Goal: Task Accomplishment & Management: Manage account settings

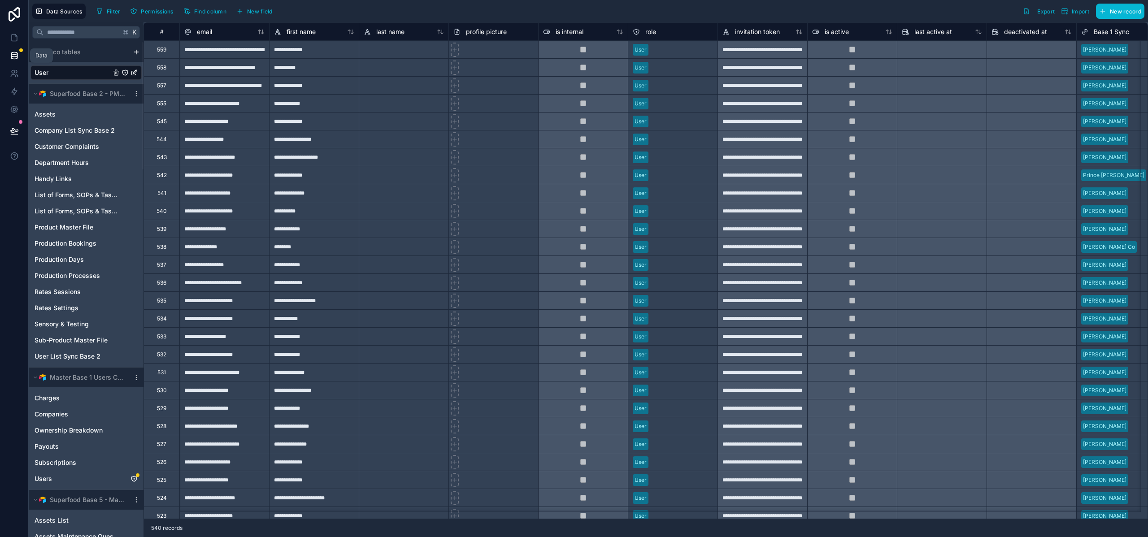
click at [14, 58] on icon at bounding box center [14, 55] width 9 height 9
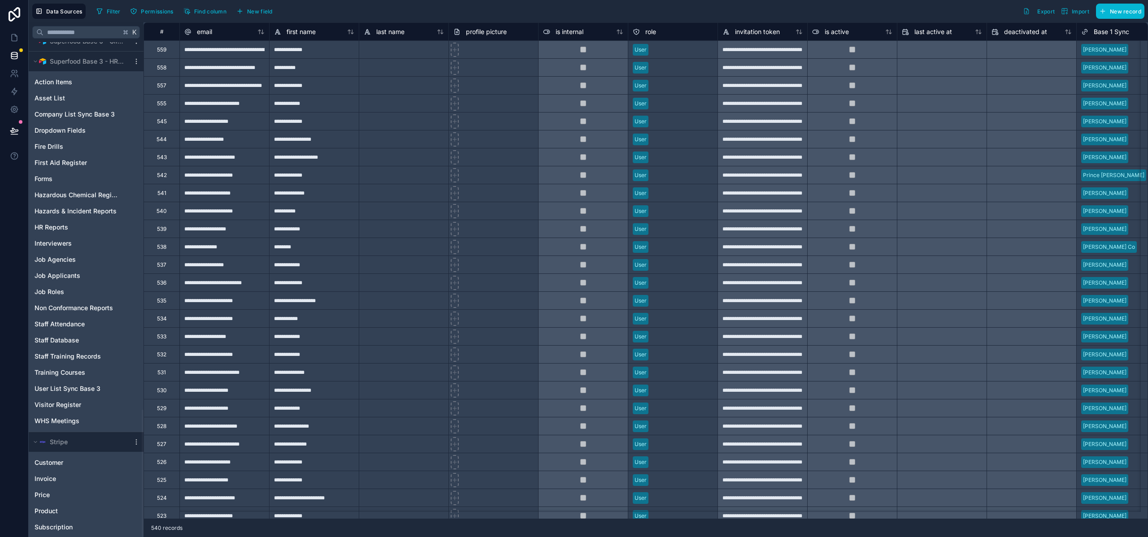
scroll to position [1430, 0]
click at [16, 40] on icon at bounding box center [14, 37] width 9 height 9
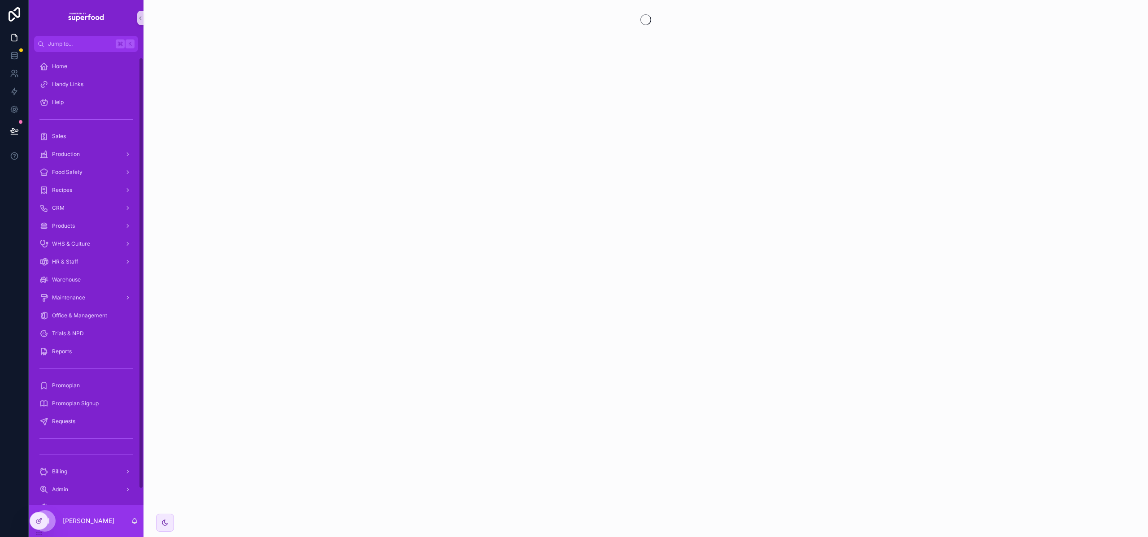
scroll to position [22, 0]
click at [76, 470] on div "Admin" at bounding box center [85, 467] width 93 height 14
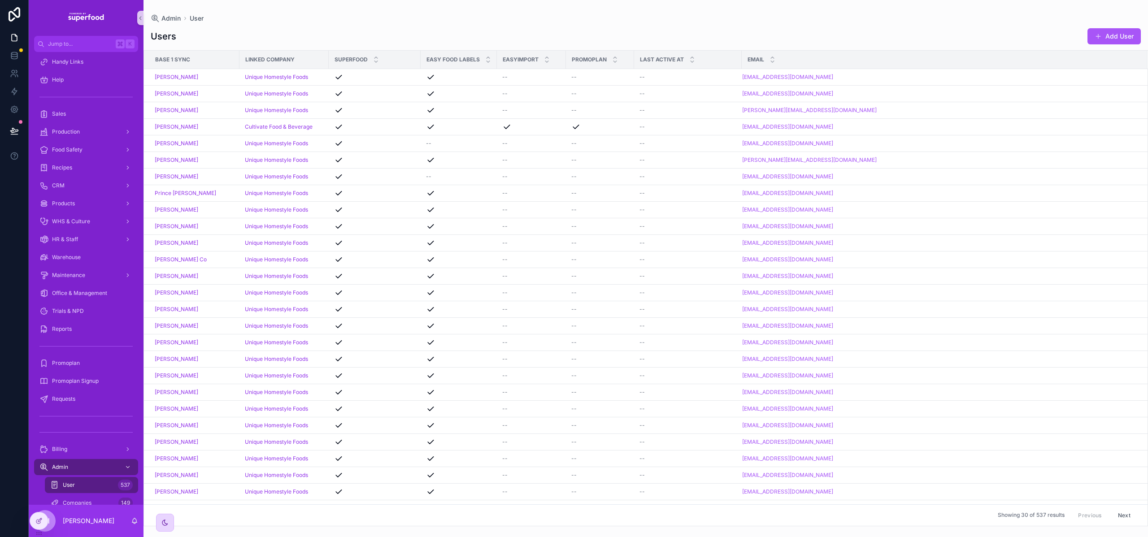
click at [164, 523] on icon "scrollable content" at bounding box center [164, 522] width 7 height 7
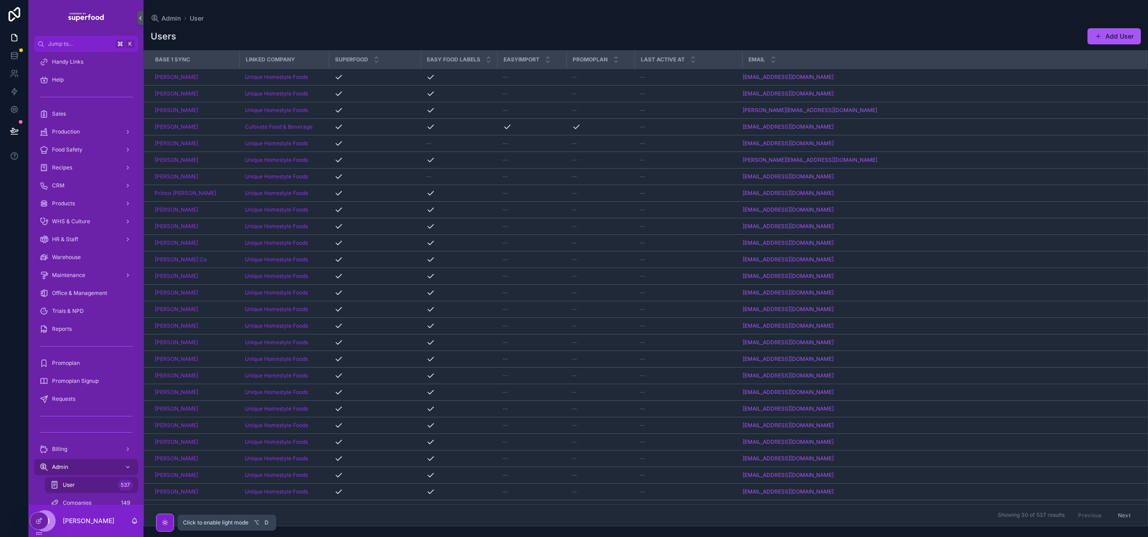
click at [164, 523] on icon "scrollable content" at bounding box center [165, 522] width 2 height 2
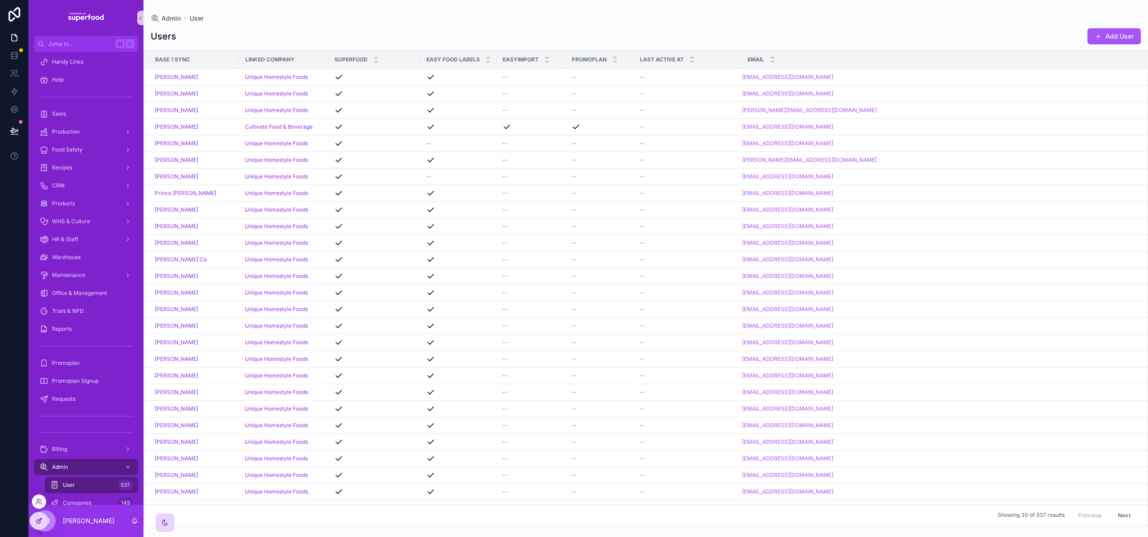
click at [36, 518] on icon at bounding box center [38, 520] width 7 height 7
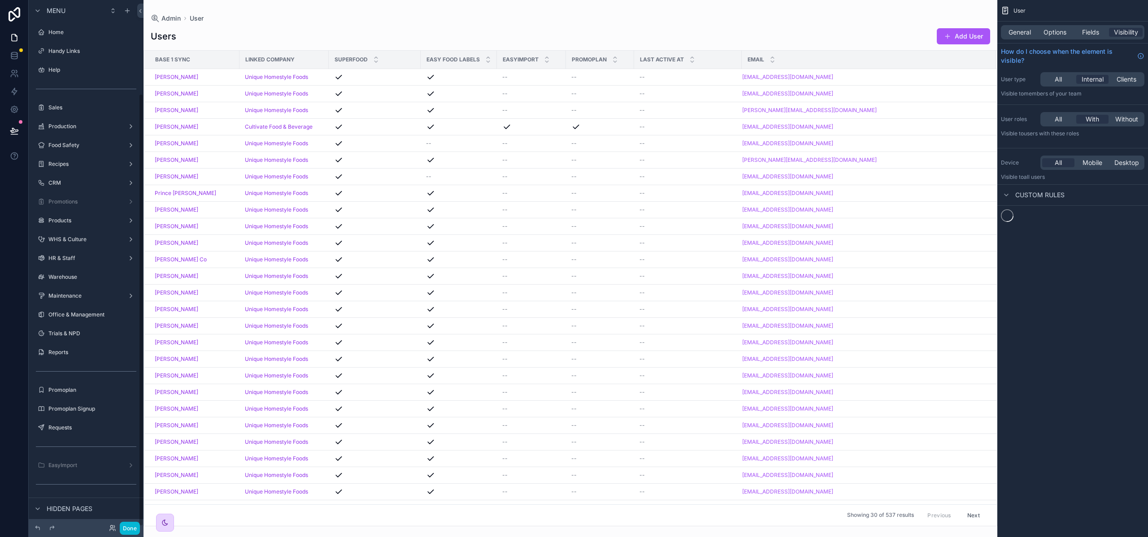
scroll to position [114, 0]
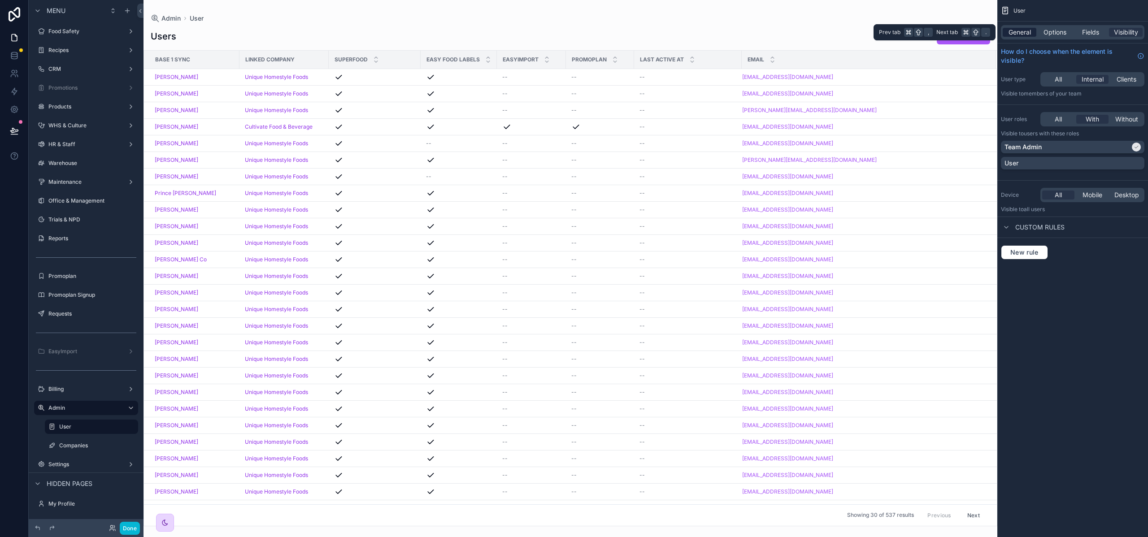
click at [1016, 31] on span "General" at bounding box center [1019, 32] width 22 height 9
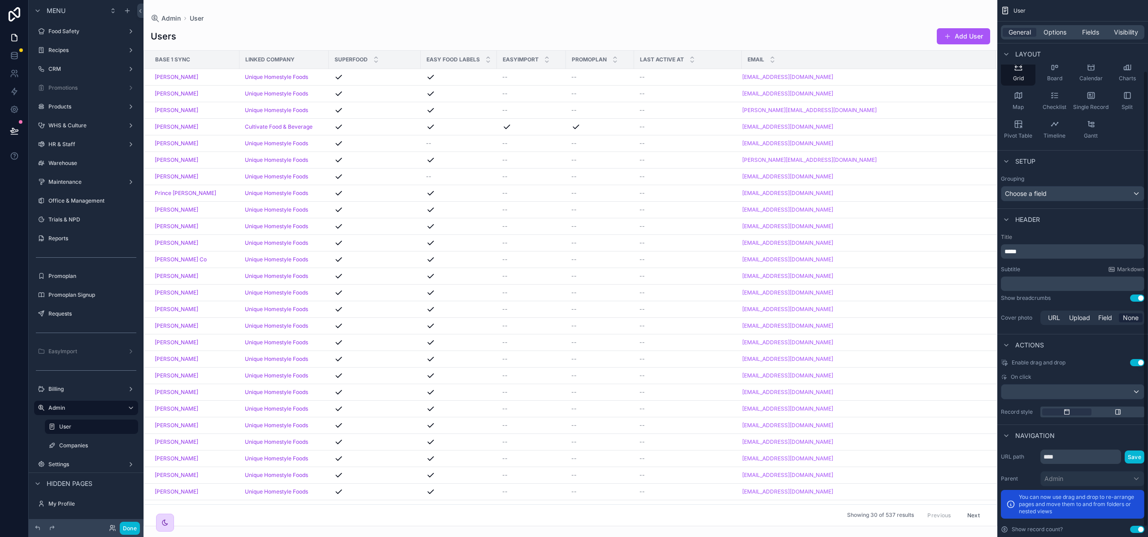
scroll to position [95, 0]
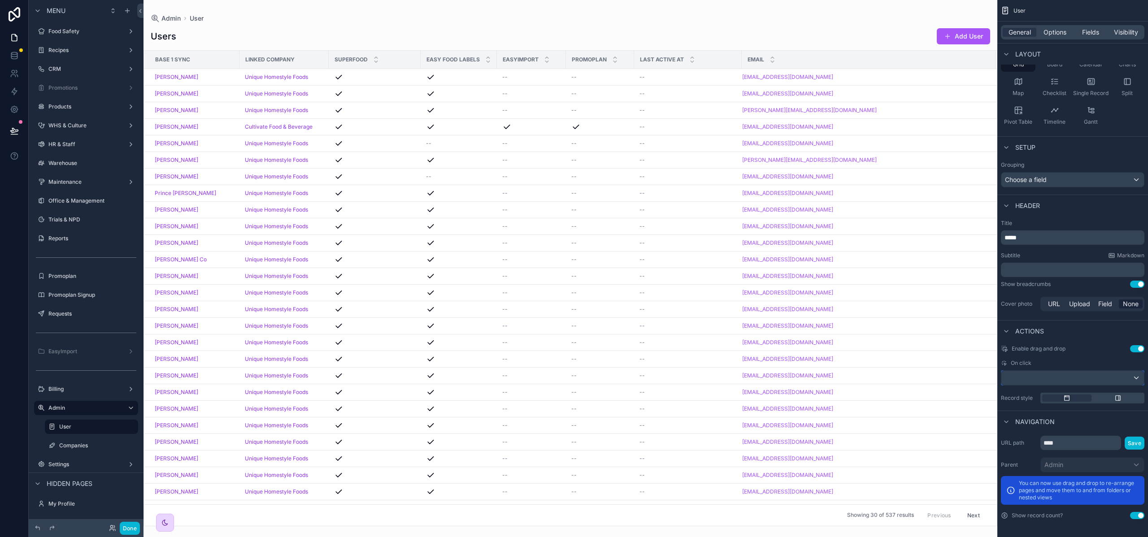
click at [1097, 375] on div "scrollable content" at bounding box center [1072, 378] width 143 height 14
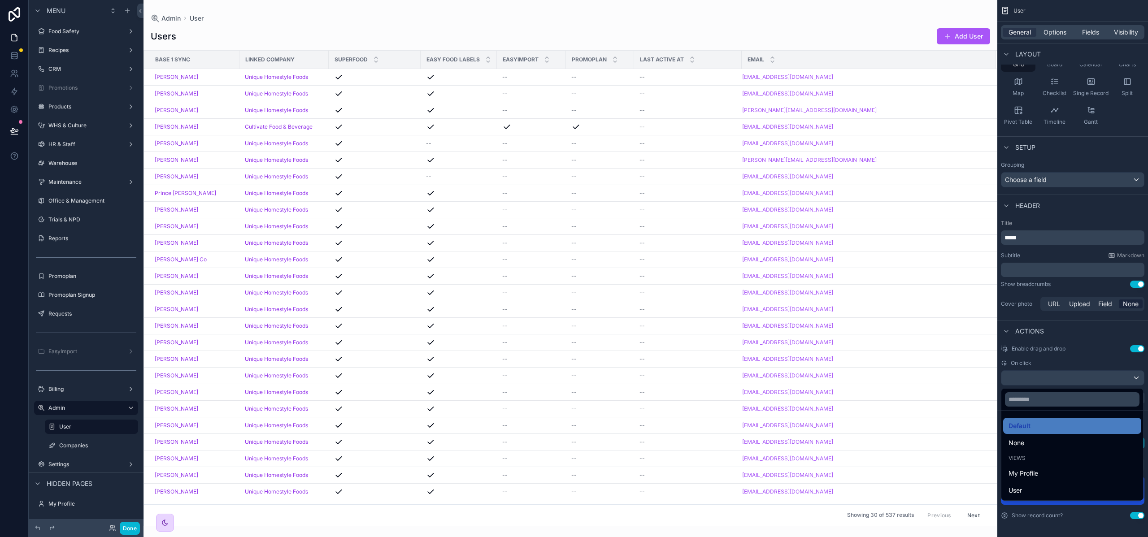
click at [1097, 377] on div "scrollable content" at bounding box center [574, 268] width 1148 height 537
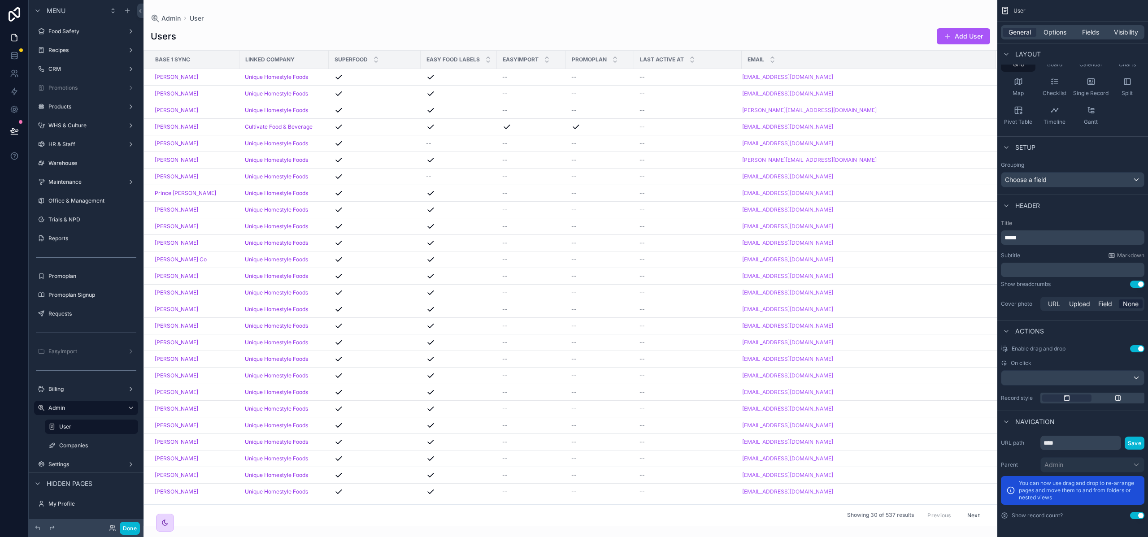
click at [1052, 347] on span "Enable drag and drop" at bounding box center [1038, 348] width 54 height 7
click at [1084, 381] on div "scrollable content" at bounding box center [1072, 378] width 143 height 14
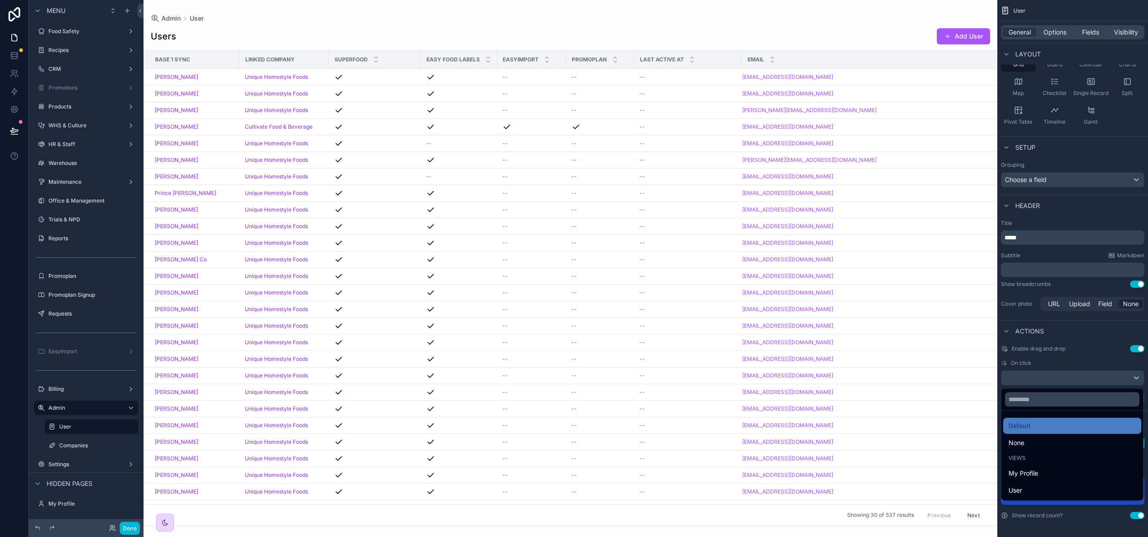
click at [1082, 377] on div "scrollable content" at bounding box center [574, 268] width 1148 height 537
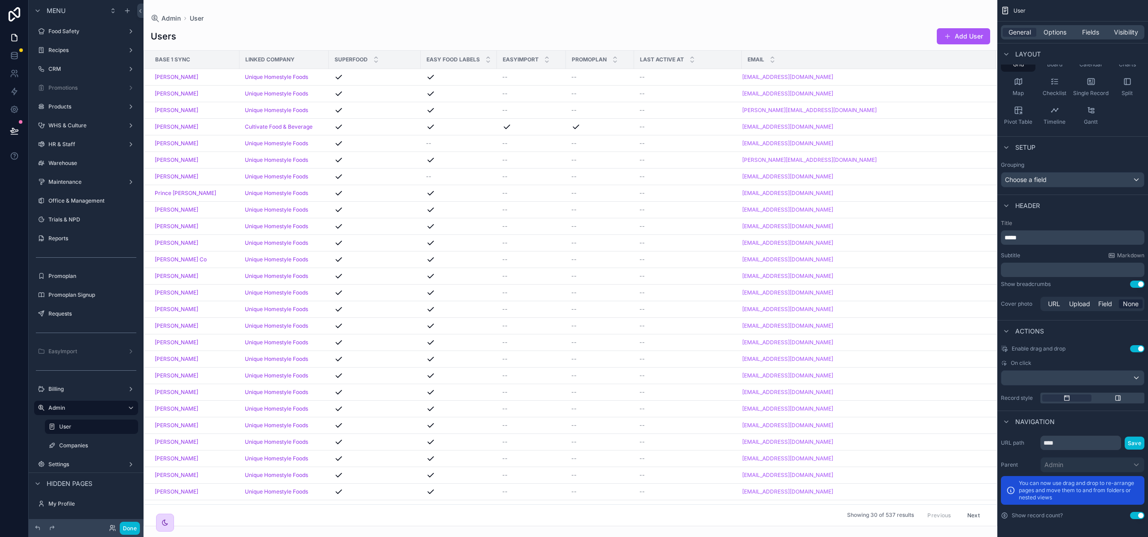
scroll to position [0, 0]
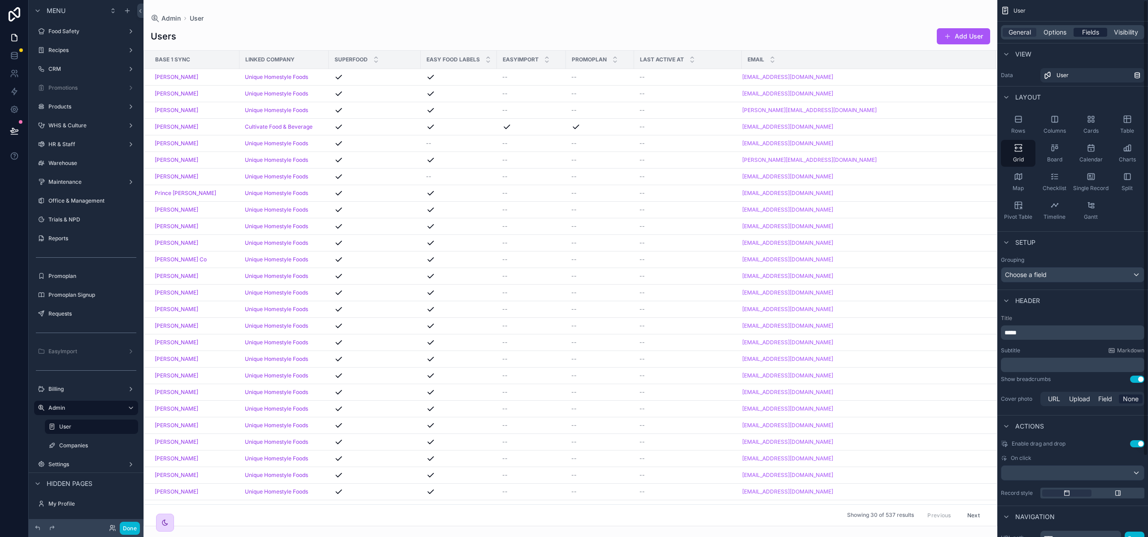
click at [1091, 35] on span "Fields" at bounding box center [1090, 32] width 17 height 9
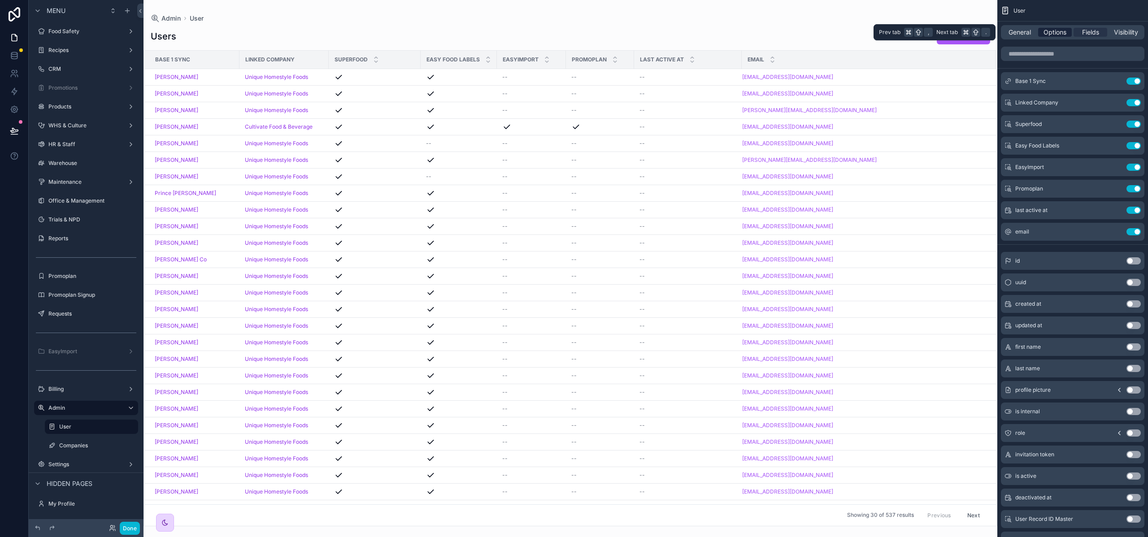
click at [1055, 34] on span "Options" at bounding box center [1054, 32] width 23 height 9
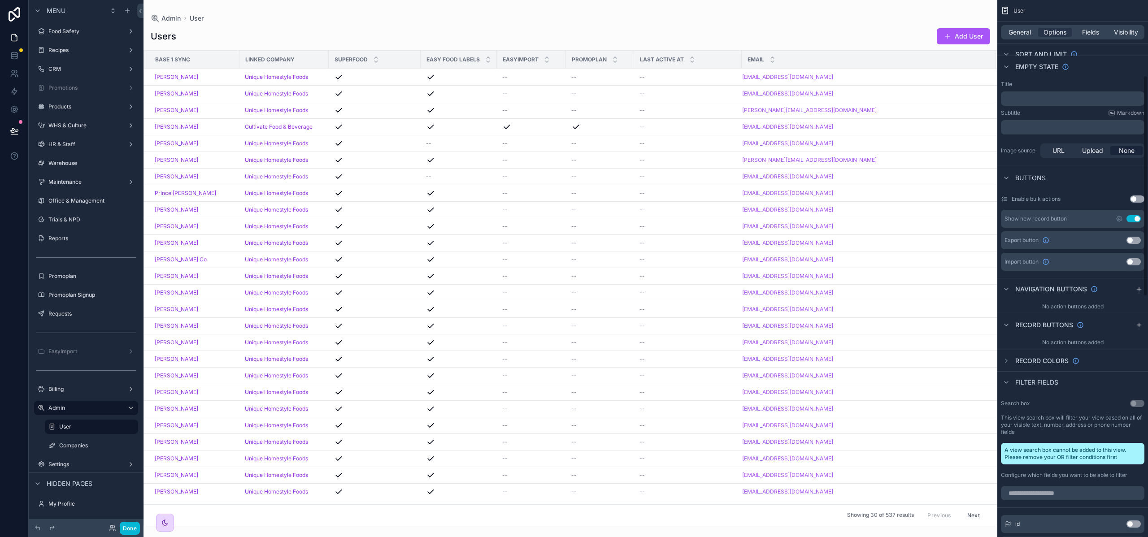
scroll to position [183, 0]
click at [1138, 327] on icon "scrollable content" at bounding box center [1138, 328] width 7 height 7
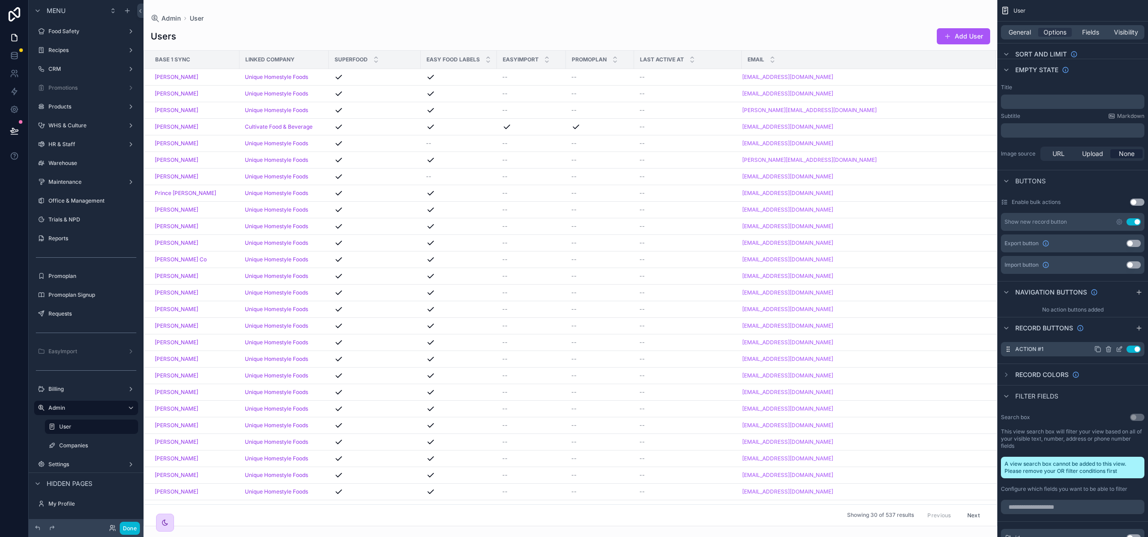
click at [1119, 347] on icon "scrollable content" at bounding box center [1118, 349] width 7 height 7
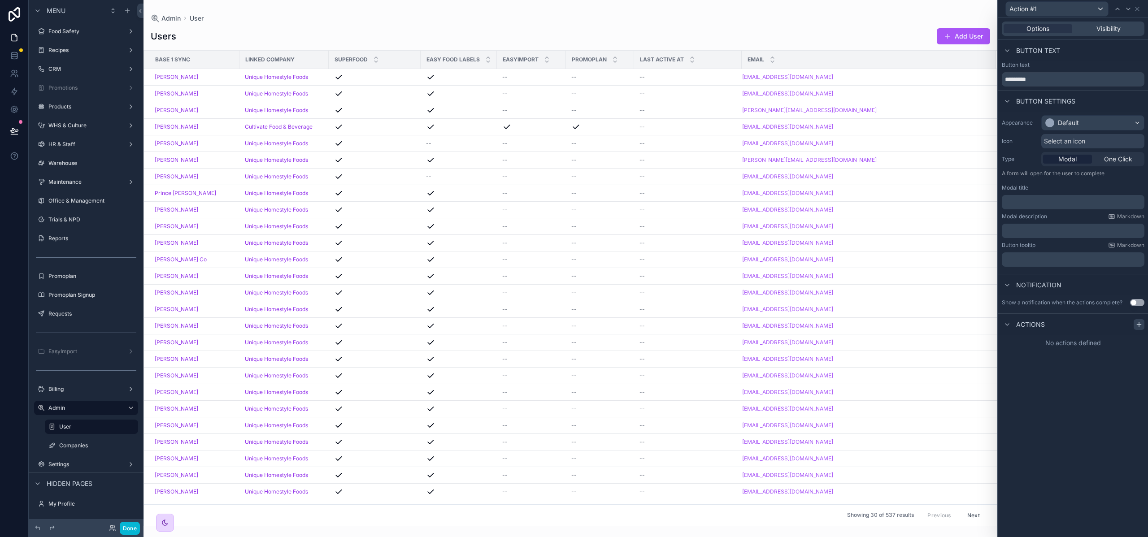
click at [1136, 325] on icon at bounding box center [1138, 325] width 4 height 0
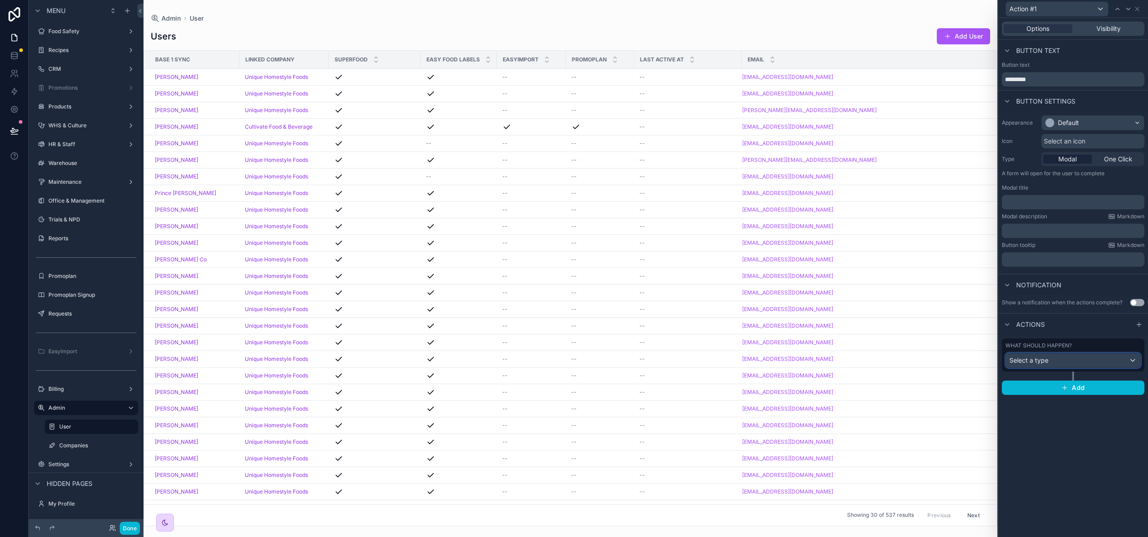
click at [1043, 357] on span "Select a type" at bounding box center [1028, 360] width 39 height 8
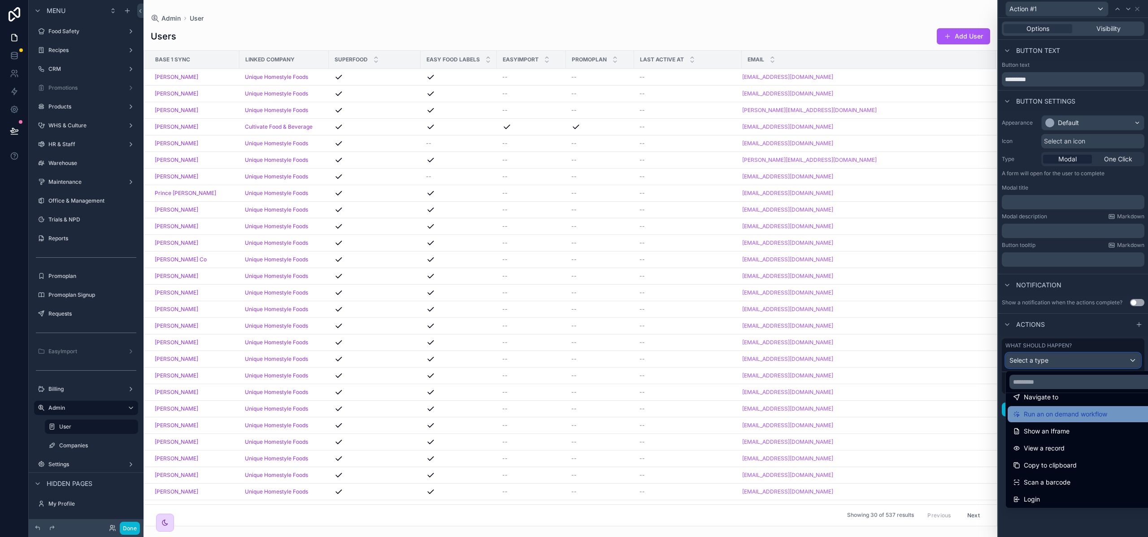
scroll to position [81, 0]
click at [1090, 419] on div "Run an on demand workflow" at bounding box center [1083, 413] width 152 height 16
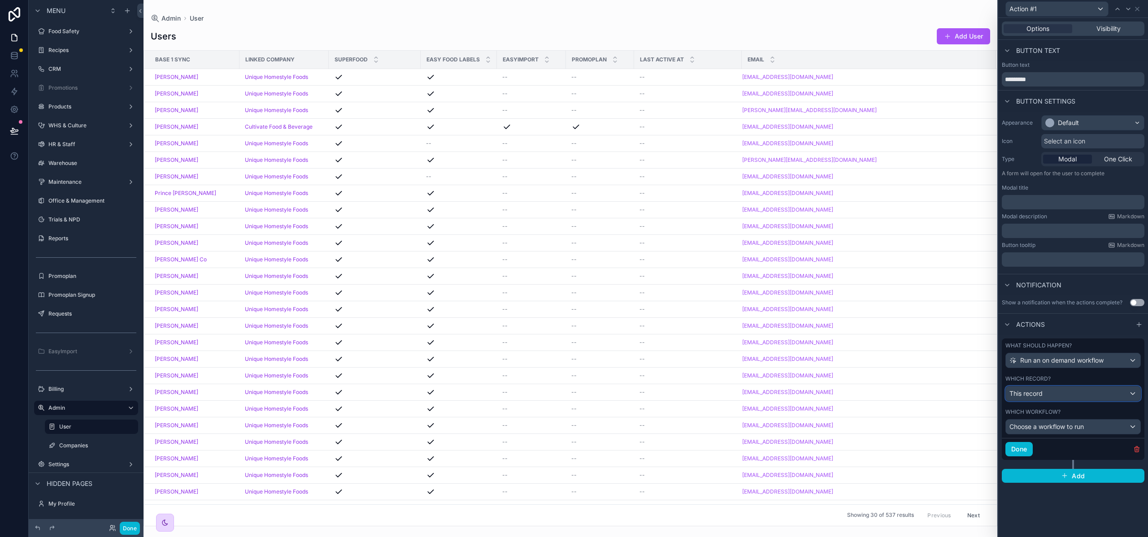
click at [1045, 392] on div "This record" at bounding box center [1073, 393] width 134 height 14
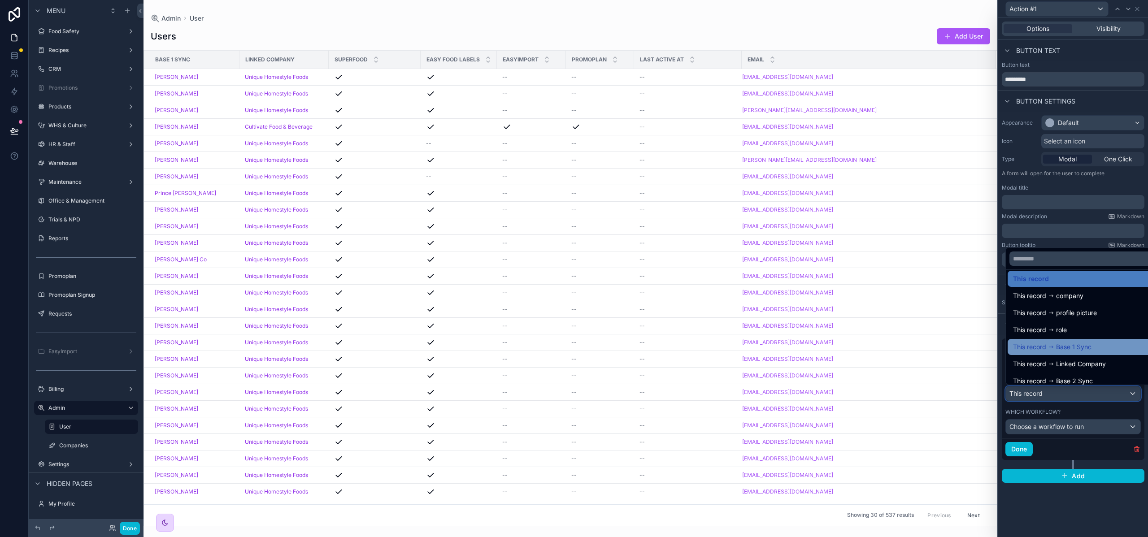
scroll to position [7, 0]
click at [1058, 361] on span "Linked Company" at bounding box center [1081, 363] width 50 height 11
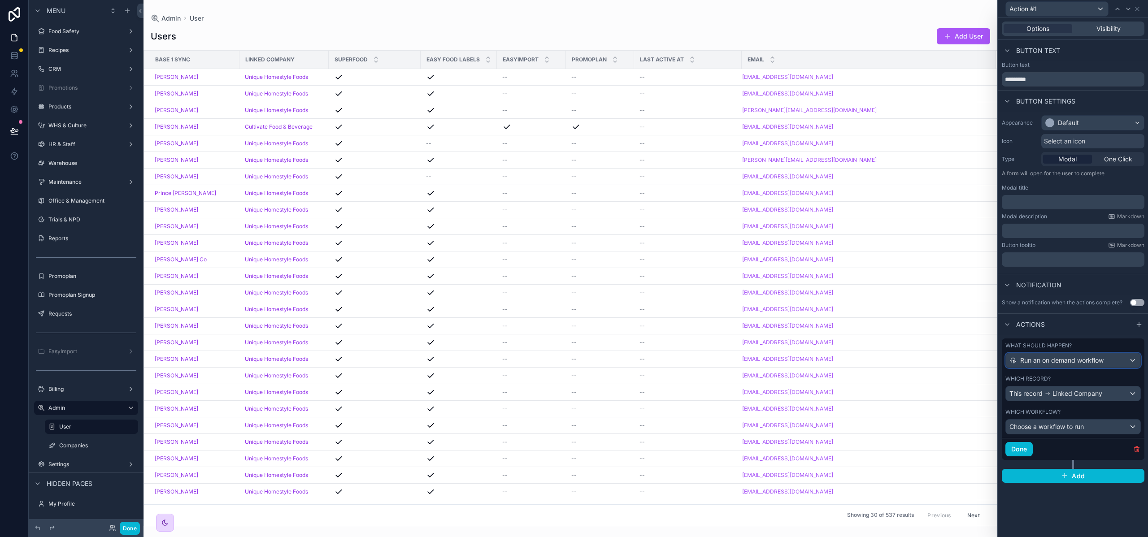
click at [1071, 359] on span "Run an on demand workflow" at bounding box center [1061, 360] width 83 height 9
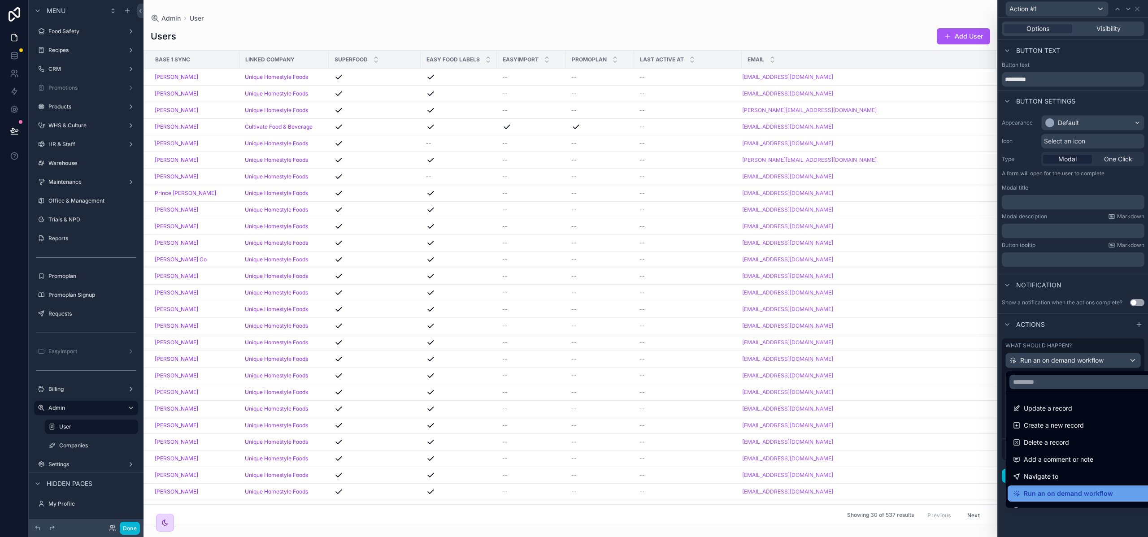
click at [1066, 490] on span "Run an on demand workflow" at bounding box center [1067, 493] width 89 height 11
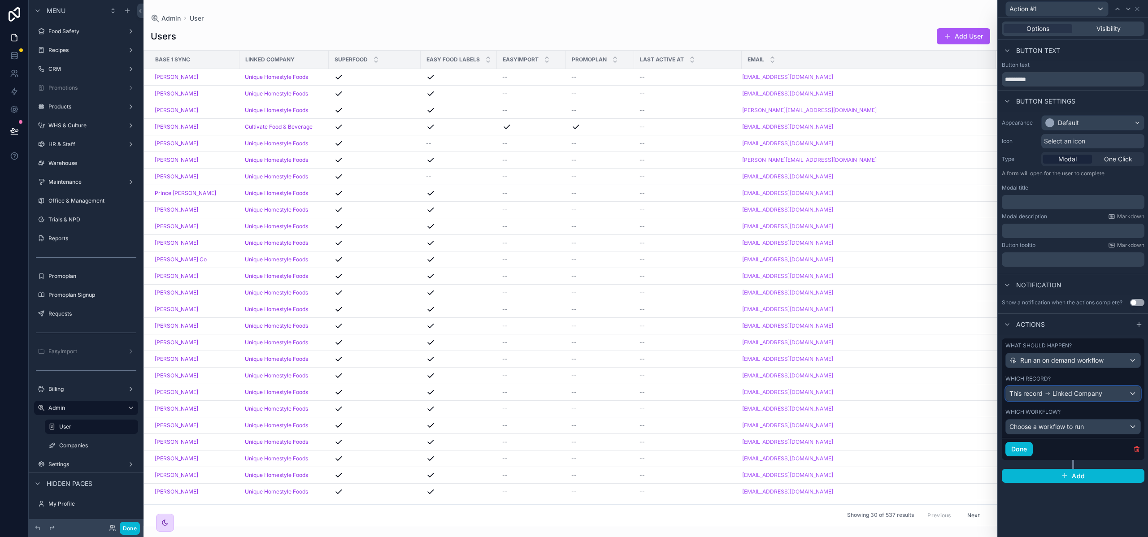
click at [1051, 393] on div "This record Linked Company" at bounding box center [1055, 393] width 93 height 9
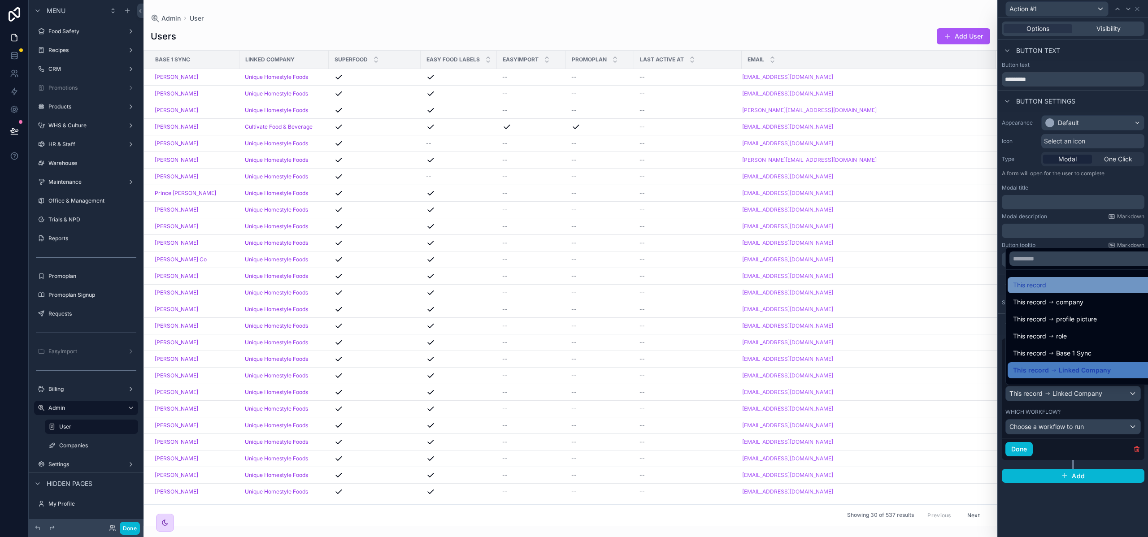
click at [1047, 284] on div "This record" at bounding box center [1083, 285] width 141 height 11
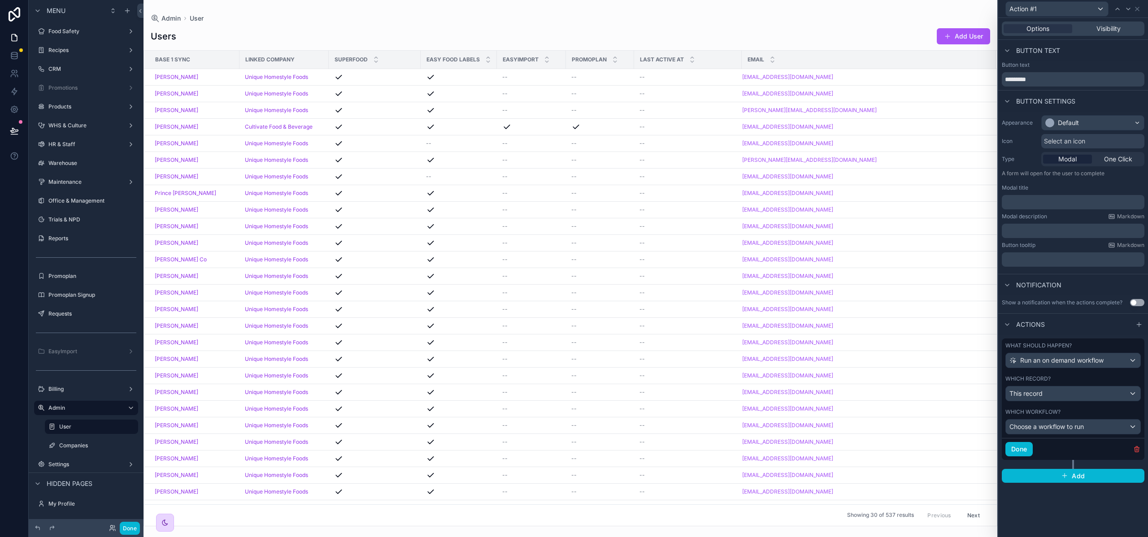
drag, startPoint x: 1054, startPoint y: 434, endPoint x: 1053, endPoint y: 429, distance: 5.4
click at [1053, 431] on div "Which workflow? Choose a workflow to run" at bounding box center [1072, 421] width 143 height 33
click at [1053, 429] on span "Choose a workflow to run" at bounding box center [1046, 427] width 74 height 8
click at [1049, 499] on div at bounding box center [1073, 268] width 150 height 537
click at [1134, 448] on icon "button" at bounding box center [1136, 449] width 4 height 4
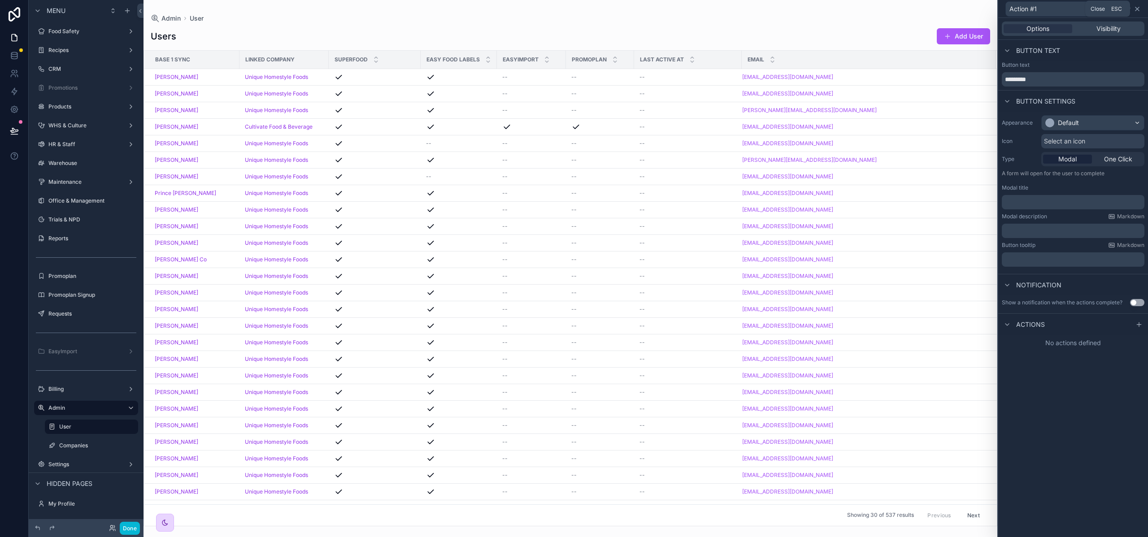
click at [1136, 9] on icon at bounding box center [1136, 8] width 7 height 7
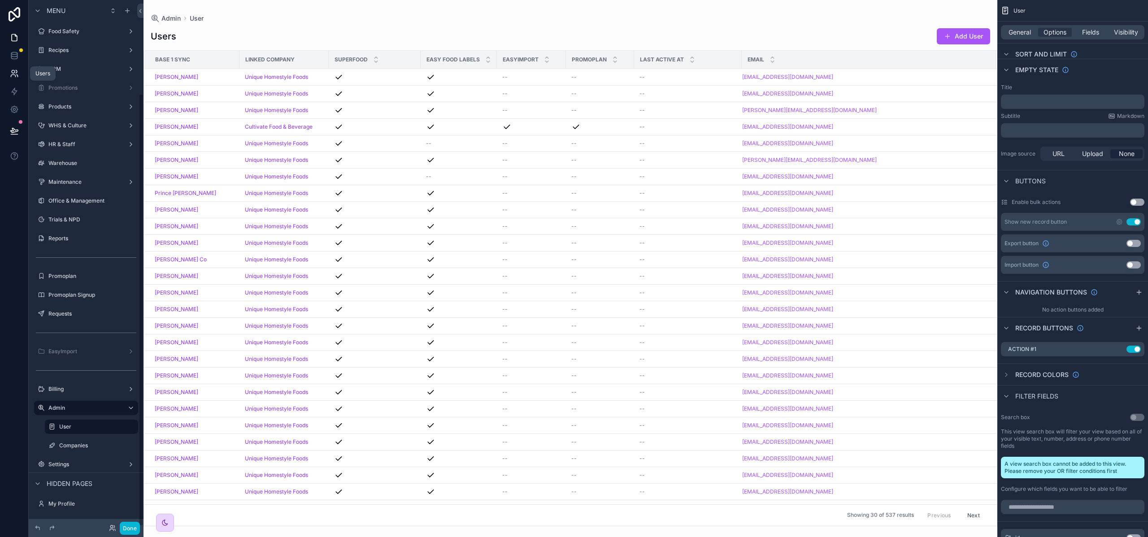
click at [14, 70] on icon at bounding box center [13, 71] width 3 height 3
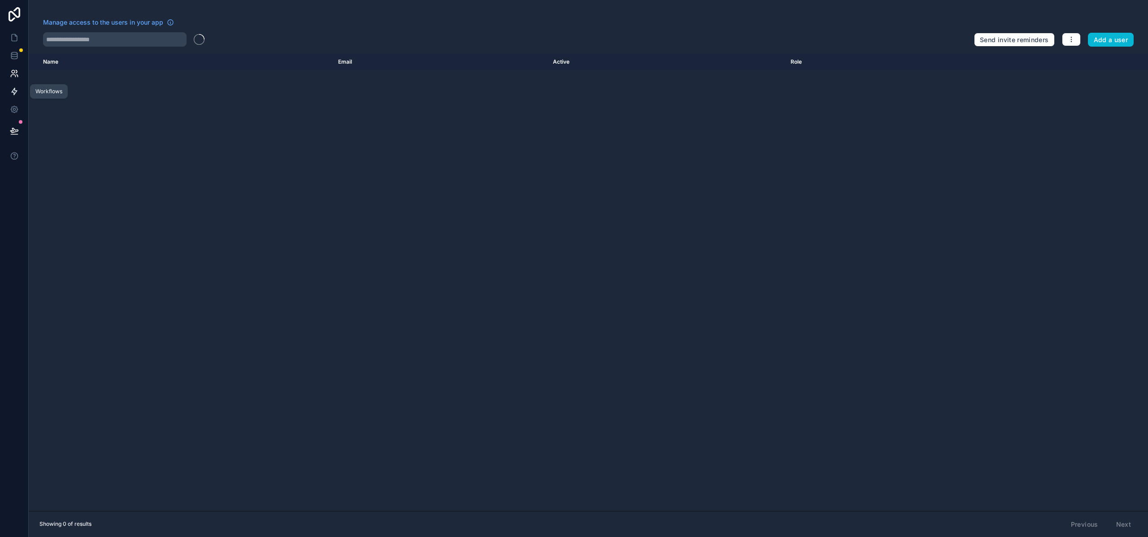
click at [14, 91] on icon at bounding box center [14, 91] width 9 height 9
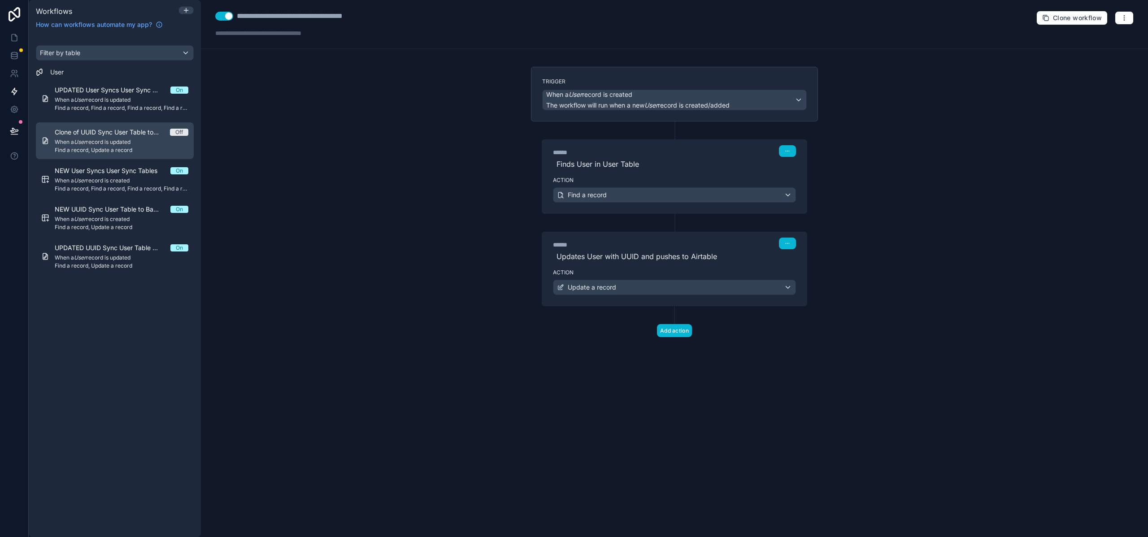
click at [149, 149] on span "Find a record, Update a record" at bounding box center [122, 150] width 134 height 7
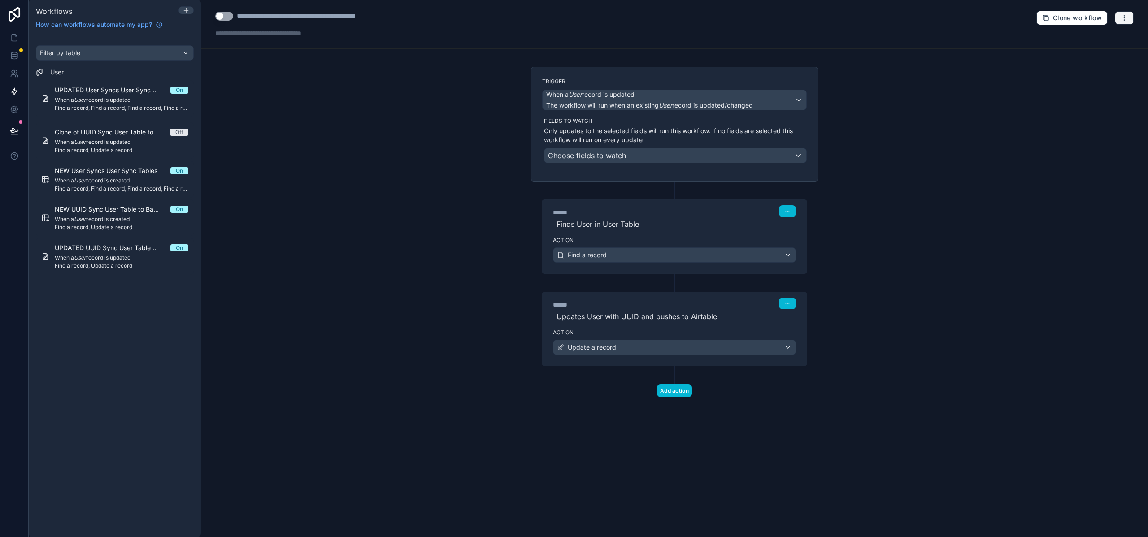
click at [1128, 15] on button "button" at bounding box center [1123, 17] width 19 height 13
click at [1087, 65] on span "Delete workflow" at bounding box center [1100, 67] width 43 height 7
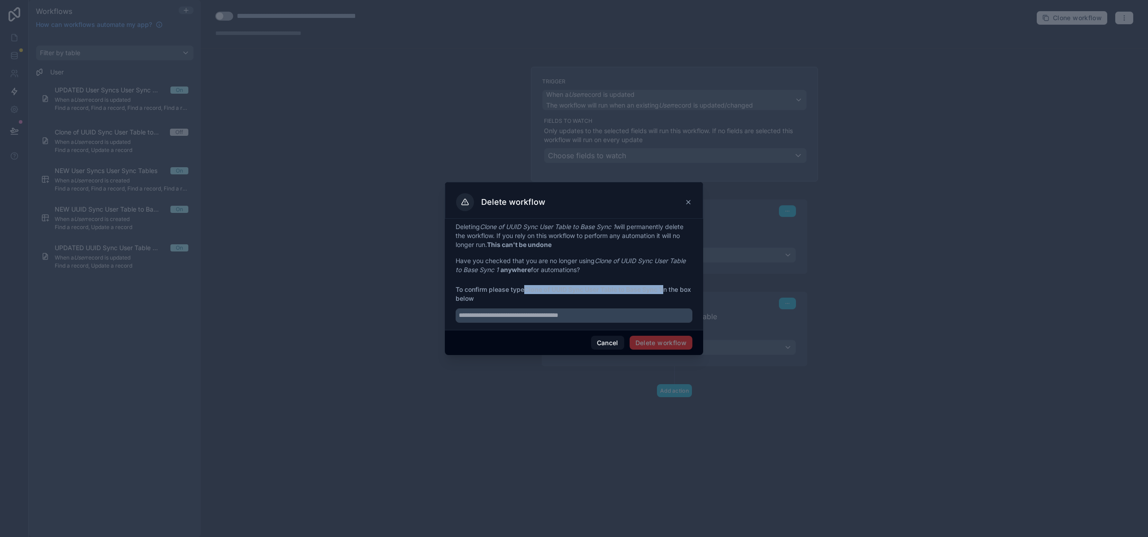
drag, startPoint x: 526, startPoint y: 289, endPoint x: 666, endPoint y: 287, distance: 139.4
click at [666, 287] on span "To confirm please type Clone of UUID Sync User Table to Base Sync 1 in the box …" at bounding box center [573, 294] width 237 height 18
copy span "Clone of UUID Sync User Table to Base Sync 1"
click at [641, 314] on input "text" at bounding box center [573, 315] width 237 height 14
paste input "**********"
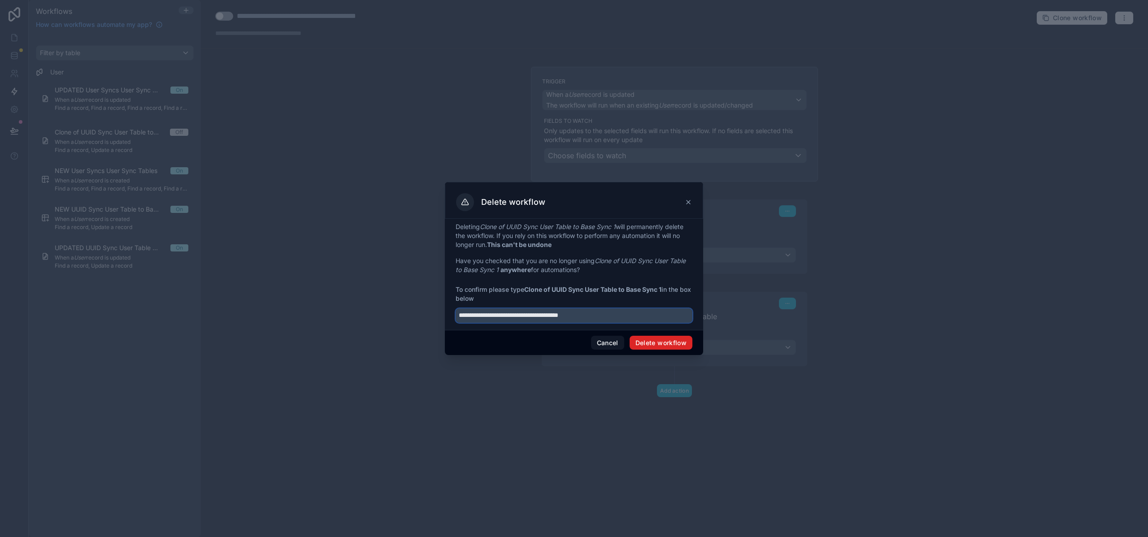
type input "**********"
click at [659, 343] on button "Delete workflow" at bounding box center [660, 343] width 63 height 14
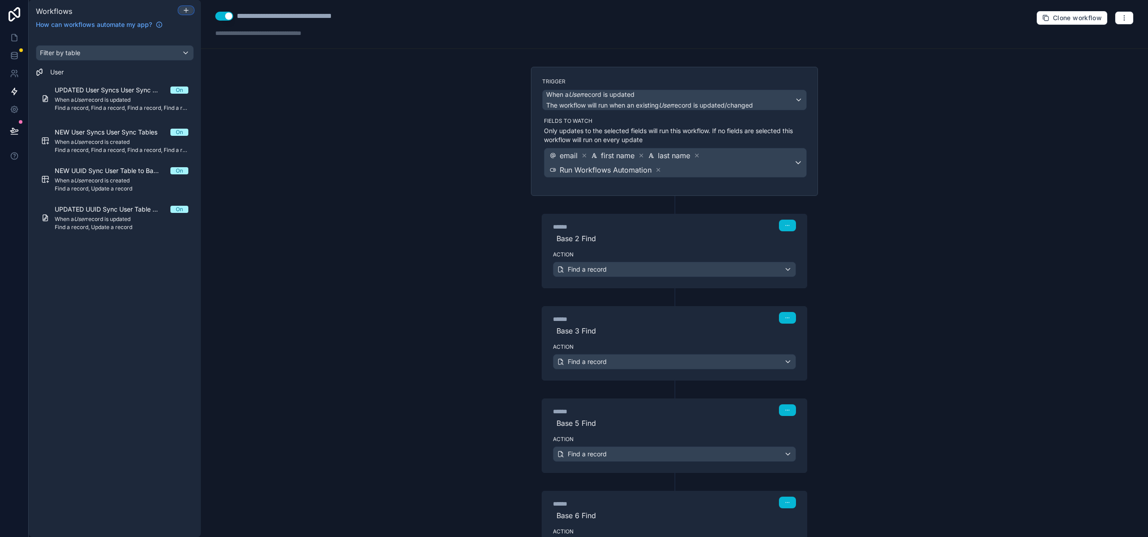
click at [190, 11] on div at bounding box center [186, 10] width 14 height 7
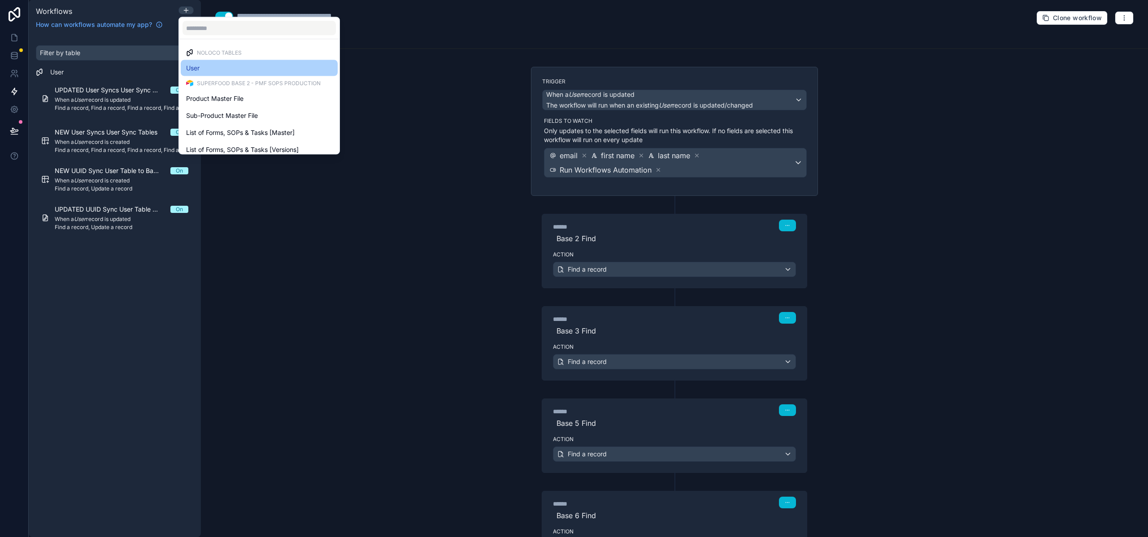
click at [208, 70] on div "User" at bounding box center [259, 68] width 146 height 11
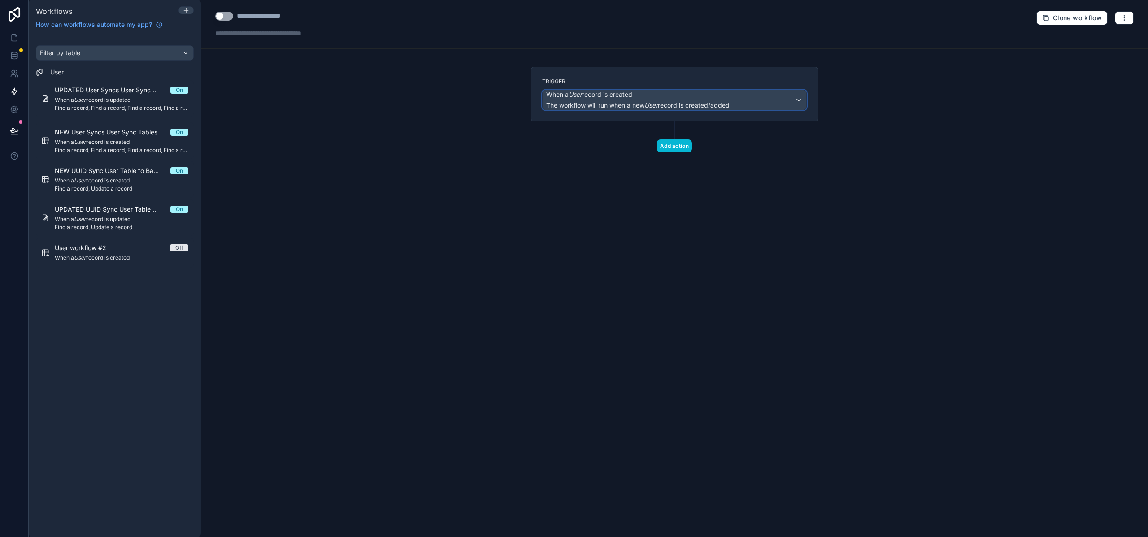
click at [600, 104] on span "The workflow will run when a new User record is created/added" at bounding box center [637, 105] width 183 height 8
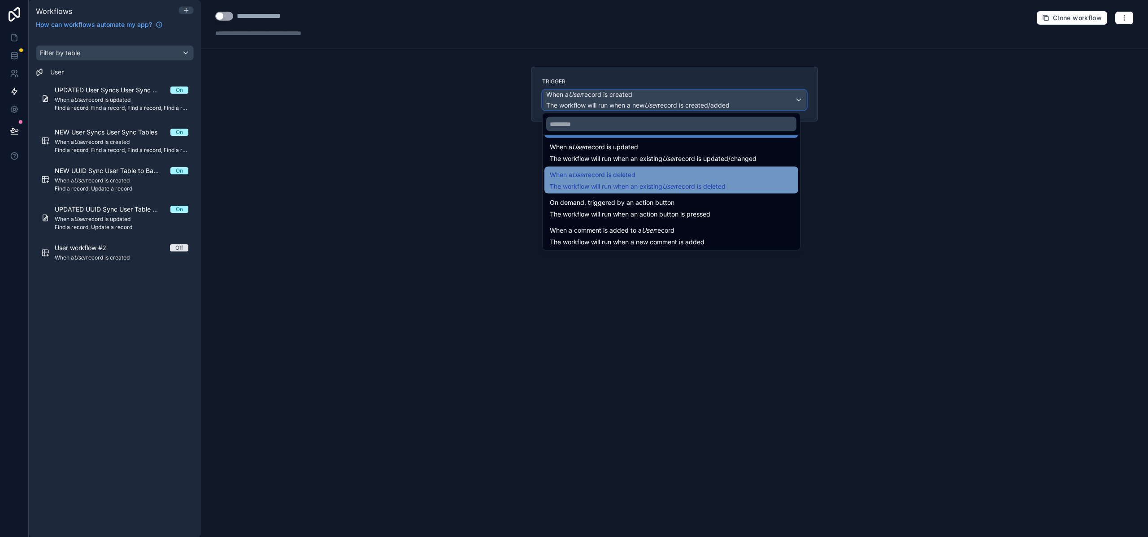
scroll to position [32, 0]
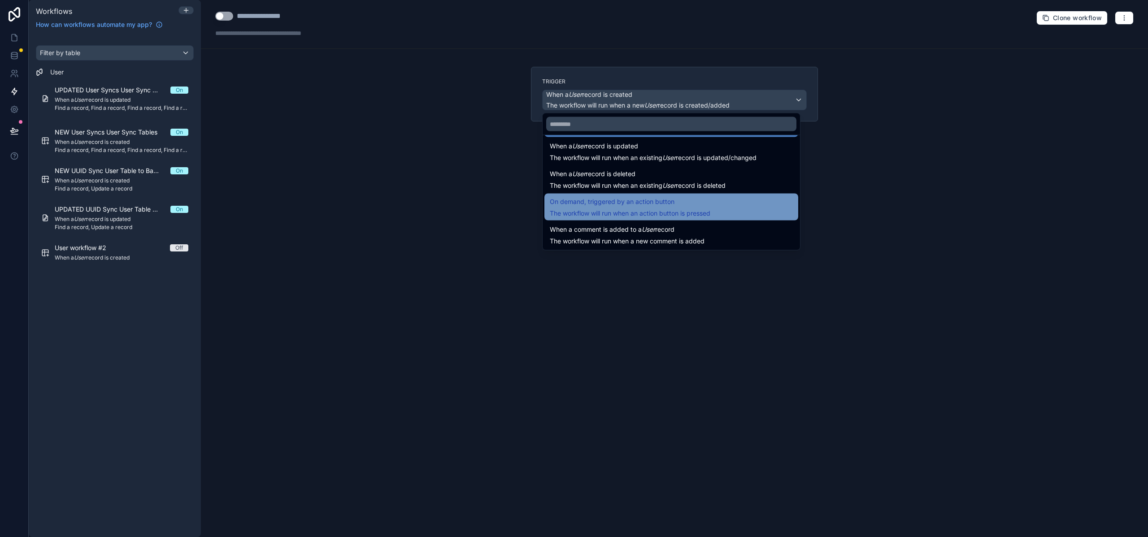
click at [619, 203] on span "On demand, triggered by an action button" at bounding box center [612, 201] width 125 height 11
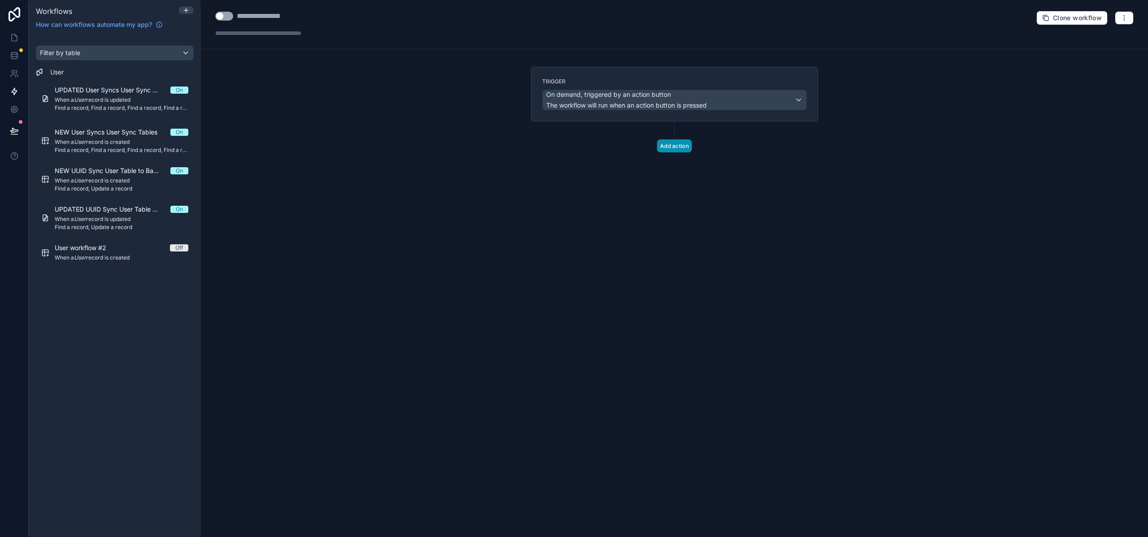
click at [668, 147] on button "Add action" at bounding box center [674, 145] width 35 height 13
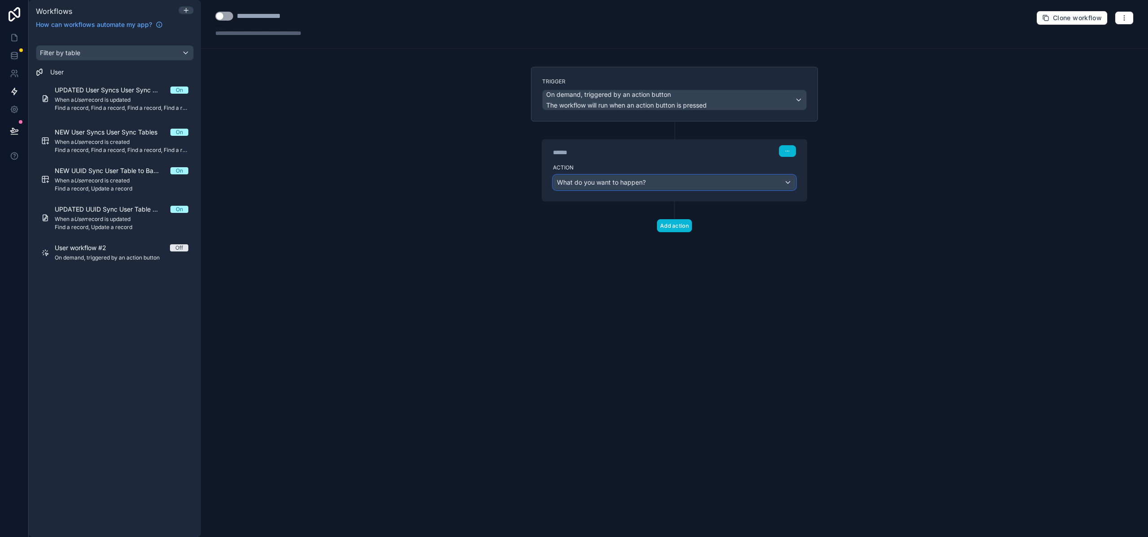
click at [606, 182] on span "What do you want to happen?" at bounding box center [601, 182] width 89 height 8
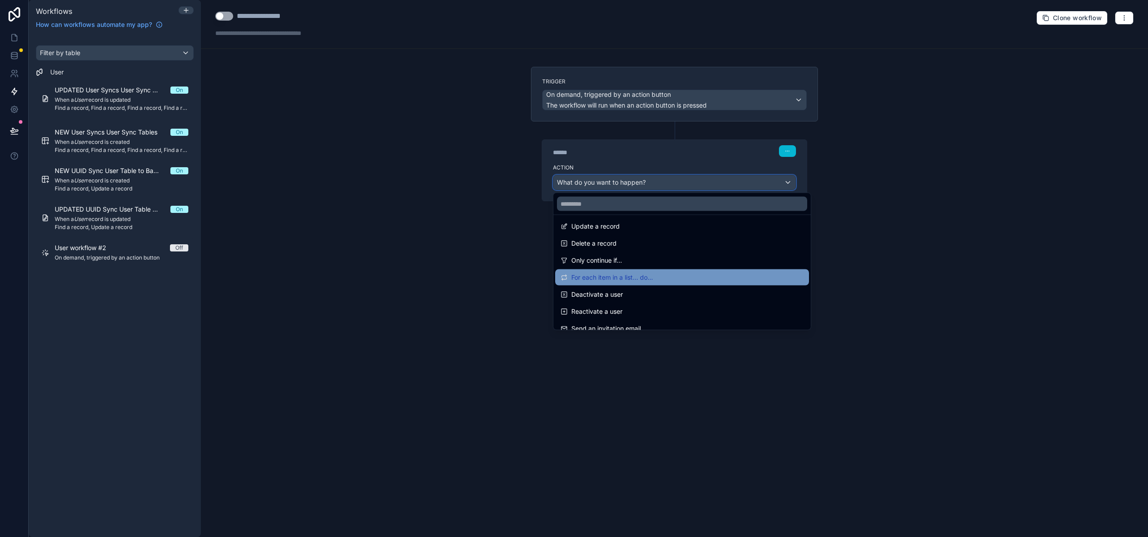
scroll to position [89, 0]
click at [664, 277] on div "For each item in a list... do..." at bounding box center [681, 277] width 243 height 11
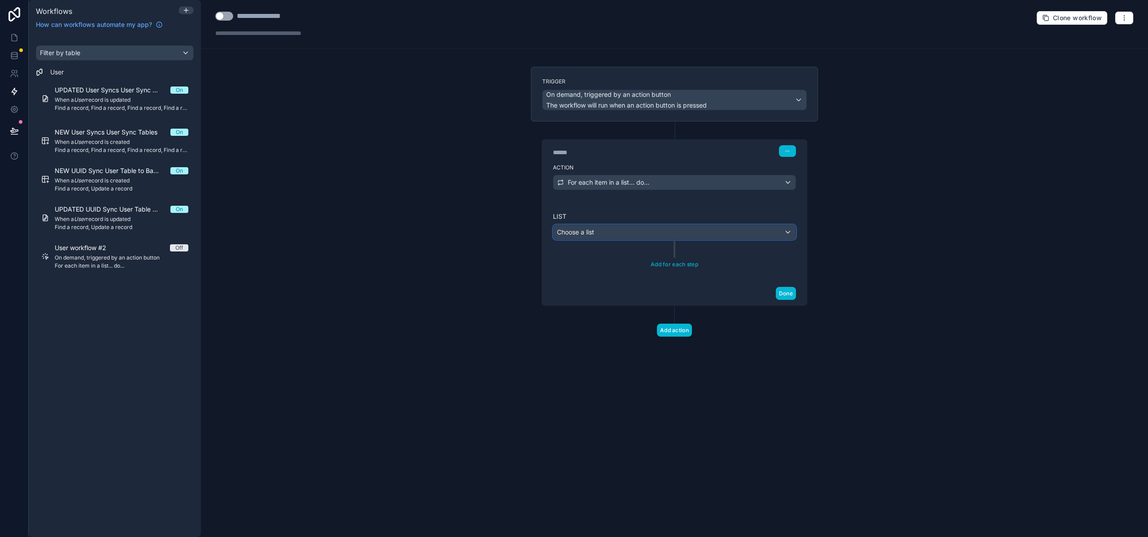
click at [604, 228] on div "Choose a list" at bounding box center [674, 232] width 242 height 14
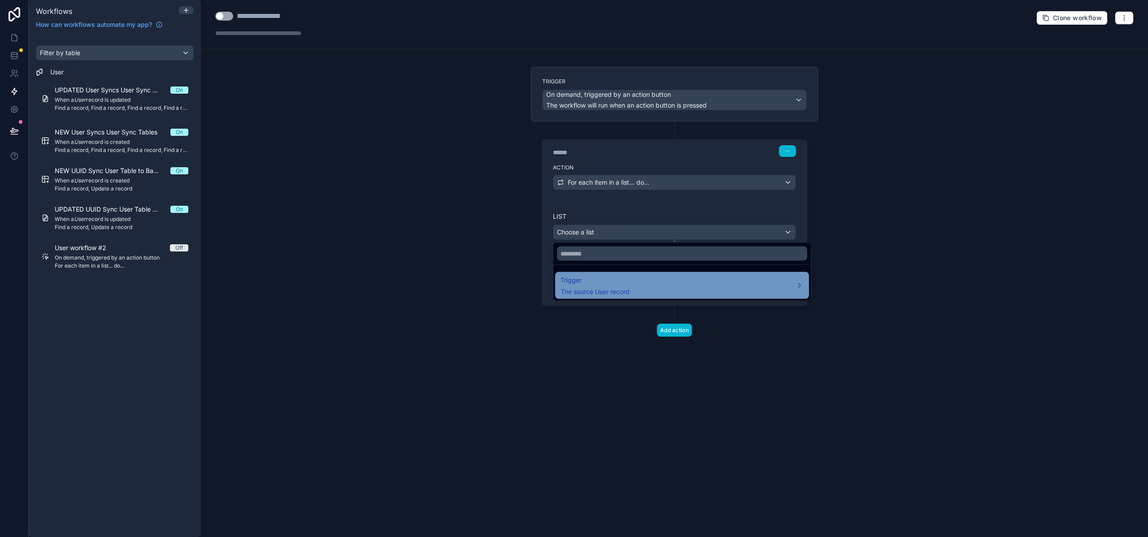
click at [596, 278] on span "Trigger" at bounding box center [594, 280] width 69 height 11
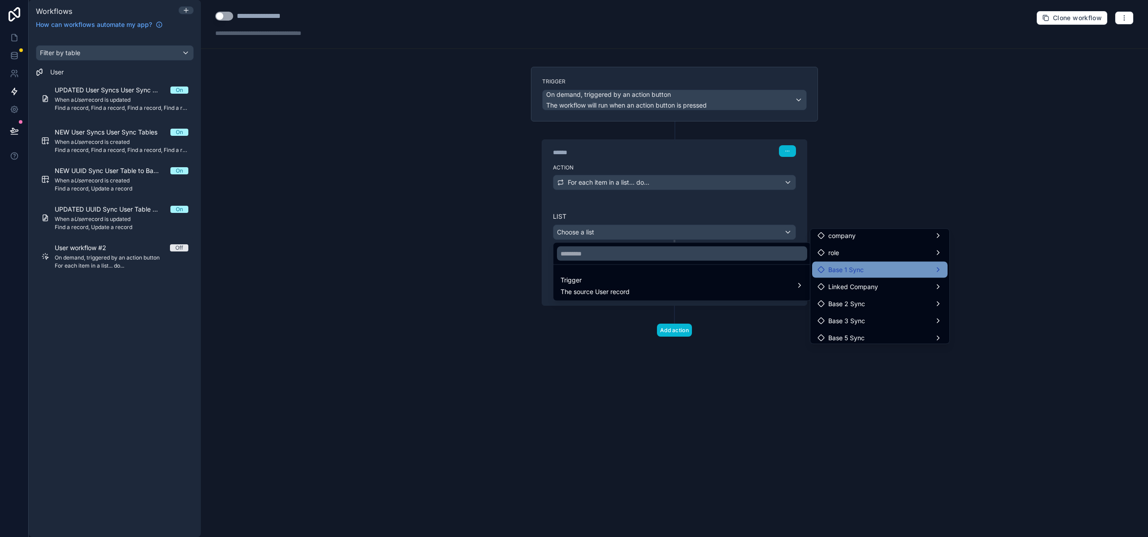
scroll to position [4, 0]
click at [779, 212] on div at bounding box center [574, 268] width 1148 height 537
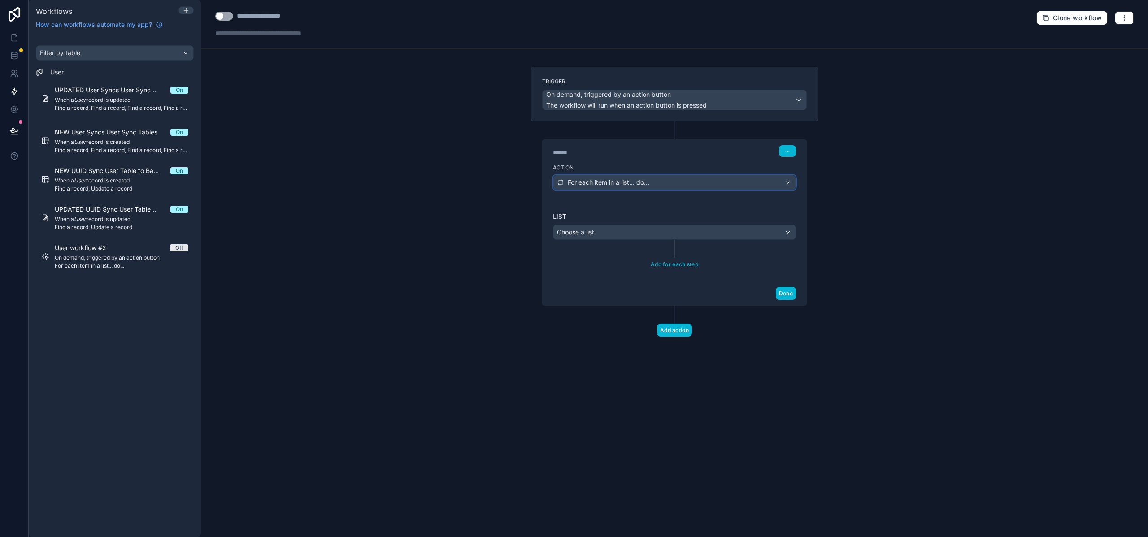
click at [713, 175] on button "For each item in a list... do..." at bounding box center [674, 182] width 243 height 15
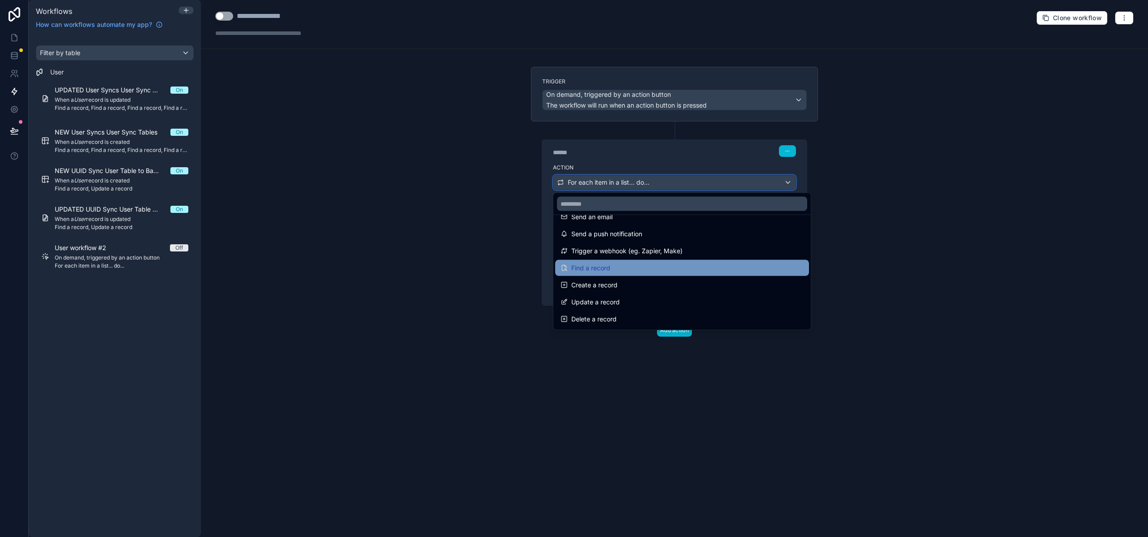
scroll to position [17, 0]
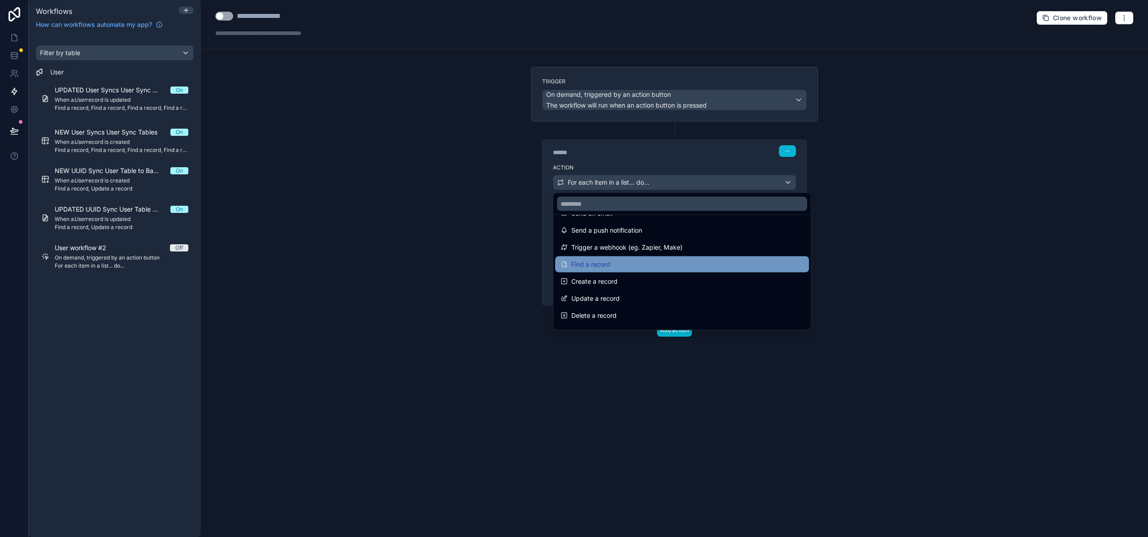
click at [643, 266] on div "Find a record" at bounding box center [681, 264] width 243 height 11
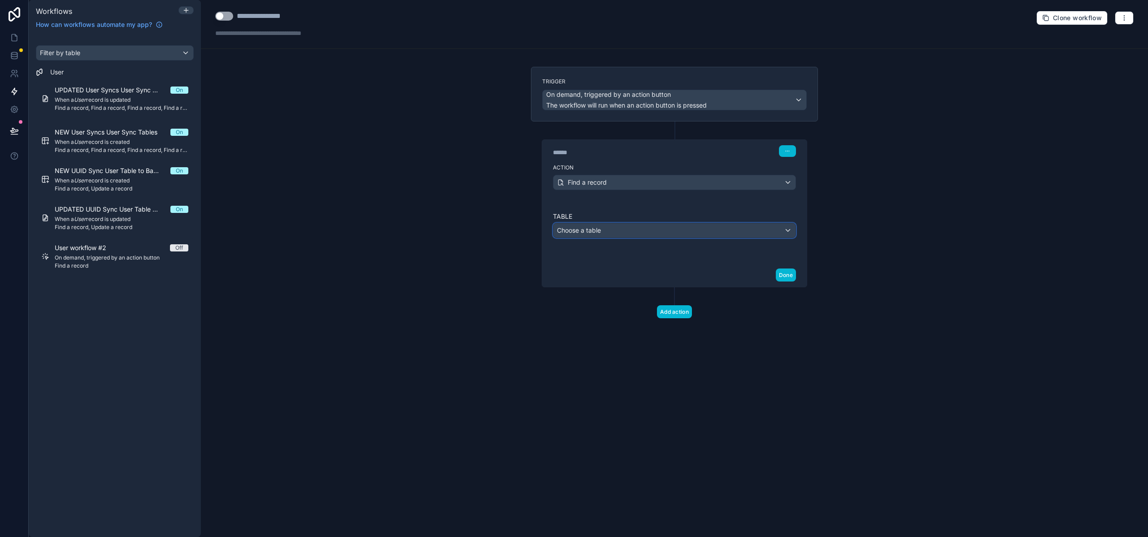
click at [632, 229] on div "Choose a table" at bounding box center [674, 230] width 242 height 14
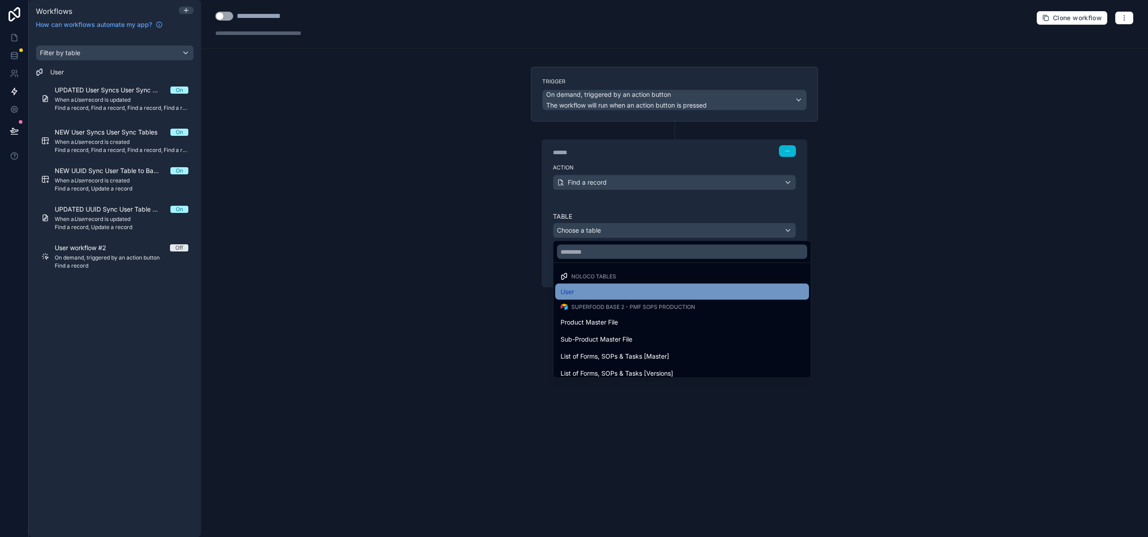
click at [616, 290] on div "User" at bounding box center [681, 291] width 243 height 11
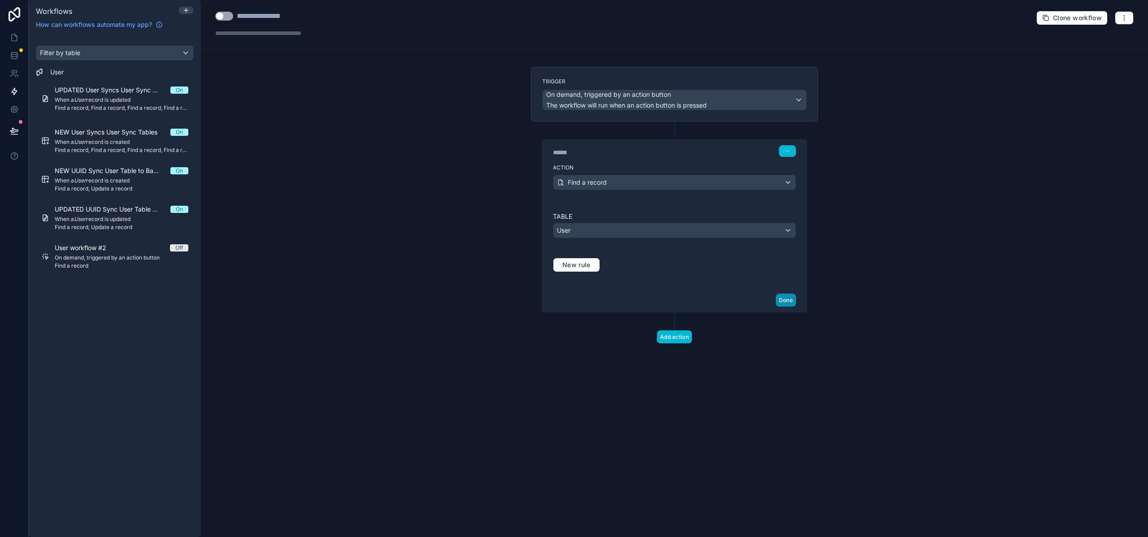
click at [785, 301] on button "Done" at bounding box center [786, 300] width 20 height 13
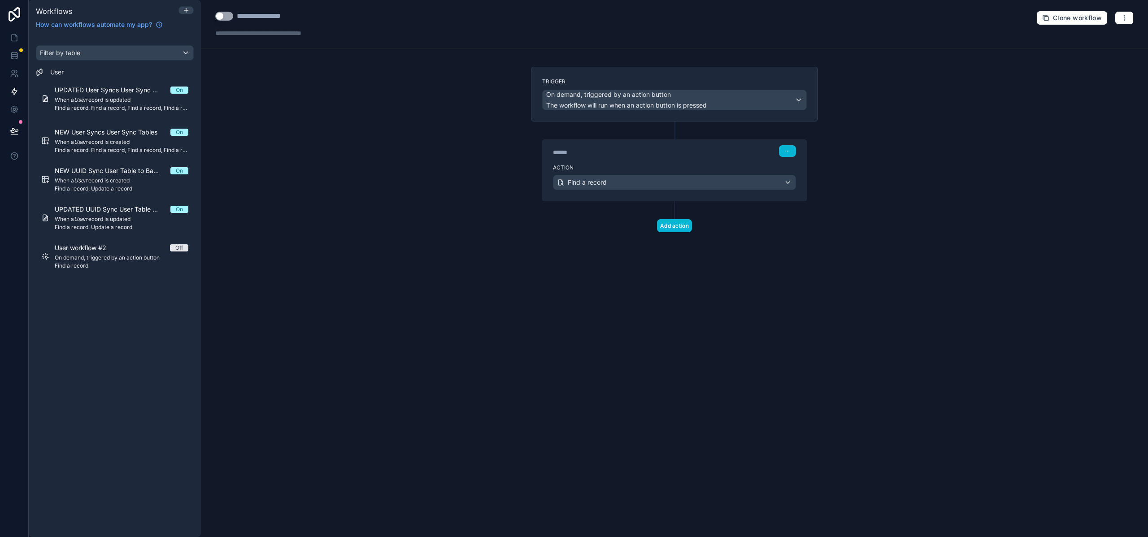
click at [271, 18] on div "**********" at bounding box center [270, 16] width 67 height 11
type div "**********"
click at [332, 134] on div "**********" at bounding box center [674, 268] width 947 height 537
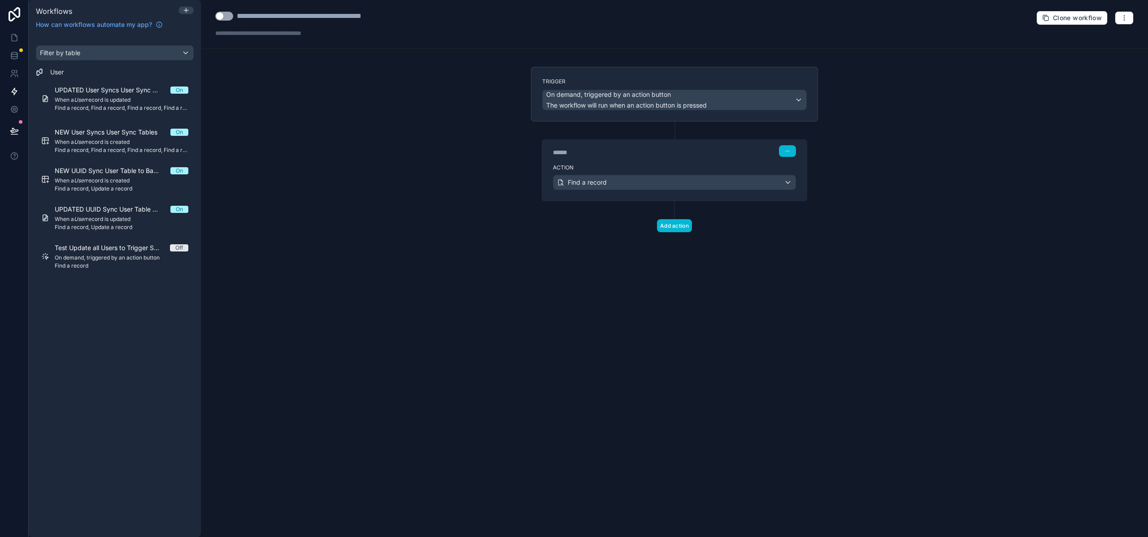
click at [231, 14] on button "Use setting" at bounding box center [224, 16] width 18 height 9
click at [328, 99] on div "**********" at bounding box center [674, 268] width 947 height 537
click at [10, 55] on icon at bounding box center [14, 55] width 9 height 9
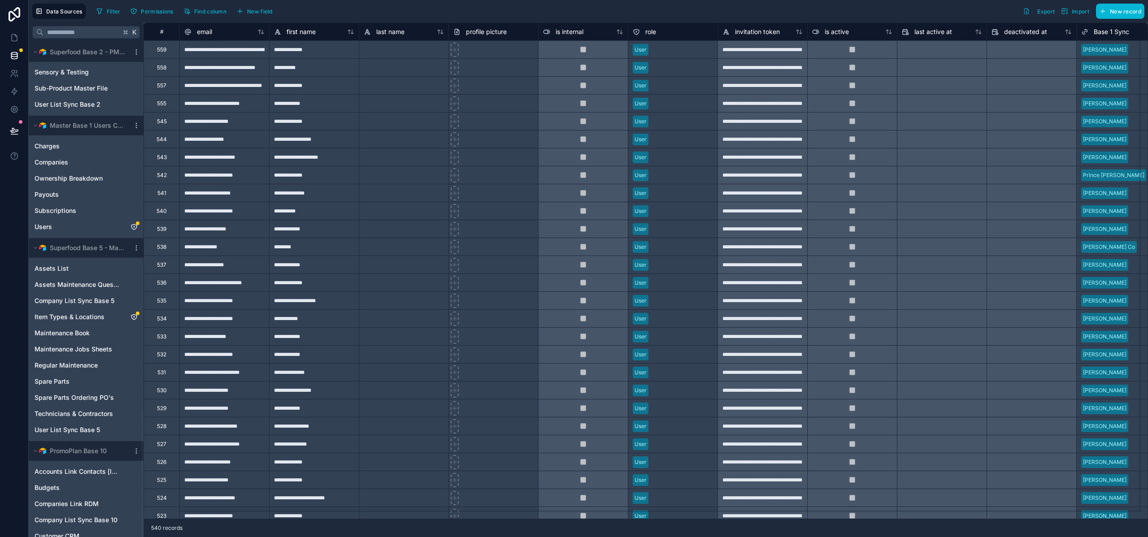
scroll to position [1430, 0]
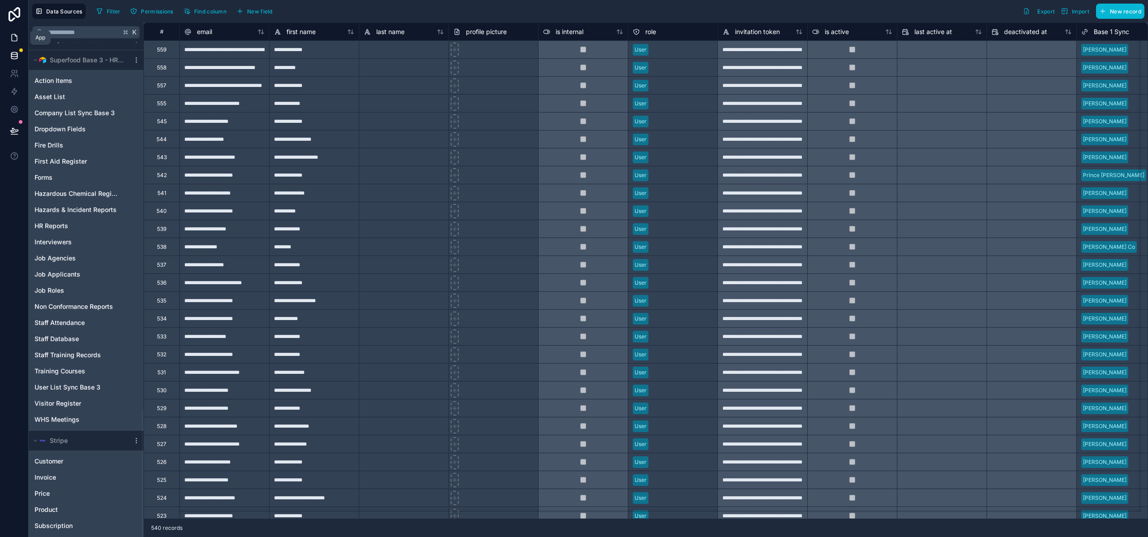
click at [13, 38] on icon at bounding box center [14, 37] width 9 height 9
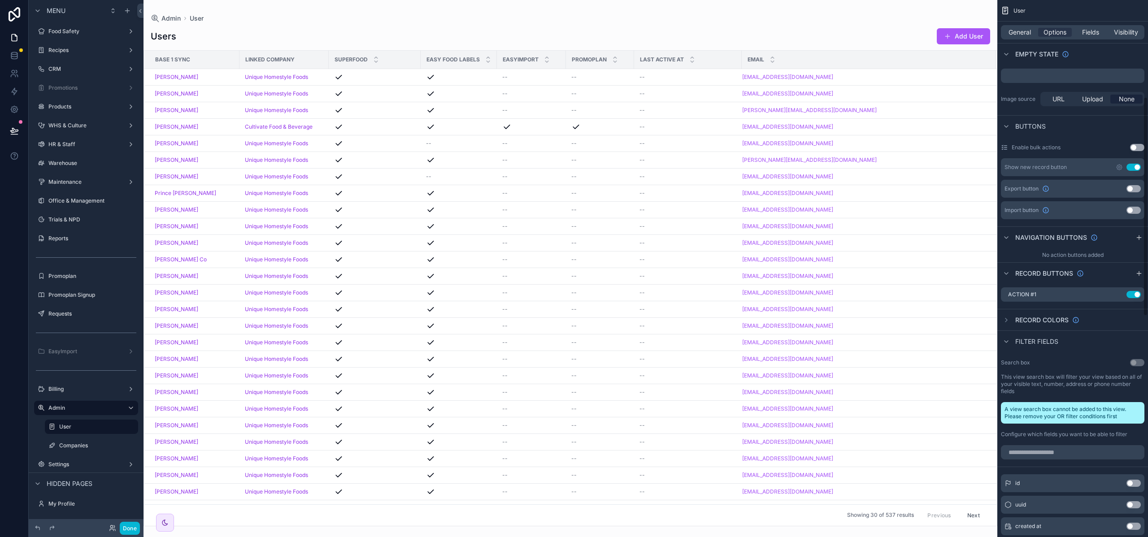
scroll to position [238, 0]
click at [1118, 296] on icon "scrollable content" at bounding box center [1118, 294] width 7 height 7
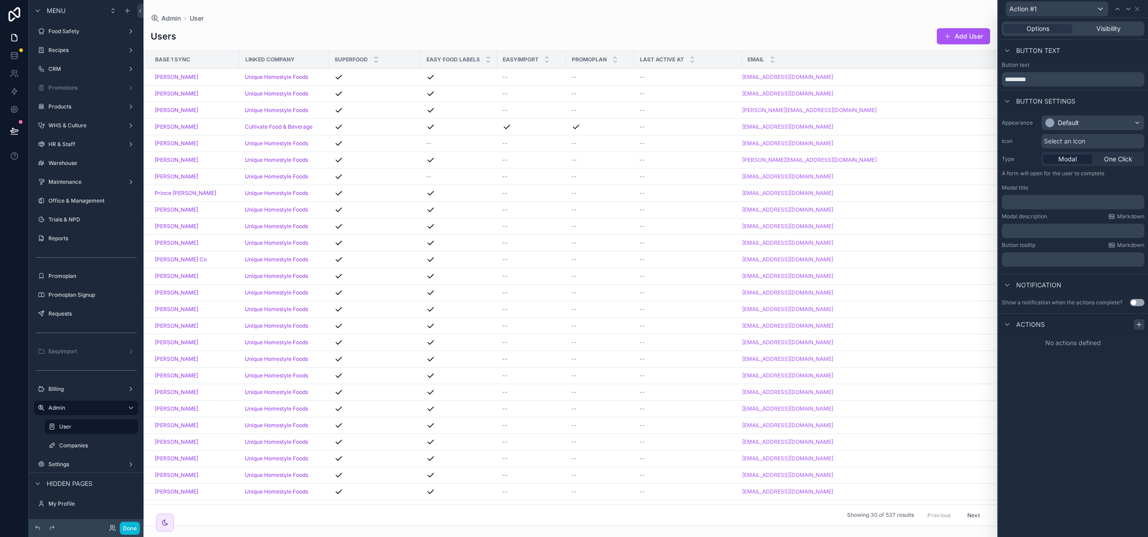
click at [1142, 323] on div at bounding box center [1138, 324] width 11 height 11
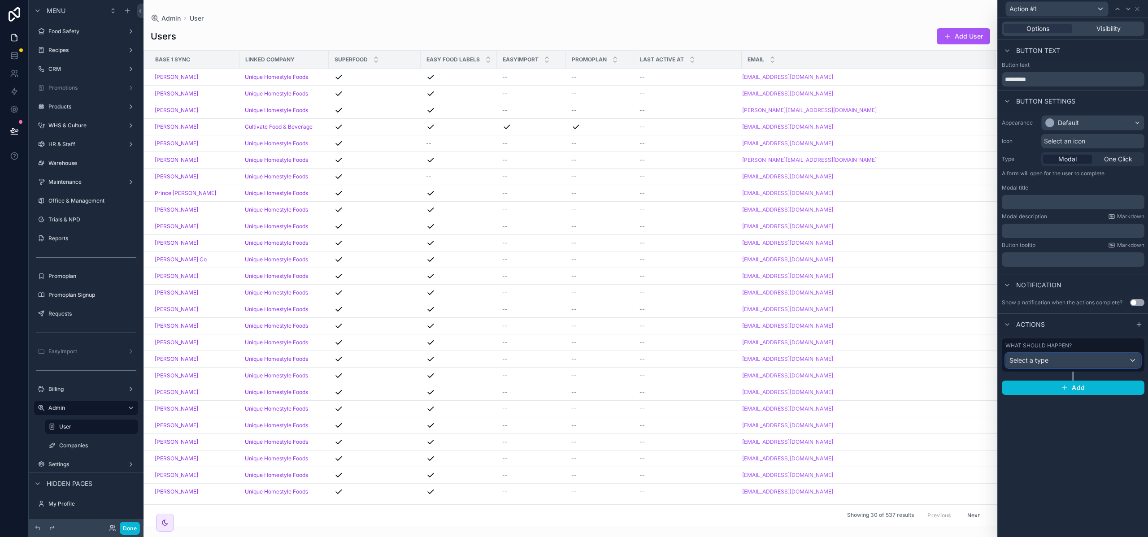
click at [1049, 360] on div "Select a type" at bounding box center [1073, 360] width 134 height 14
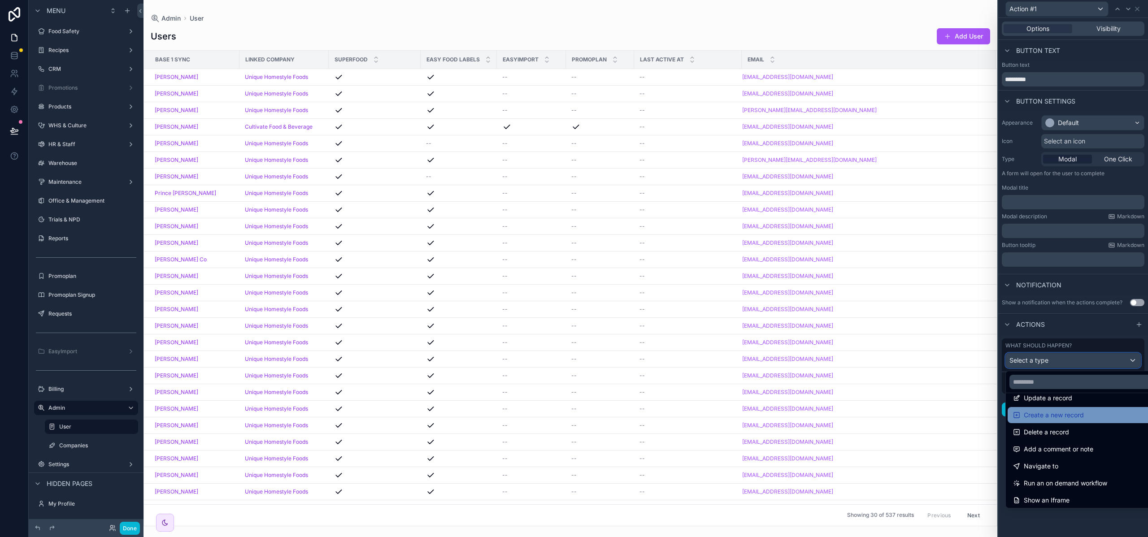
scroll to position [58, 0]
click at [1055, 432] on span "Run an on demand workflow" at bounding box center [1064, 435] width 83 height 11
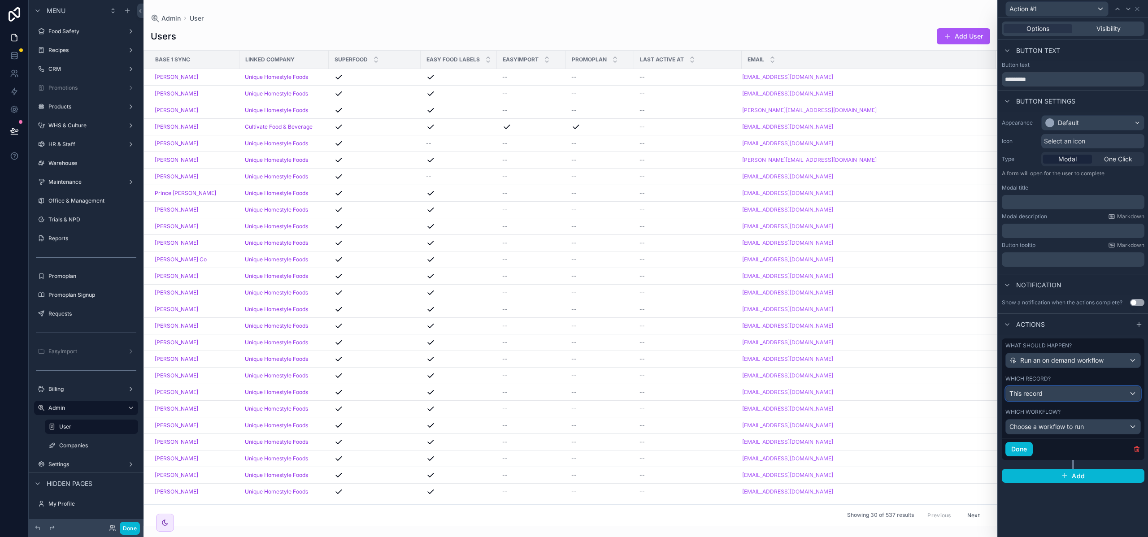
click at [1046, 395] on div "This record" at bounding box center [1073, 393] width 134 height 14
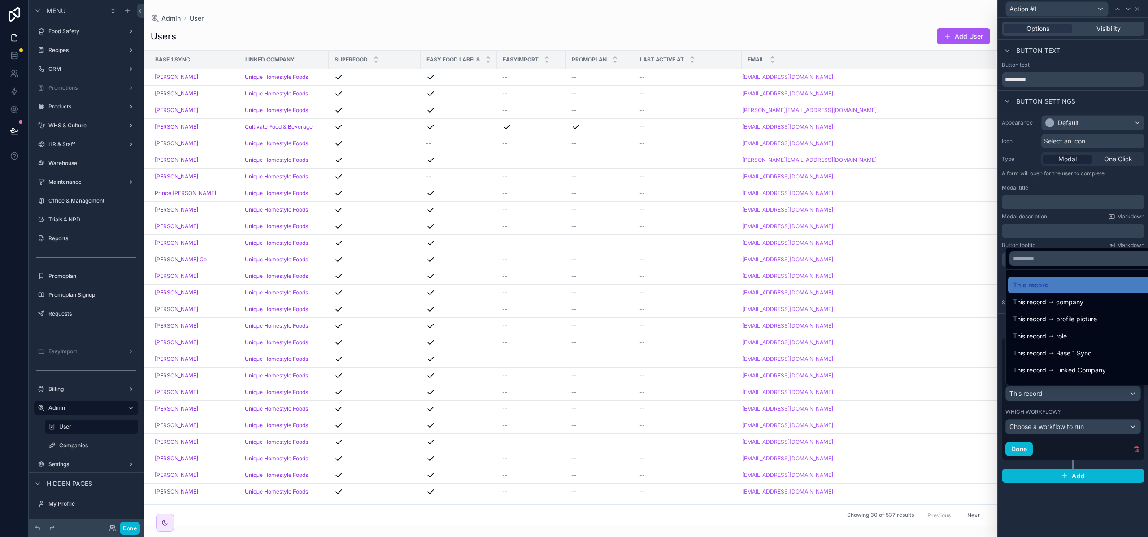
click at [1043, 402] on div at bounding box center [1073, 268] width 150 height 537
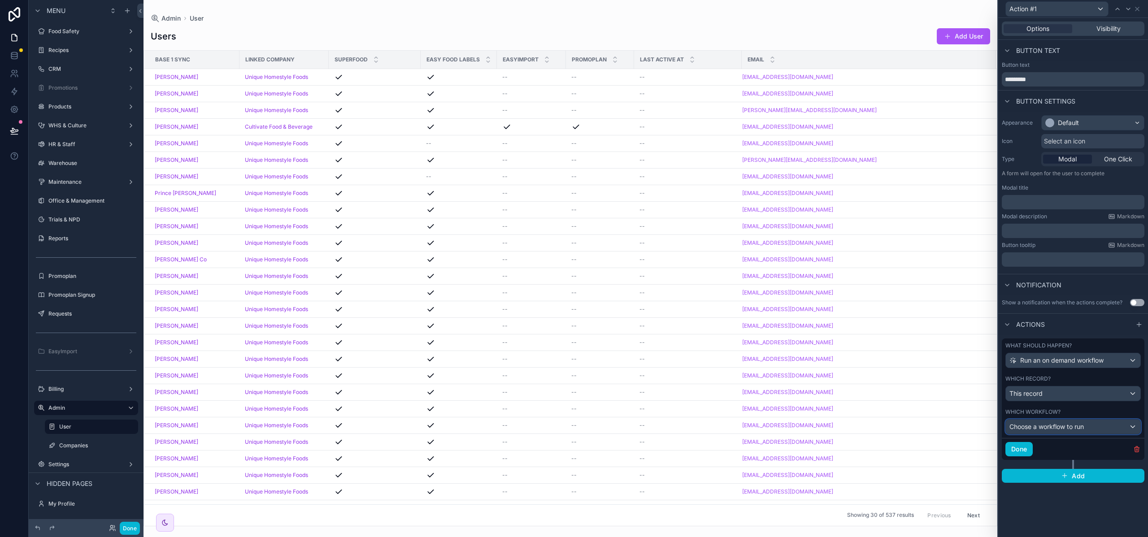
click at [1049, 426] on span "Choose a workflow to run" at bounding box center [1046, 427] width 74 height 8
click at [1049, 474] on span "Test Update all Users to Trigger Syncs/Updates" at bounding box center [1083, 474] width 140 height 11
click at [1021, 454] on button "Done" at bounding box center [1018, 449] width 27 height 14
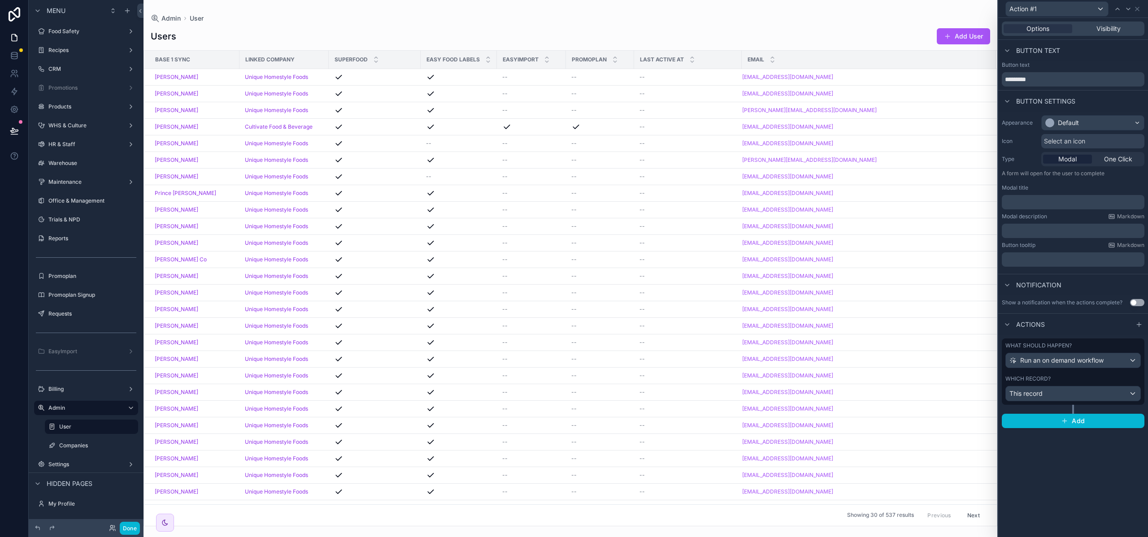
click at [1133, 303] on button "Use setting" at bounding box center [1137, 302] width 14 height 7
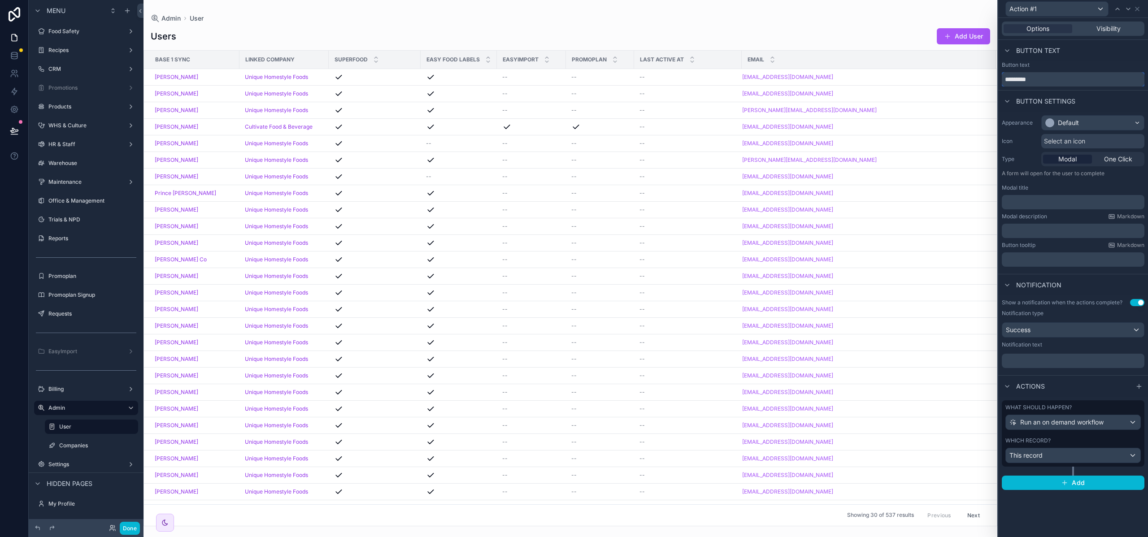
click at [1050, 81] on input "*********" at bounding box center [1072, 79] width 143 height 14
type input "**********"
click at [1071, 140] on span "Select an icon" at bounding box center [1064, 141] width 41 height 9
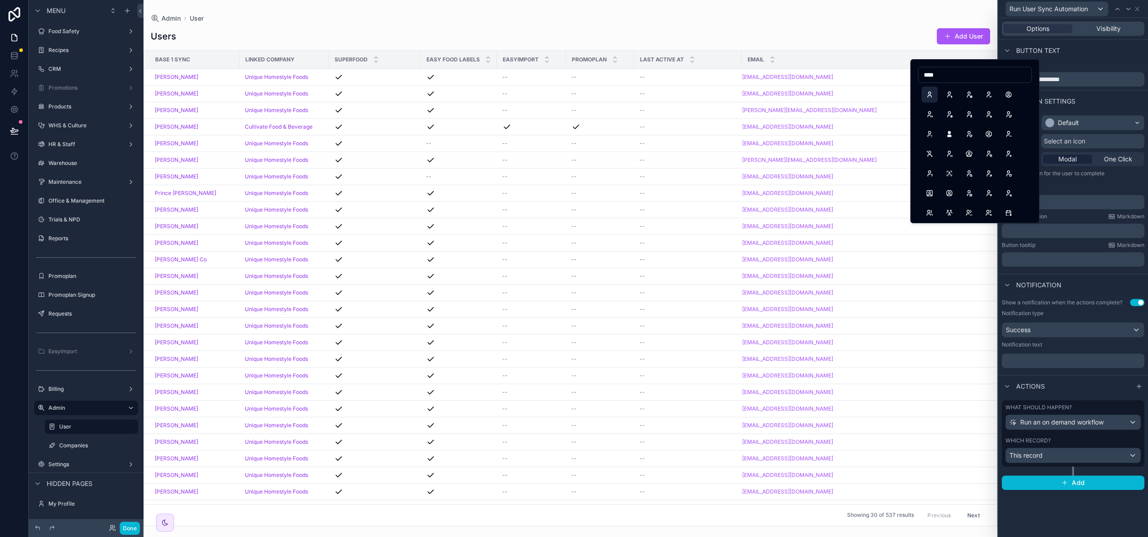
type input "****"
click at [932, 94] on button "User" at bounding box center [929, 95] width 16 height 16
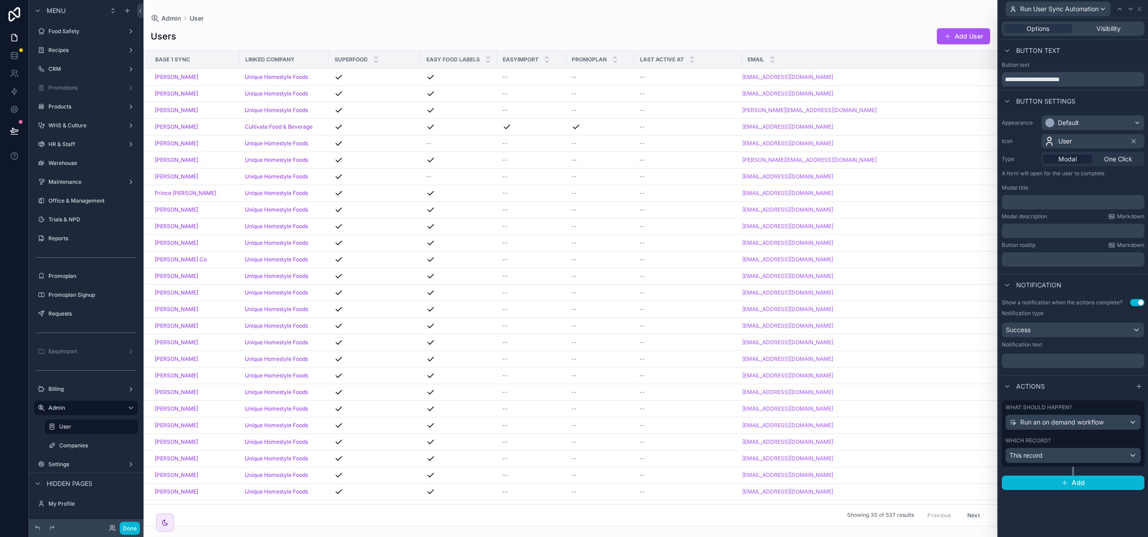
click at [1088, 512] on div "**********" at bounding box center [1073, 277] width 150 height 519
click at [1081, 488] on button "Add" at bounding box center [1072, 483] width 143 height 14
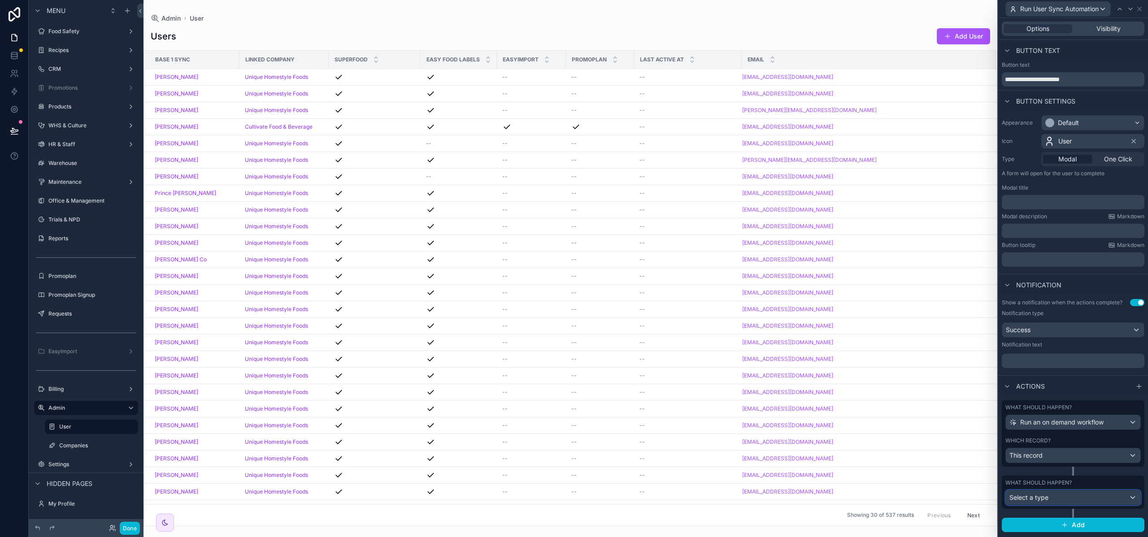
click at [1131, 497] on div "Select a type" at bounding box center [1073, 497] width 134 height 14
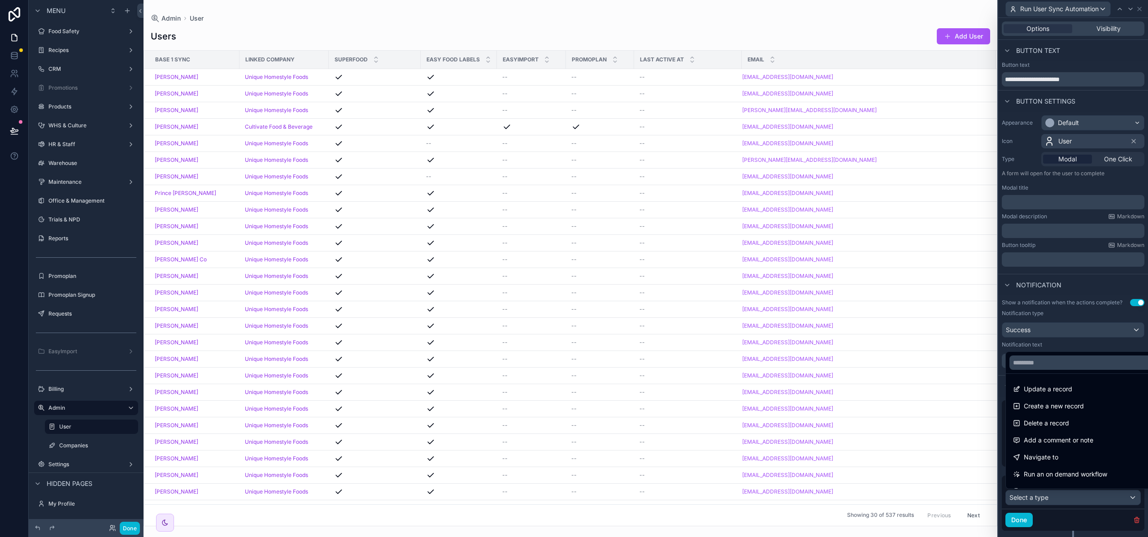
click at [1128, 520] on div at bounding box center [1073, 268] width 150 height 537
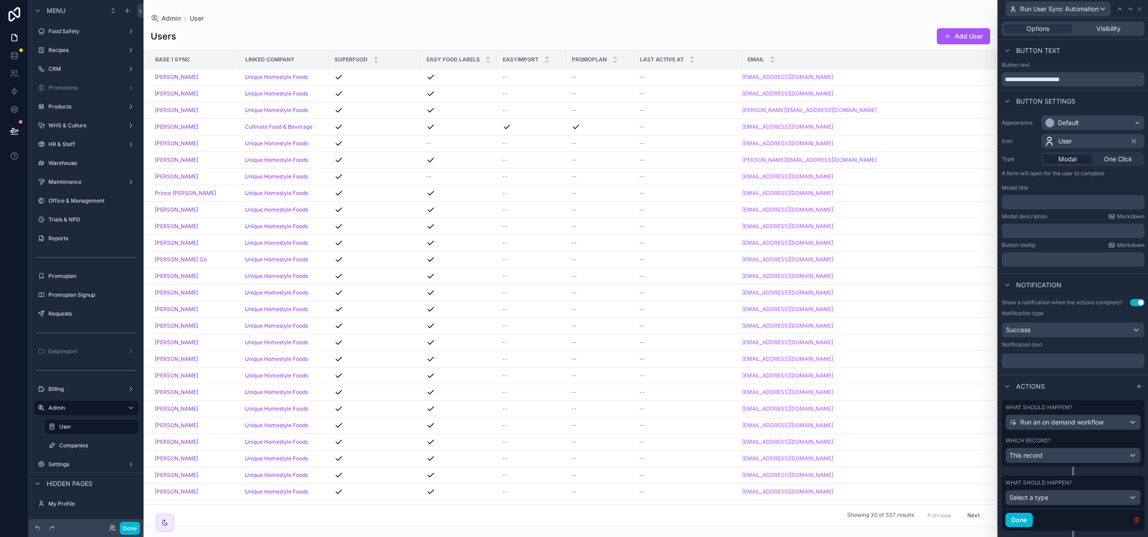
click at [1133, 520] on icon "button" at bounding box center [1136, 519] width 7 height 7
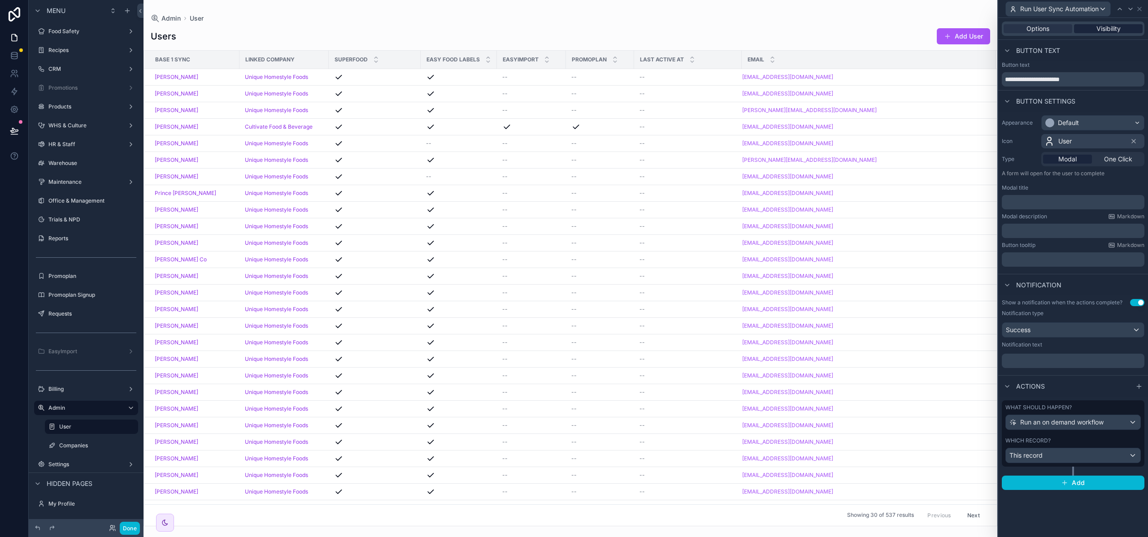
click at [1104, 29] on span "Visibility" at bounding box center [1108, 28] width 24 height 9
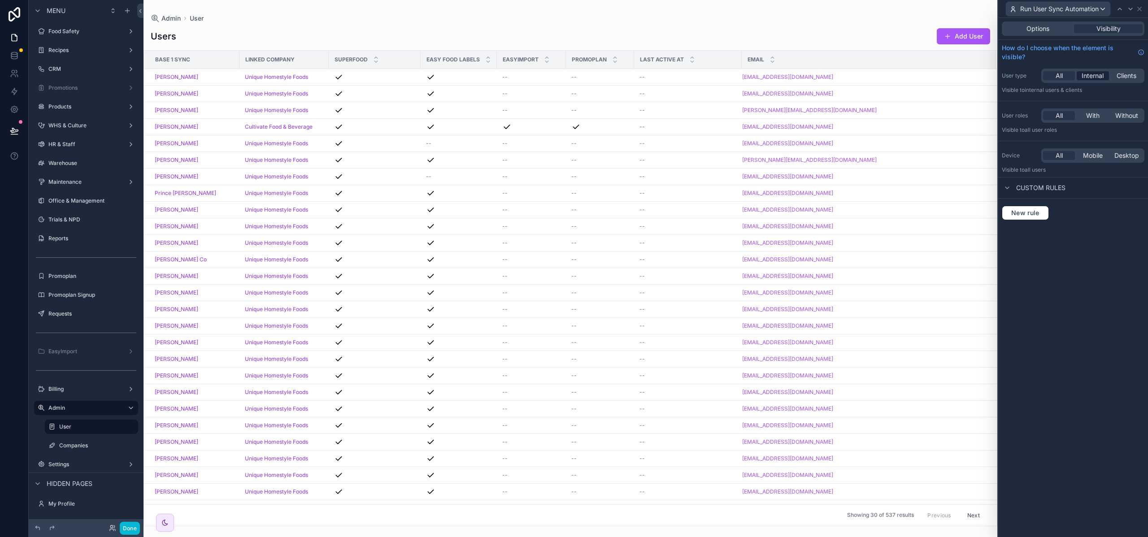
click at [1097, 78] on span "Internal" at bounding box center [1092, 75] width 22 height 9
click at [1055, 72] on span "All" at bounding box center [1058, 75] width 7 height 9
click at [1013, 25] on div "Options" at bounding box center [1037, 28] width 69 height 9
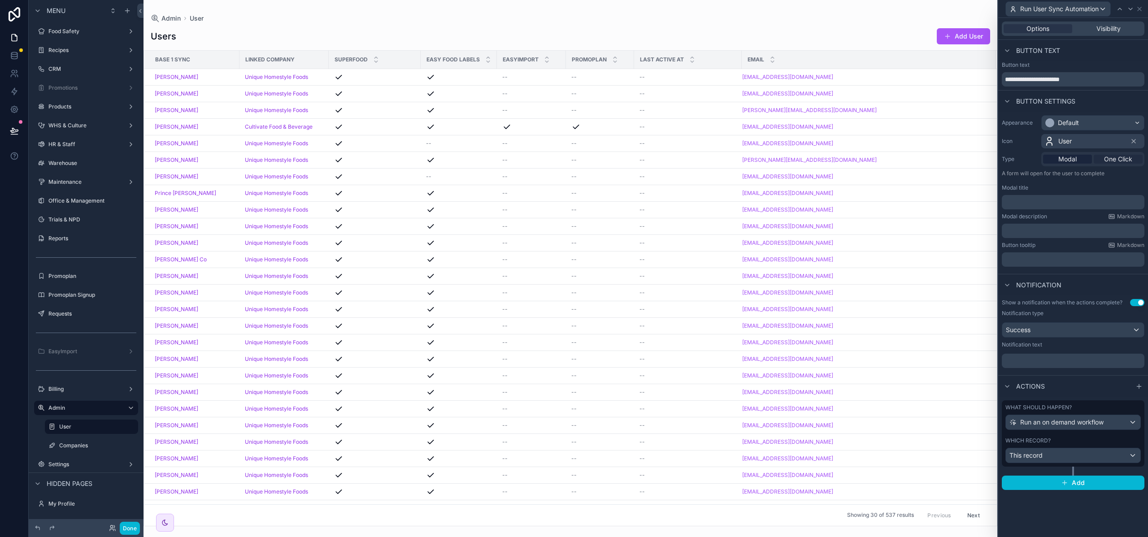
click at [1109, 158] on span "One Click" at bounding box center [1118, 159] width 28 height 9
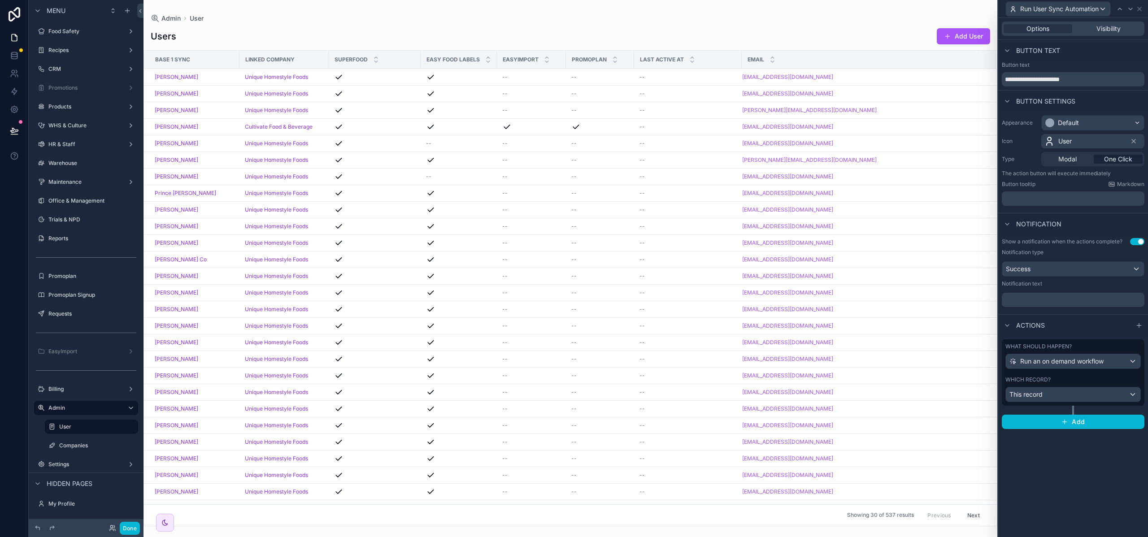
click at [1055, 195] on p "﻿" at bounding box center [1073, 198] width 137 height 9
click at [1083, 211] on div "Appearance Default Icon User Type Modal One Click The action button will execut…" at bounding box center [1073, 162] width 150 height 101
click at [1042, 79] on input "**********" at bounding box center [1072, 79] width 143 height 14
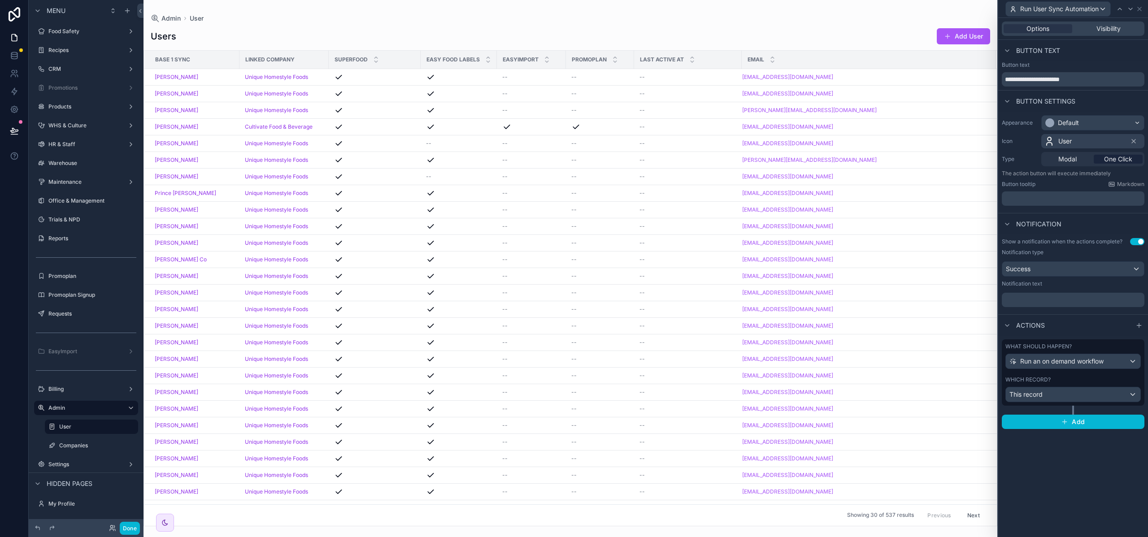
drag, startPoint x: 1042, startPoint y: 218, endPoint x: 1038, endPoint y: 195, distance: 24.2
click at [1038, 195] on p "﻿" at bounding box center [1073, 198] width 137 height 9
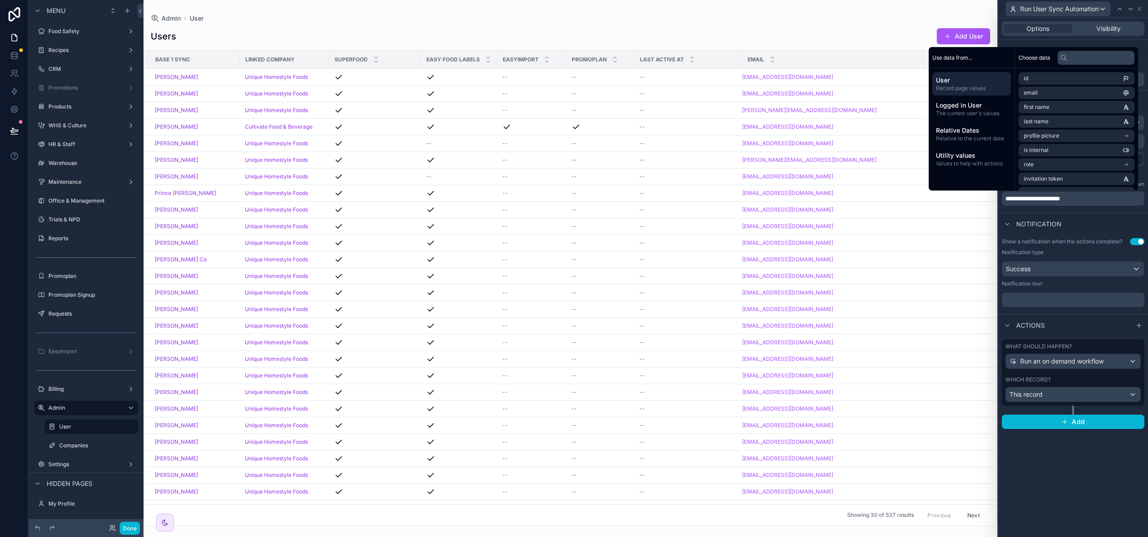
click at [1109, 216] on div "Notification" at bounding box center [1073, 224] width 150 height 22
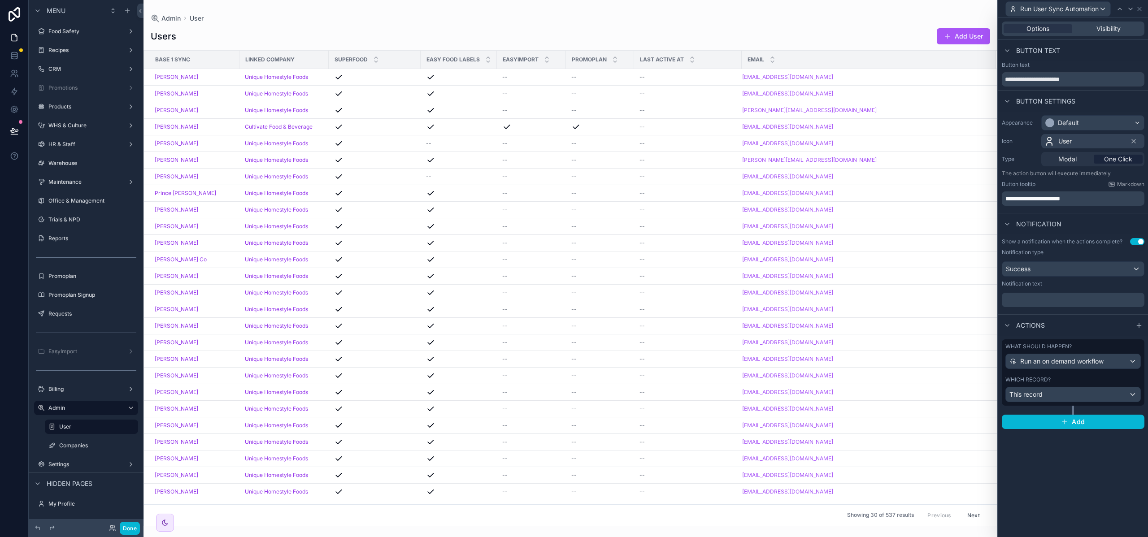
click at [1062, 301] on p "﻿" at bounding box center [1073, 299] width 137 height 9
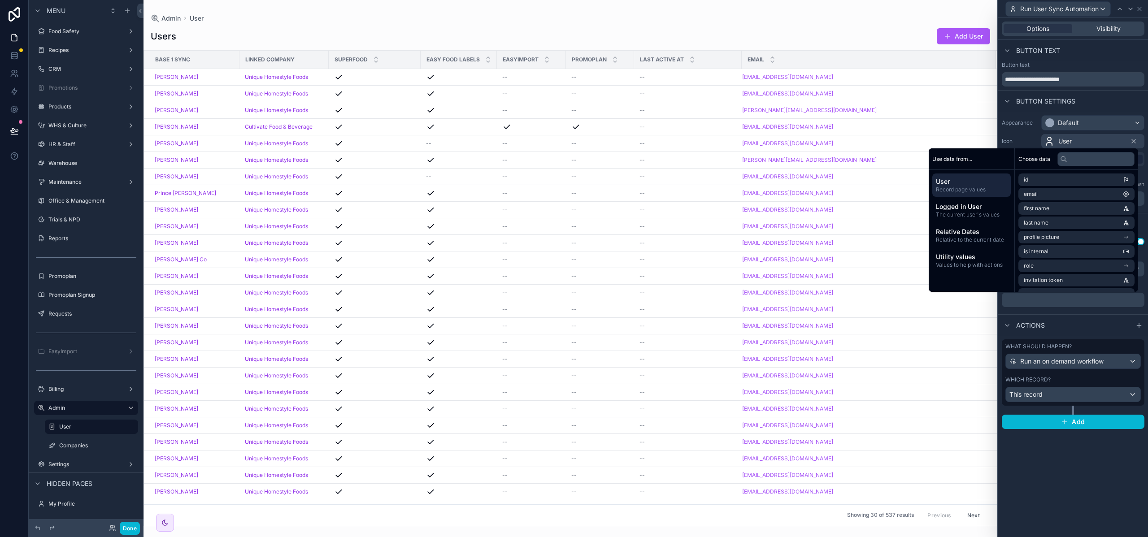
paste div "scrollable content"
click at [1141, 10] on icon at bounding box center [1139, 9] width 4 height 4
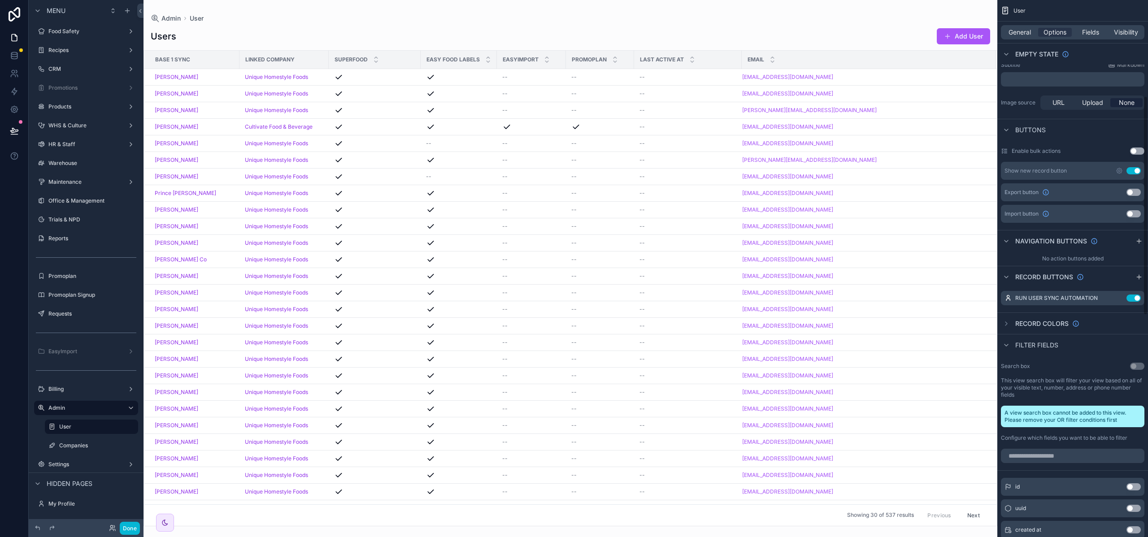
scroll to position [234, 0]
click at [1125, 136] on div "Buttons" at bounding box center [1072, 130] width 151 height 22
click at [1102, 286] on div "Record buttons" at bounding box center [1072, 277] width 151 height 22
click at [1091, 38] on div "General Options Fields Visibility" at bounding box center [1072, 32] width 143 height 14
click at [1091, 34] on span "Fields" at bounding box center [1090, 32] width 17 height 9
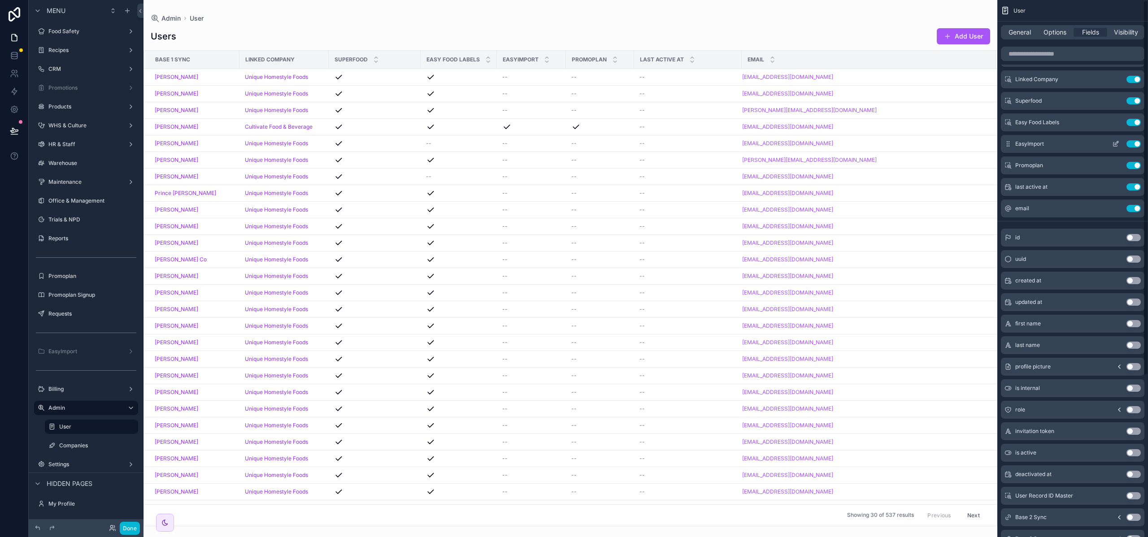
scroll to position [0, 0]
click at [1058, 34] on span "Options" at bounding box center [1054, 32] width 23 height 9
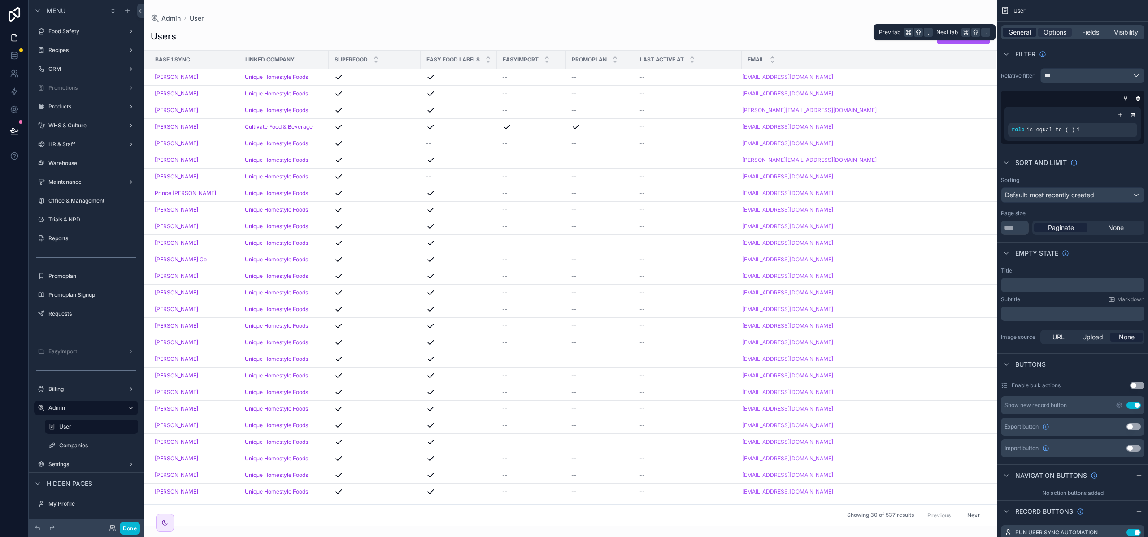
click at [1028, 32] on span "General" at bounding box center [1019, 32] width 22 height 9
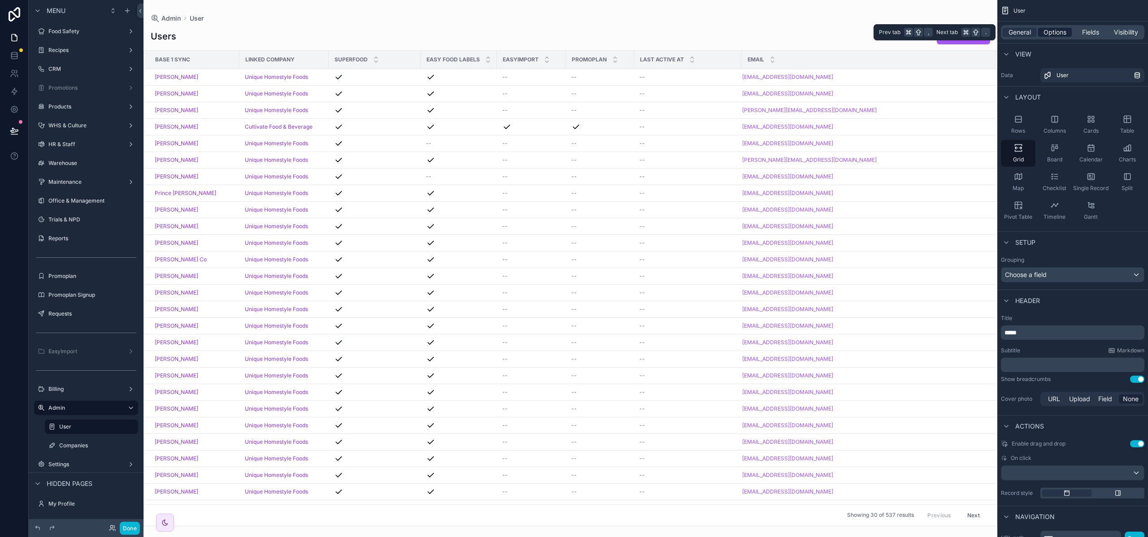
click at [1054, 30] on span "Options" at bounding box center [1054, 32] width 23 height 9
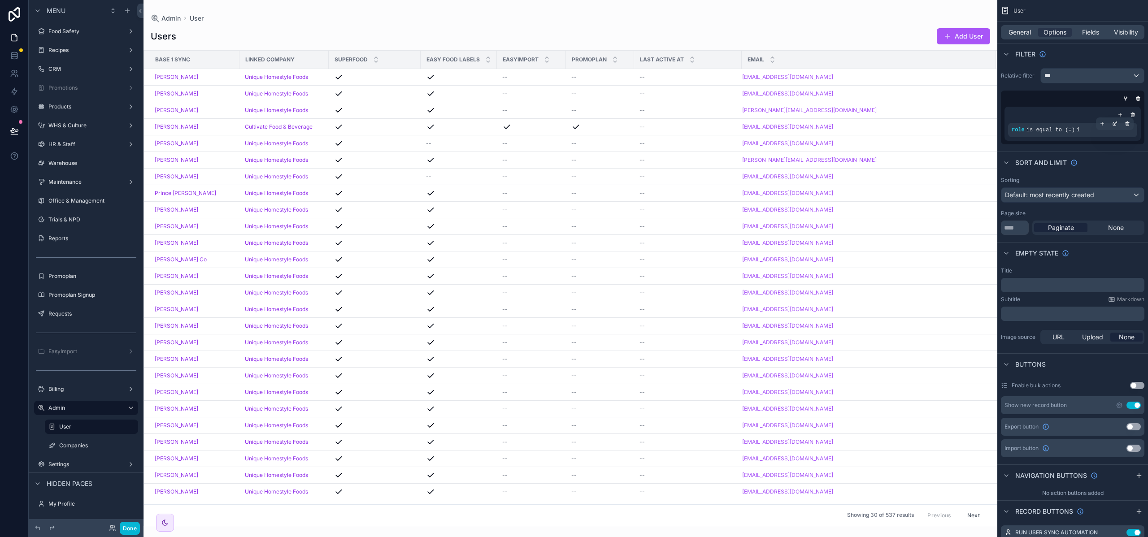
click at [1056, 130] on span "is equal to (=)" at bounding box center [1050, 130] width 48 height 6
click at [1116, 124] on icon "scrollable content" at bounding box center [1114, 123] width 5 height 5
click at [1115, 134] on div "role is equal to (=) 1" at bounding box center [1072, 130] width 129 height 14
click at [1135, 99] on icon "scrollable content" at bounding box center [1137, 98] width 5 height 5
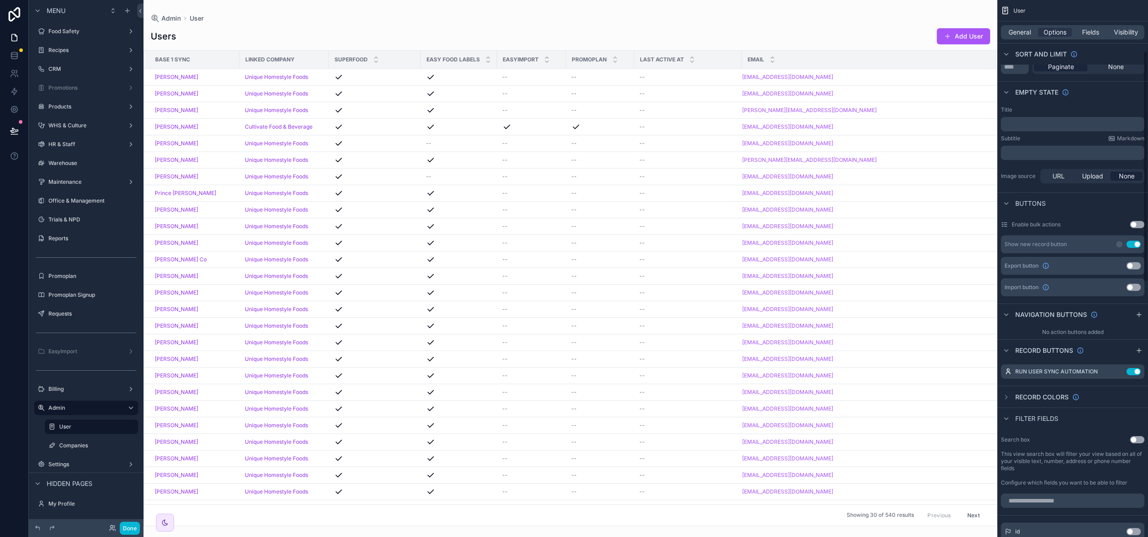
scroll to position [124, 0]
click at [1117, 368] on icon "scrollable content" at bounding box center [1118, 368] width 7 height 7
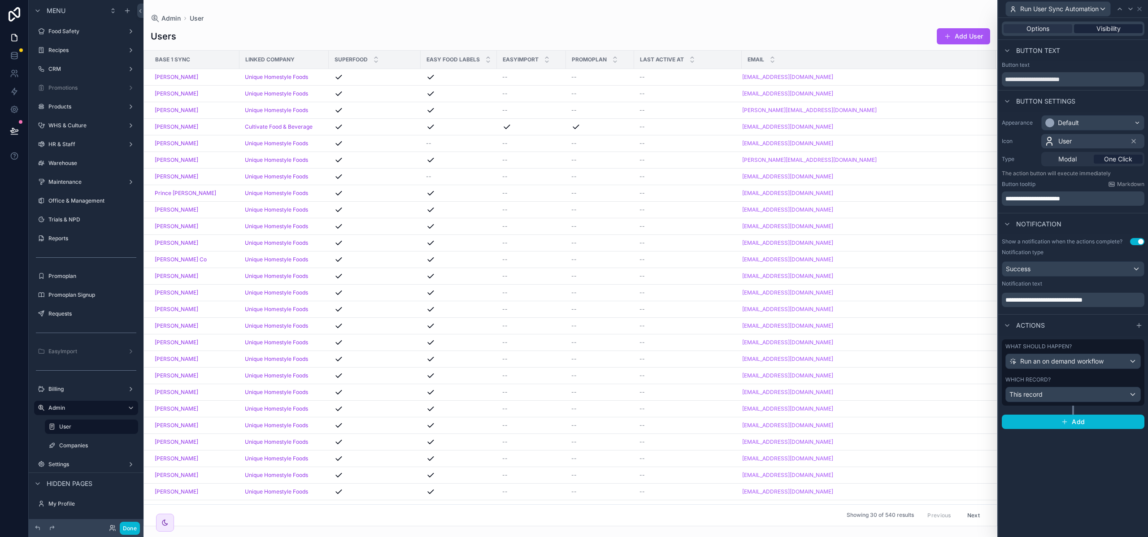
click at [1101, 27] on span "Visibility" at bounding box center [1108, 28] width 24 height 9
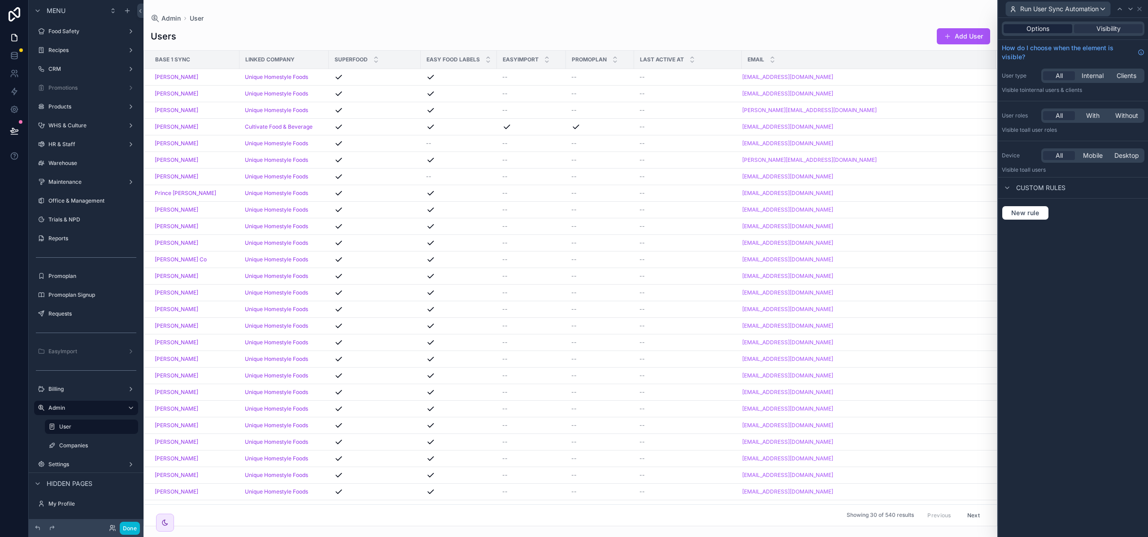
click at [1044, 29] on span "Options" at bounding box center [1037, 28] width 23 height 9
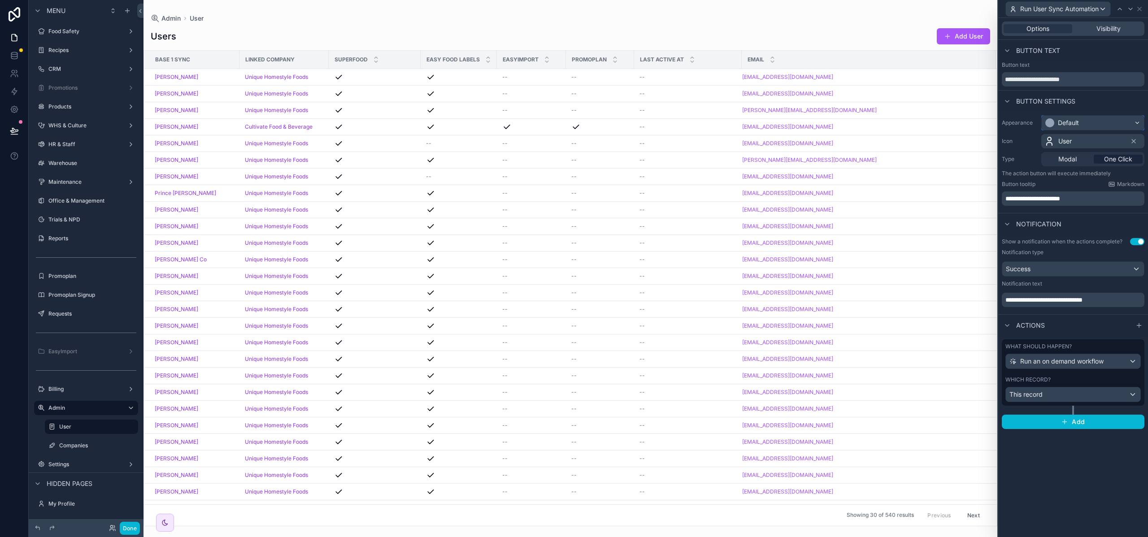
click at [1069, 124] on div "Default" at bounding box center [1068, 122] width 21 height 9
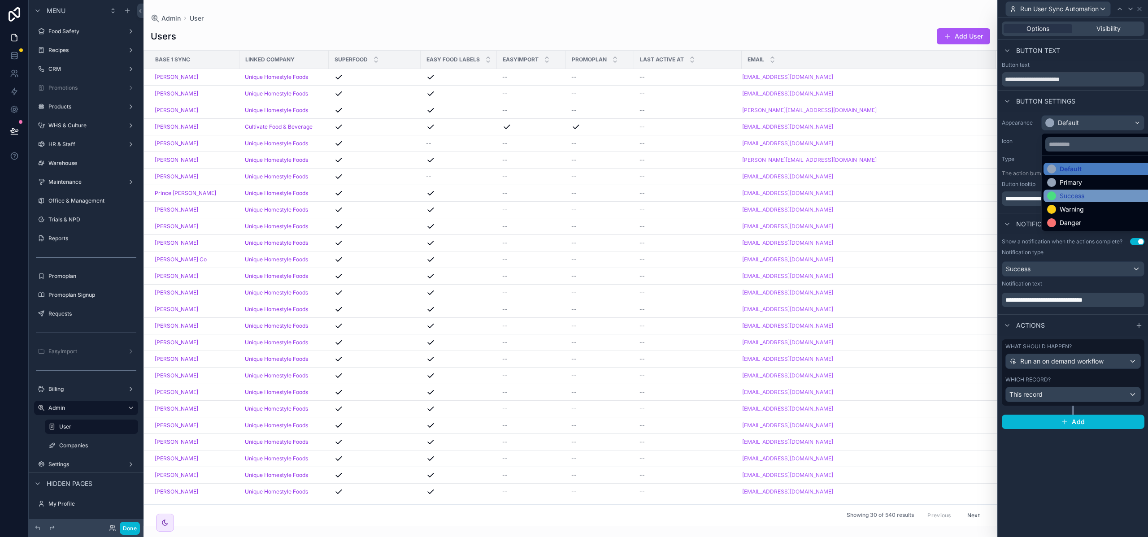
click at [1069, 195] on div "Success" at bounding box center [1071, 195] width 25 height 9
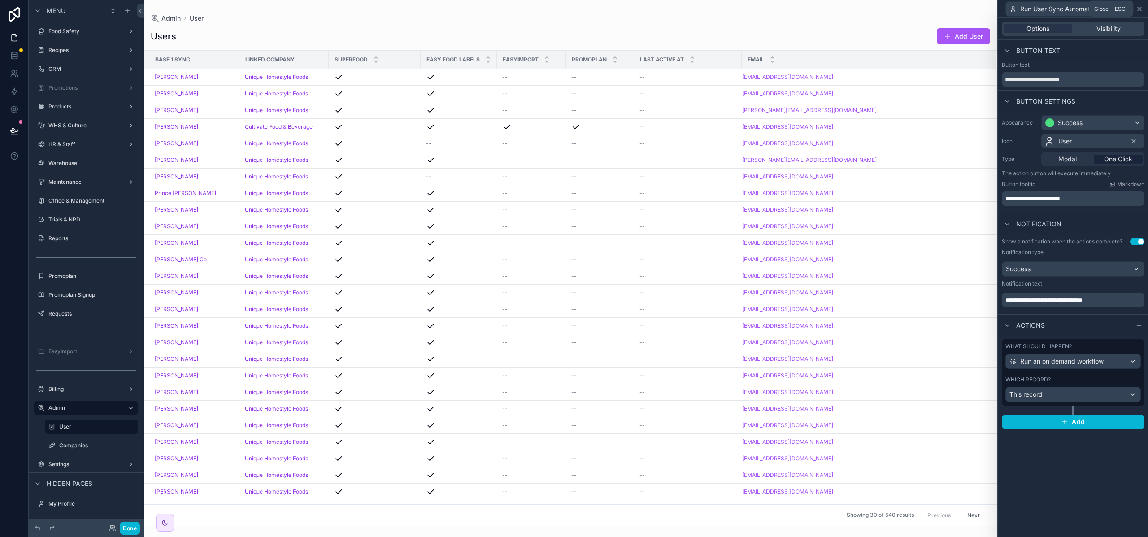
click at [1140, 7] on icon at bounding box center [1139, 8] width 7 height 7
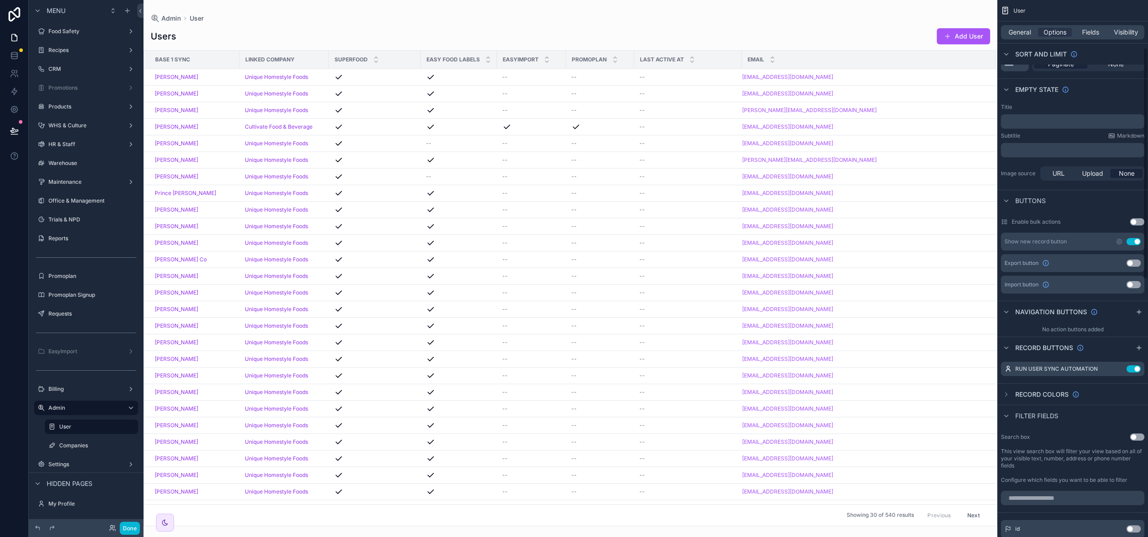
scroll to position [0, 0]
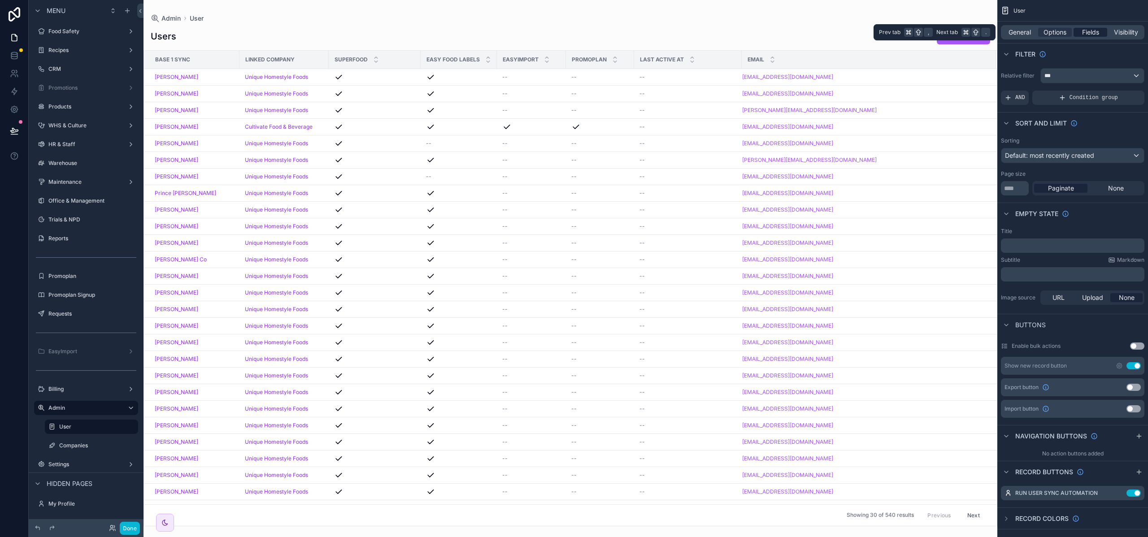
click at [1090, 33] on span "Fields" at bounding box center [1090, 32] width 17 height 9
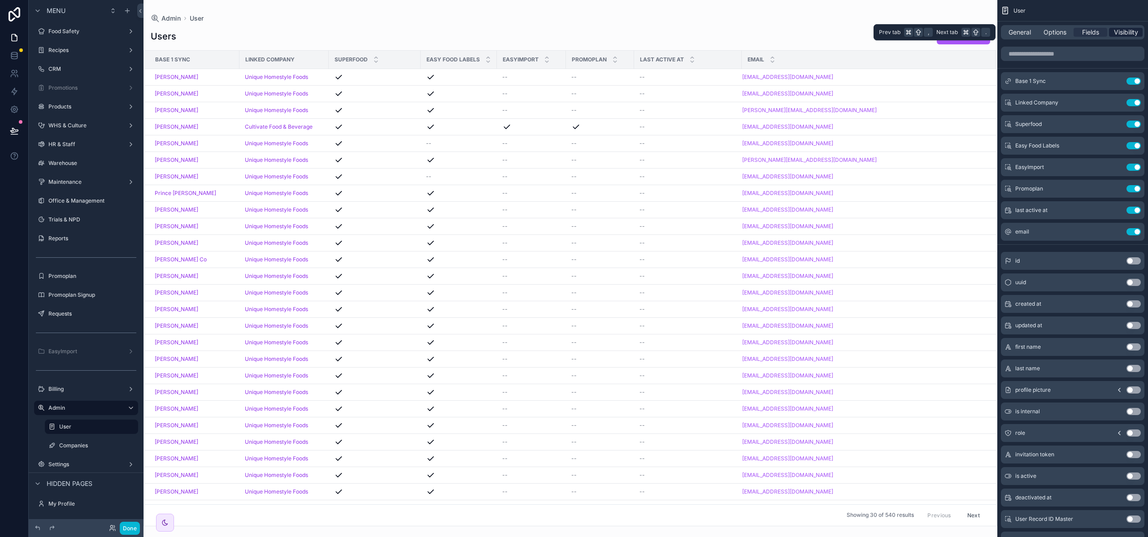
click at [1122, 34] on span "Visibility" at bounding box center [1126, 32] width 24 height 9
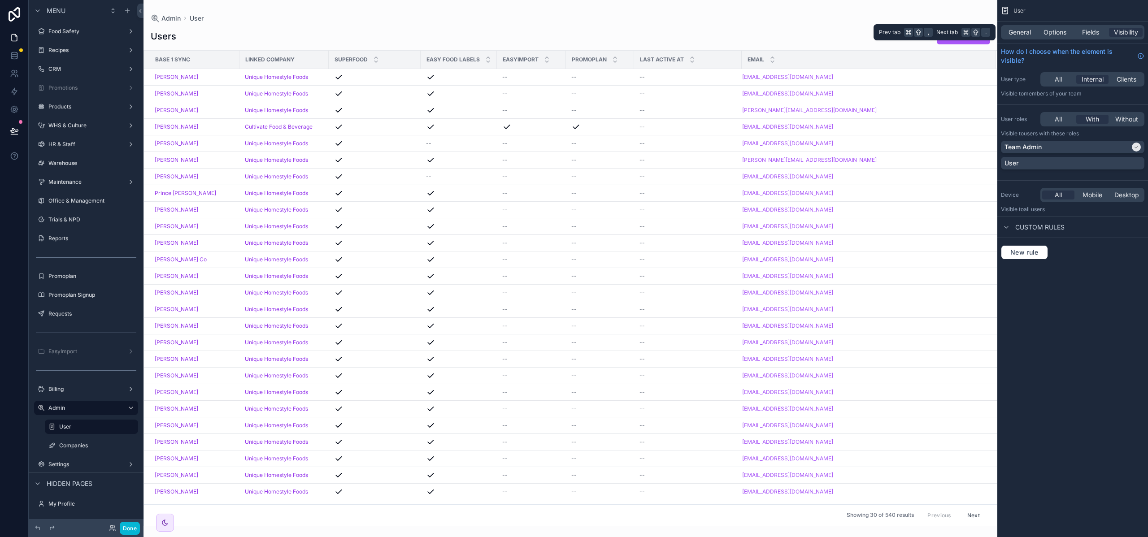
click at [1017, 27] on div "General Options Fields Visibility" at bounding box center [1072, 32] width 143 height 14
click at [1016, 29] on span "General" at bounding box center [1019, 32] width 22 height 9
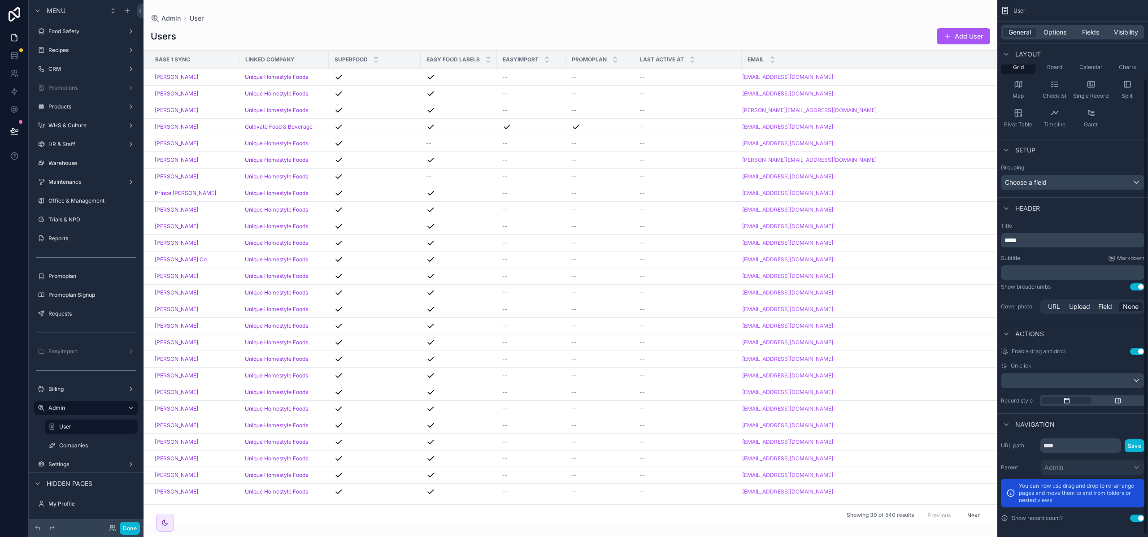
scroll to position [95, 0]
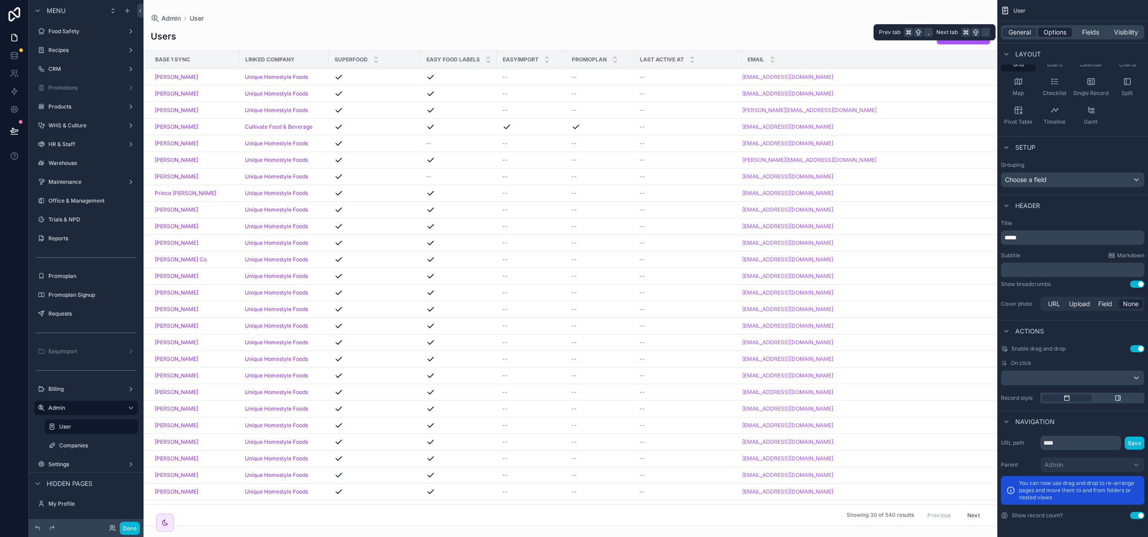
click at [1052, 34] on span "Options" at bounding box center [1054, 32] width 23 height 9
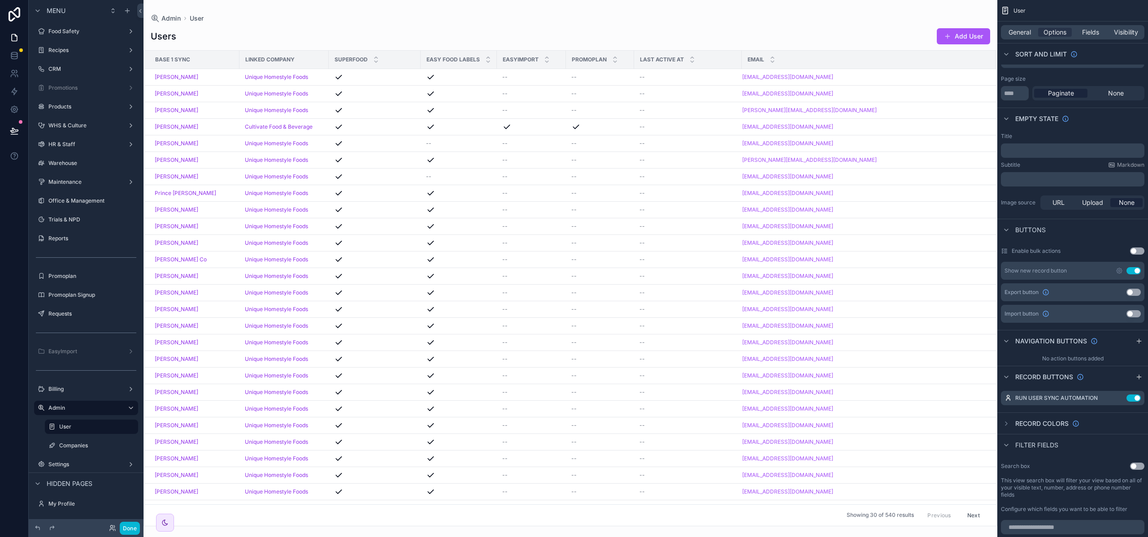
click at [1131, 250] on button "Use setting" at bounding box center [1137, 250] width 14 height 7
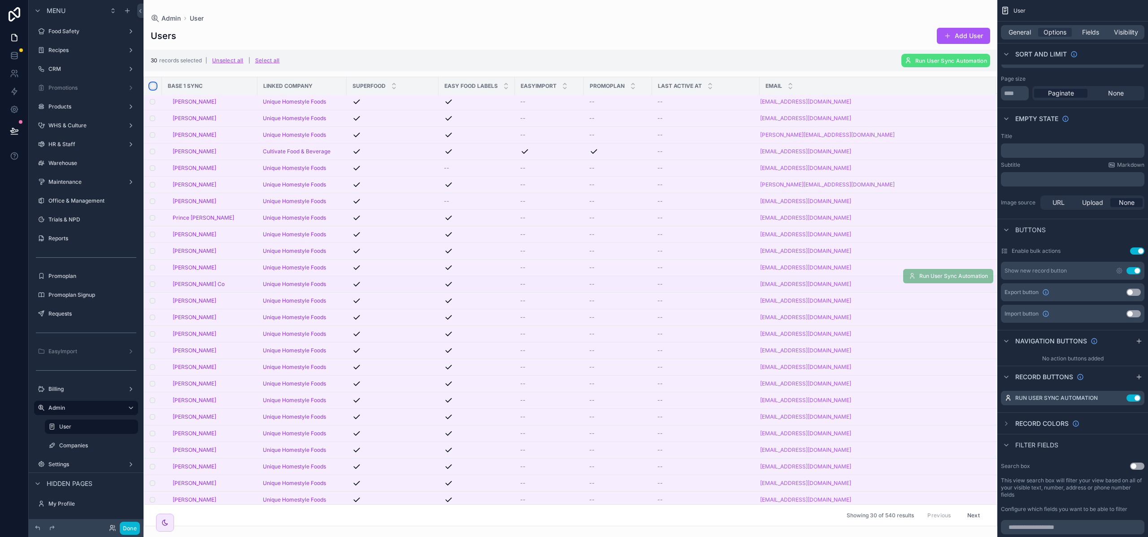
scroll to position [88, 0]
click at [266, 61] on button "Select all" at bounding box center [267, 60] width 31 height 14
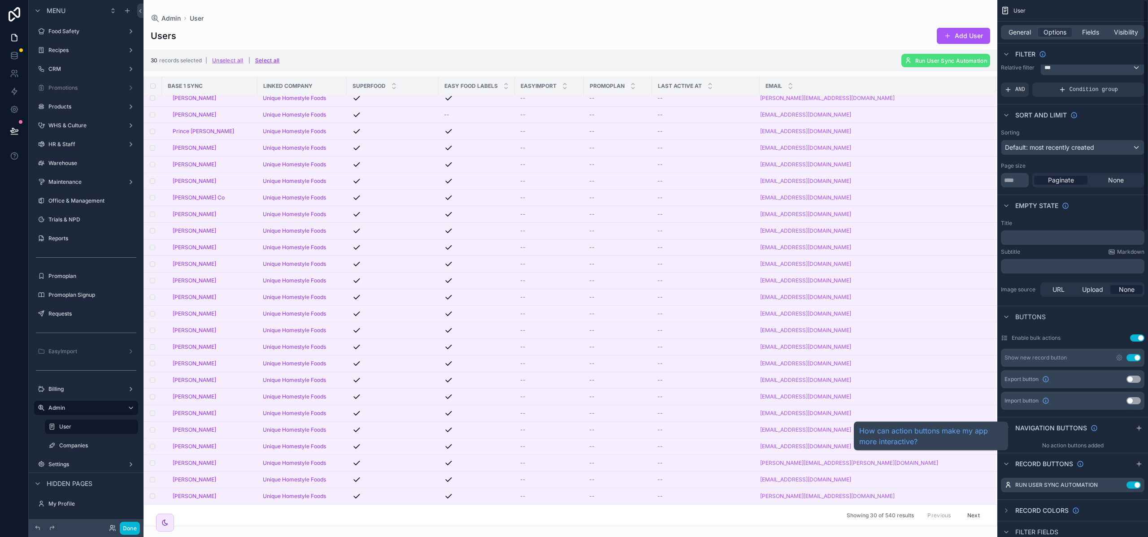
scroll to position [0, 0]
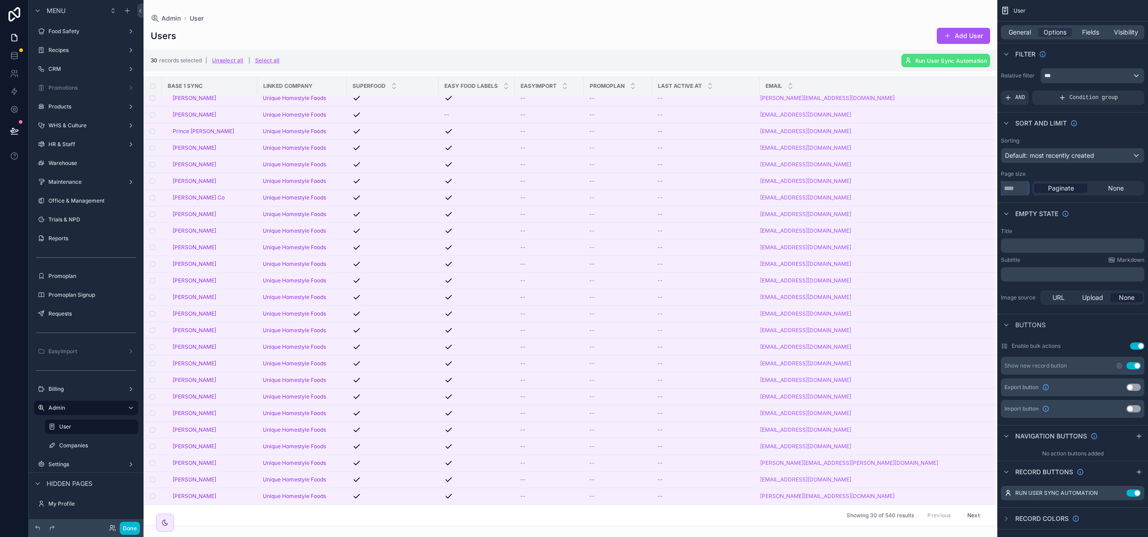
click at [1019, 190] on input "**" at bounding box center [1015, 188] width 28 height 14
drag, startPoint x: 1018, startPoint y: 190, endPoint x: 999, endPoint y: 187, distance: 19.4
click at [999, 187] on div "Sorting Default: most recently created Page size ** Paginate None" at bounding box center [1072, 166] width 151 height 65
click at [1106, 186] on div "None" at bounding box center [1115, 188] width 53 height 9
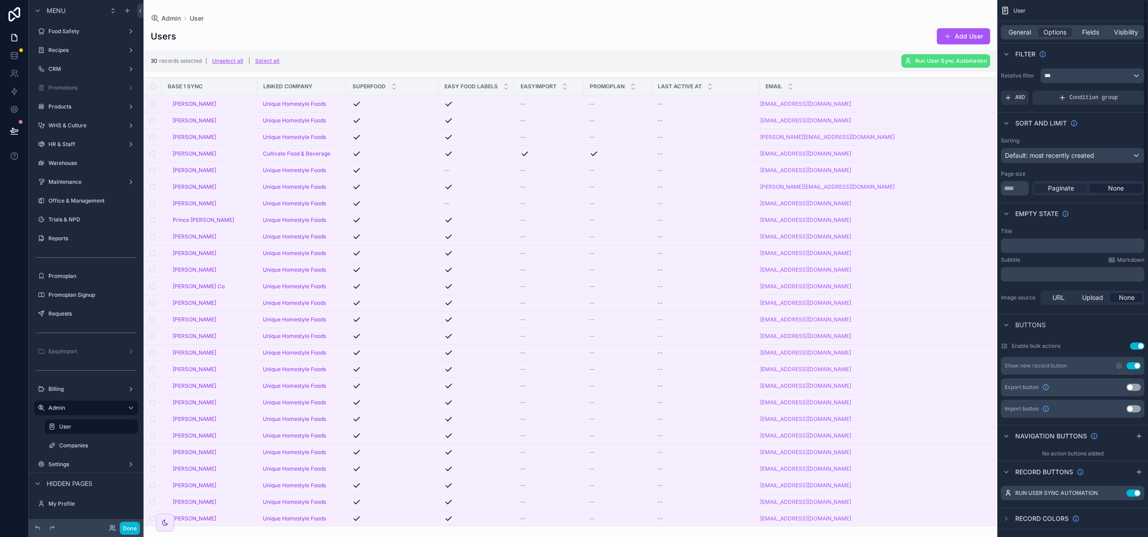
click at [1071, 186] on span "Paginate" at bounding box center [1061, 188] width 26 height 9
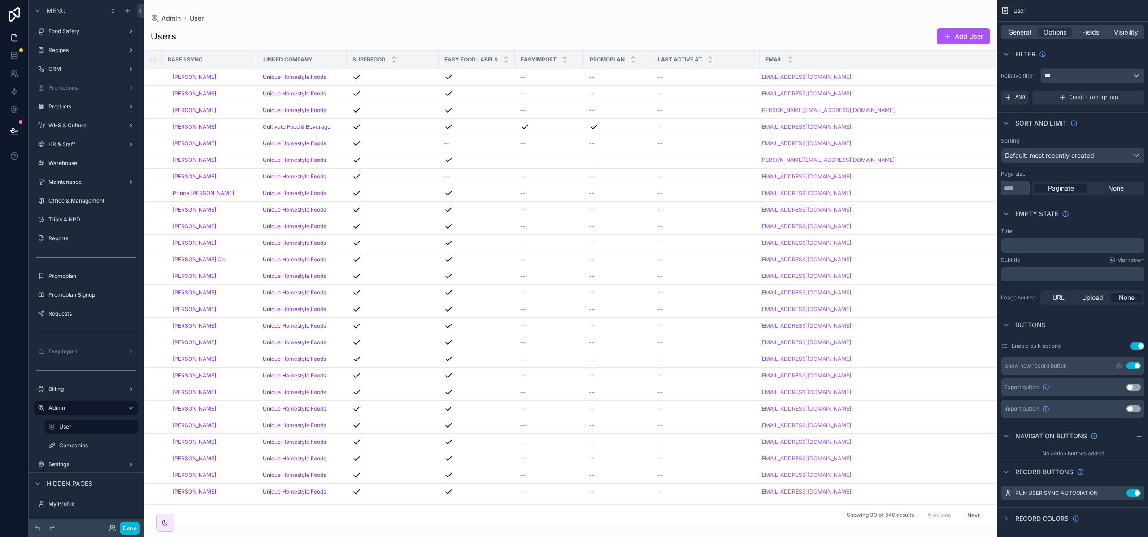
click at [1019, 189] on input "**" at bounding box center [1015, 188] width 28 height 14
click at [1035, 158] on span "Default: most recently created" at bounding box center [1049, 156] width 89 height 8
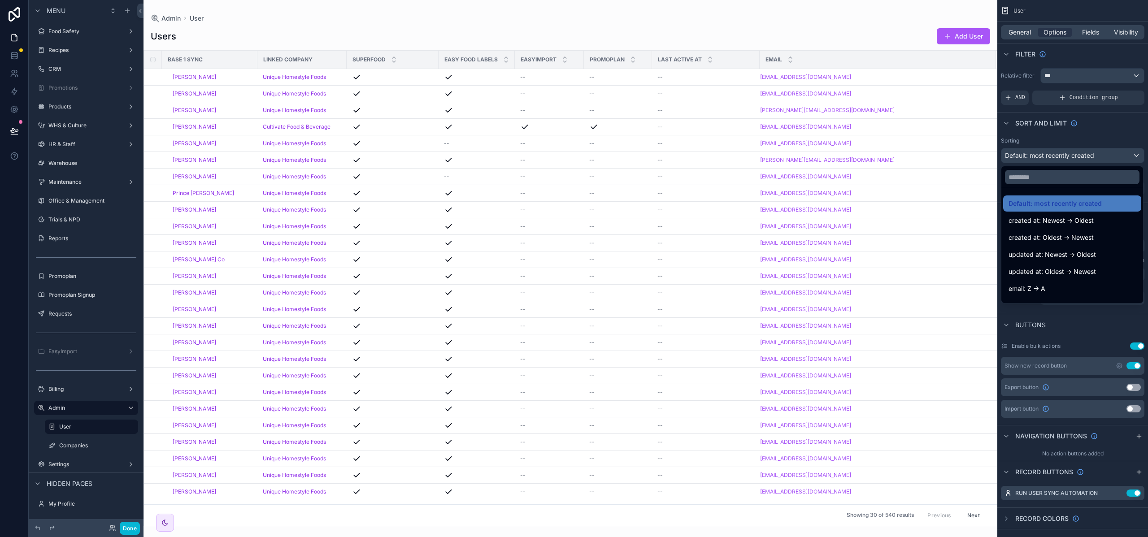
click at [1035, 158] on div "scrollable content" at bounding box center [574, 268] width 1148 height 537
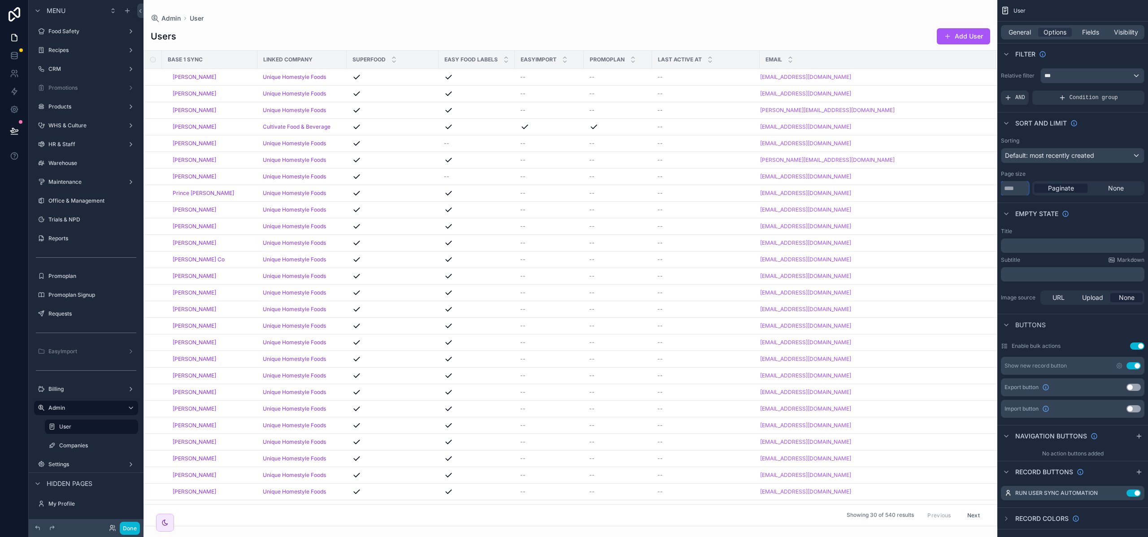
click at [1018, 190] on input "**" at bounding box center [1015, 188] width 28 height 14
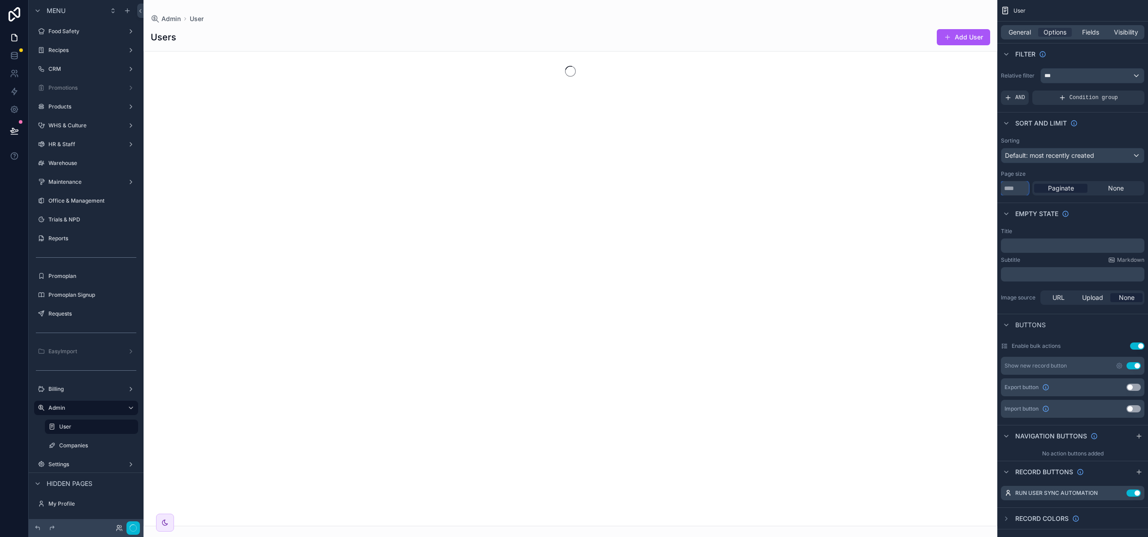
type input "****"
click at [1044, 177] on div "Page size" at bounding box center [1072, 173] width 143 height 7
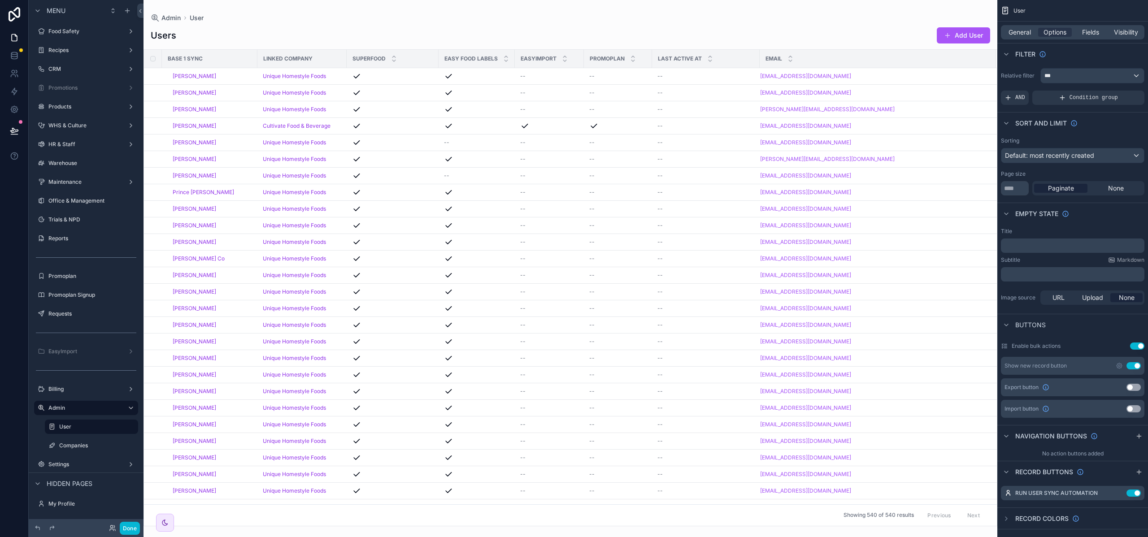
click at [147, 57] on th "scrollable content" at bounding box center [153, 59] width 18 height 18
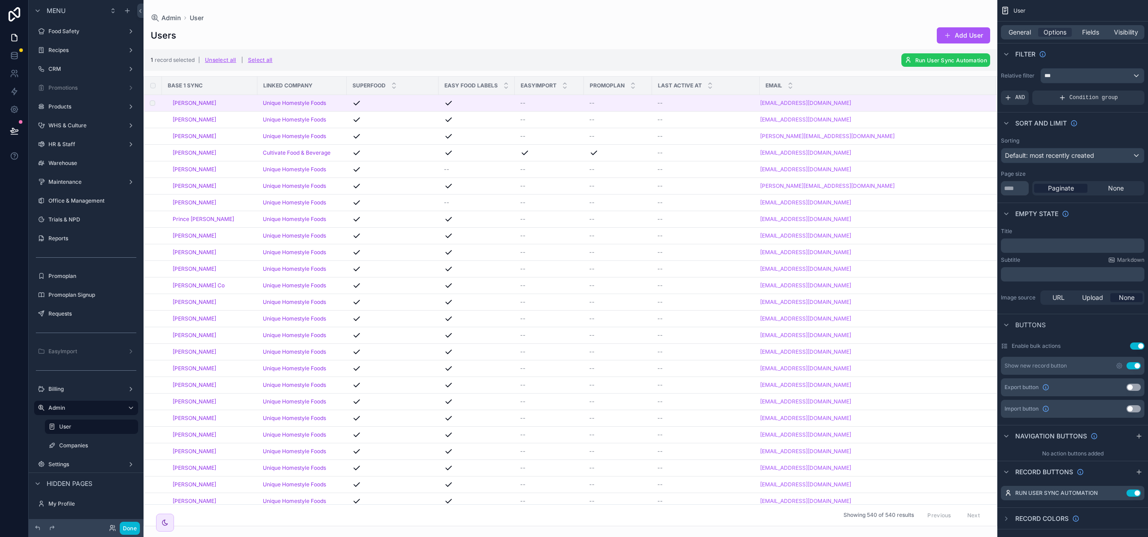
click at [915, 62] on span "Run User Sync Automation" at bounding box center [951, 60] width 72 height 7
click at [975, 43] on icon "scrollable content" at bounding box center [974, 42] width 7 height 7
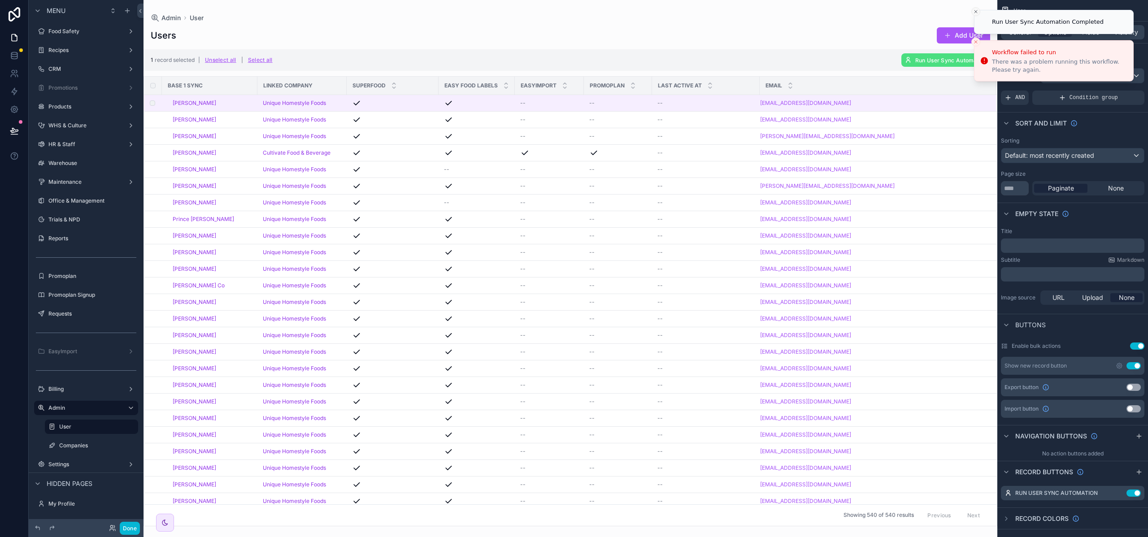
click at [973, 16] on button "Close toast" at bounding box center [975, 11] width 9 height 9
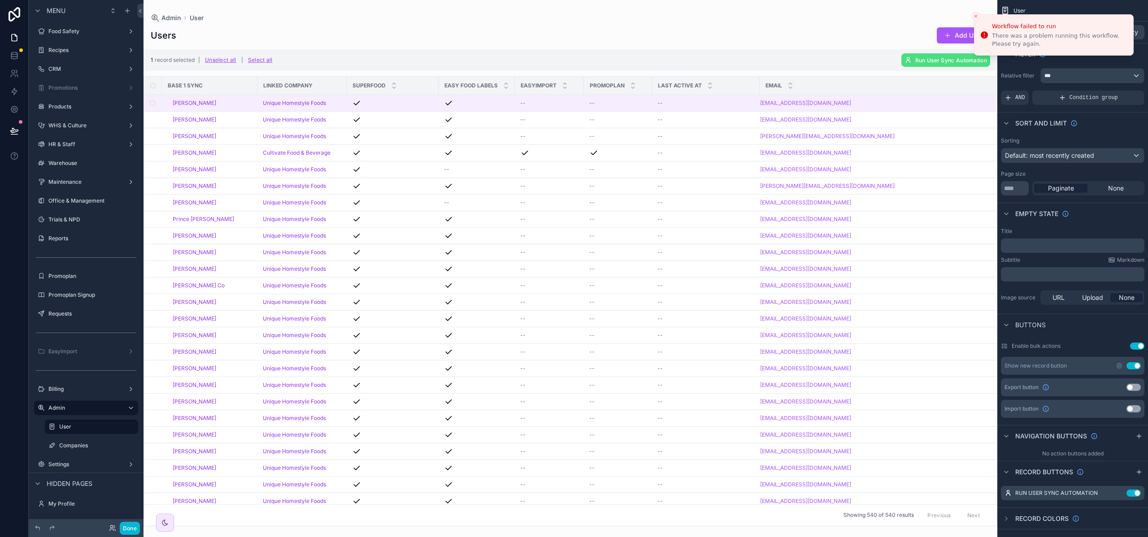
click at [979, 16] on button "Close toast" at bounding box center [975, 16] width 9 height 9
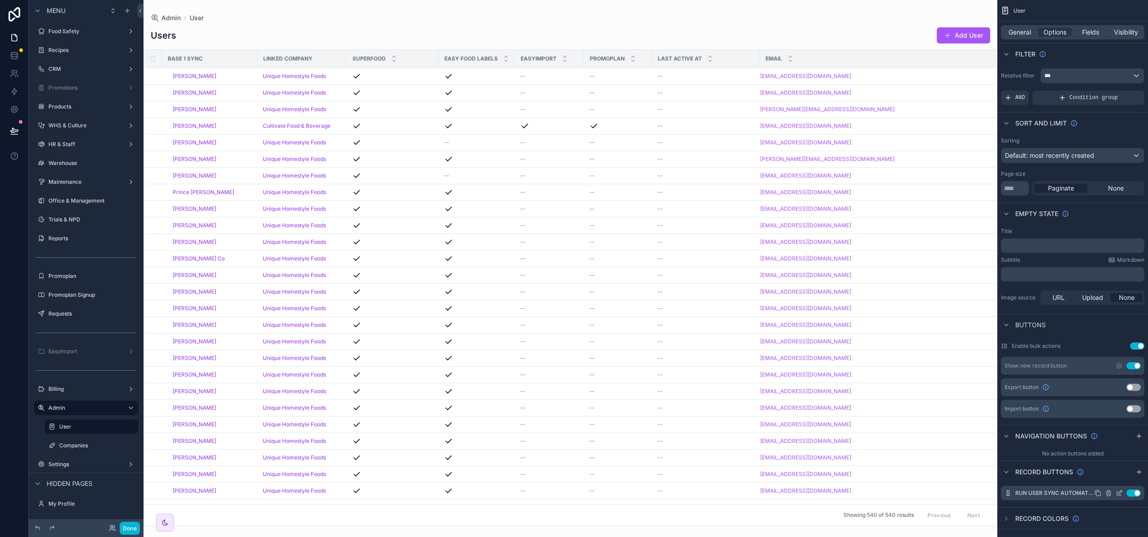
click at [1118, 492] on icon "scrollable content" at bounding box center [1118, 493] width 7 height 7
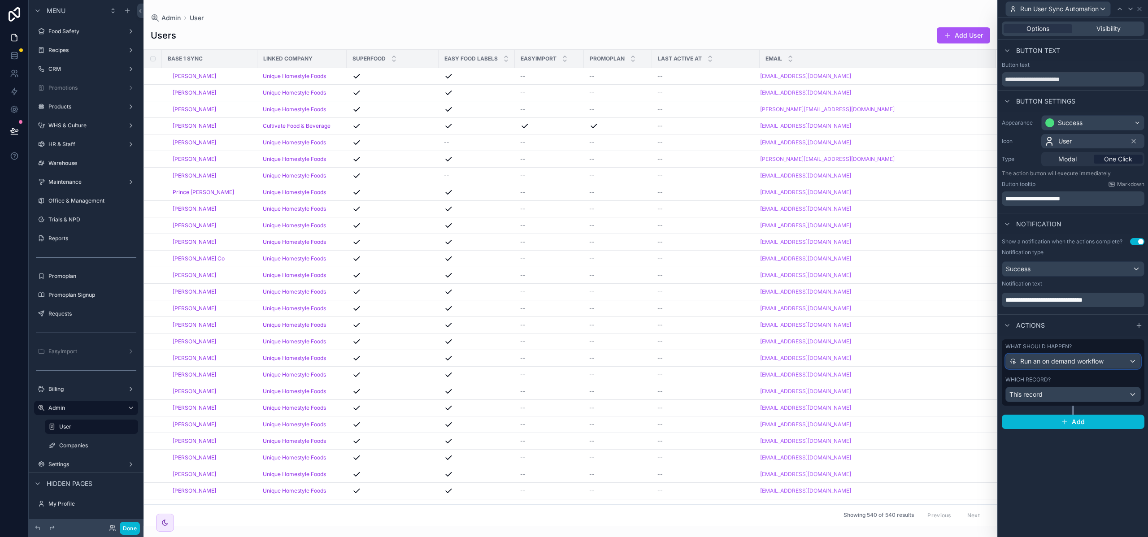
click at [1057, 361] on span "Run an on demand workflow" at bounding box center [1061, 361] width 83 height 9
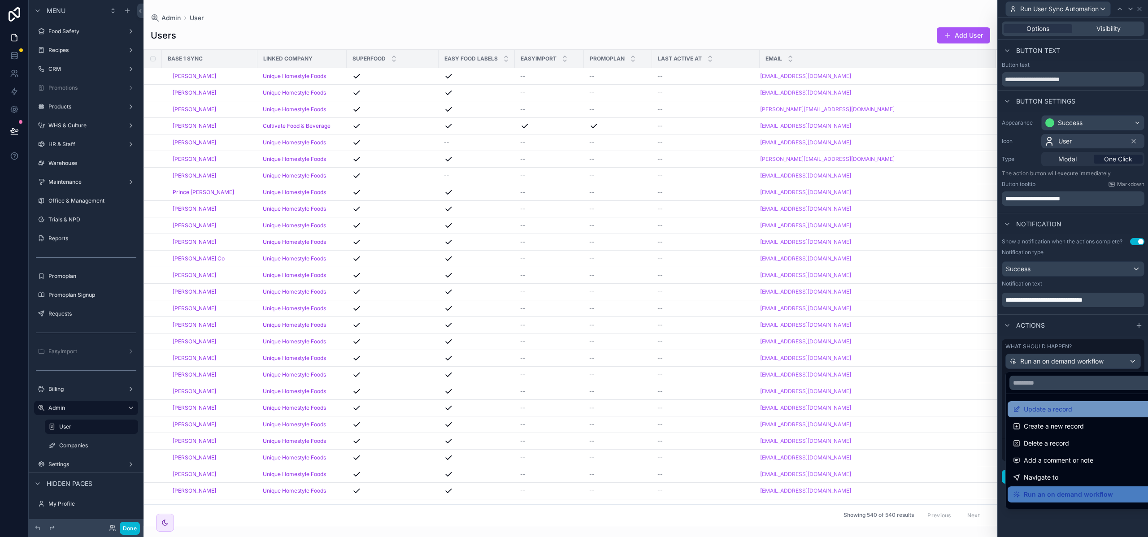
click at [1048, 414] on span "Update a record" at bounding box center [1047, 409] width 48 height 11
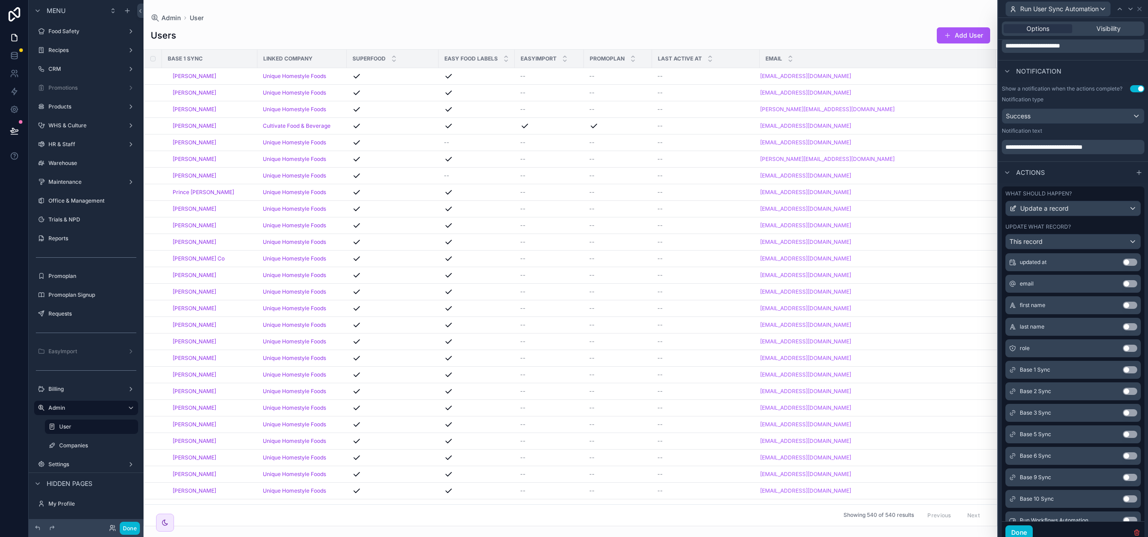
scroll to position [91, 0]
click at [1123, 502] on button "Use setting" at bounding box center [1130, 501] width 14 height 7
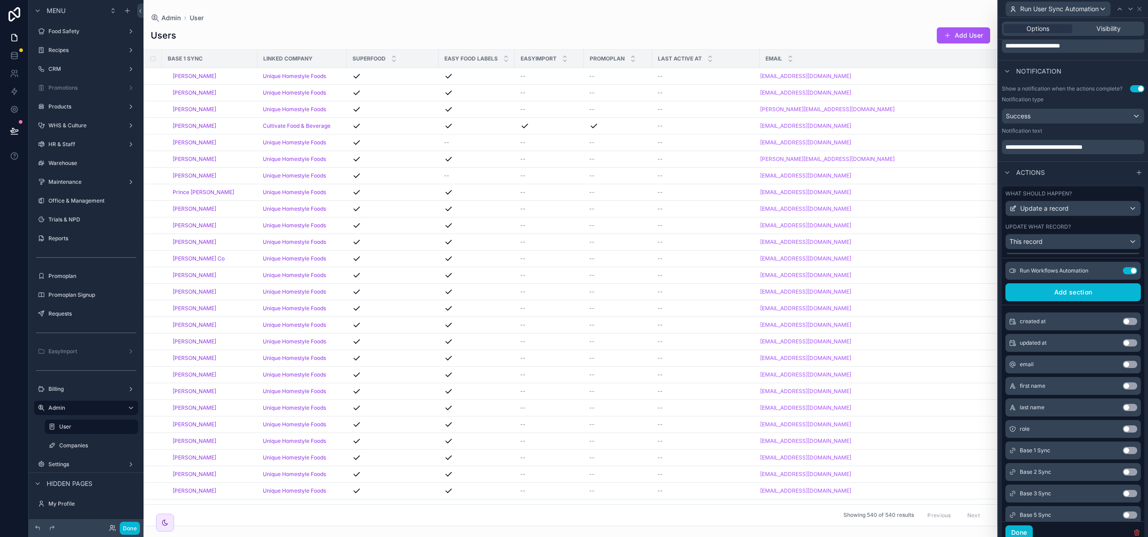
scroll to position [0, 0]
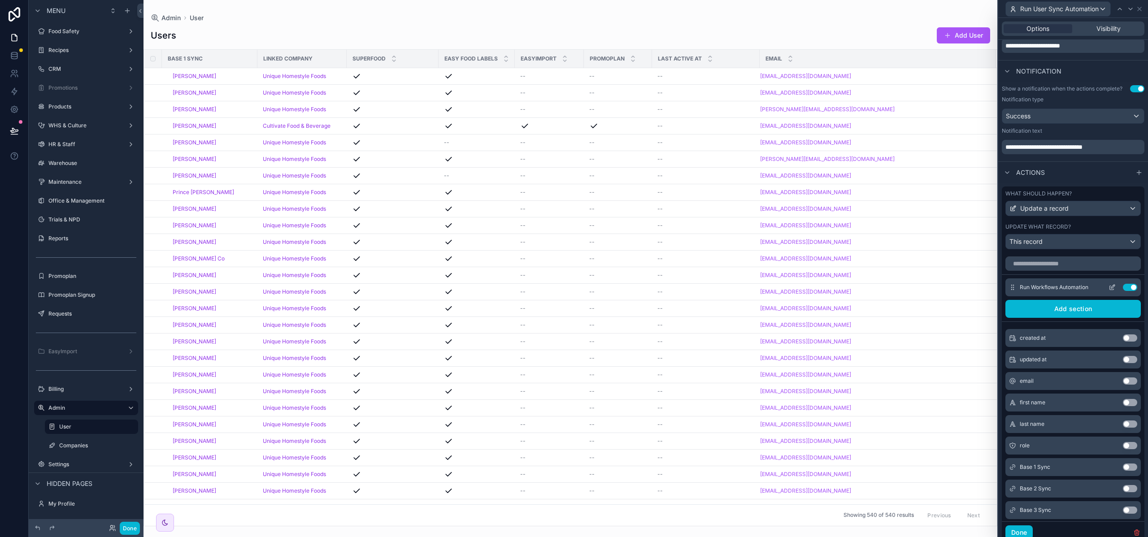
click at [1108, 285] on icon at bounding box center [1111, 287] width 7 height 7
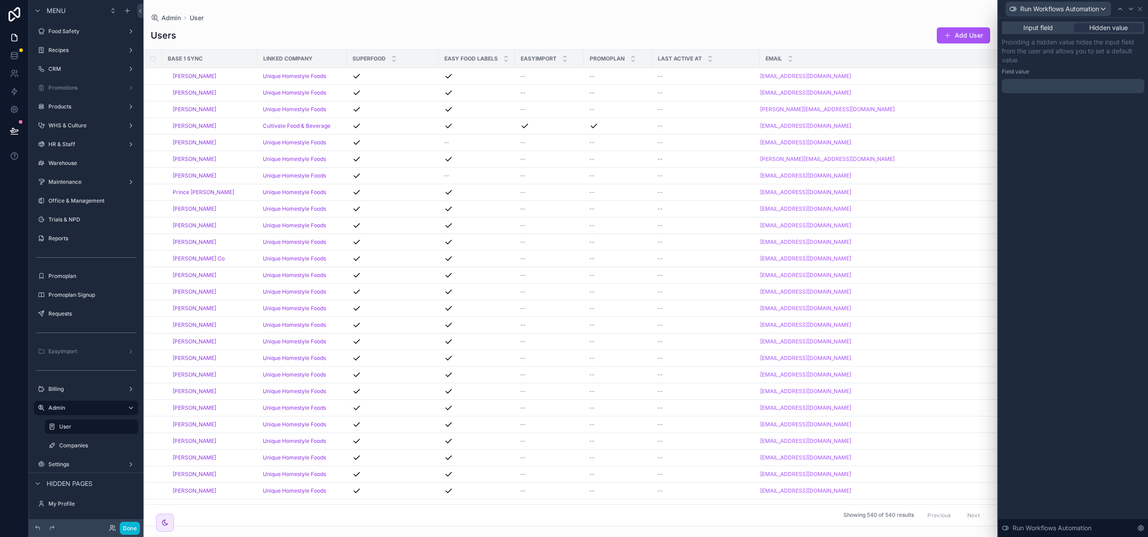
click at [1051, 87] on div at bounding box center [1072, 86] width 143 height 14
click at [1039, 82] on div at bounding box center [1072, 86] width 143 height 14
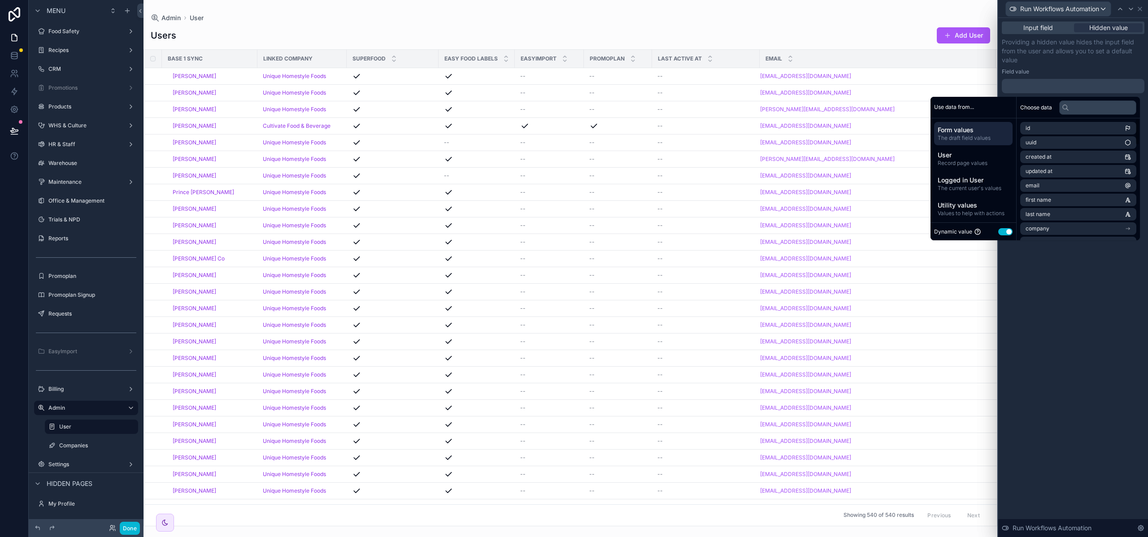
click at [998, 230] on button "Use setting" at bounding box center [1005, 231] width 14 height 7
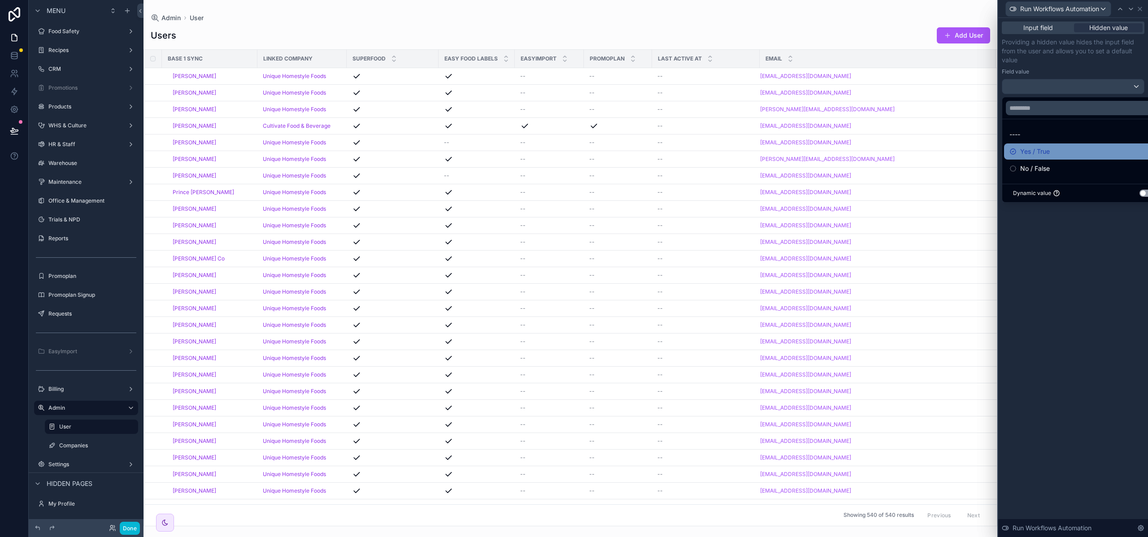
click at [1055, 153] on div "Yes / True" at bounding box center [1083, 151] width 148 height 11
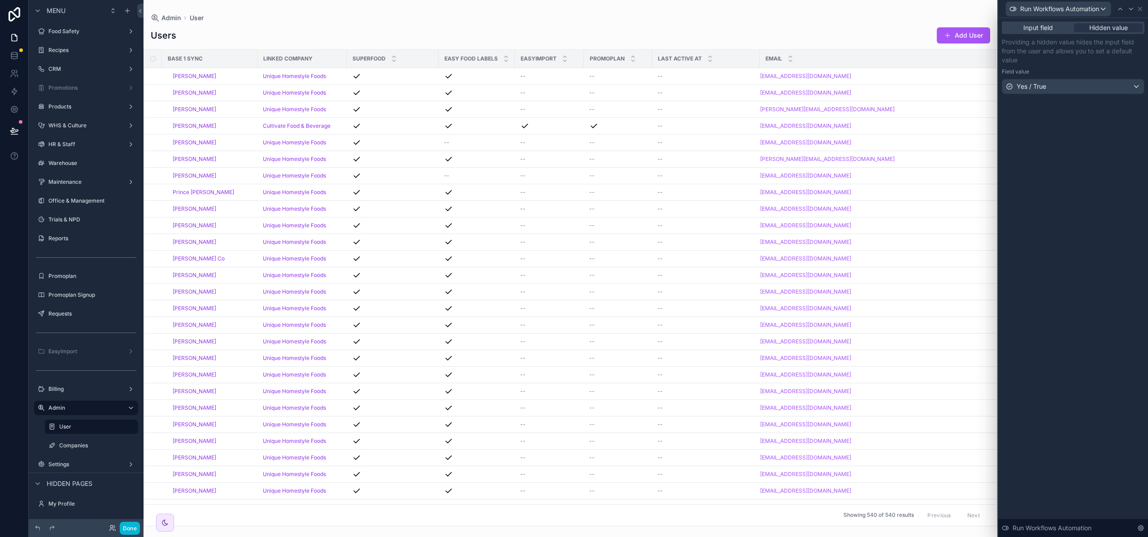
click at [1079, 276] on div "Input field Hidden value Providing a hidden value hides the input field from th…" at bounding box center [1073, 277] width 150 height 519
click at [1055, 28] on div "Input field" at bounding box center [1037, 27] width 69 height 9
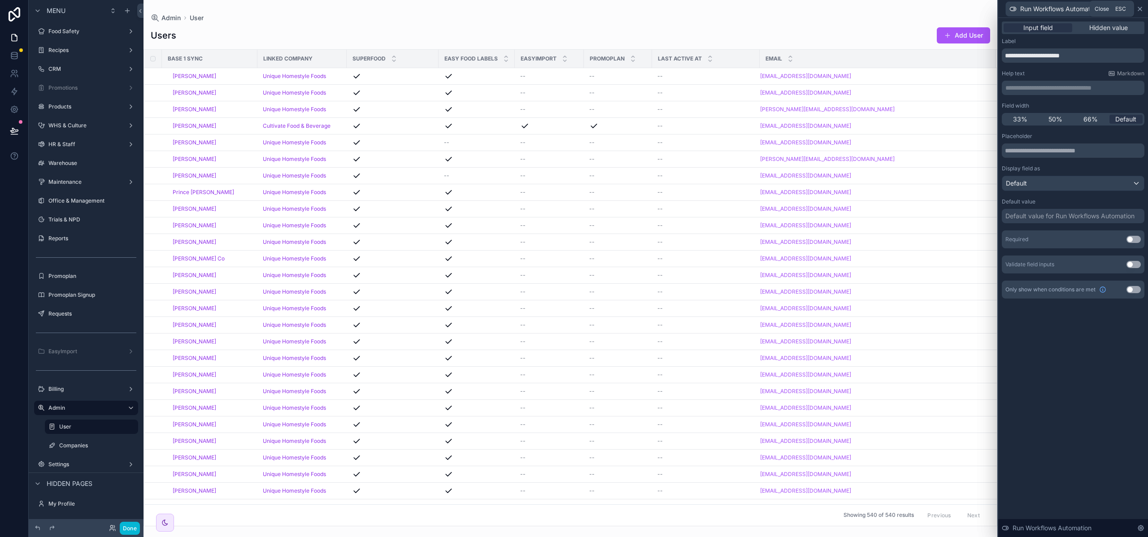
click at [1143, 8] on icon at bounding box center [1139, 8] width 7 height 7
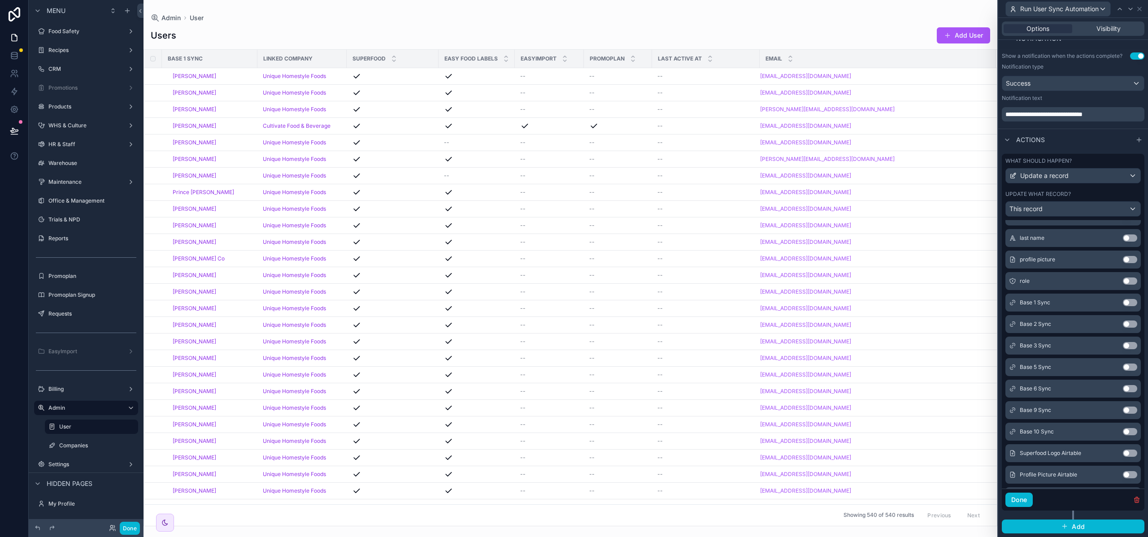
scroll to position [229, 0]
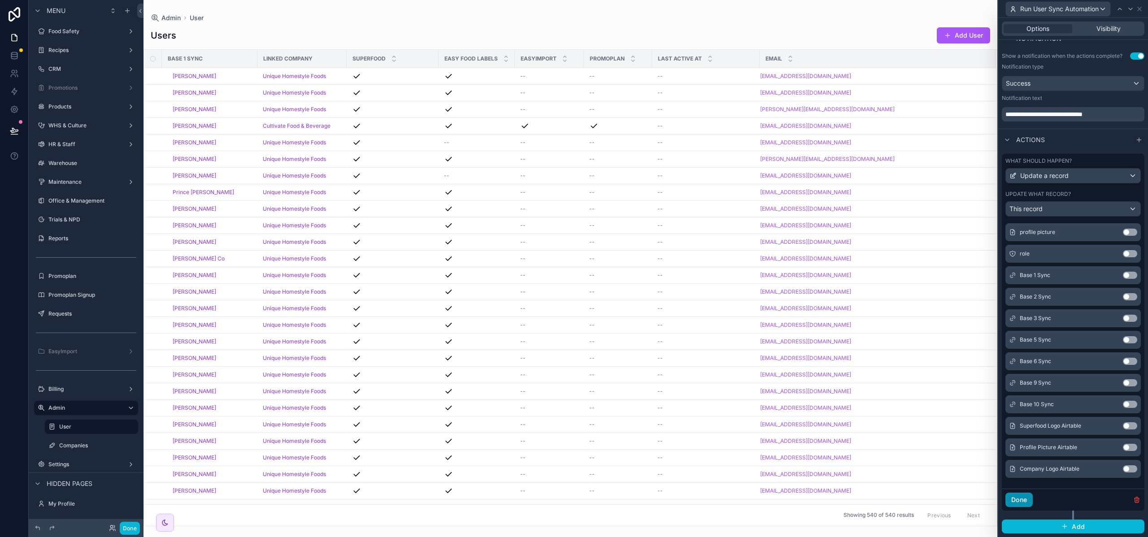
click at [1025, 503] on button "Done" at bounding box center [1018, 500] width 27 height 14
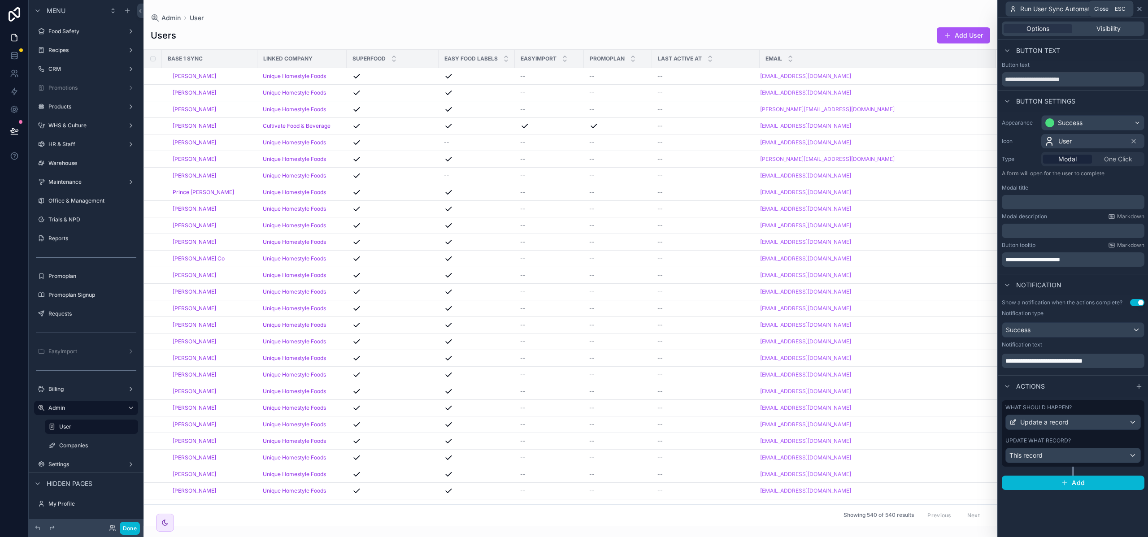
click at [1140, 8] on icon at bounding box center [1139, 9] width 4 height 4
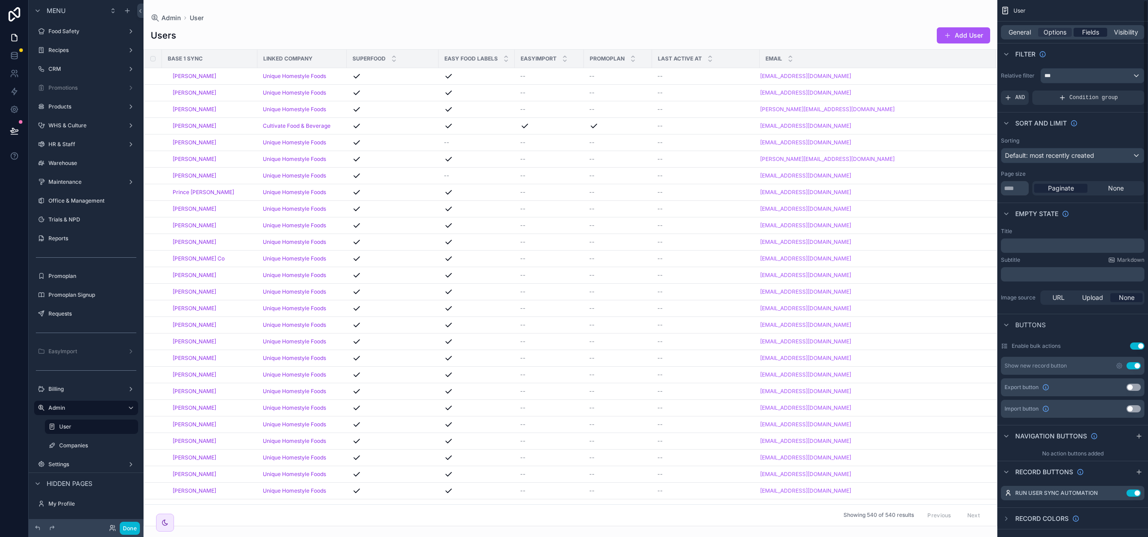
click at [1083, 32] on span "Fields" at bounding box center [1090, 32] width 17 height 9
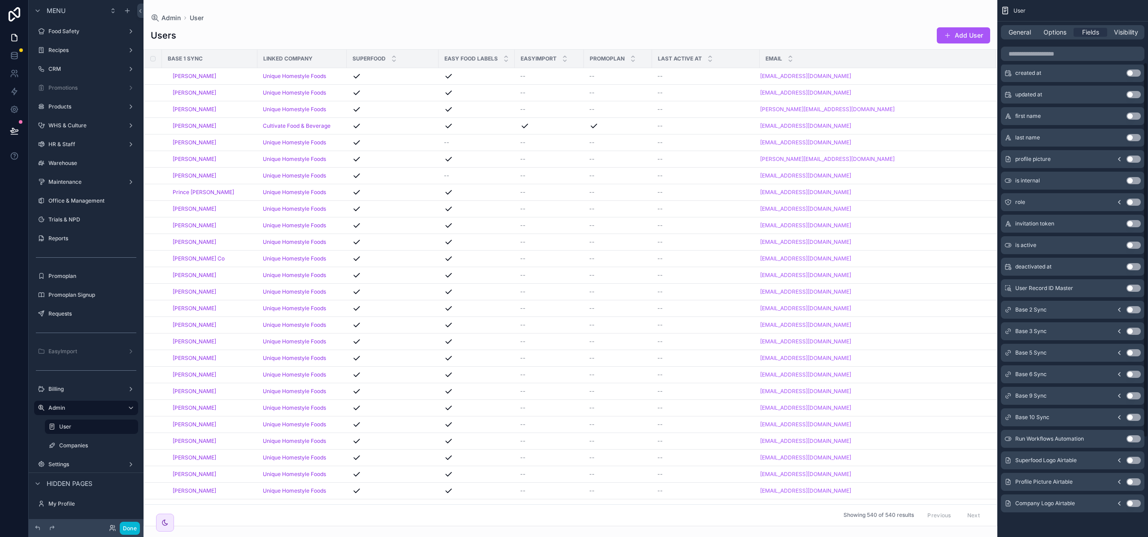
scroll to position [231, 0]
click at [1131, 438] on button "Use setting" at bounding box center [1133, 438] width 14 height 7
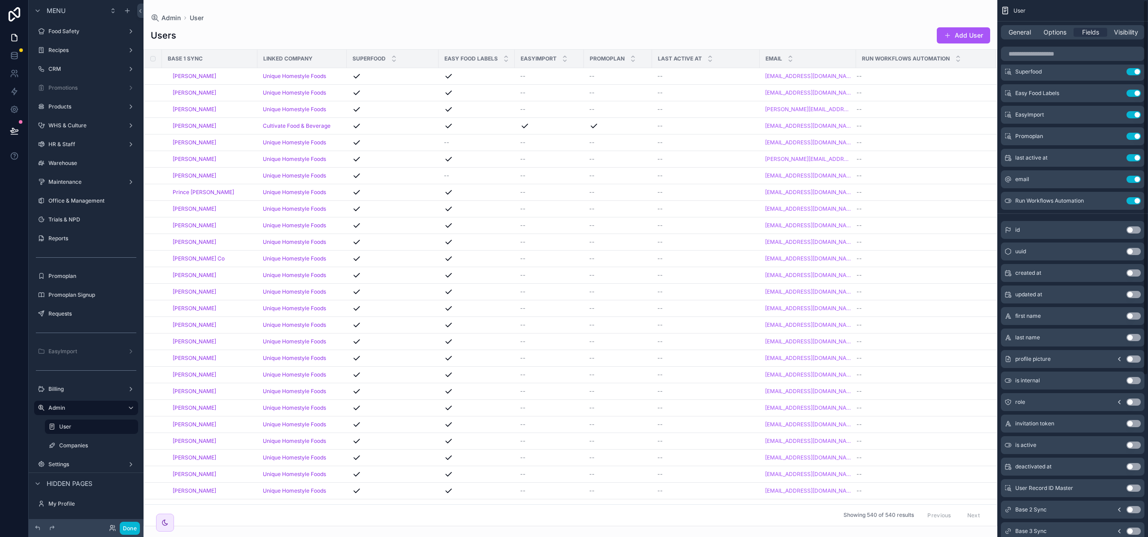
scroll to position [0, 0]
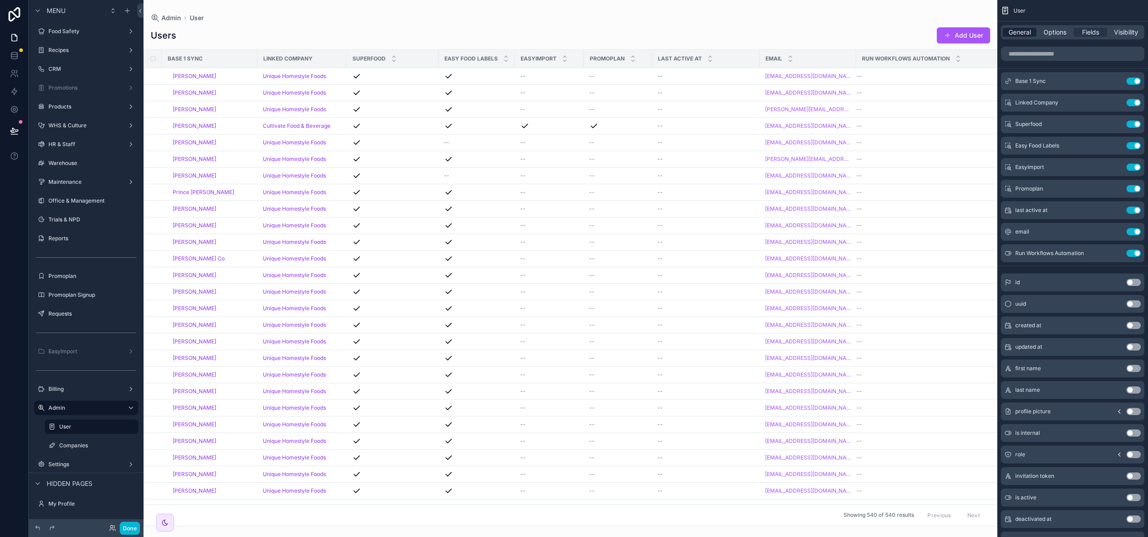
click at [1025, 31] on span "General" at bounding box center [1019, 32] width 22 height 9
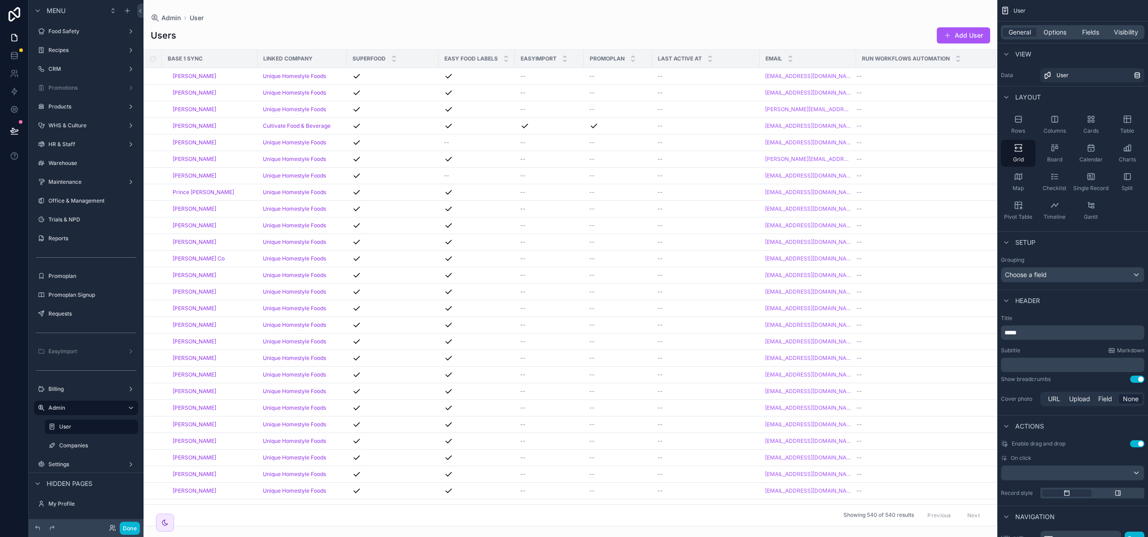
click at [955, 12] on div "Admin User Users Add User Base 1 Sync Linked Company Superfood Easy Food Labels…" at bounding box center [570, 263] width 854 height 526
click at [1082, 30] on span "Fields" at bounding box center [1090, 32] width 17 height 9
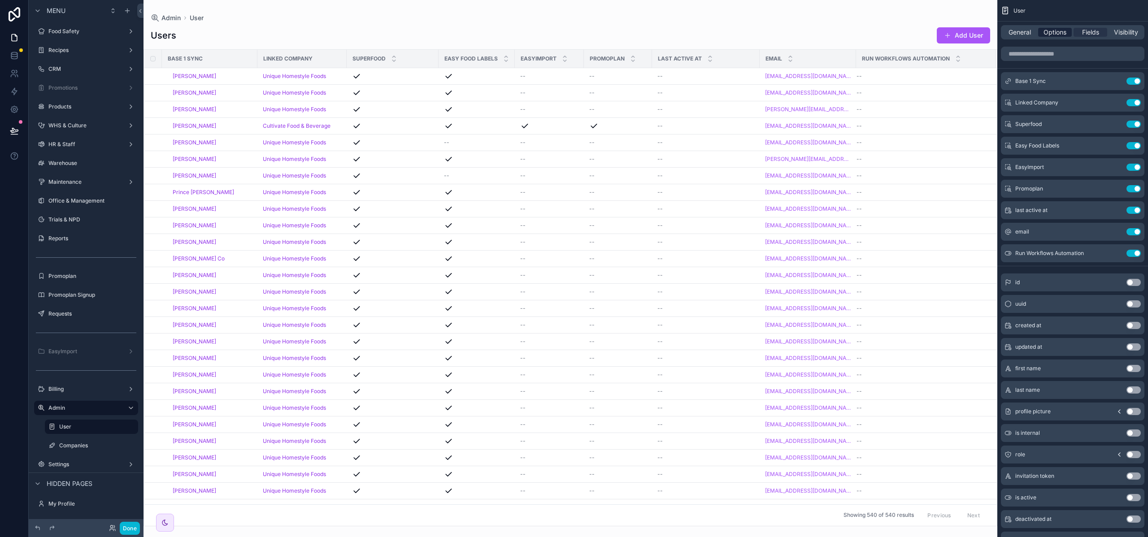
click at [1049, 29] on span "Options" at bounding box center [1054, 32] width 23 height 9
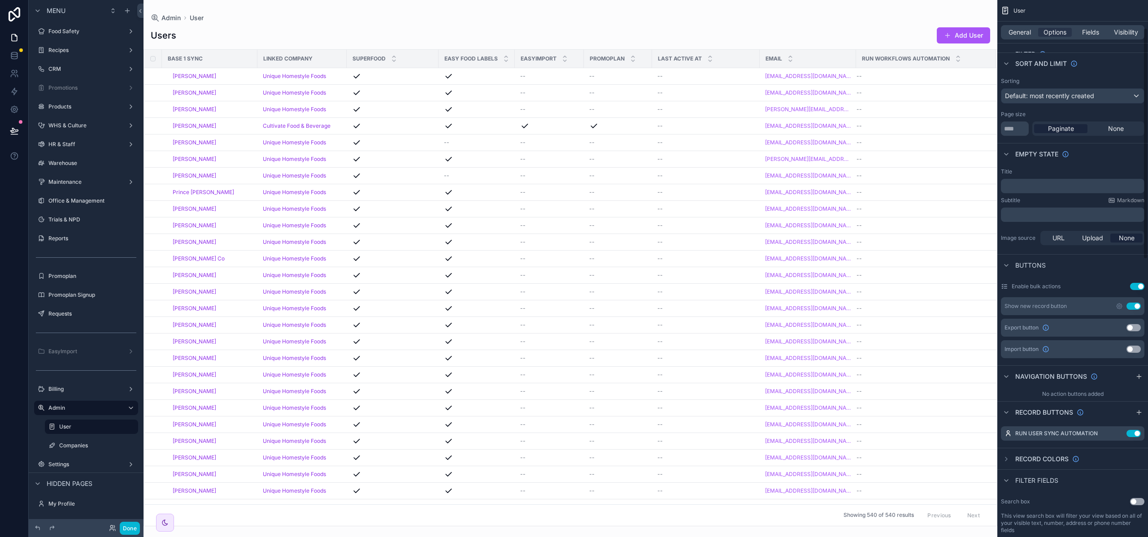
scroll to position [93, 0]
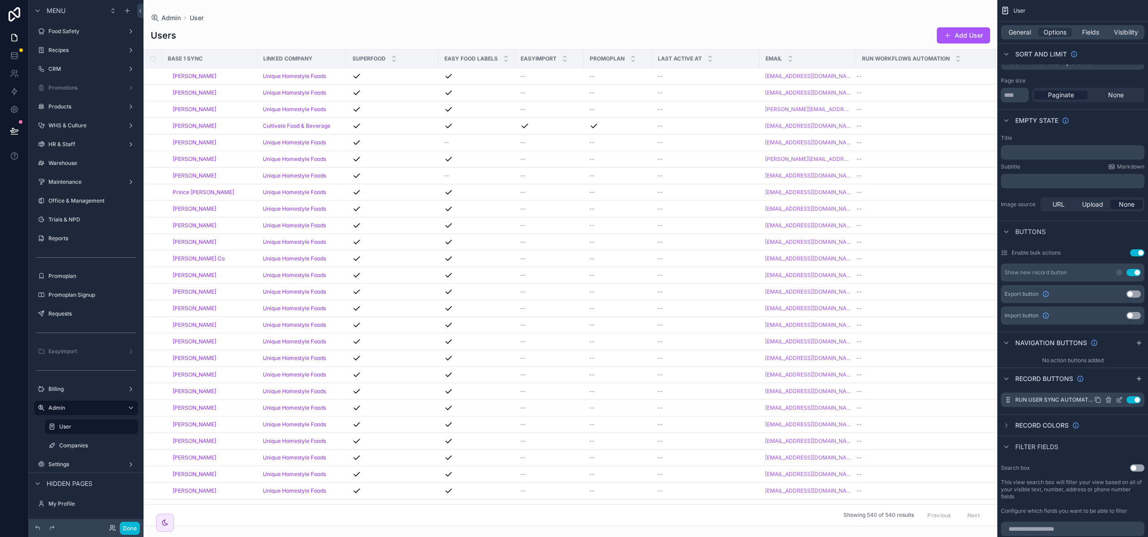
click at [1120, 400] on icon "scrollable content" at bounding box center [1118, 399] width 7 height 7
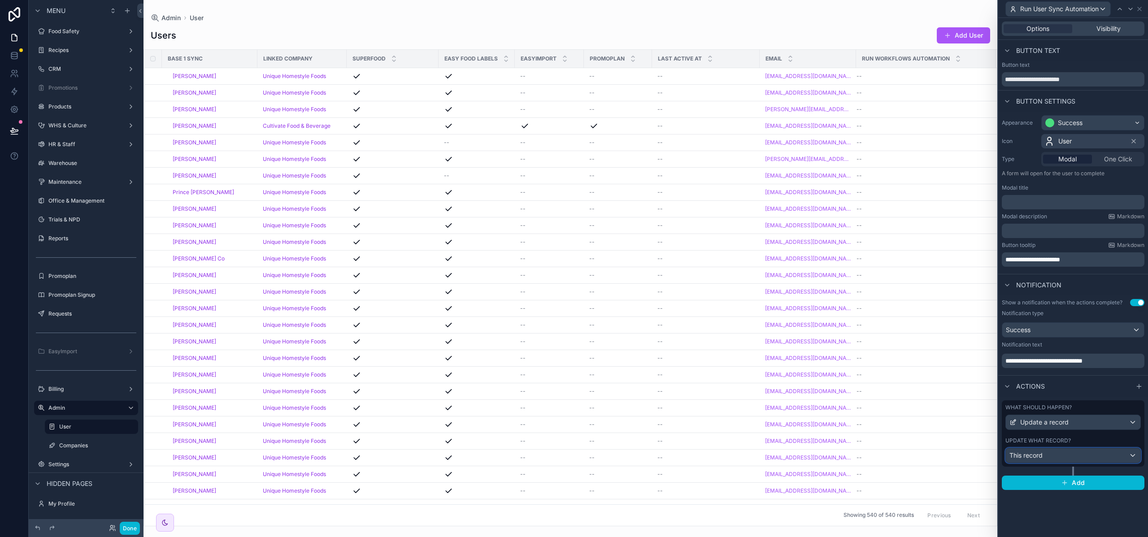
click at [1040, 454] on span "This record" at bounding box center [1025, 455] width 33 height 9
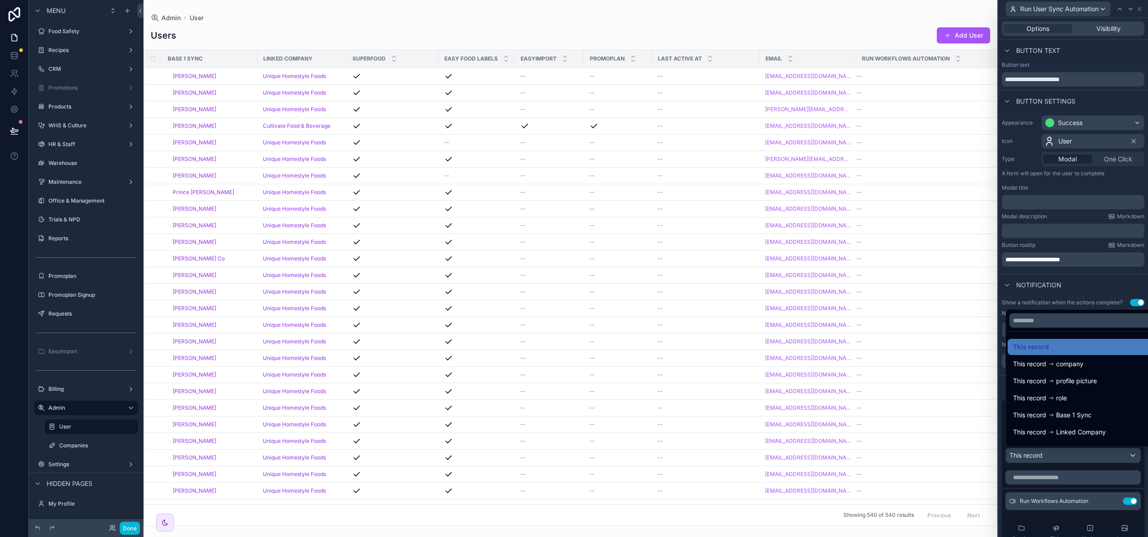
click at [1040, 454] on div at bounding box center [1073, 268] width 150 height 537
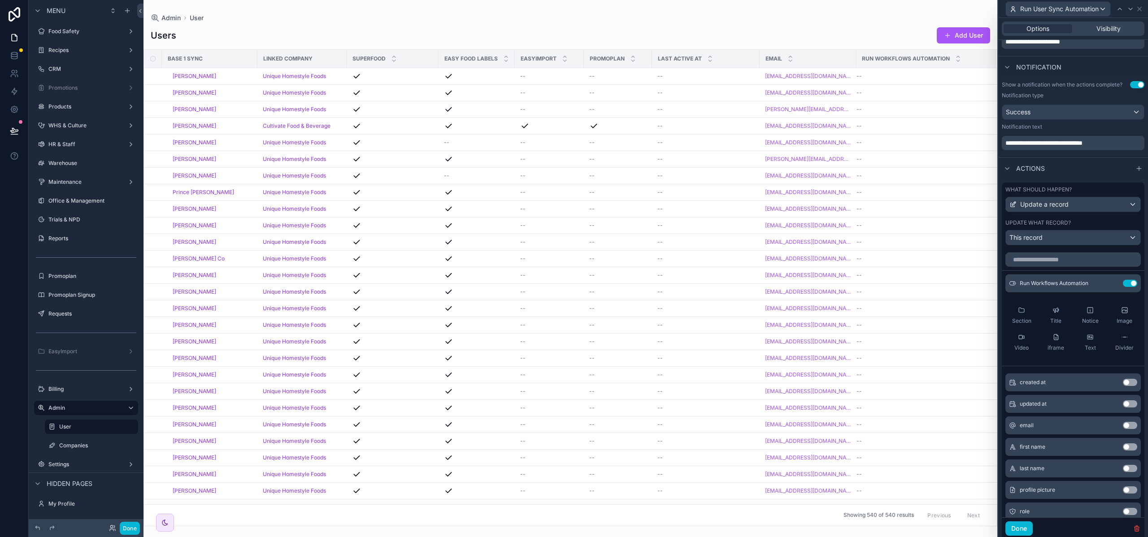
scroll to position [218, 0]
click at [1015, 527] on button "Done" at bounding box center [1018, 528] width 27 height 14
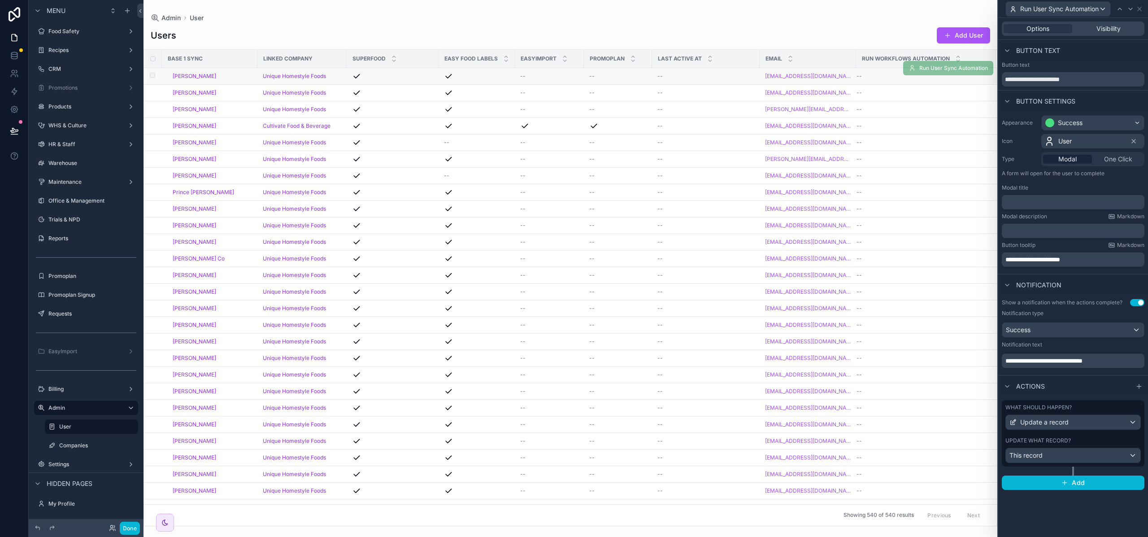
click at [156, 75] on td "scrollable content" at bounding box center [153, 76] width 18 height 17
click at [126, 531] on button "Done" at bounding box center [130, 528] width 20 height 13
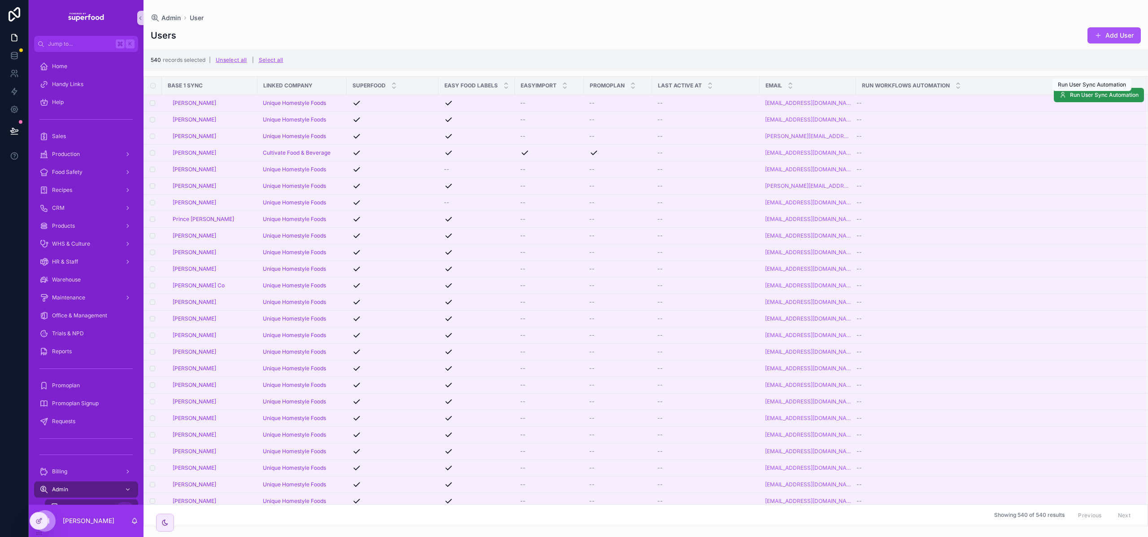
click at [1095, 97] on span "Run User Sync Automation" at bounding box center [1104, 94] width 69 height 7
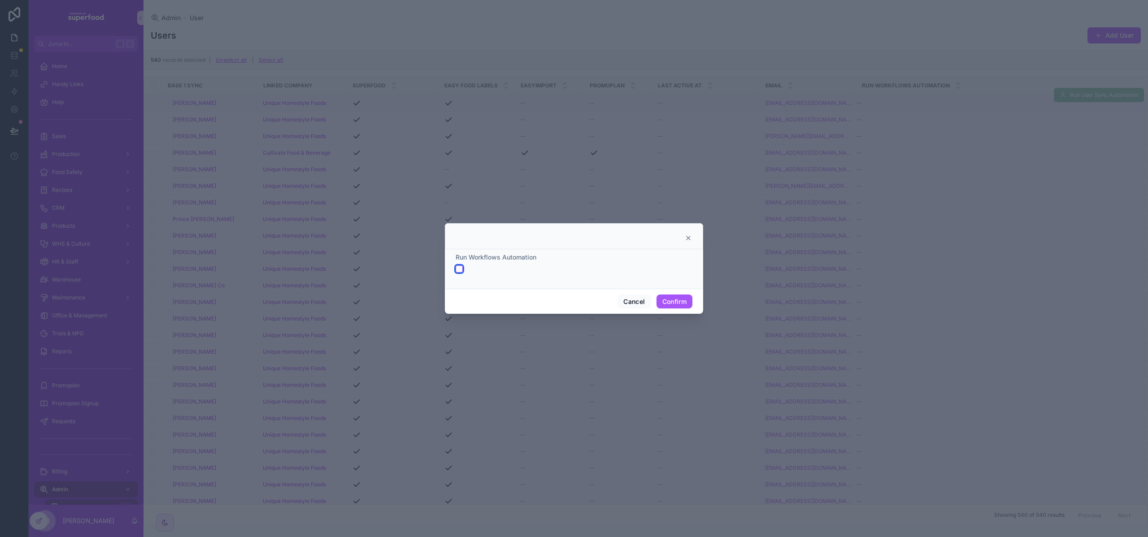
click at [460, 269] on button "button" at bounding box center [458, 268] width 7 height 7
click at [658, 299] on button "Confirm" at bounding box center [674, 302] width 36 height 14
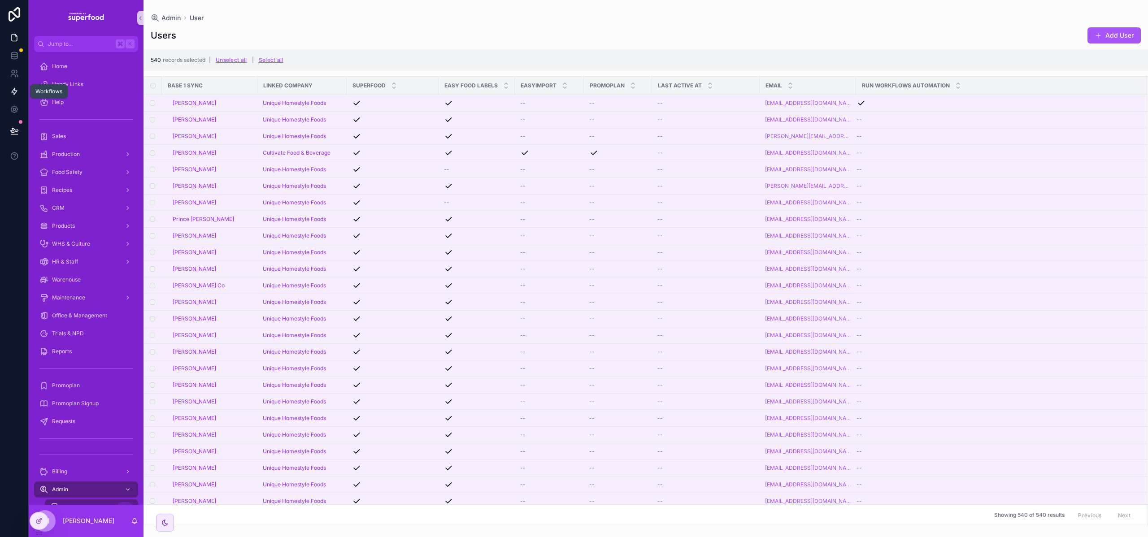
click at [14, 93] on icon at bounding box center [14, 91] width 5 height 7
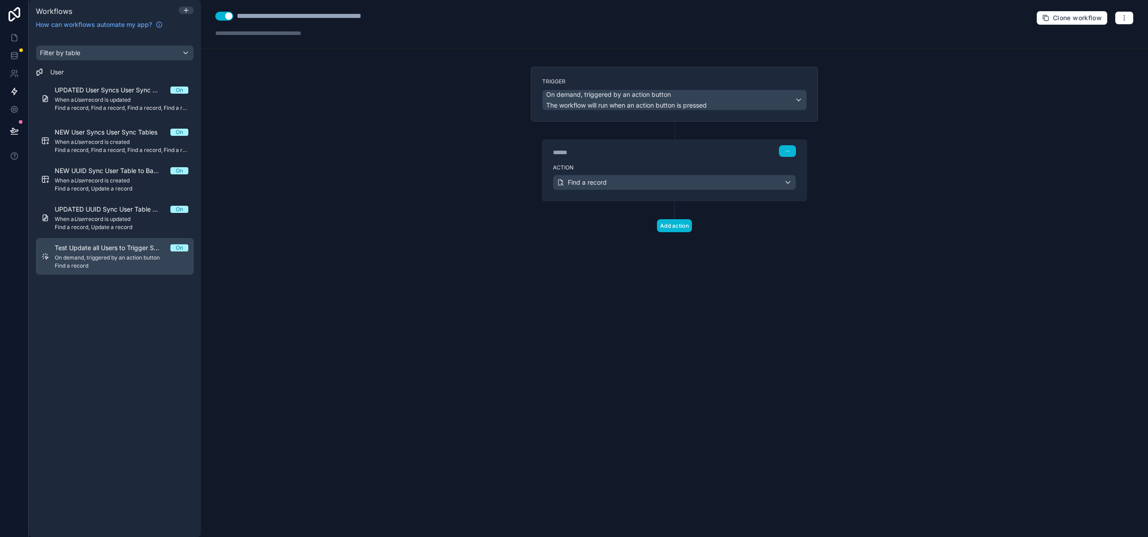
click at [136, 267] on span "Find a record" at bounding box center [122, 265] width 134 height 7
click at [230, 17] on button "Use setting" at bounding box center [224, 16] width 18 height 9
click at [1121, 22] on button "button" at bounding box center [1123, 17] width 19 height 13
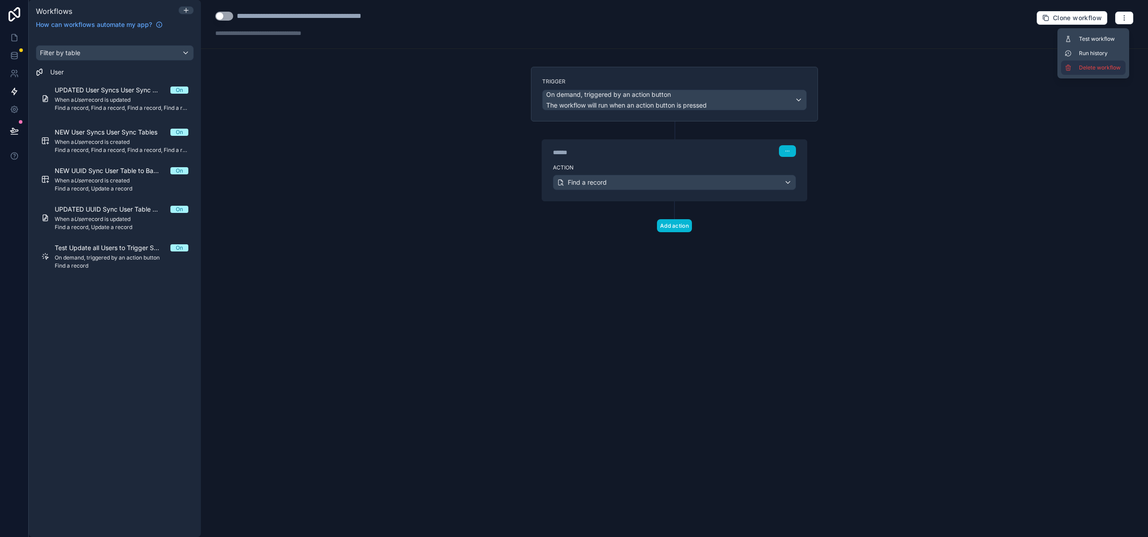
click at [1091, 66] on span "Delete workflow" at bounding box center [1100, 67] width 43 height 7
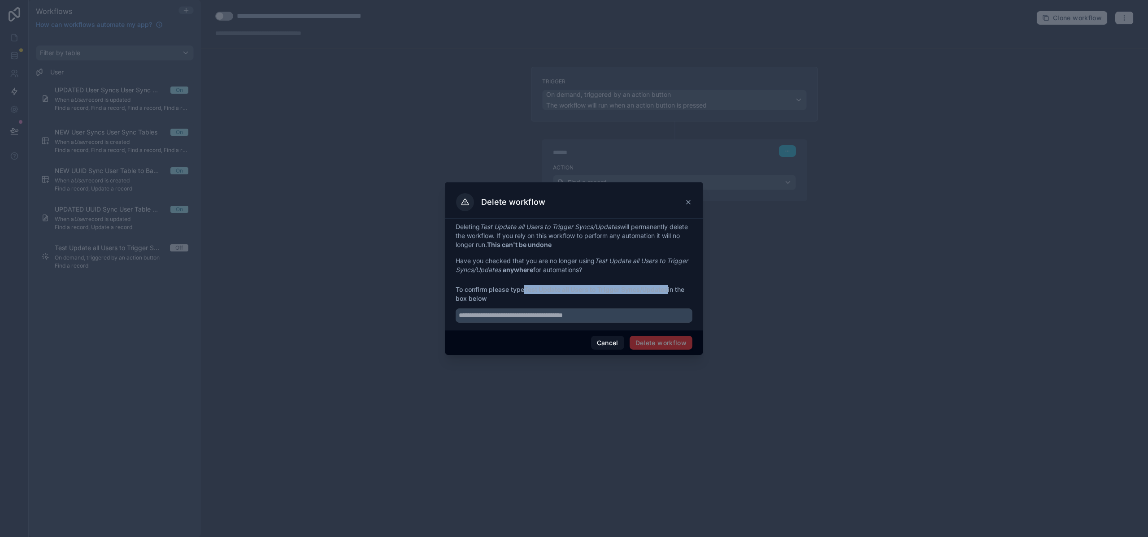
drag, startPoint x: 526, startPoint y: 290, endPoint x: 671, endPoint y: 290, distance: 144.4
click at [671, 290] on span "To confirm please type Test Update all Users to Trigger Syncs/Updates in the bo…" at bounding box center [573, 294] width 237 height 18
copy strong "Test Update all Users to Trigger Syncs/Updates"
click at [632, 318] on input "text" at bounding box center [573, 315] width 237 height 14
paste input "**********"
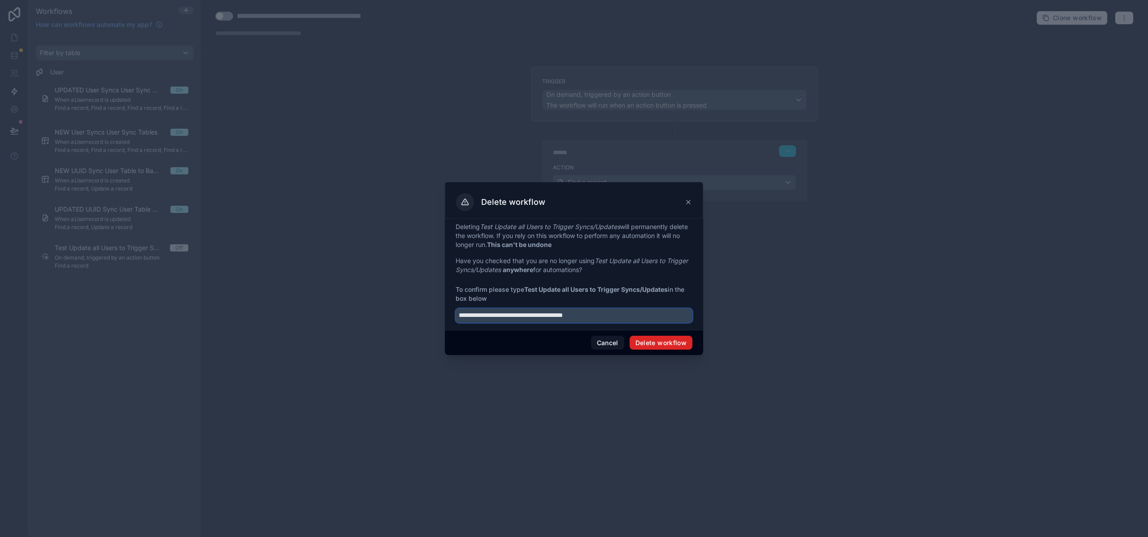
type input "**********"
click at [648, 340] on button "Delete workflow" at bounding box center [660, 343] width 63 height 14
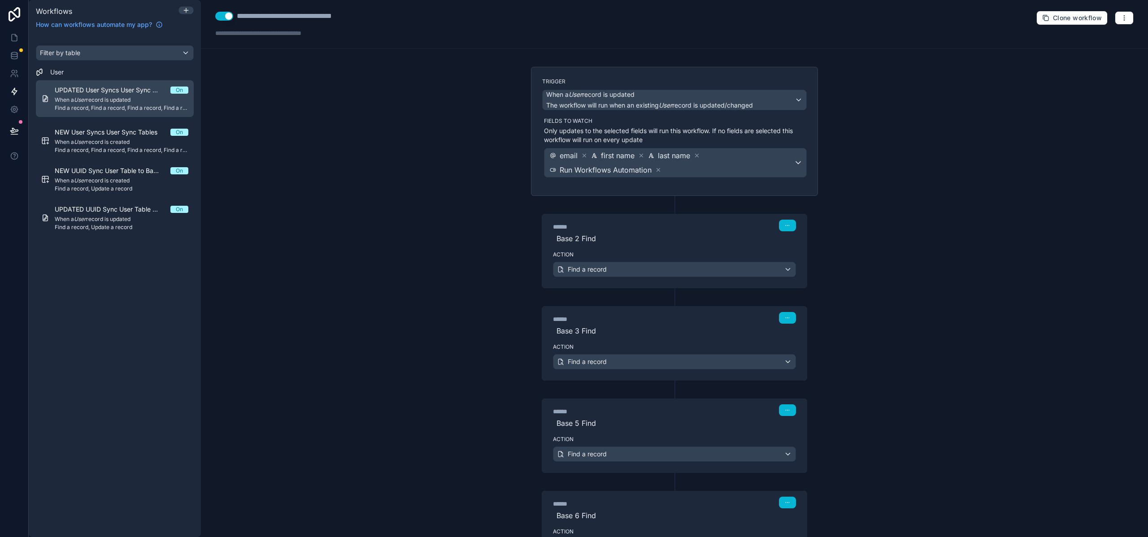
click at [103, 100] on span "When a User record is updated" at bounding box center [122, 99] width 134 height 7
click at [115, 105] on span "Find a record, Find a record, Find a record, Find a record, Find a record, Find…" at bounding box center [122, 107] width 134 height 7
click at [1123, 18] on icon "button" at bounding box center [1123, 17] width 0 height 0
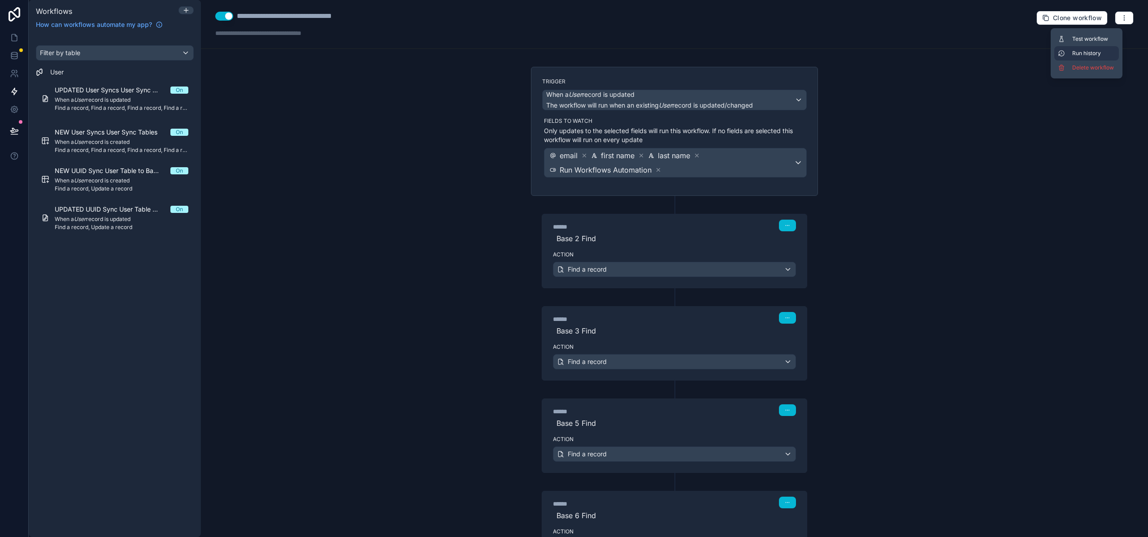
click at [1106, 55] on span "Run history" at bounding box center [1093, 53] width 43 height 7
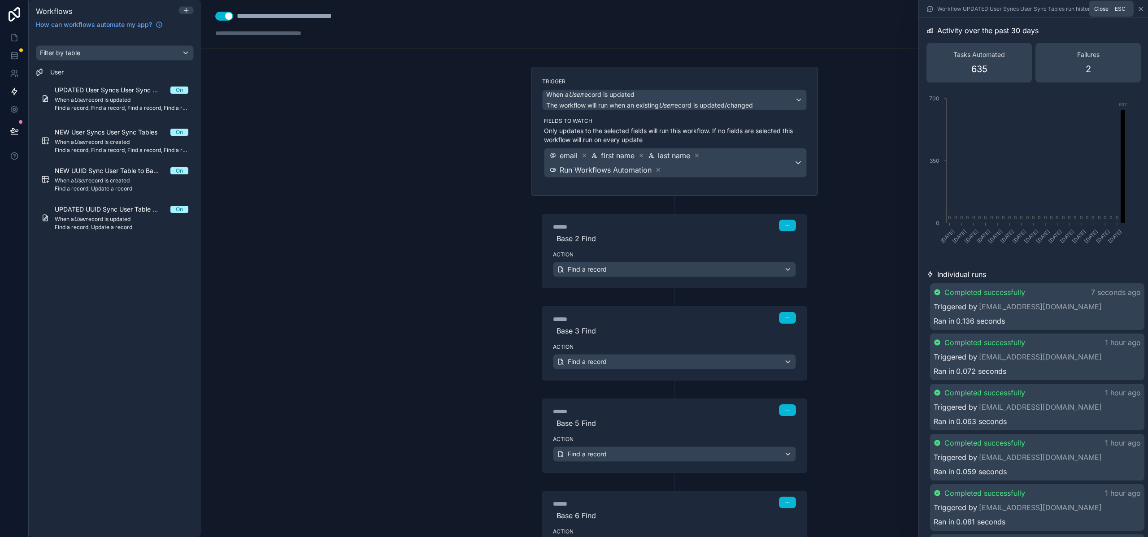
click at [1143, 8] on icon at bounding box center [1140, 8] width 7 height 7
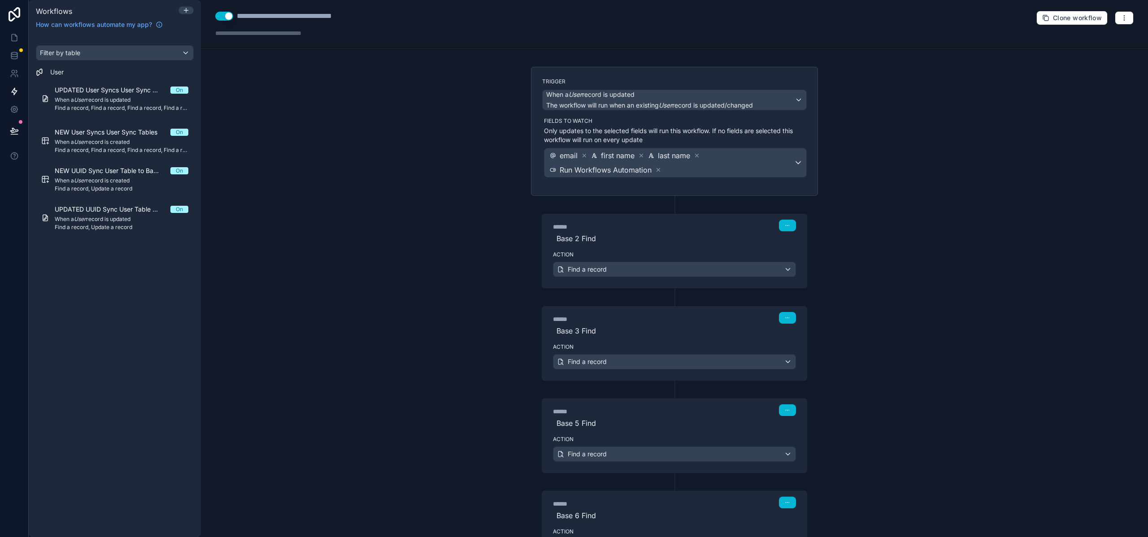
click at [101, 285] on div "Filter by table User UPDATED User Syncs User Sync Tables On When a User record …" at bounding box center [115, 286] width 172 height 503
click at [187, 11] on icon at bounding box center [185, 10] width 7 height 7
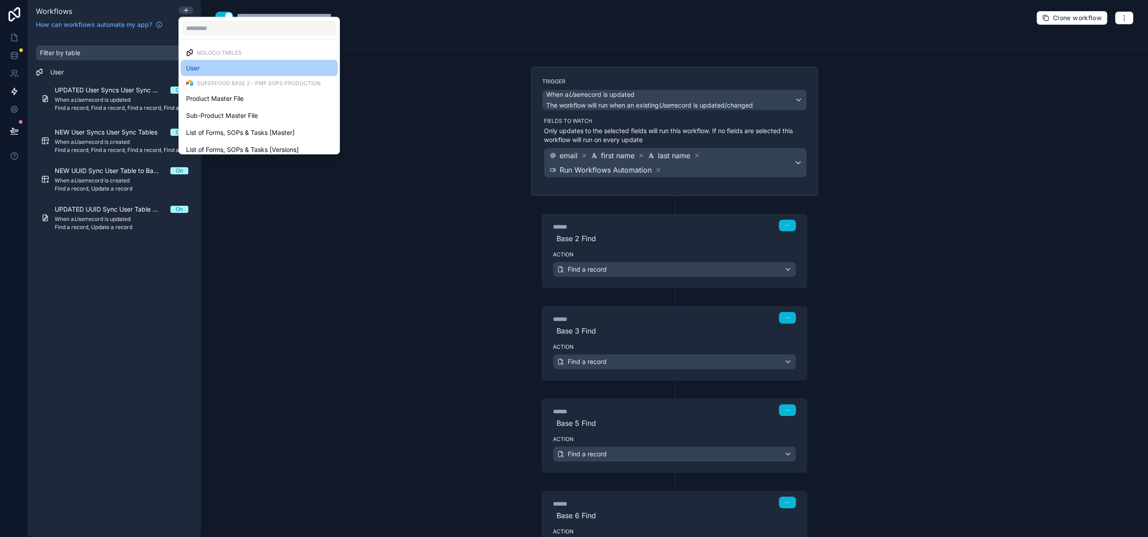
click at [204, 64] on div "User" at bounding box center [259, 68] width 146 height 11
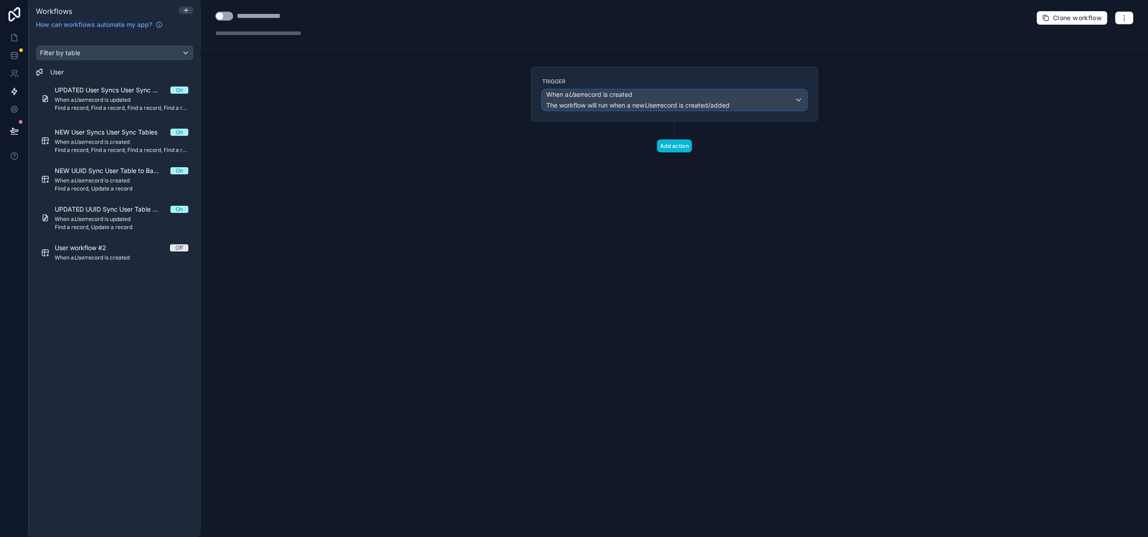
click at [665, 104] on span "The workflow will run when a new User record is created/added" at bounding box center [637, 105] width 183 height 8
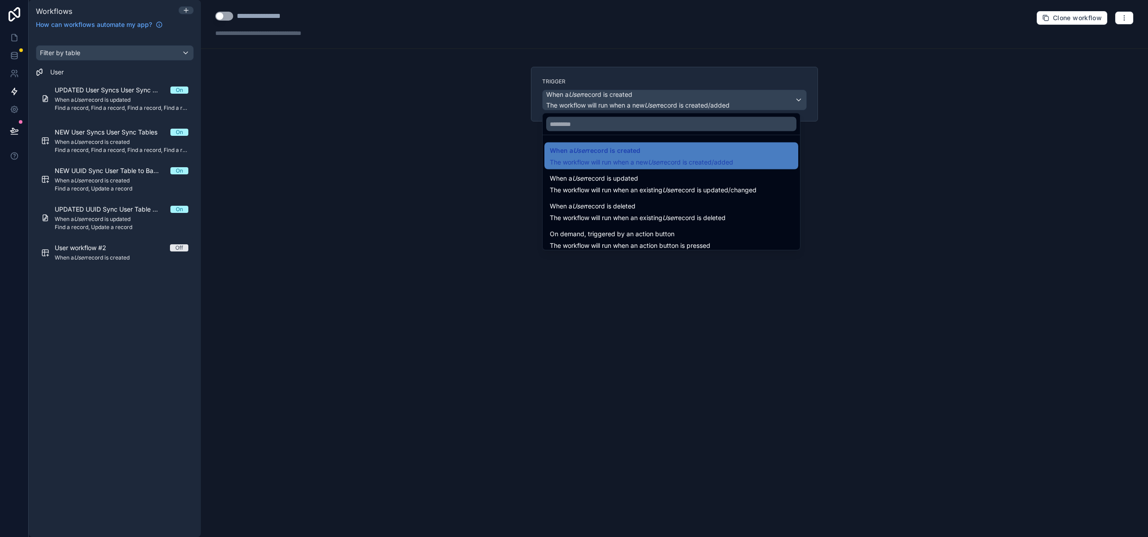
click at [665, 104] on div at bounding box center [574, 268] width 1148 height 537
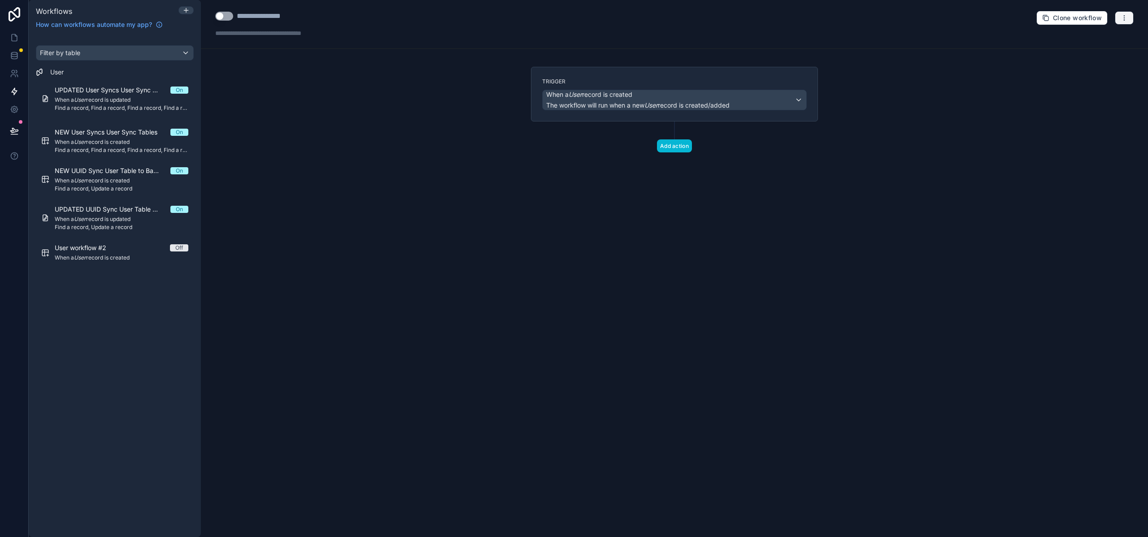
click at [1120, 14] on icon "button" at bounding box center [1123, 17] width 7 height 7
click at [1101, 69] on span "Delete workflow" at bounding box center [1100, 67] width 43 height 7
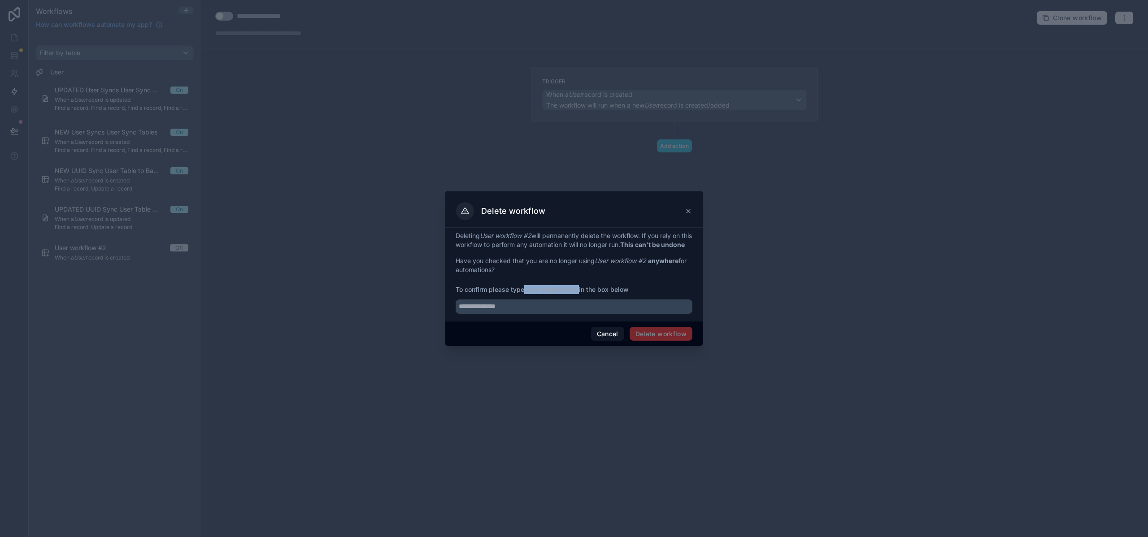
drag, startPoint x: 581, startPoint y: 295, endPoint x: 528, endPoint y: 294, distance: 52.9
click at [528, 294] on span "To confirm please type User workflow #2 in the box below" at bounding box center [573, 289] width 237 height 9
copy strong "User workflow #2"
click at [534, 312] on input "text" at bounding box center [573, 306] width 237 height 14
paste input "**********"
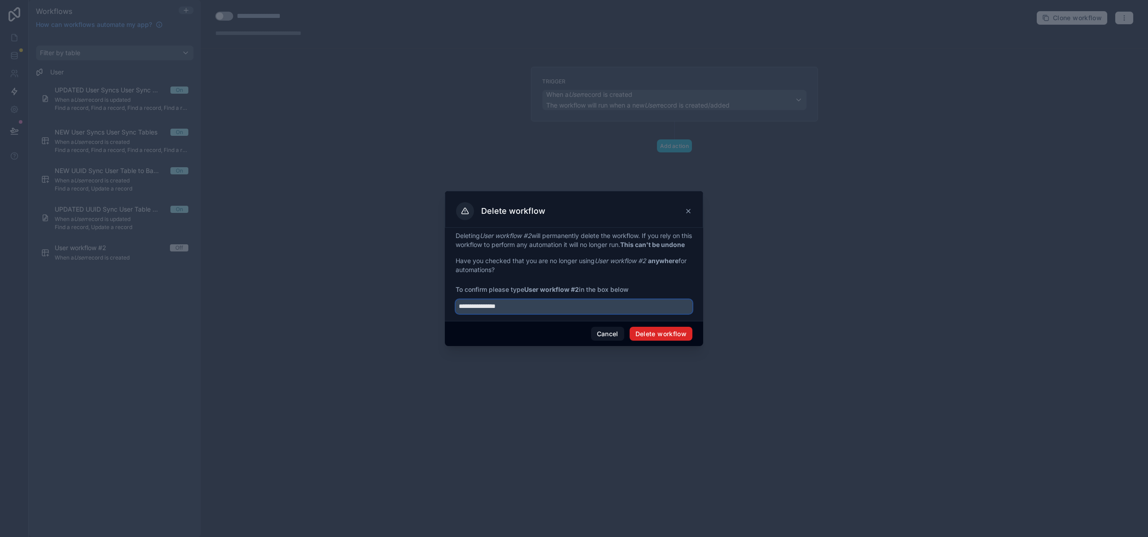
type input "**********"
click at [661, 341] on button "Delete workflow" at bounding box center [660, 334] width 63 height 14
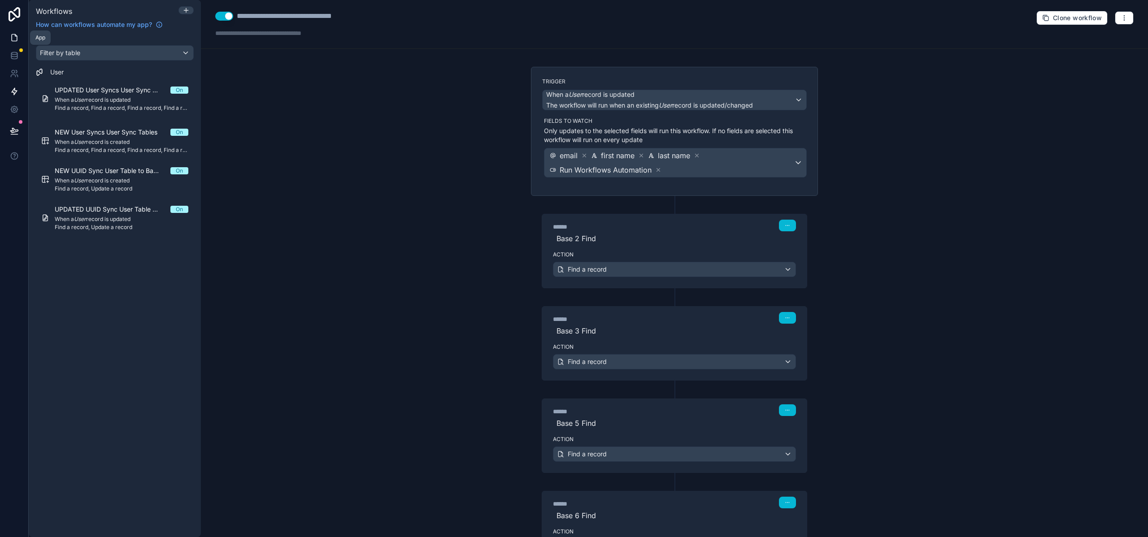
click at [17, 39] on icon at bounding box center [14, 37] width 9 height 9
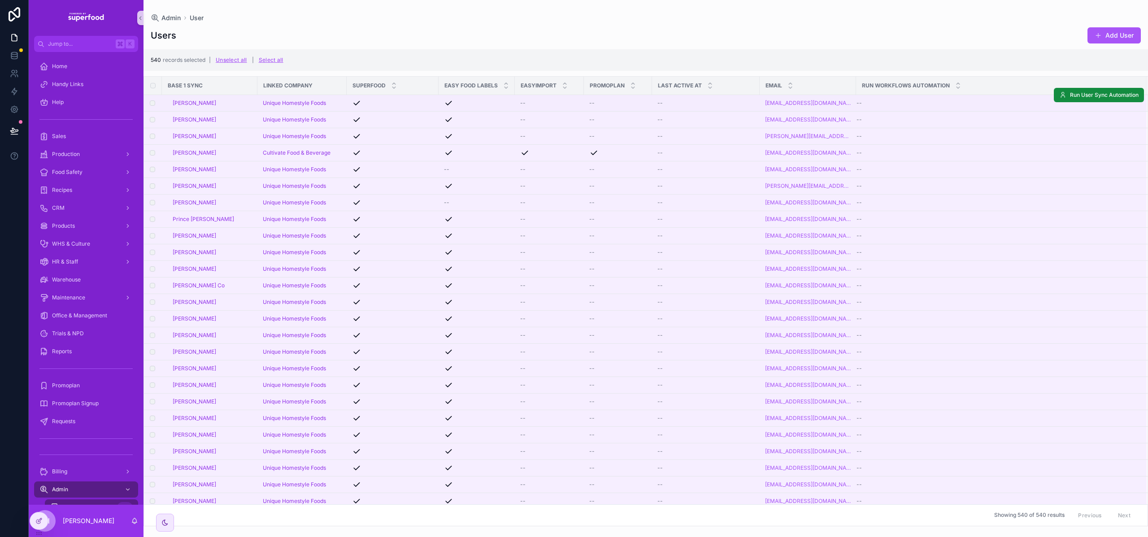
click at [1085, 105] on div "--" at bounding box center [995, 103] width 279 height 7
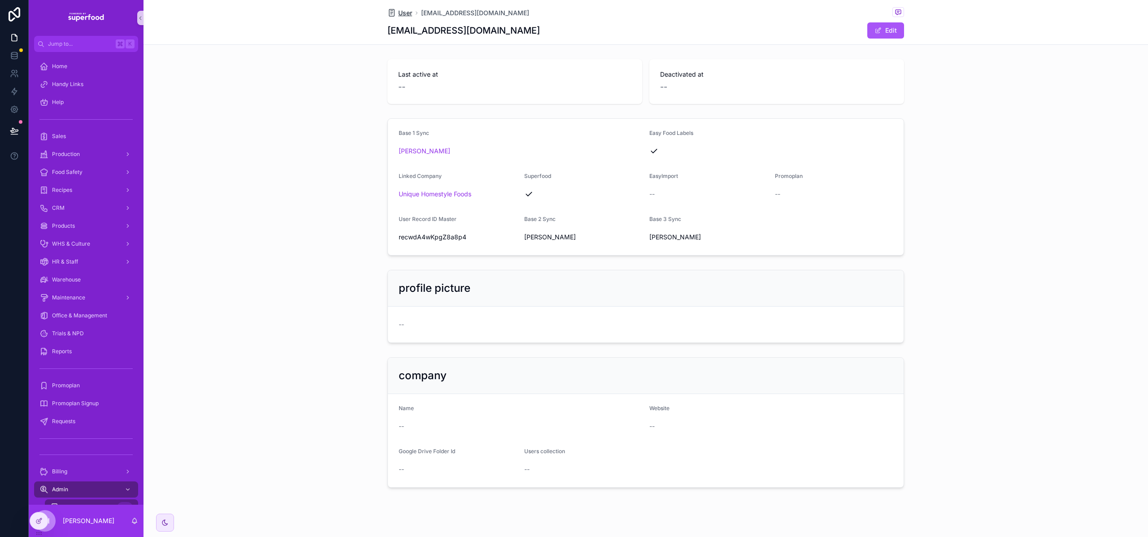
click at [404, 9] on span "User" at bounding box center [405, 13] width 14 height 9
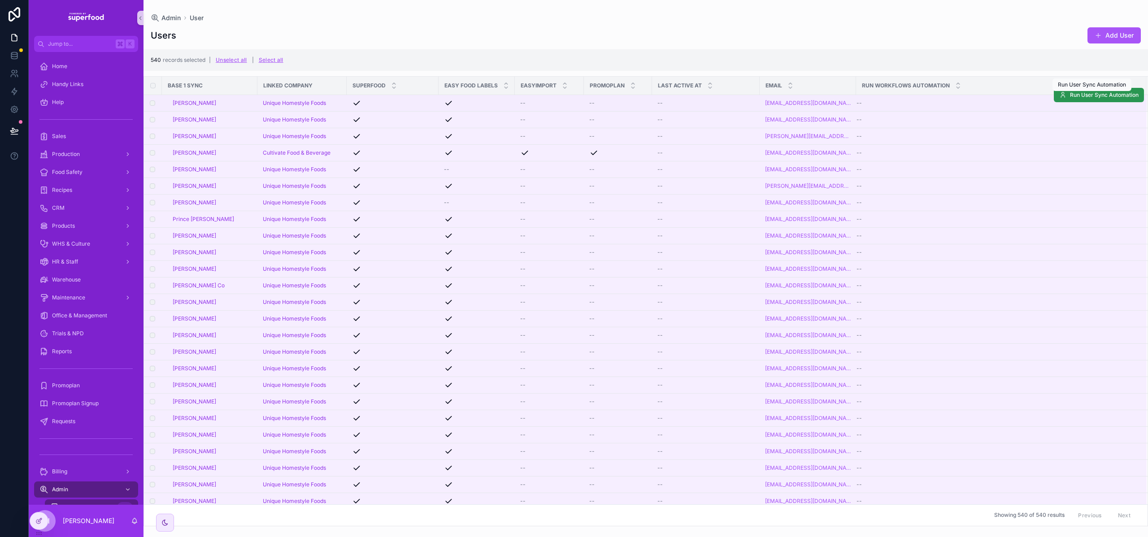
click at [1113, 98] on span "Run User Sync Automation" at bounding box center [1104, 94] width 69 height 7
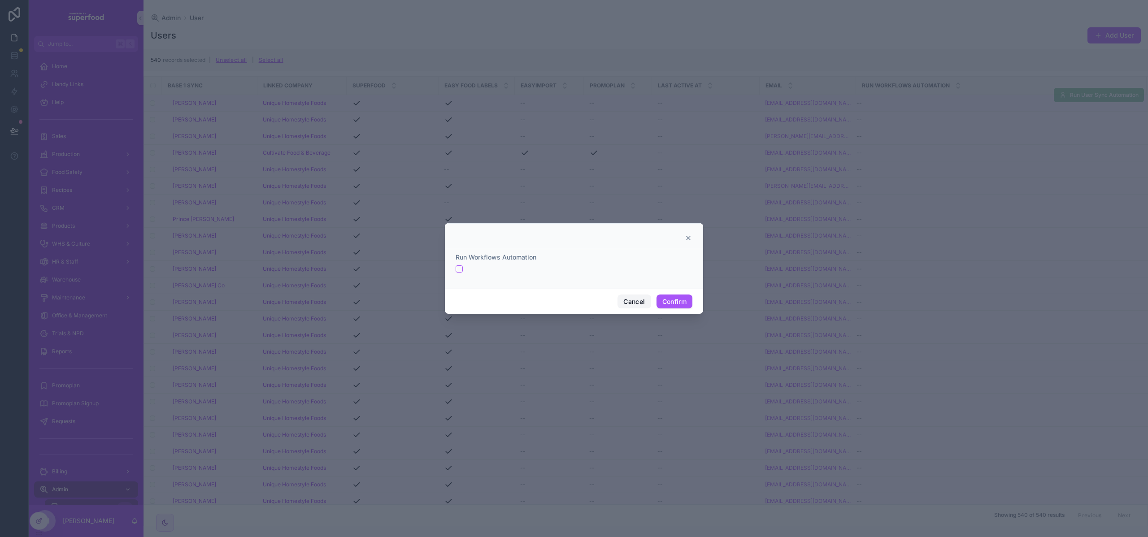
click at [631, 304] on button "Cancel" at bounding box center [633, 302] width 33 height 14
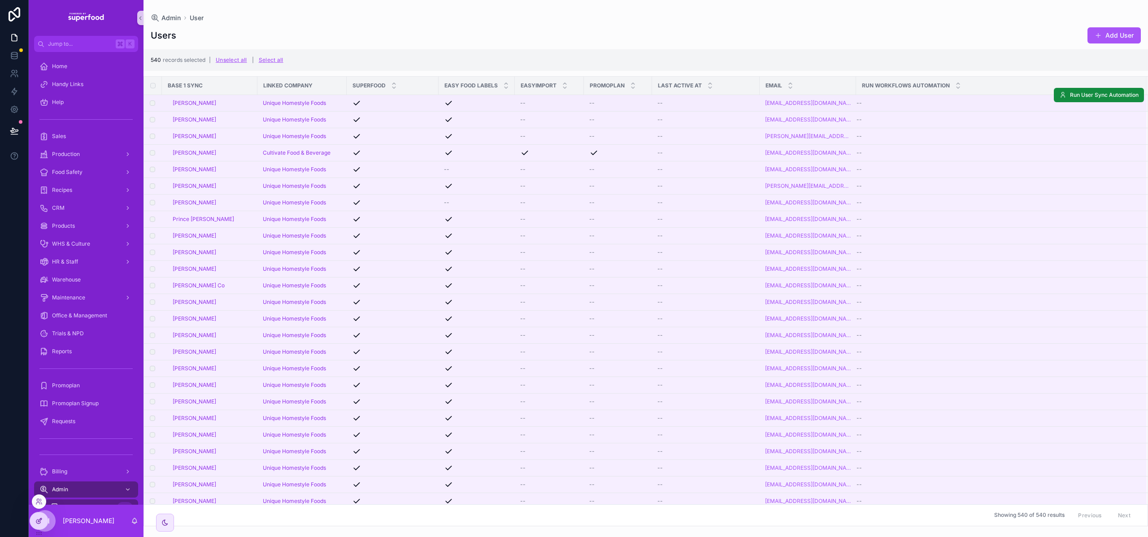
click at [39, 517] on icon at bounding box center [38, 520] width 7 height 7
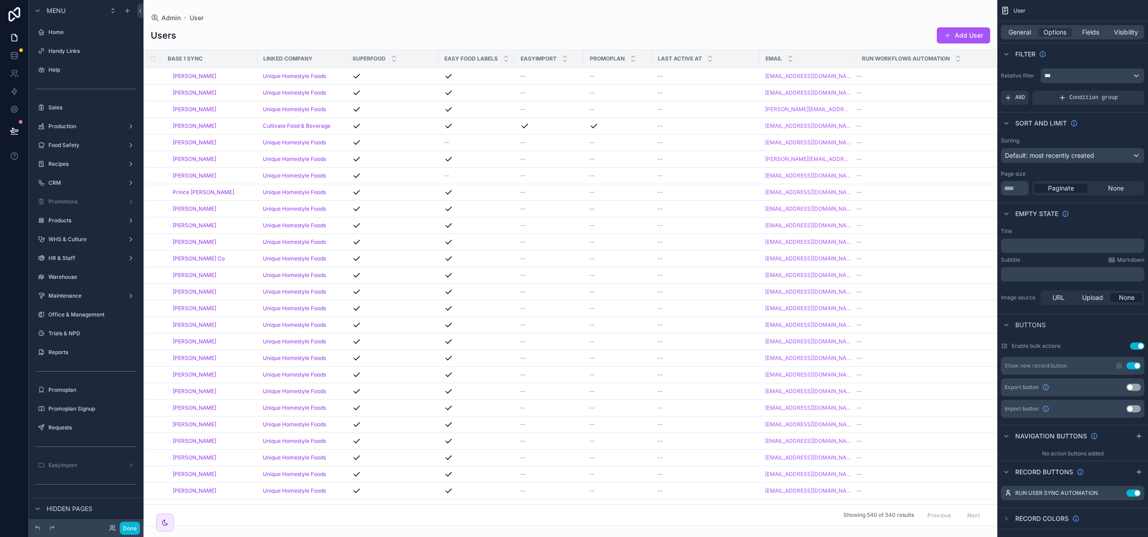
scroll to position [114, 0]
click at [153, 73] on div "scrollable content" at bounding box center [570, 268] width 854 height 537
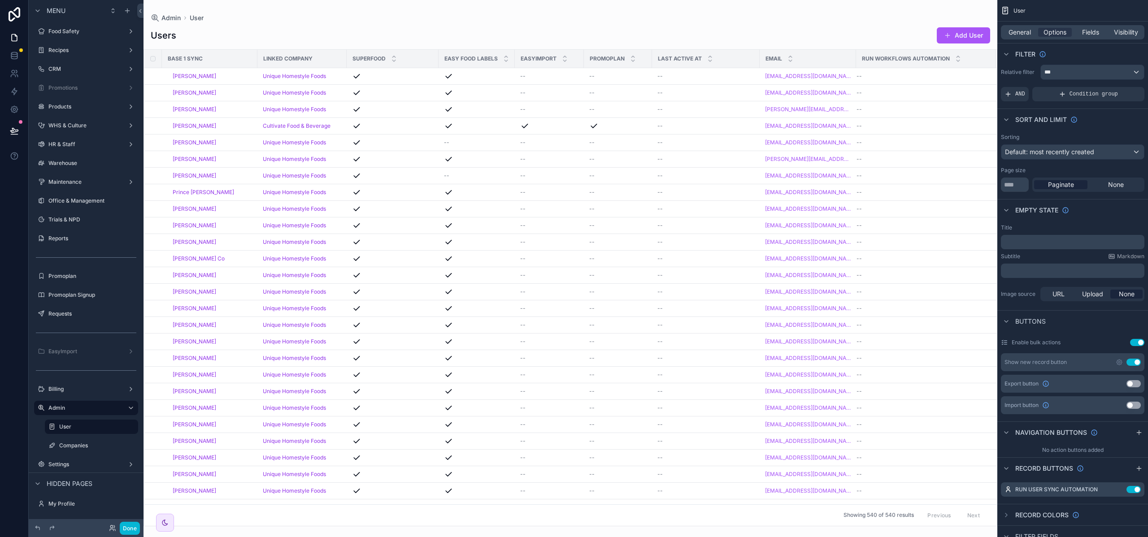
click at [1057, 343] on label "Enable bulk actions" at bounding box center [1035, 342] width 49 height 7
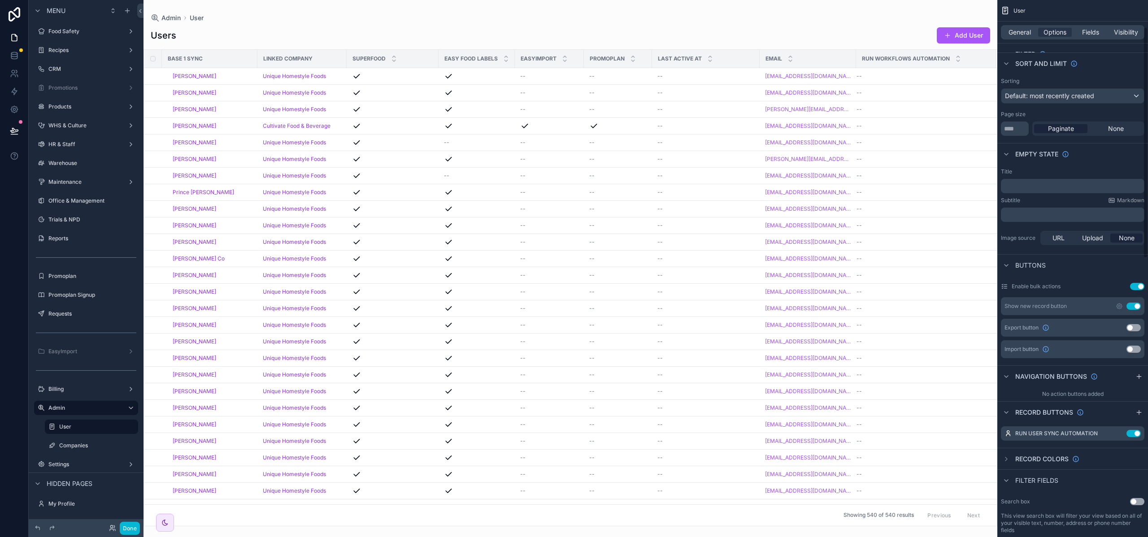
scroll to position [63, 0]
click at [1120, 428] on icon "scrollable content" at bounding box center [1120, 428] width 1 height 1
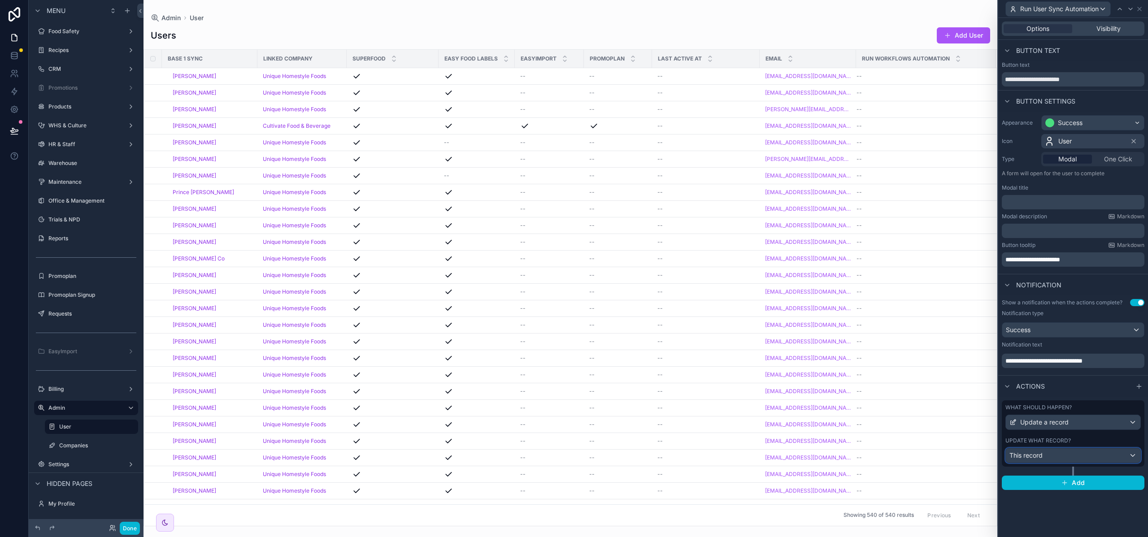
click at [1061, 456] on div "This record" at bounding box center [1073, 455] width 134 height 14
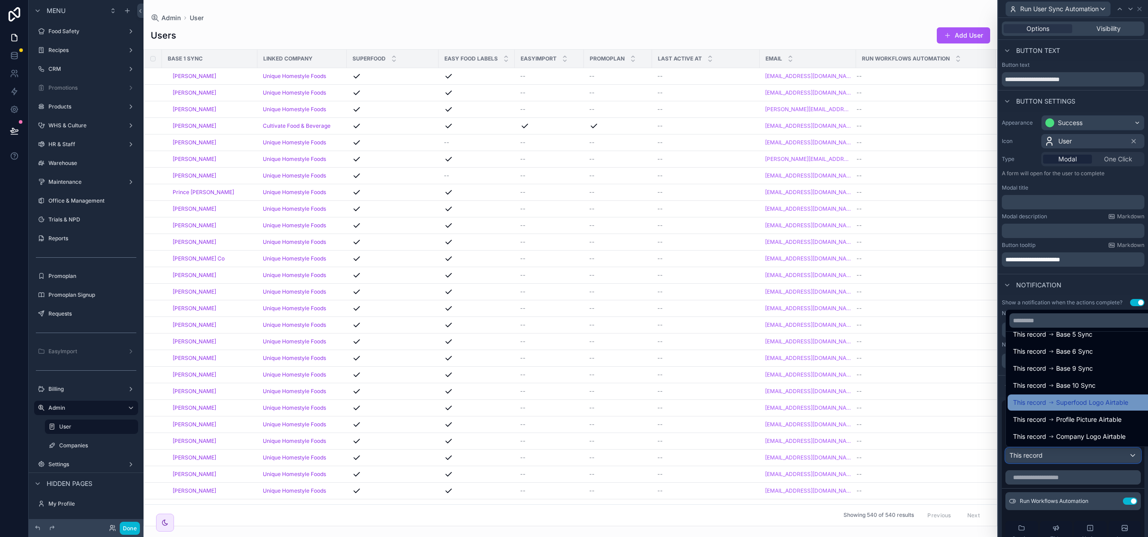
scroll to position [0, 0]
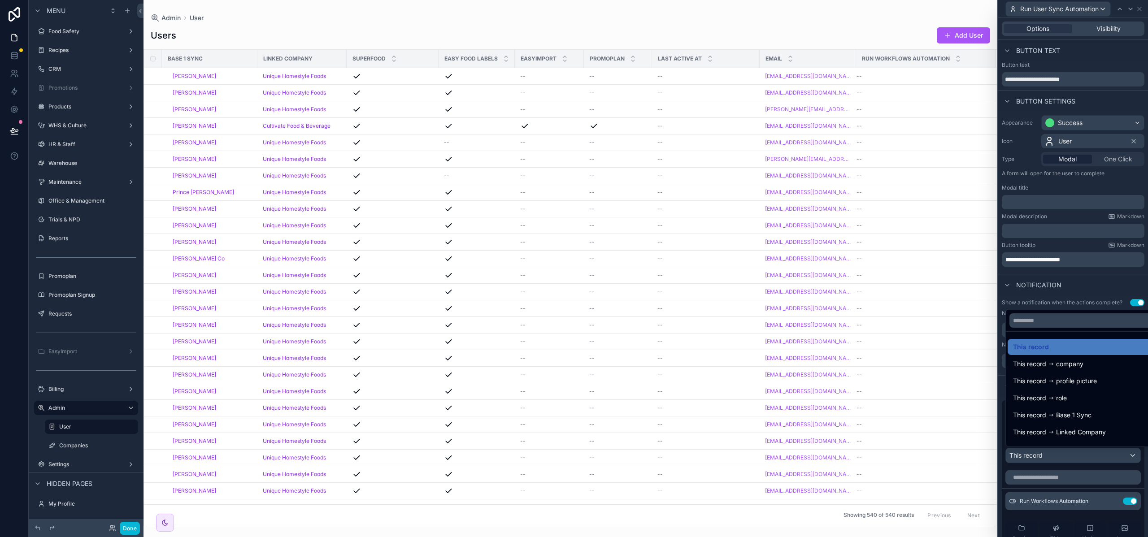
click at [1080, 287] on div at bounding box center [1073, 268] width 150 height 537
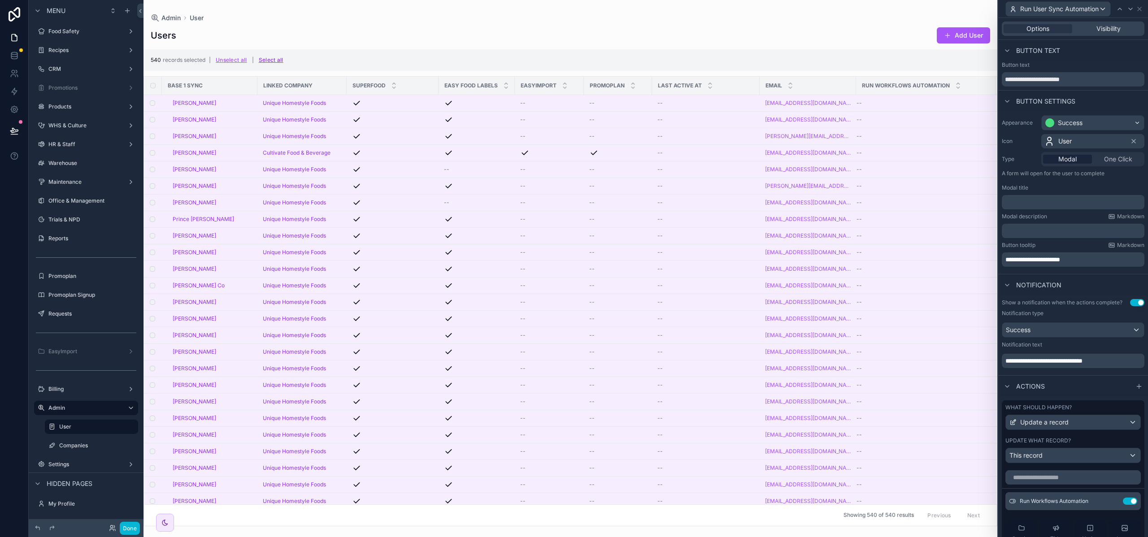
click at [267, 58] on button "Select all" at bounding box center [271, 60] width 31 height 14
click at [1138, 8] on icon at bounding box center [1139, 8] width 7 height 7
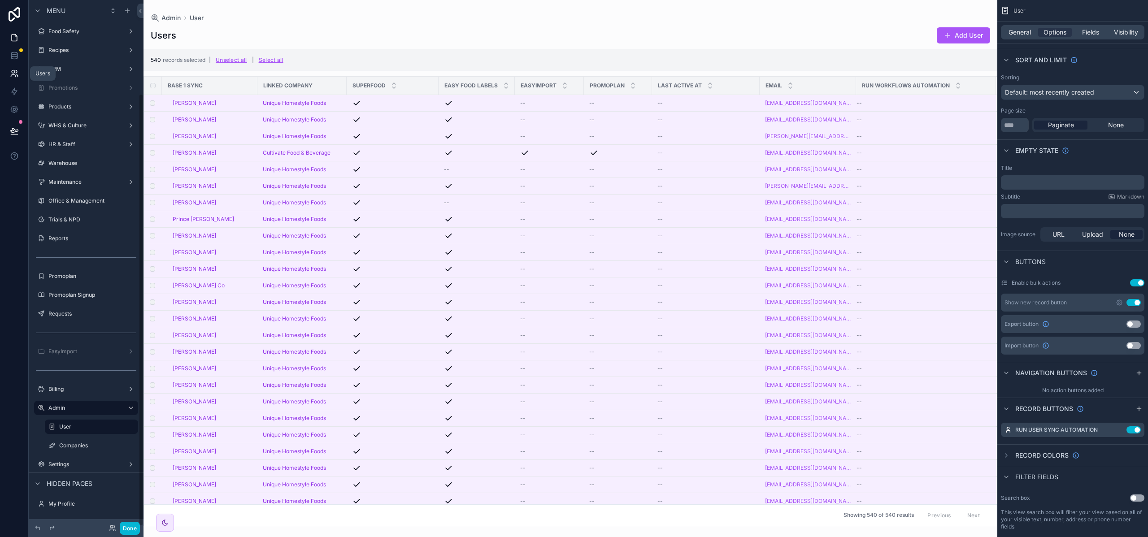
click at [18, 77] on link at bounding box center [14, 74] width 28 height 18
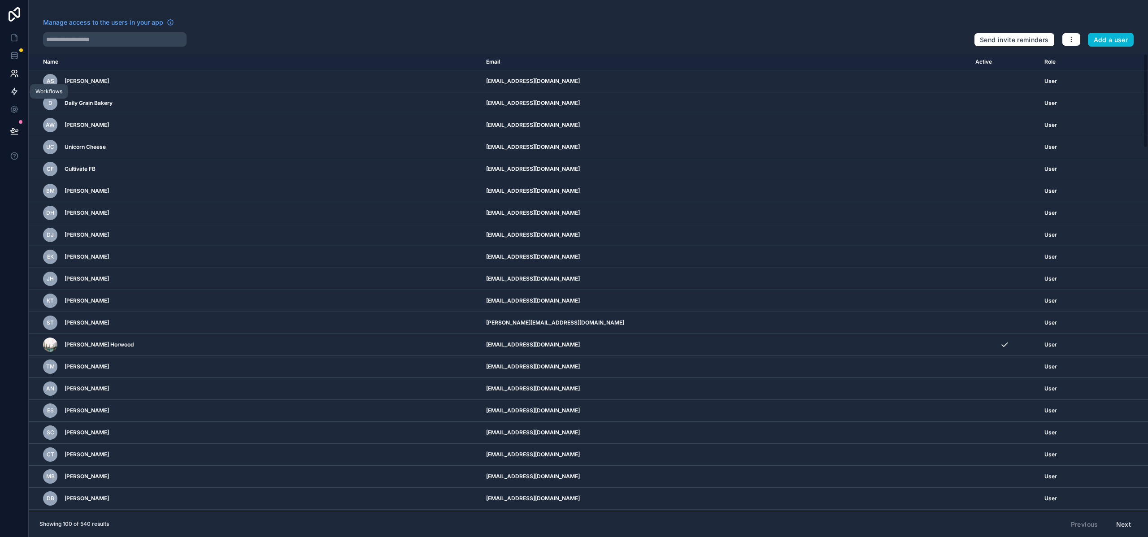
click at [18, 89] on icon at bounding box center [14, 91] width 9 height 9
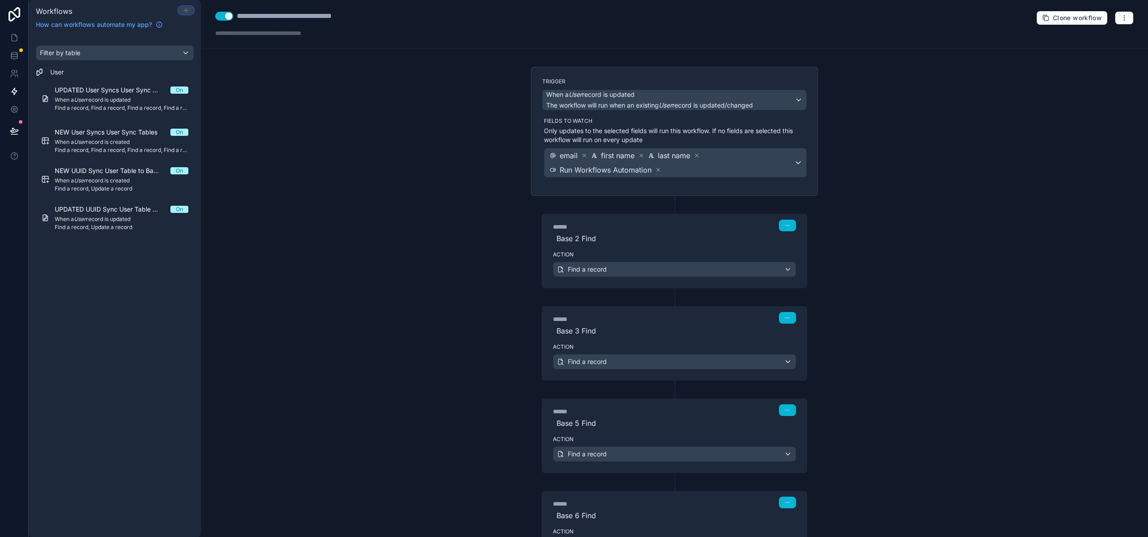
click at [184, 11] on icon at bounding box center [185, 10] width 7 height 7
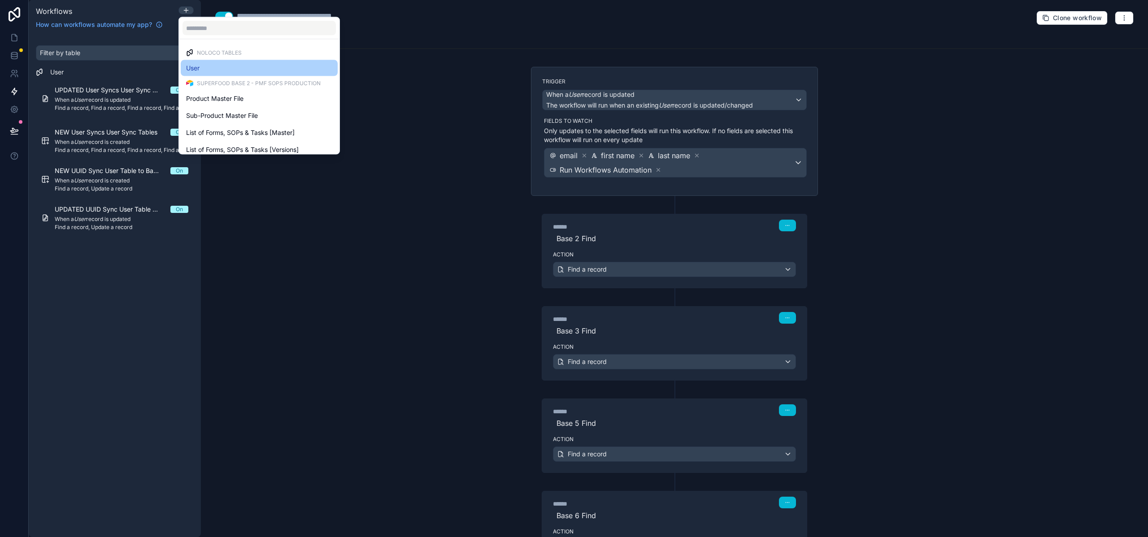
click at [206, 69] on div "User" at bounding box center [259, 68] width 146 height 11
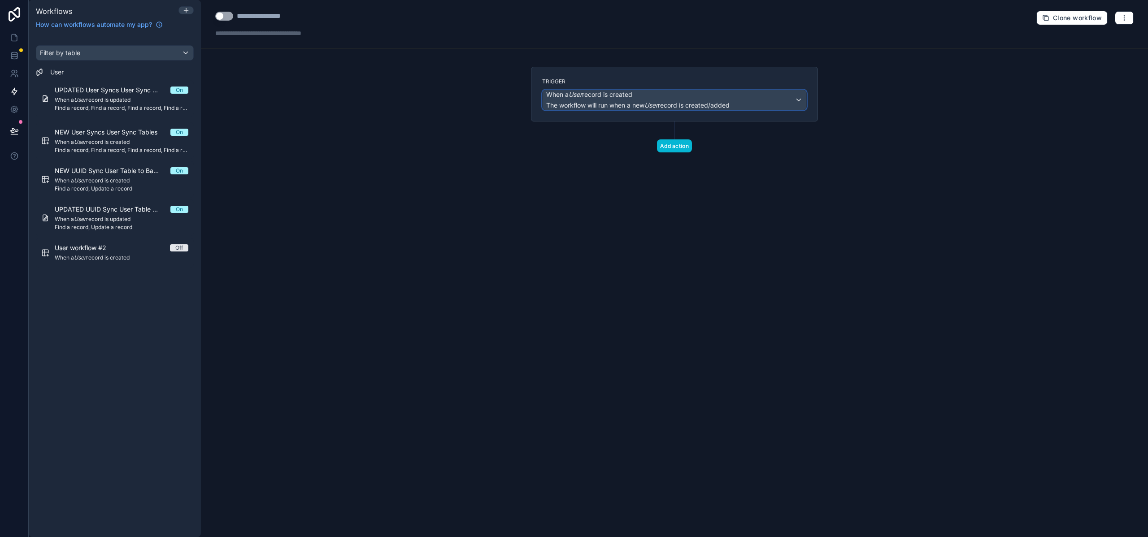
click at [690, 100] on div "When a User record is created The workflow will run when a new User record is c…" at bounding box center [637, 100] width 183 height 20
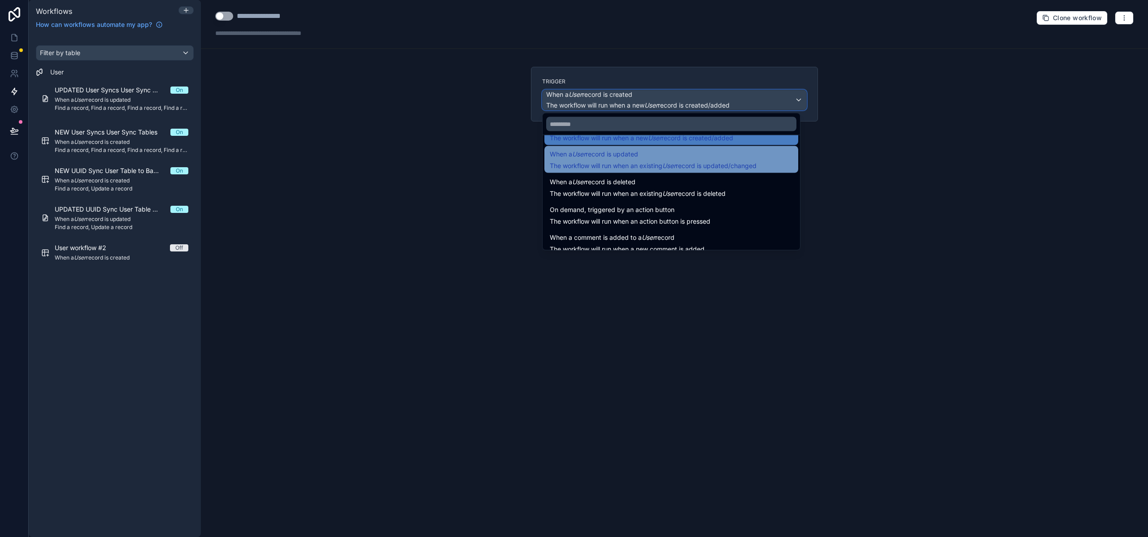
scroll to position [32, 0]
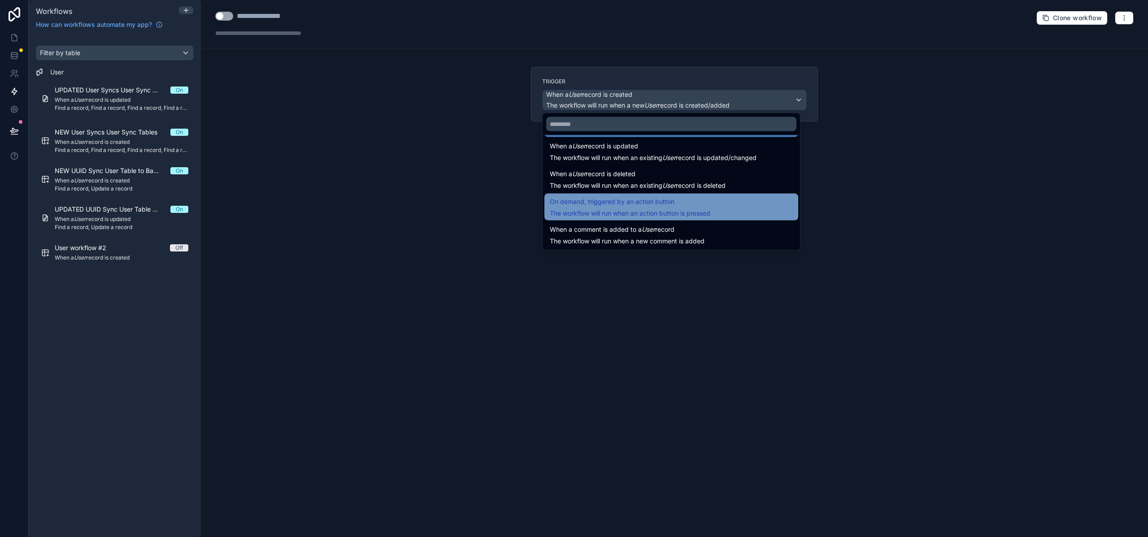
click at [632, 209] on span "The workflow will run when an action button is pressed" at bounding box center [630, 213] width 160 height 8
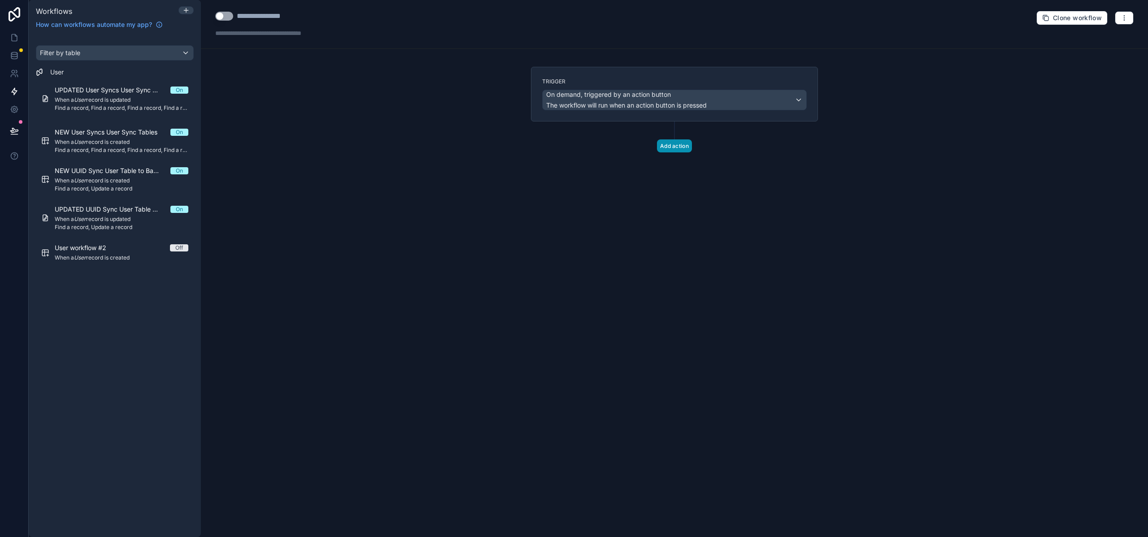
click at [668, 149] on button "Add action" at bounding box center [674, 145] width 35 height 13
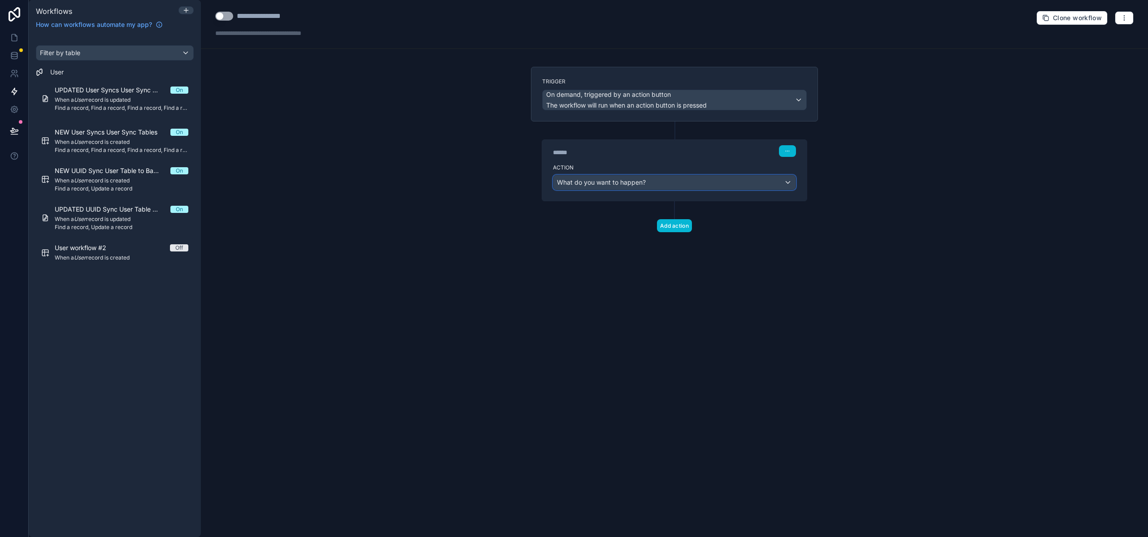
click at [608, 178] on span "What do you want to happen?" at bounding box center [601, 182] width 89 height 8
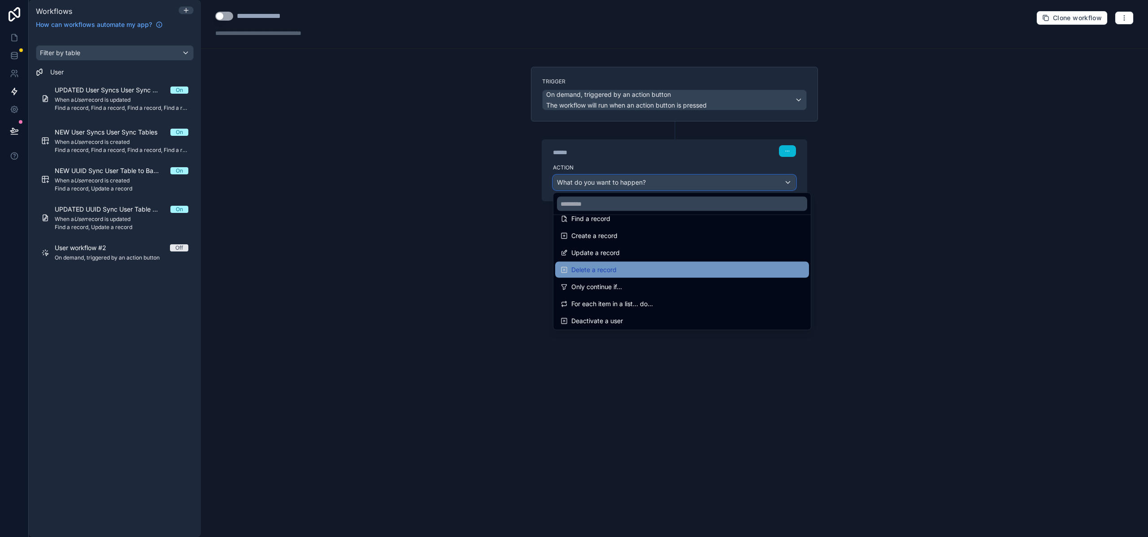
scroll to position [56, 0]
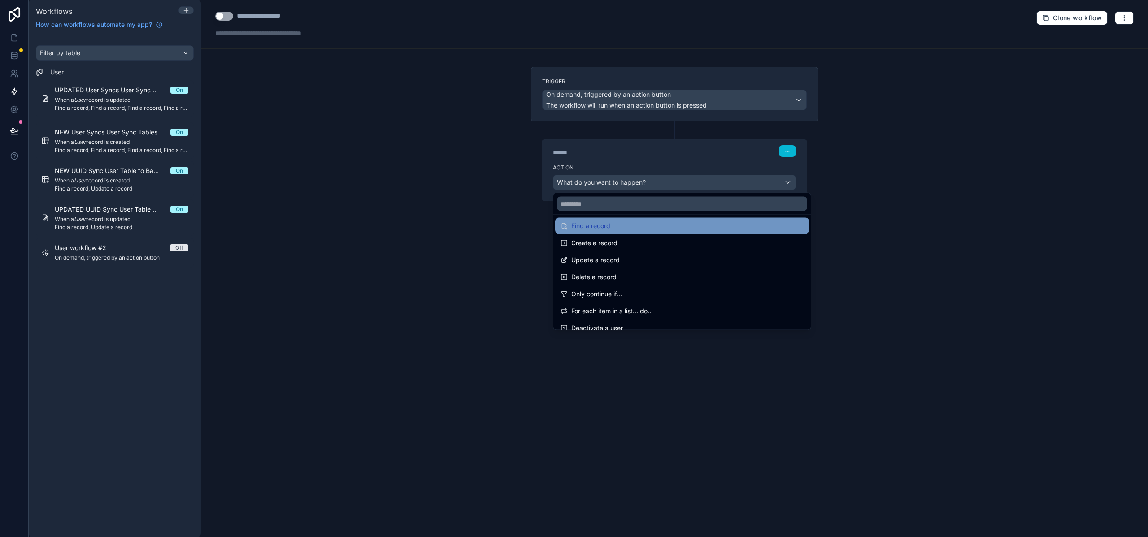
click at [620, 226] on div "Find a record" at bounding box center [681, 226] width 243 height 11
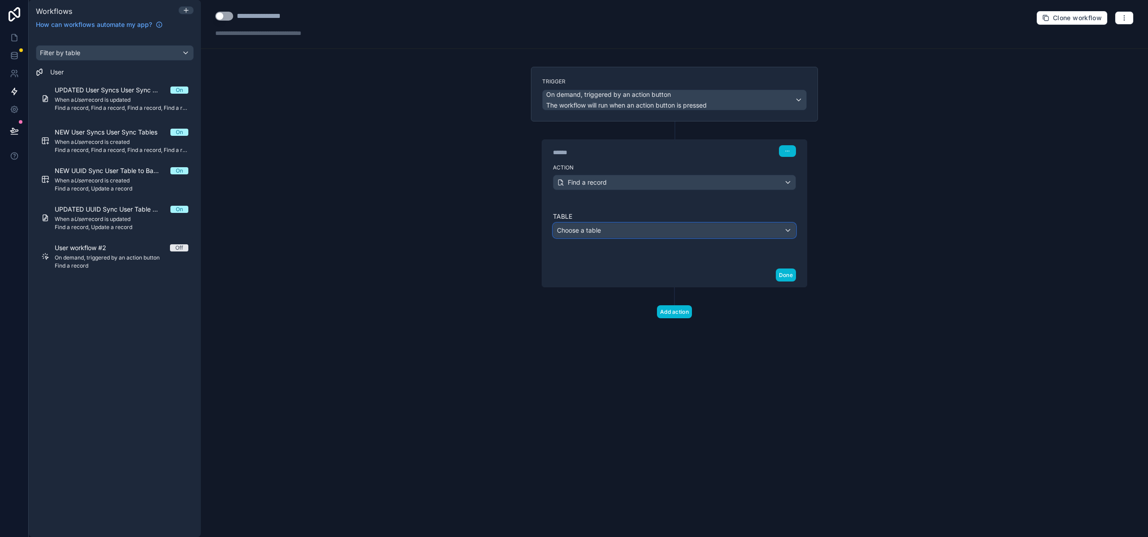
click at [626, 230] on div "Choose a table" at bounding box center [674, 230] width 242 height 14
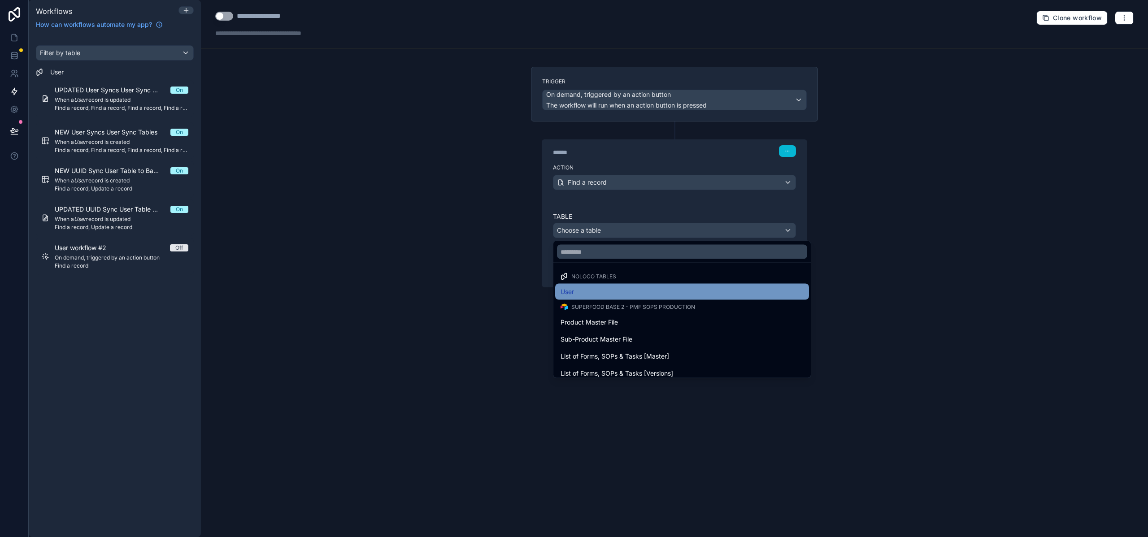
click at [619, 287] on div "User" at bounding box center [681, 291] width 243 height 11
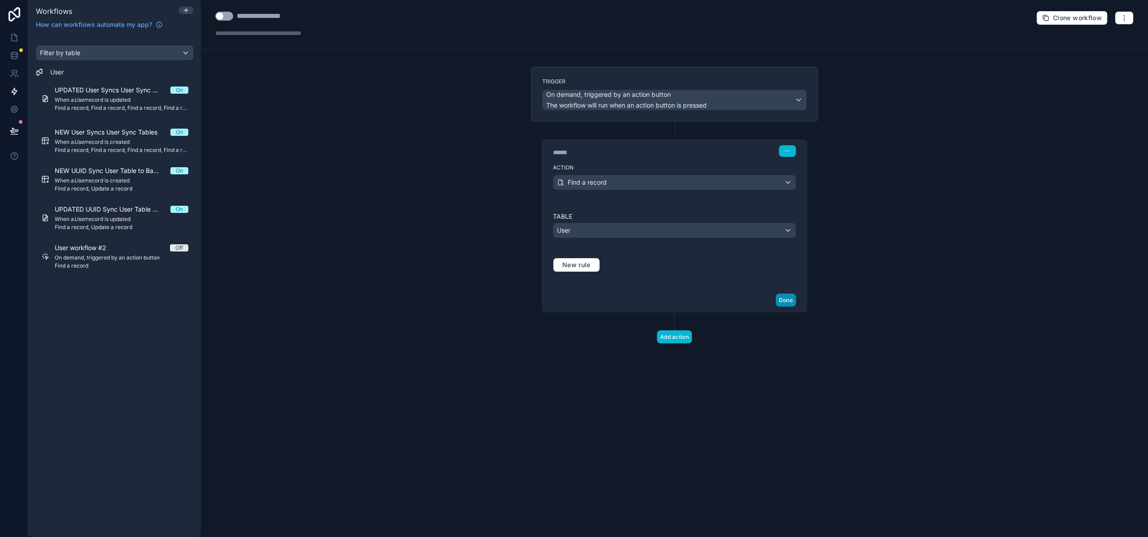
click at [783, 300] on button "Done" at bounding box center [786, 300] width 20 height 13
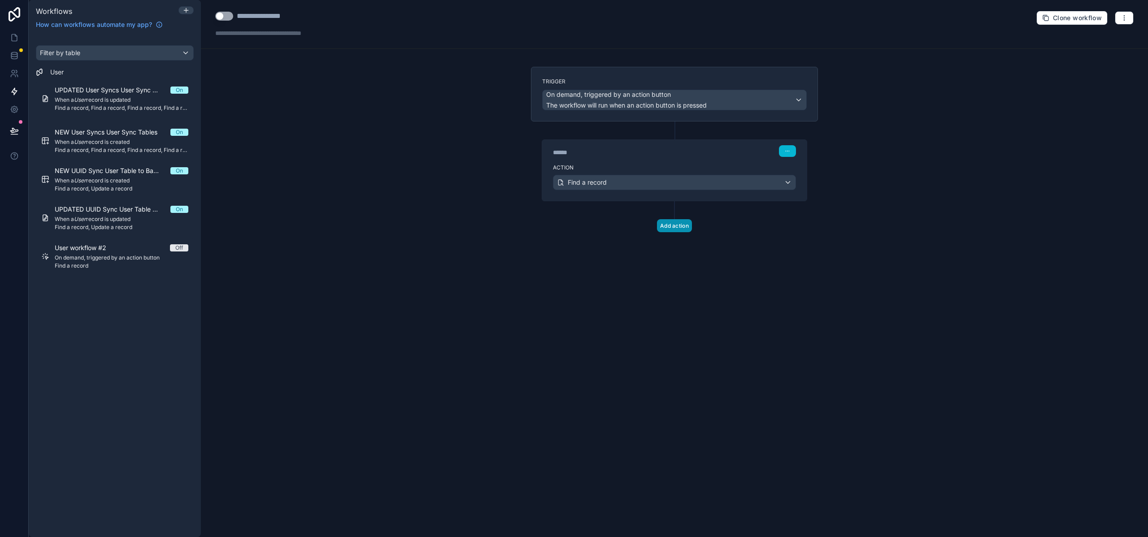
click at [680, 220] on button "Add action" at bounding box center [674, 225] width 35 height 13
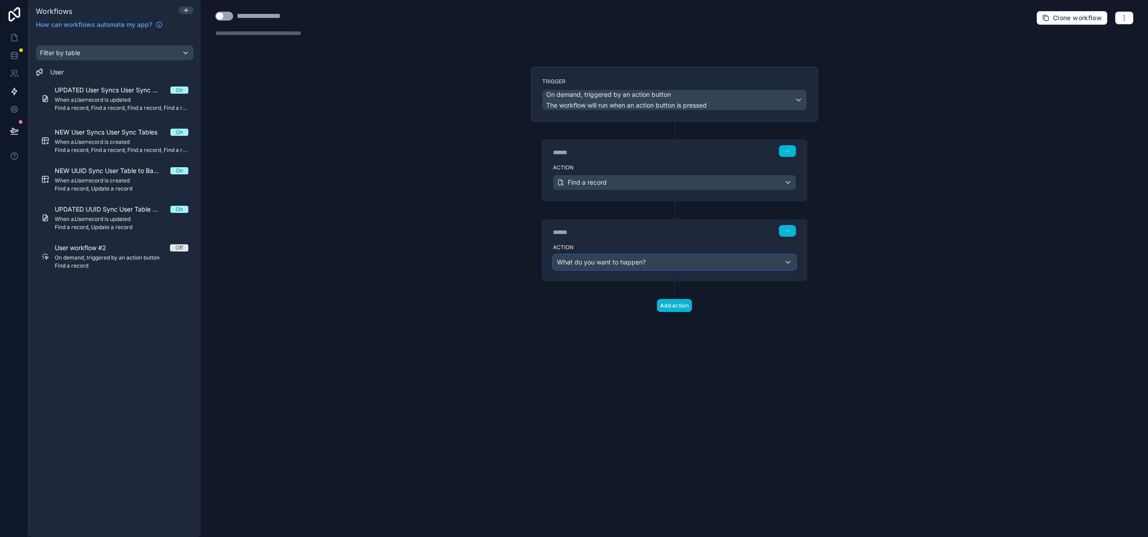
click at [613, 266] on span "What do you want to happen?" at bounding box center [601, 262] width 89 height 9
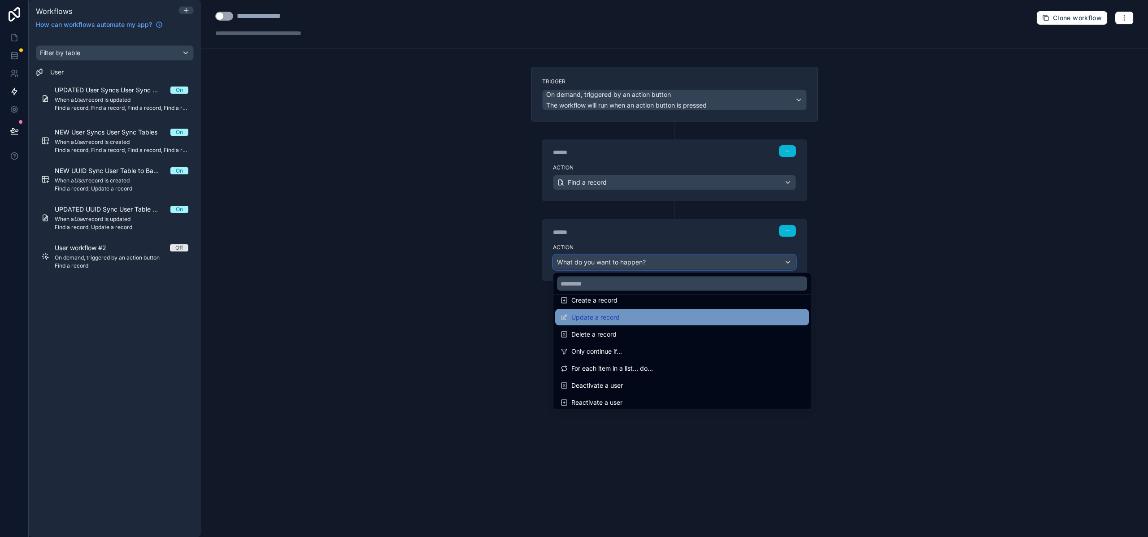
scroll to position [115, 0]
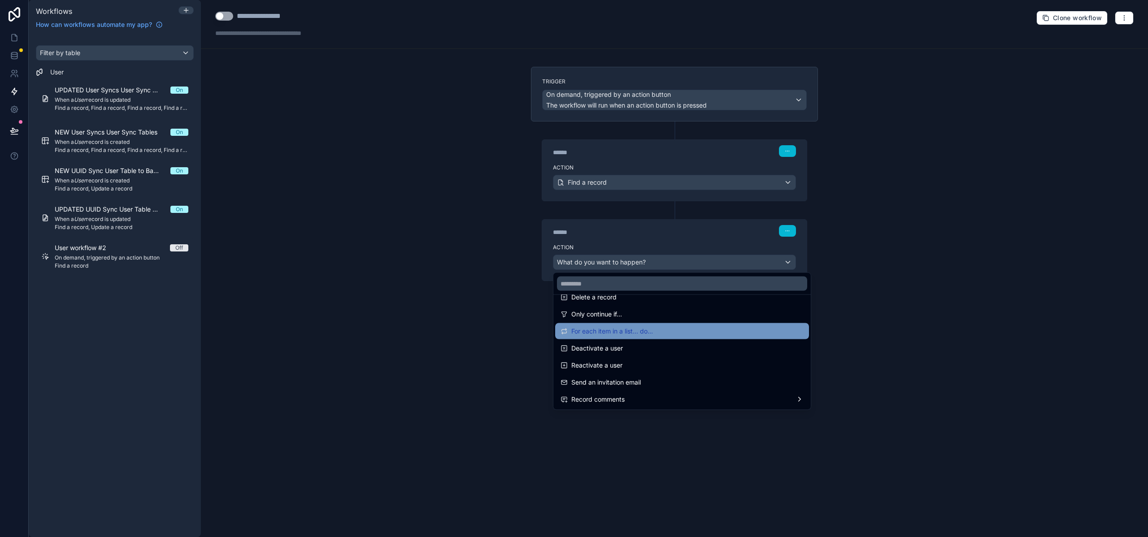
click at [637, 332] on span "For each item in a list... do..." at bounding box center [612, 331] width 82 height 11
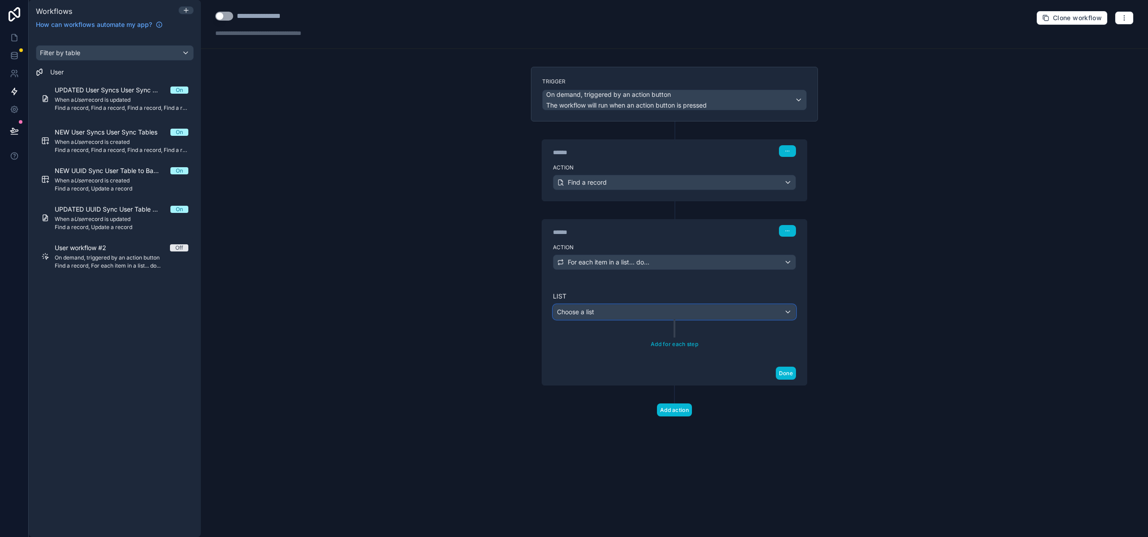
click at [620, 312] on div "Choose a list" at bounding box center [674, 312] width 242 height 14
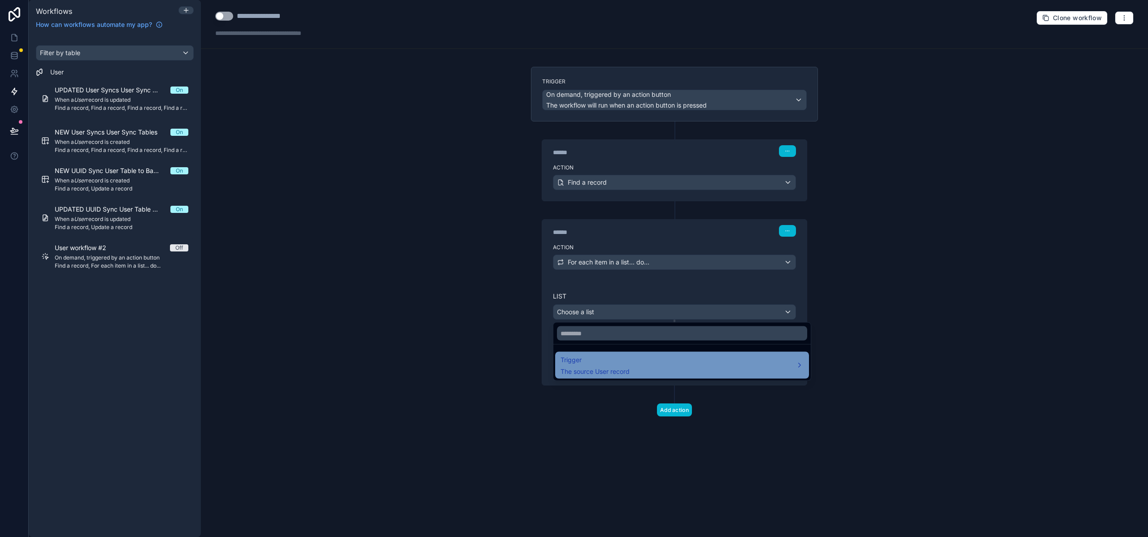
click at [611, 373] on span "The source User record" at bounding box center [594, 371] width 69 height 9
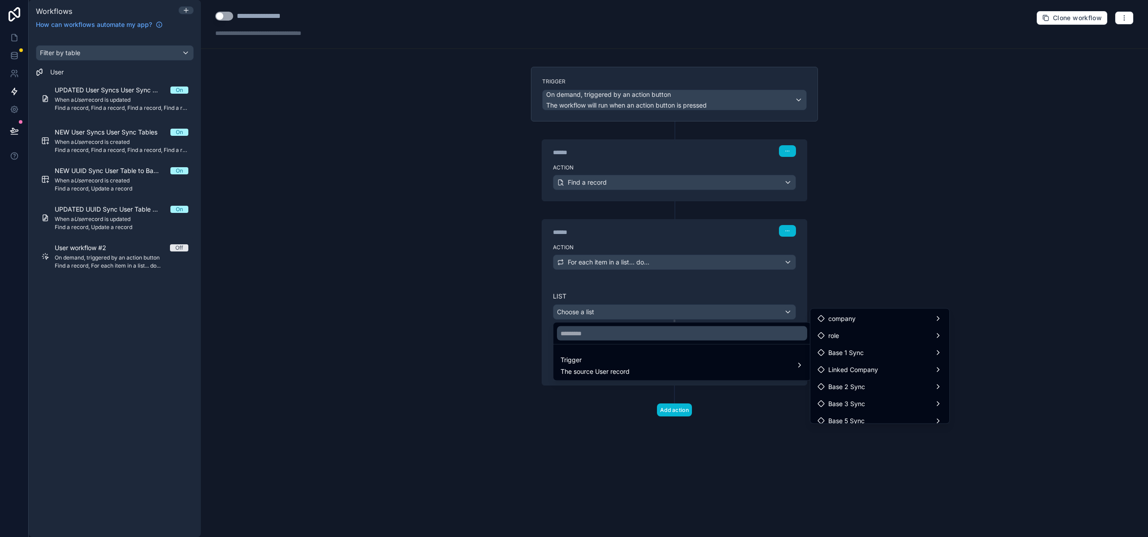
click at [443, 328] on div at bounding box center [574, 268] width 1148 height 537
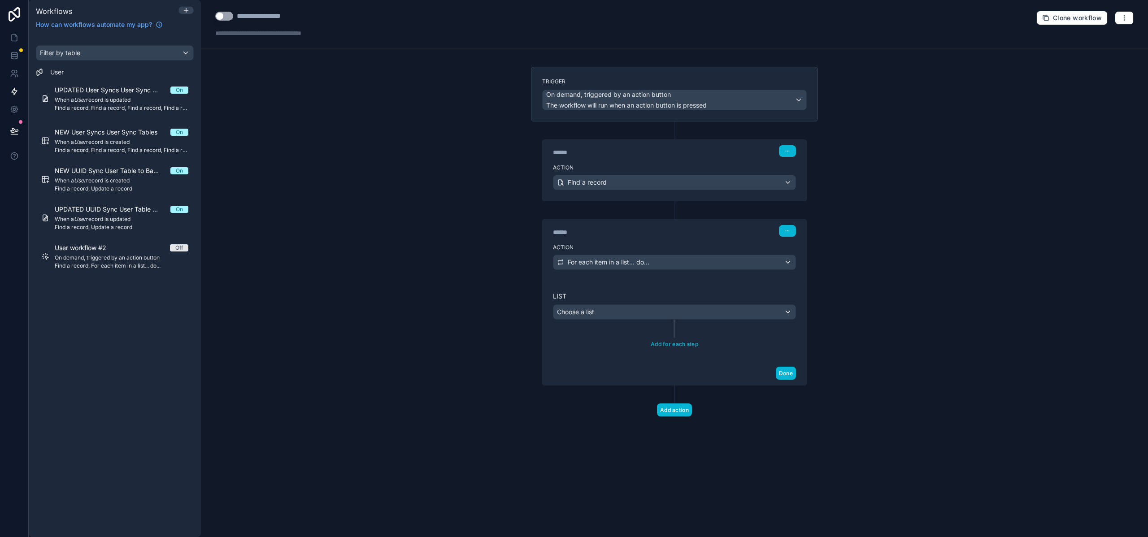
click at [655, 207] on div "****** Step 2 Action For each item in a list... do... List Choose a list Add fo…" at bounding box center [674, 293] width 287 height 184
click at [675, 207] on icon at bounding box center [675, 210] width 8 height 8
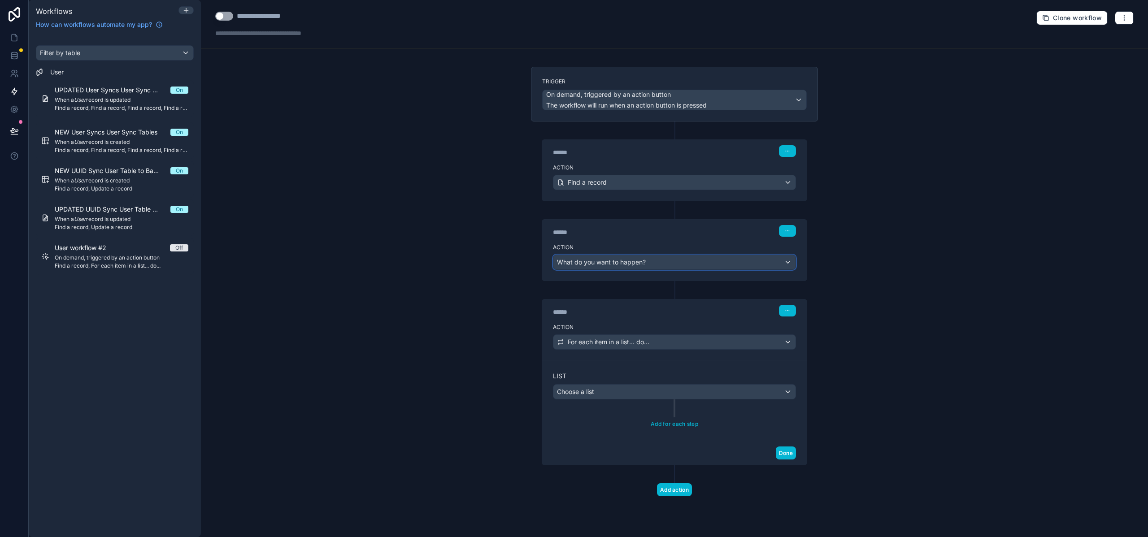
click at [631, 262] on span "What do you want to happen?" at bounding box center [601, 262] width 89 height 8
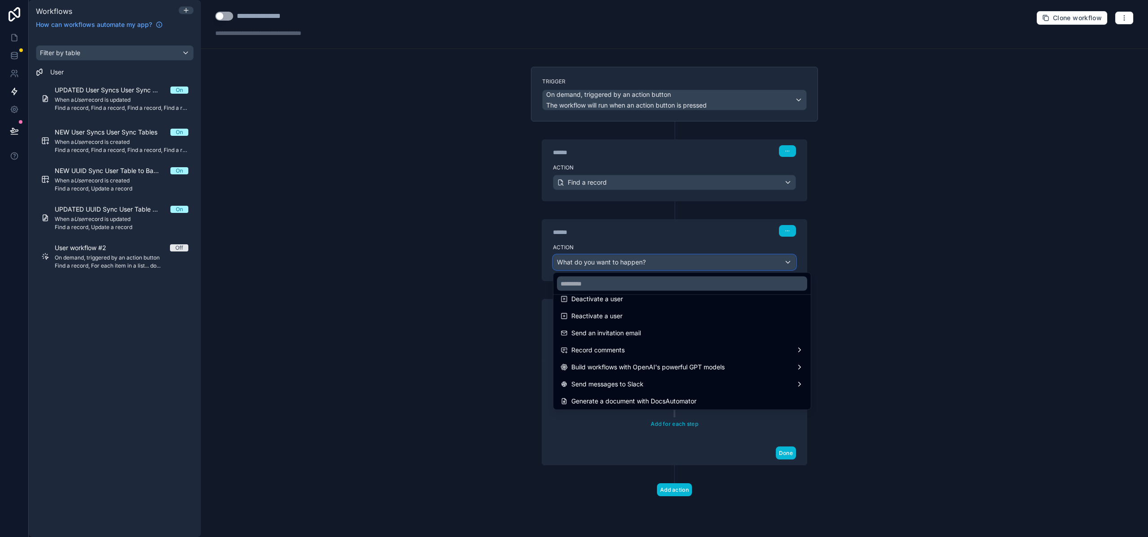
scroll to position [166, 0]
click at [496, 298] on div at bounding box center [574, 268] width 1148 height 537
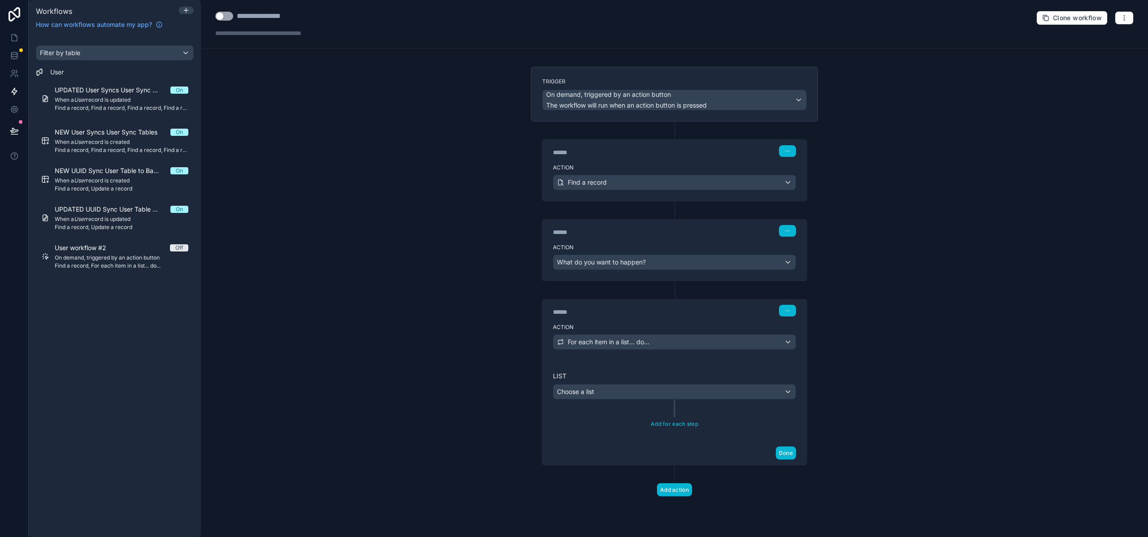
click at [694, 192] on div "Action Find a record" at bounding box center [674, 180] width 264 height 40
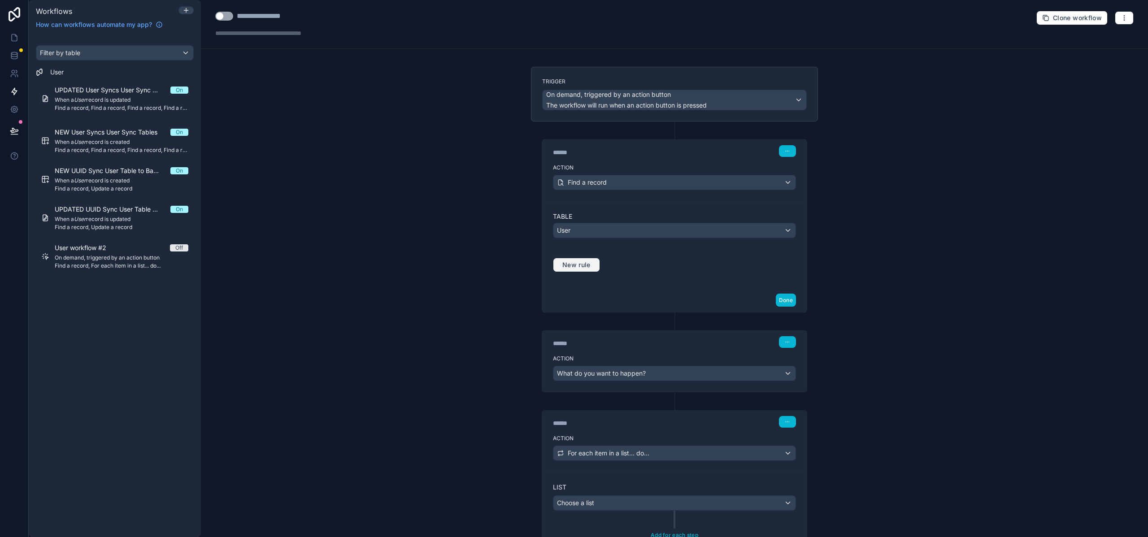
click at [572, 264] on span "New rule" at bounding box center [576, 265] width 35 height 8
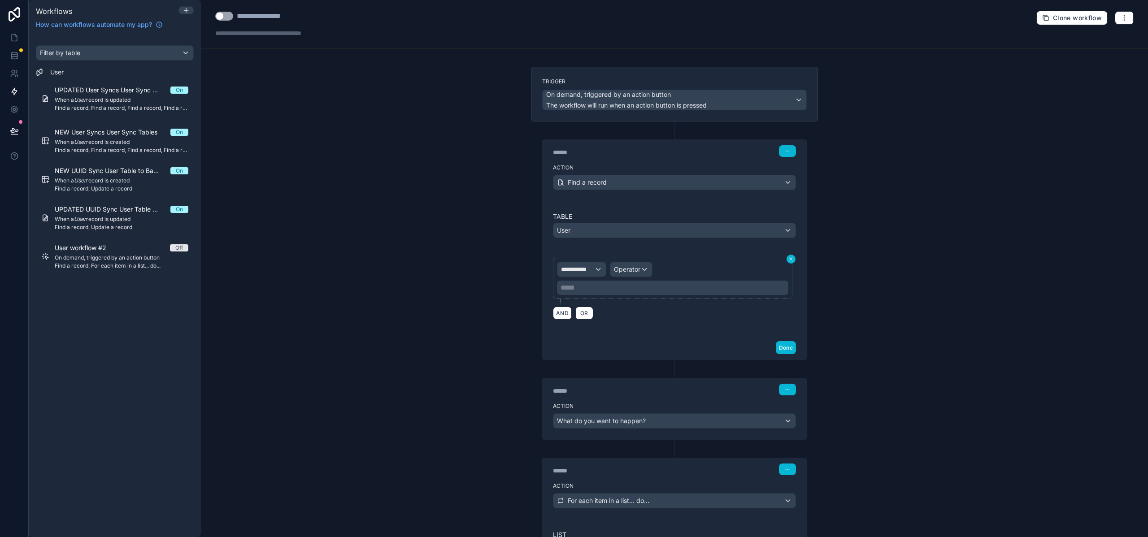
click at [789, 259] on icon at bounding box center [790, 259] width 3 height 3
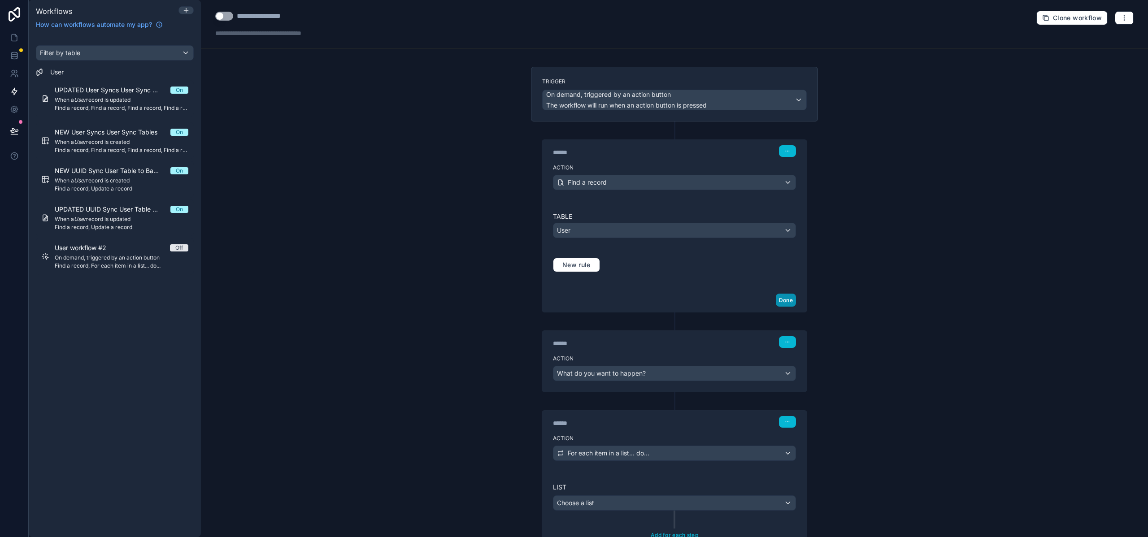
click at [786, 299] on button "Done" at bounding box center [786, 300] width 20 height 13
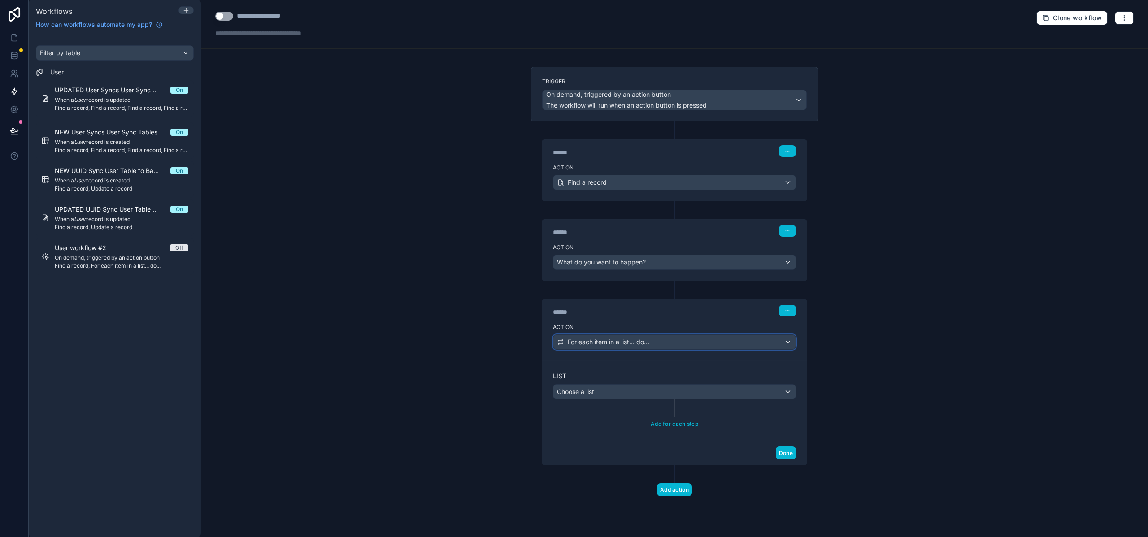
click at [635, 341] on span "For each item in a list... do..." at bounding box center [609, 342] width 82 height 9
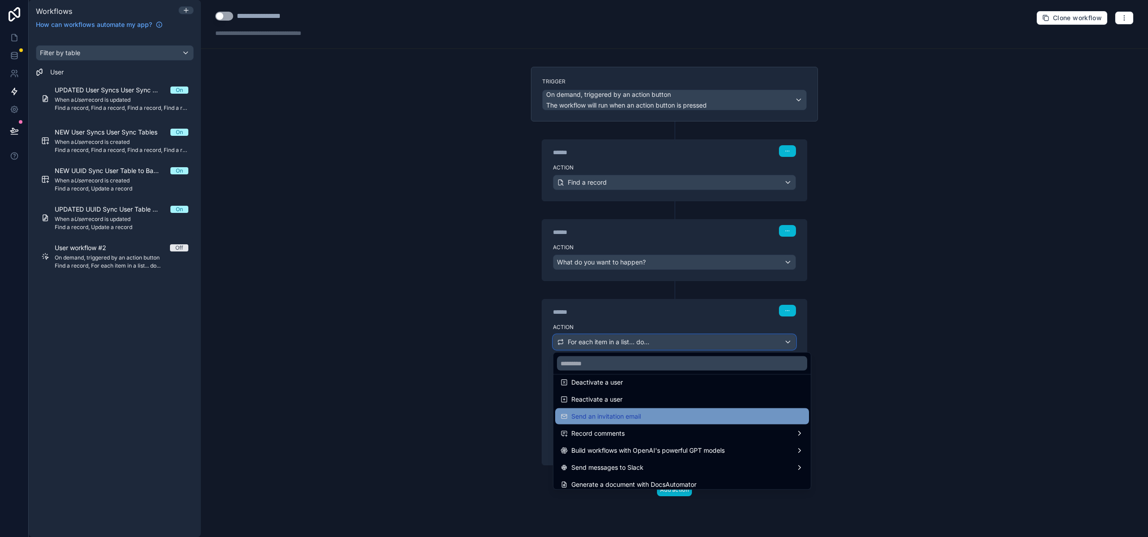
scroll to position [72, 0]
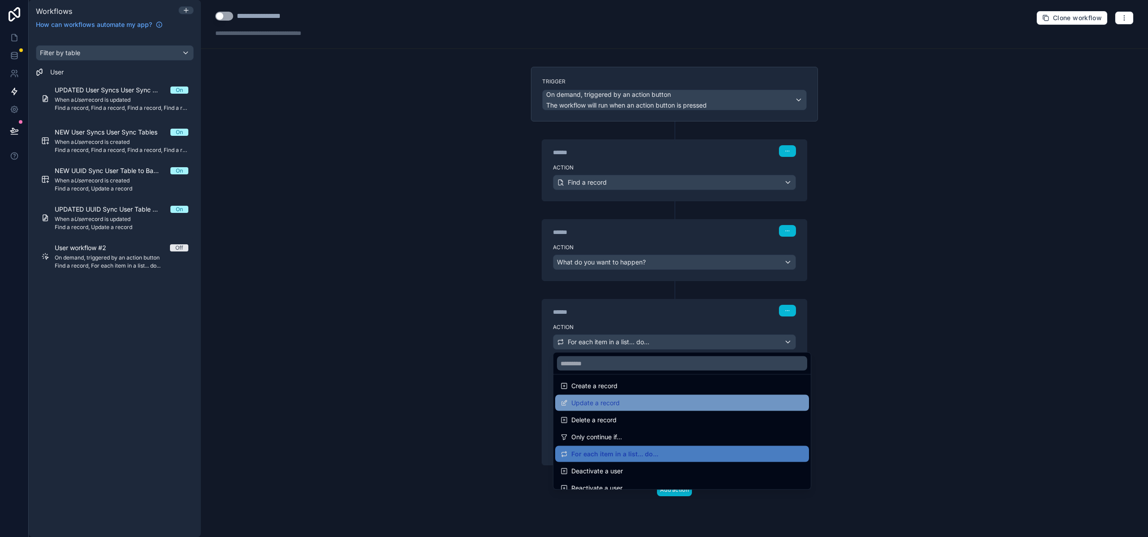
click at [602, 407] on span "Update a record" at bounding box center [595, 403] width 48 height 11
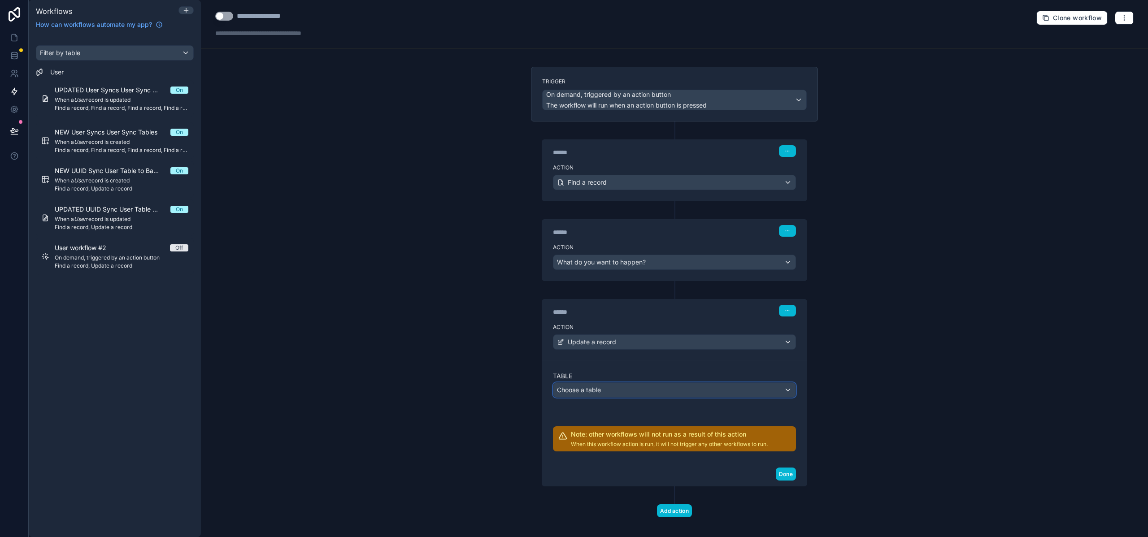
click at [600, 388] on div "Choose a table" at bounding box center [674, 390] width 242 height 14
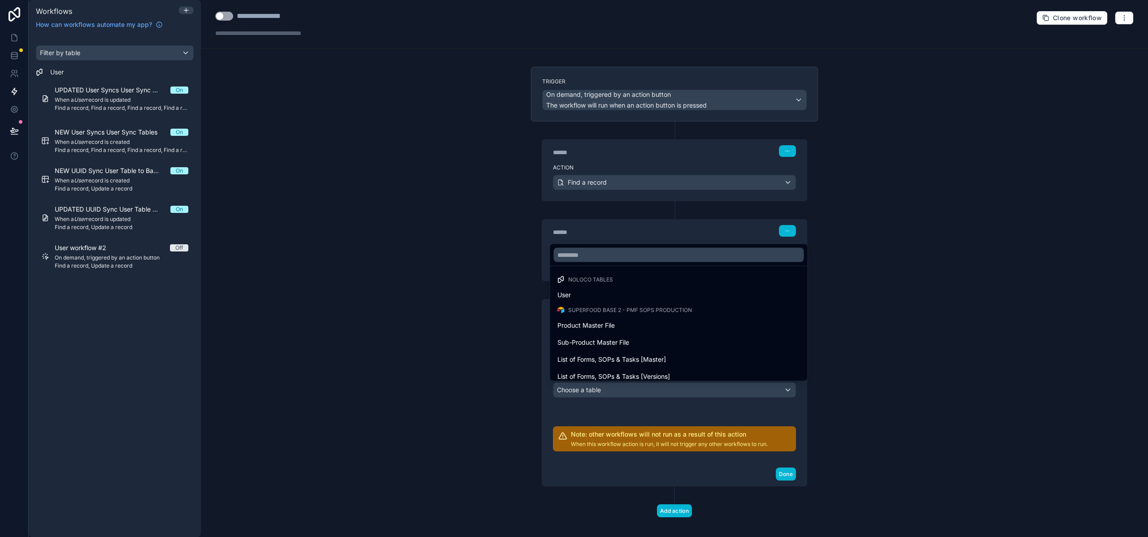
click at [600, 388] on div at bounding box center [574, 268] width 1148 height 537
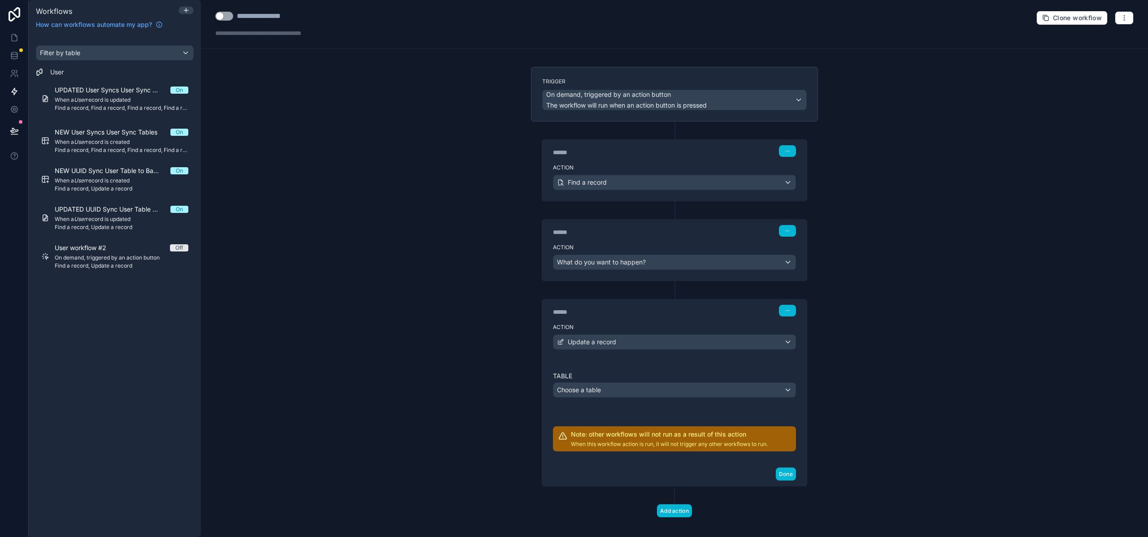
click at [577, 332] on div "Action Update a record" at bounding box center [674, 340] width 264 height 40
click at [578, 339] on span "Update a record" at bounding box center [592, 342] width 48 height 9
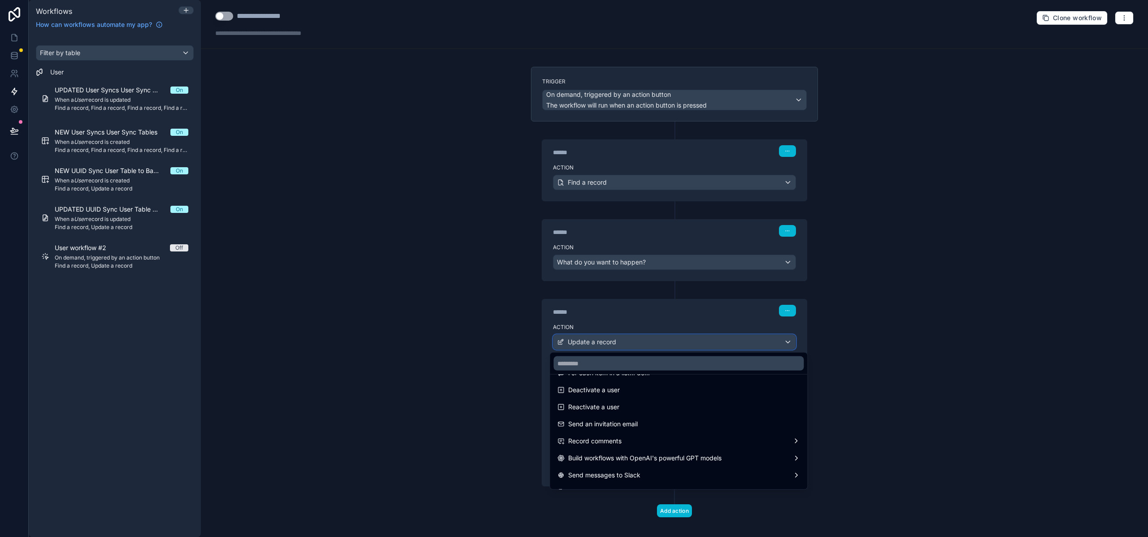
scroll to position [166, 0]
click at [449, 411] on div at bounding box center [574, 268] width 1148 height 537
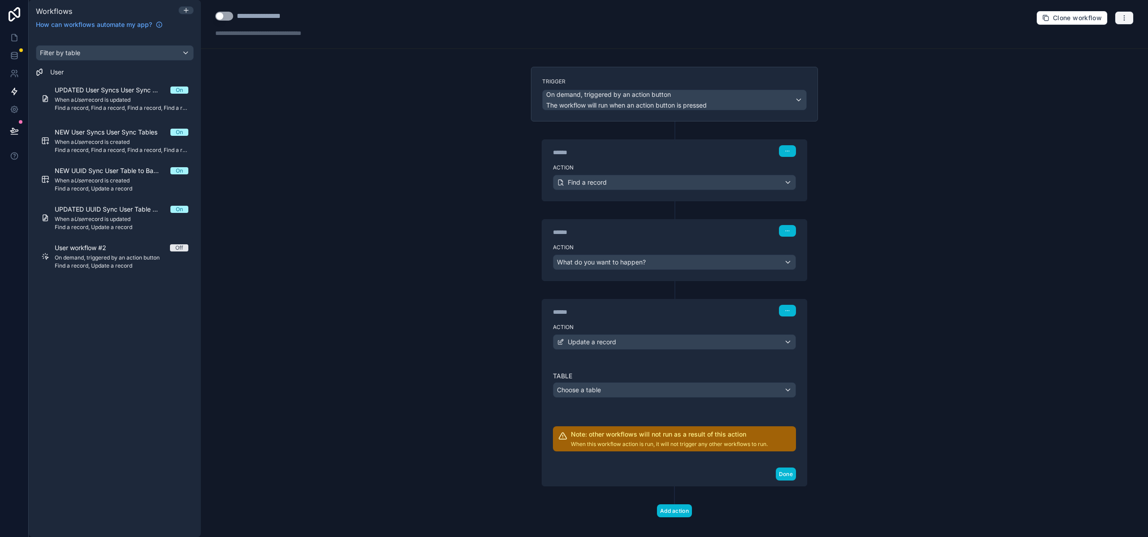
click at [1114, 19] on button "button" at bounding box center [1123, 17] width 19 height 13
click at [1084, 69] on span "Delete workflow" at bounding box center [1093, 67] width 43 height 7
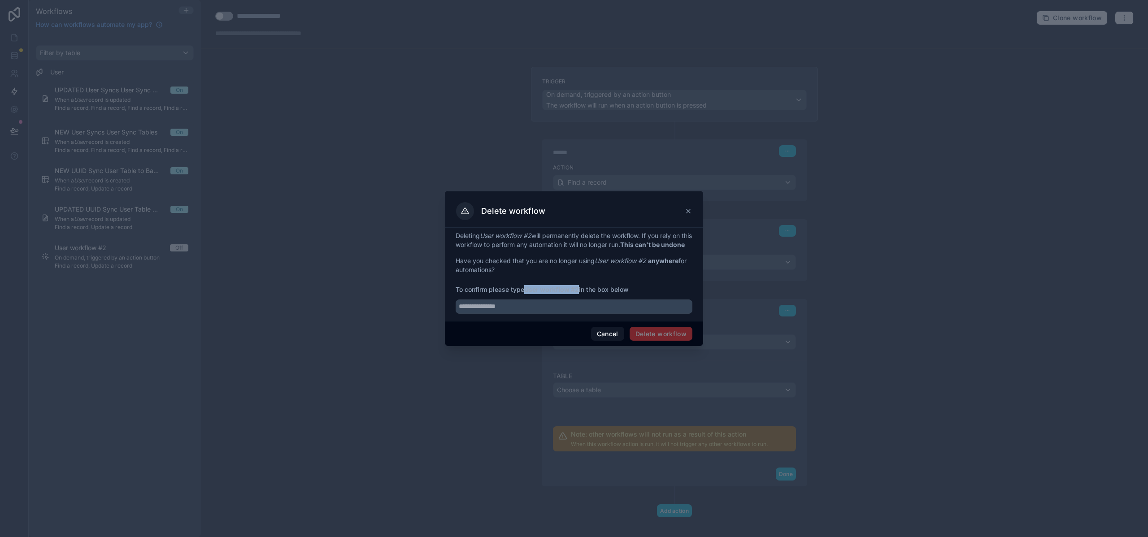
drag, startPoint x: 528, startPoint y: 294, endPoint x: 580, endPoint y: 294, distance: 52.5
click at [580, 294] on span "To confirm please type User workflow #2 in the box below" at bounding box center [573, 289] width 237 height 9
copy strong "User workflow #2"
click at [550, 308] on input "text" at bounding box center [573, 306] width 237 height 14
paste input "**********"
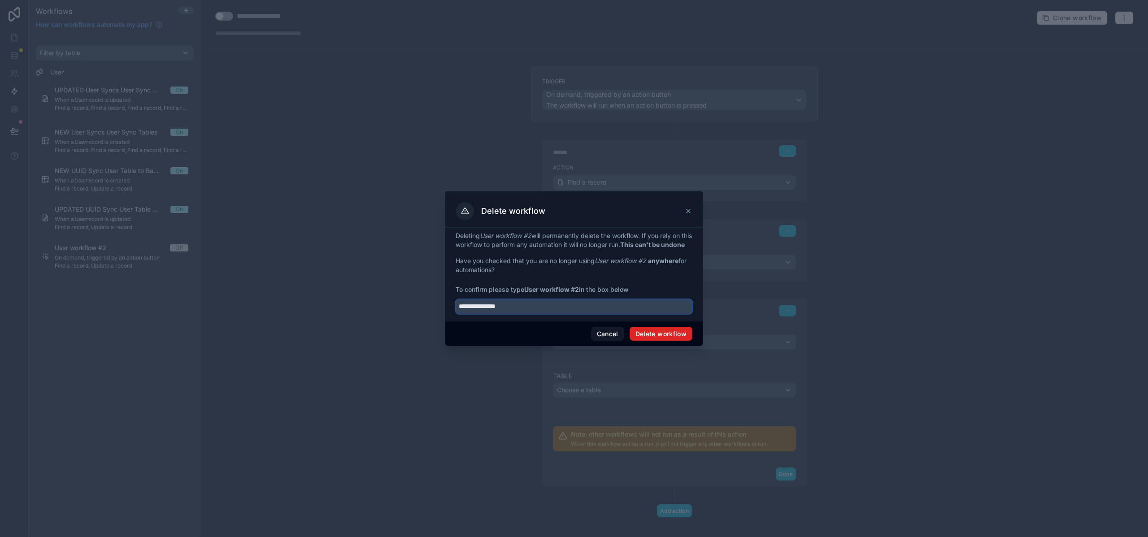
type input "**********"
click at [642, 337] on button "Delete workflow" at bounding box center [660, 334] width 63 height 14
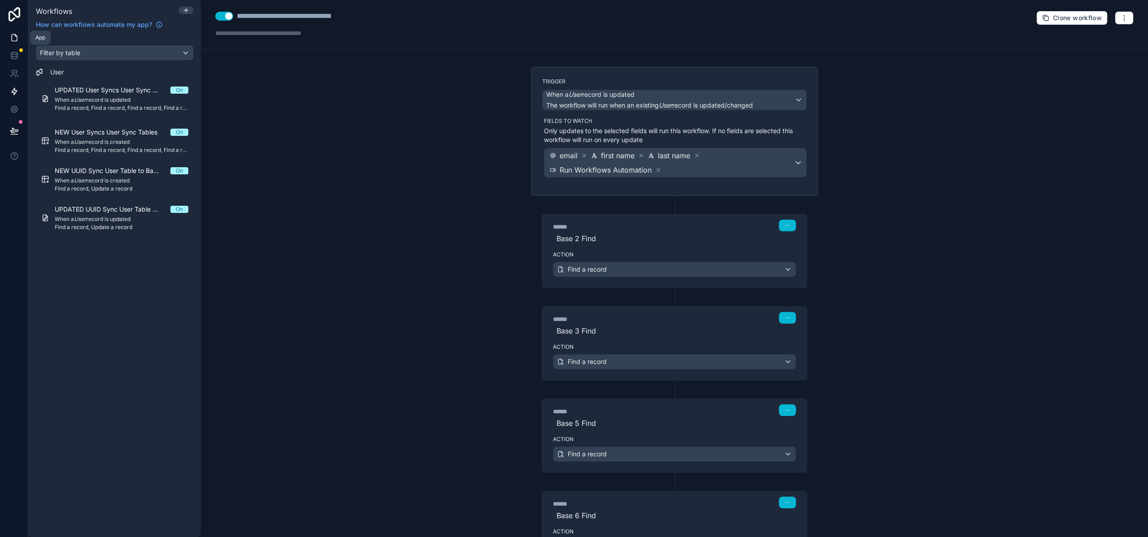
click at [12, 39] on icon at bounding box center [14, 37] width 9 height 9
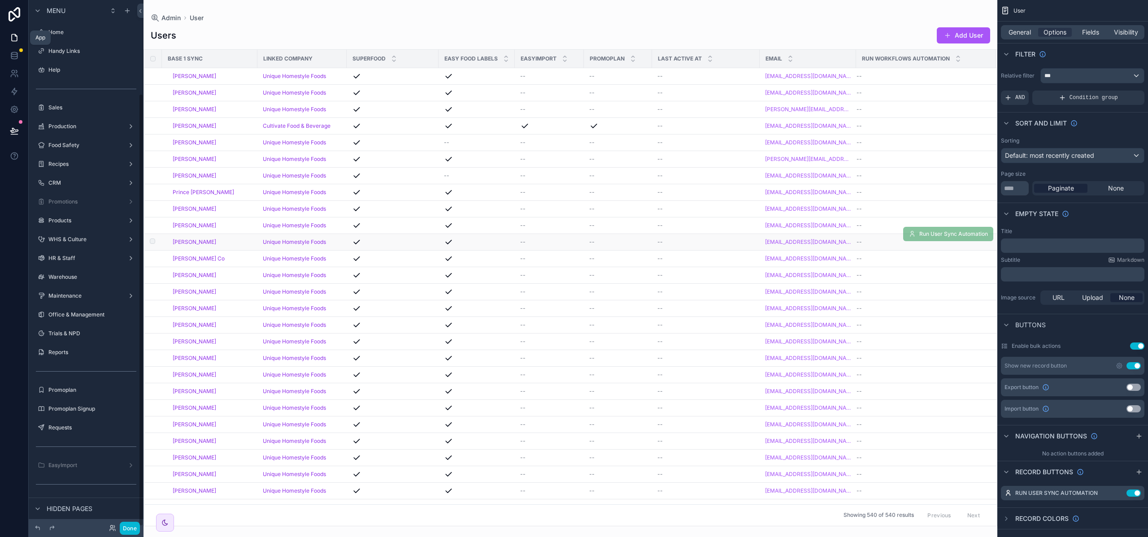
scroll to position [114, 0]
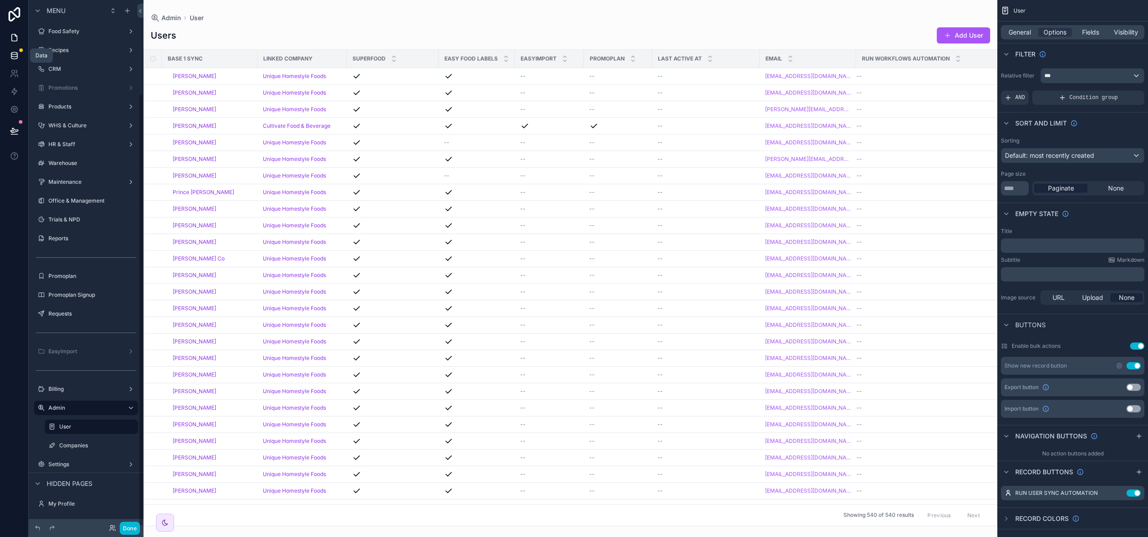
click at [13, 55] on icon at bounding box center [14, 55] width 9 height 9
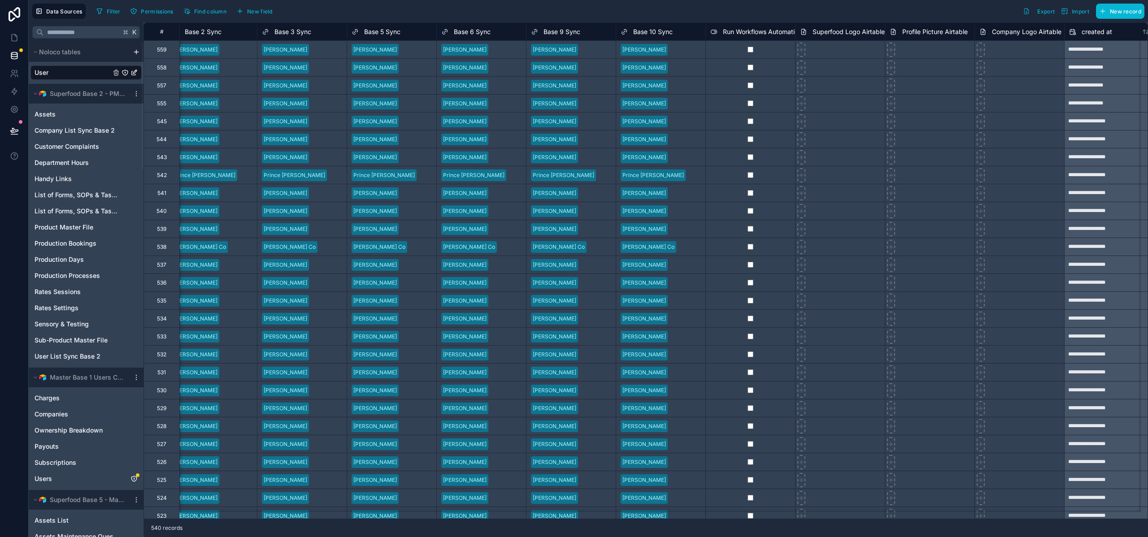
scroll to position [0, 1635]
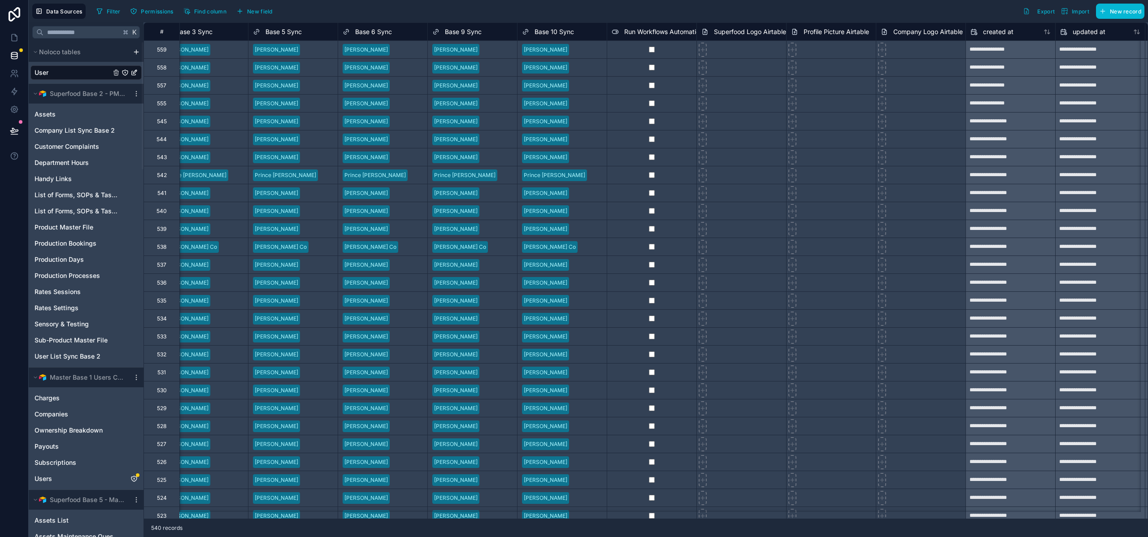
click at [633, 54] on div at bounding box center [652, 49] width 90 height 18
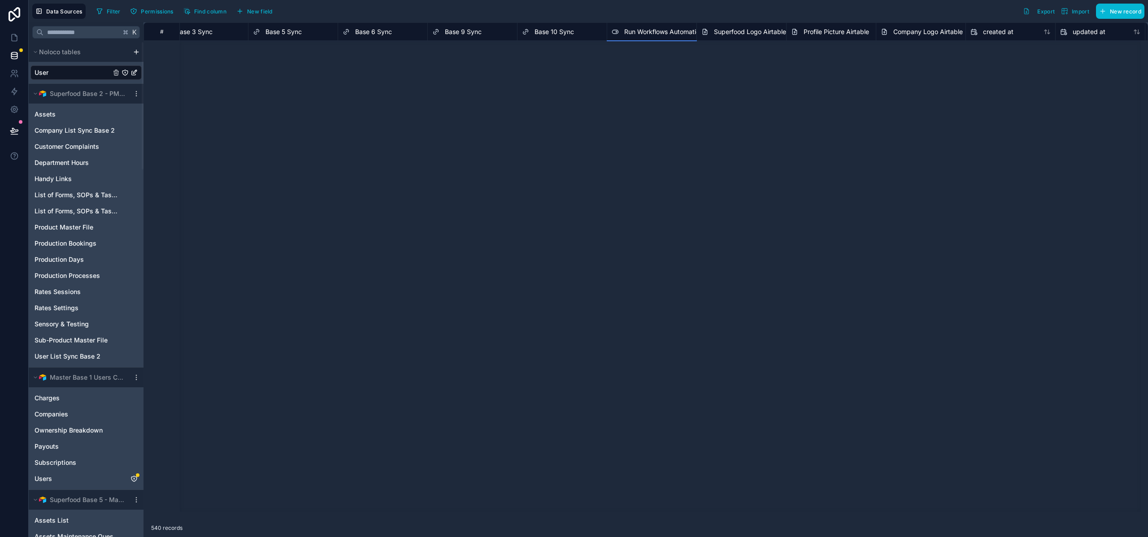
scroll to position [932, 1635]
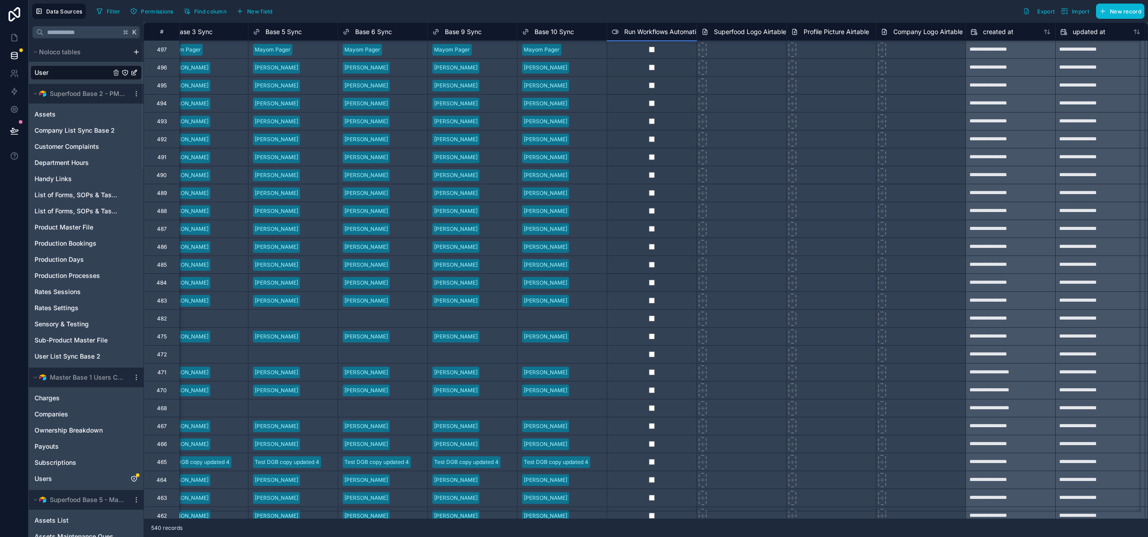
drag, startPoint x: 696, startPoint y: 59, endPoint x: 654, endPoint y: 289, distance: 233.4
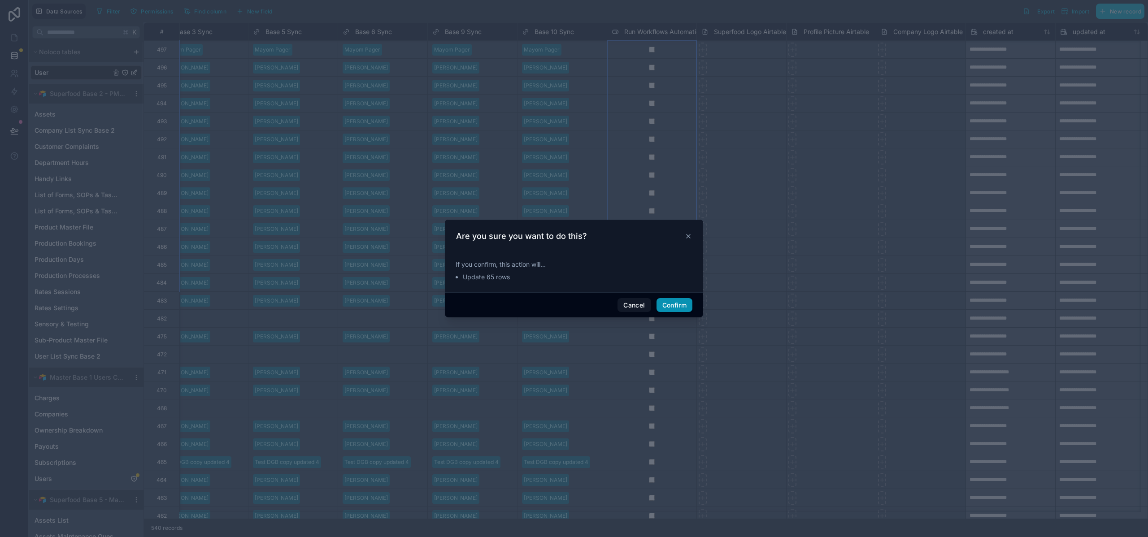
click at [671, 306] on button "Confirm" at bounding box center [674, 305] width 36 height 14
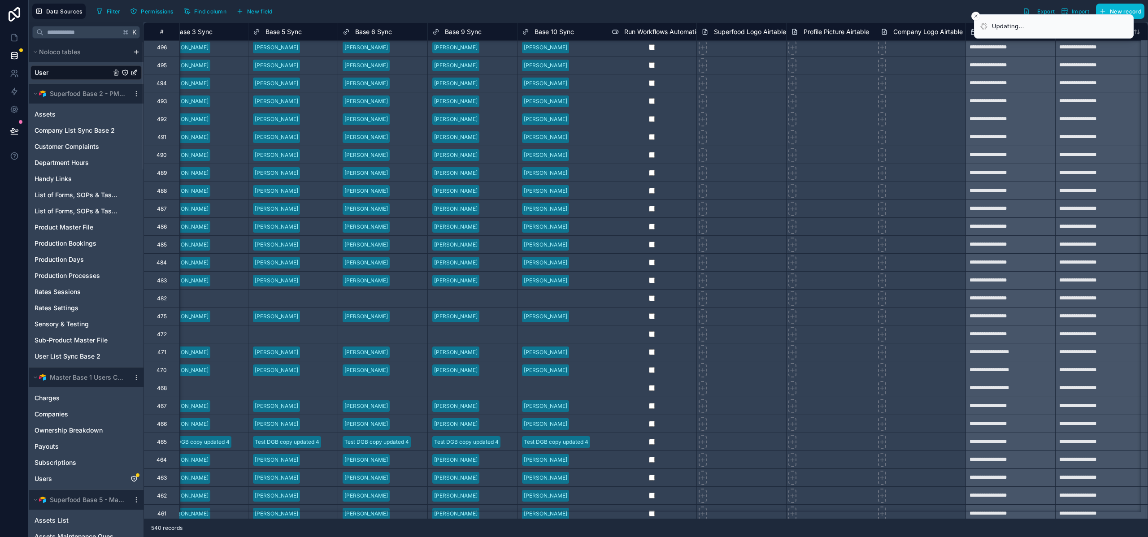
scroll to position [973, 1635]
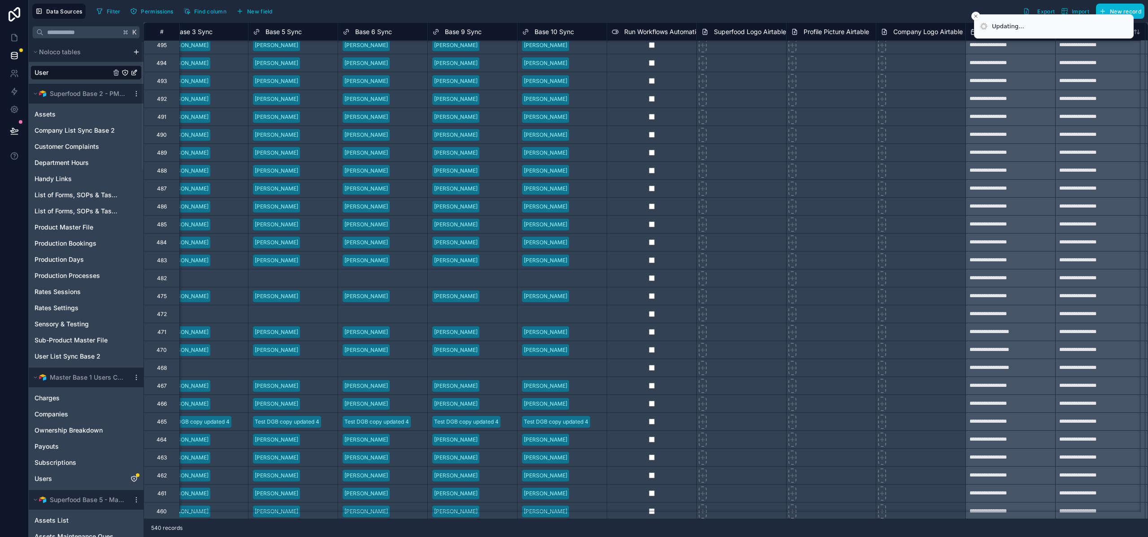
click at [664, 260] on div at bounding box center [652, 260] width 90 height 18
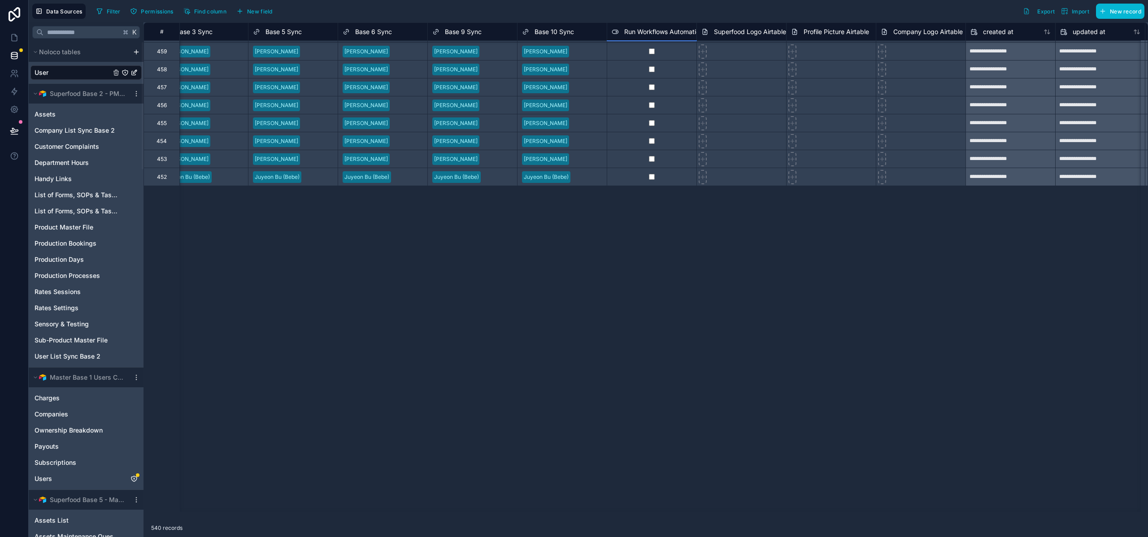
scroll to position [1919, 1635]
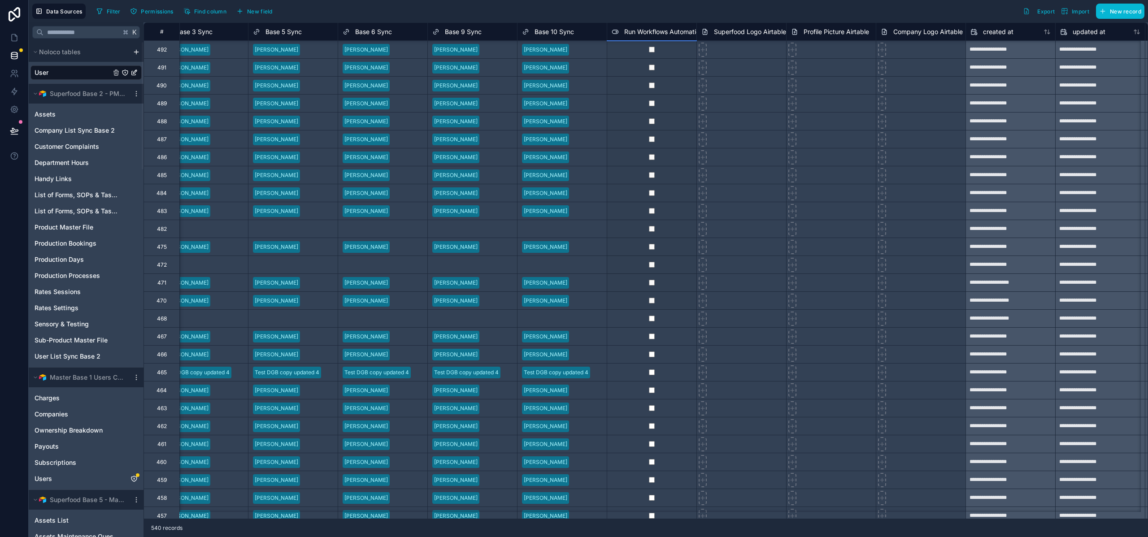
drag, startPoint x: 679, startPoint y: 299, endPoint x: 657, endPoint y: 299, distance: 21.5
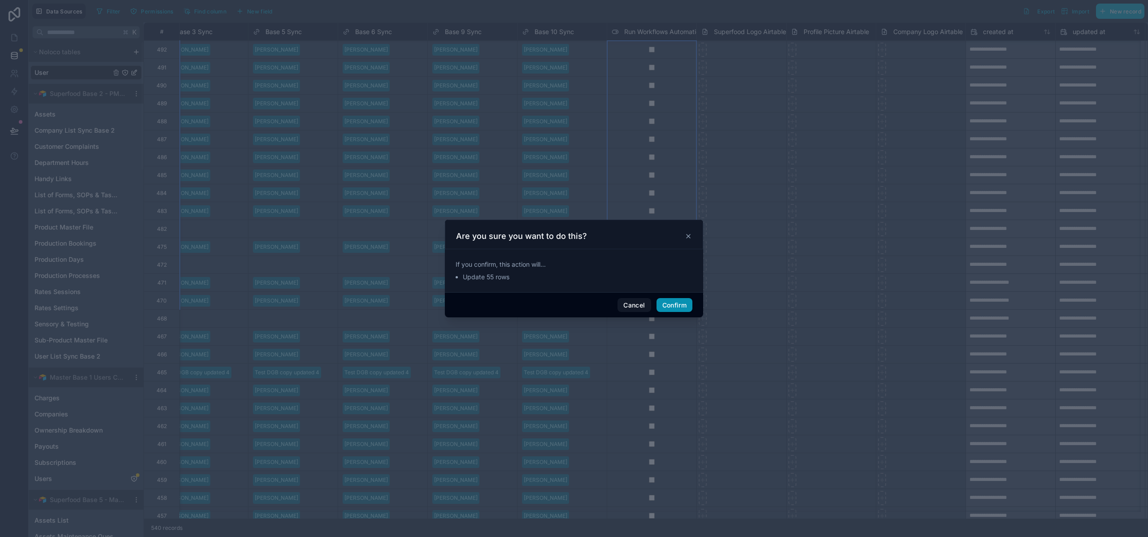
click at [689, 305] on button "Confirm" at bounding box center [674, 305] width 36 height 14
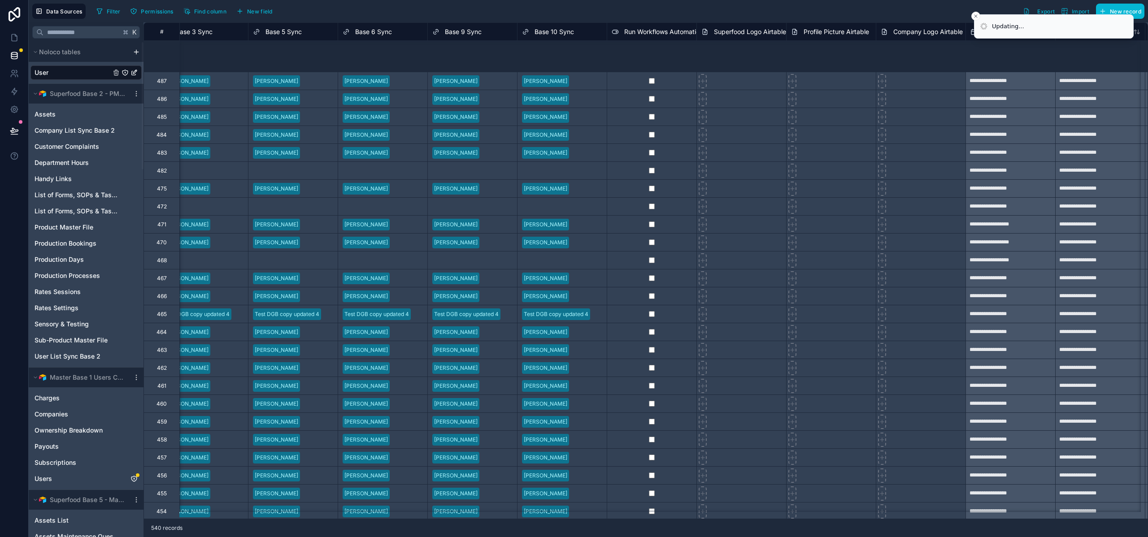
scroll to position [2125, 1635]
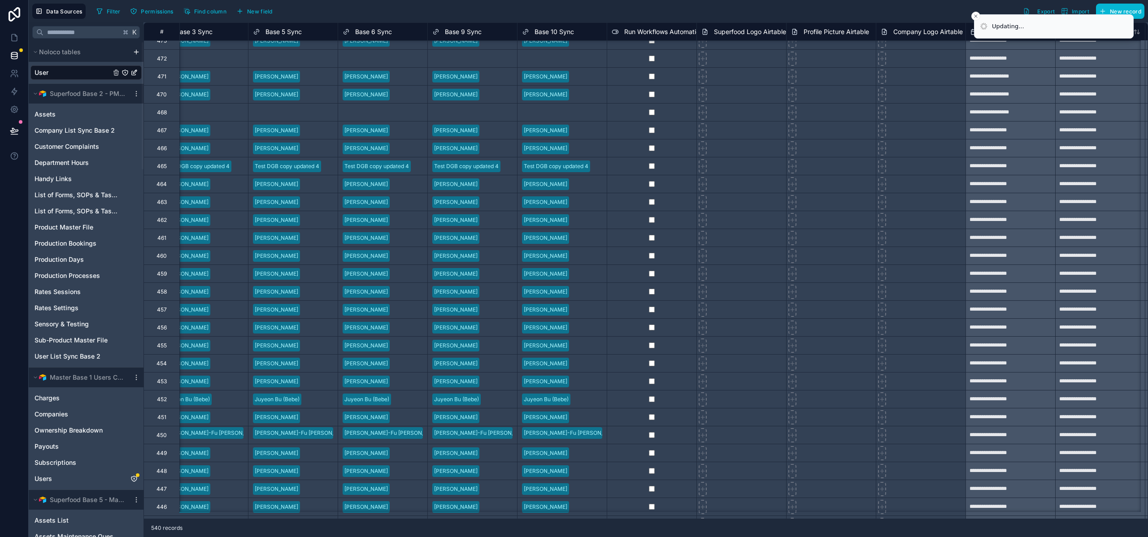
click at [662, 108] on div at bounding box center [652, 112] width 90 height 18
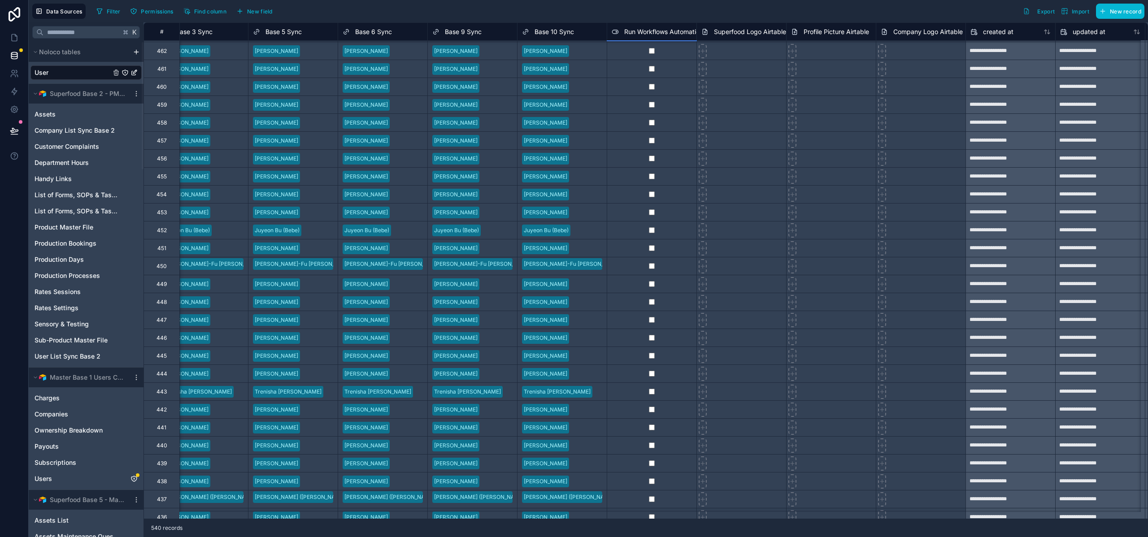
scroll to position [2279, 1635]
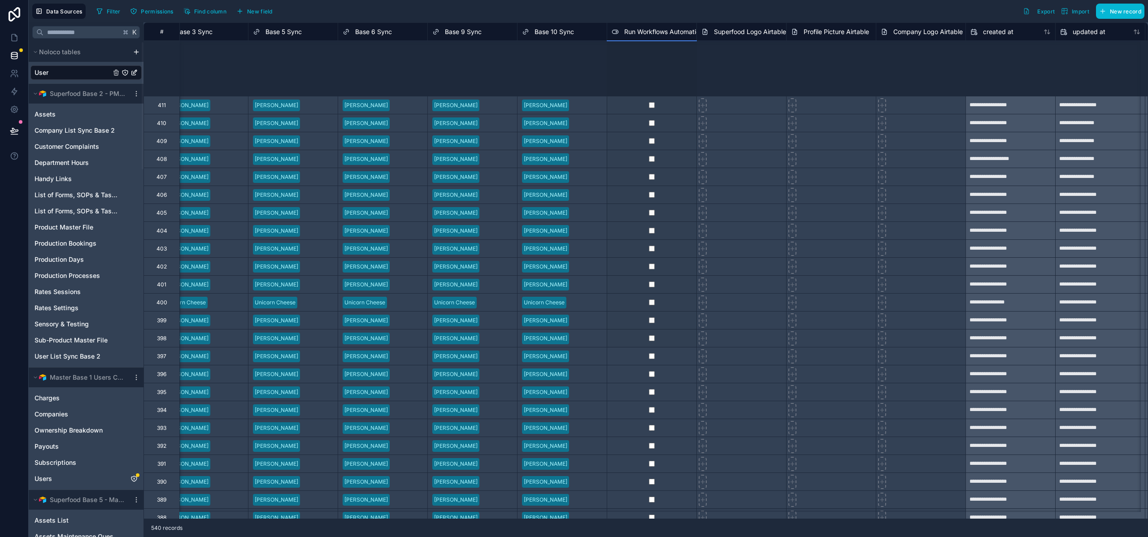
scroll to position [3361, 1635]
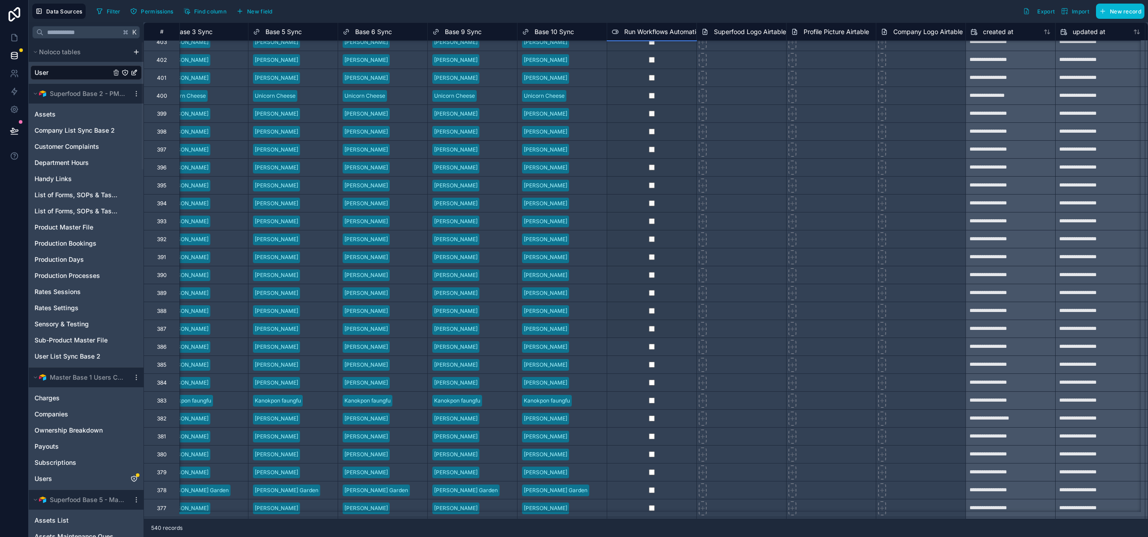
drag, startPoint x: 696, startPoint y: 103, endPoint x: 669, endPoint y: 337, distance: 236.0
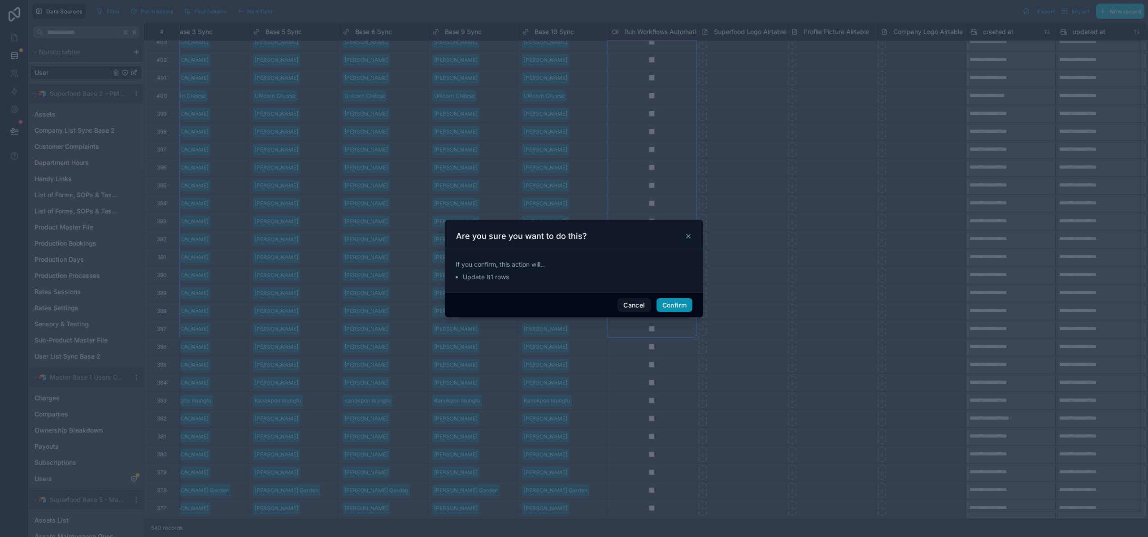
click at [668, 308] on button "Confirm" at bounding box center [674, 305] width 36 height 14
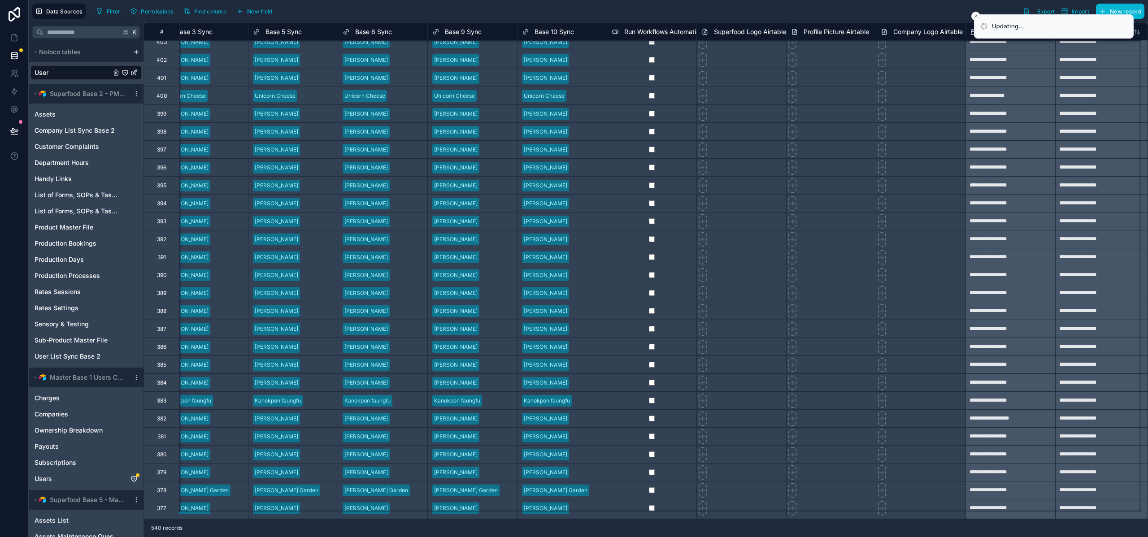
click at [677, 347] on div at bounding box center [652, 347] width 90 height 18
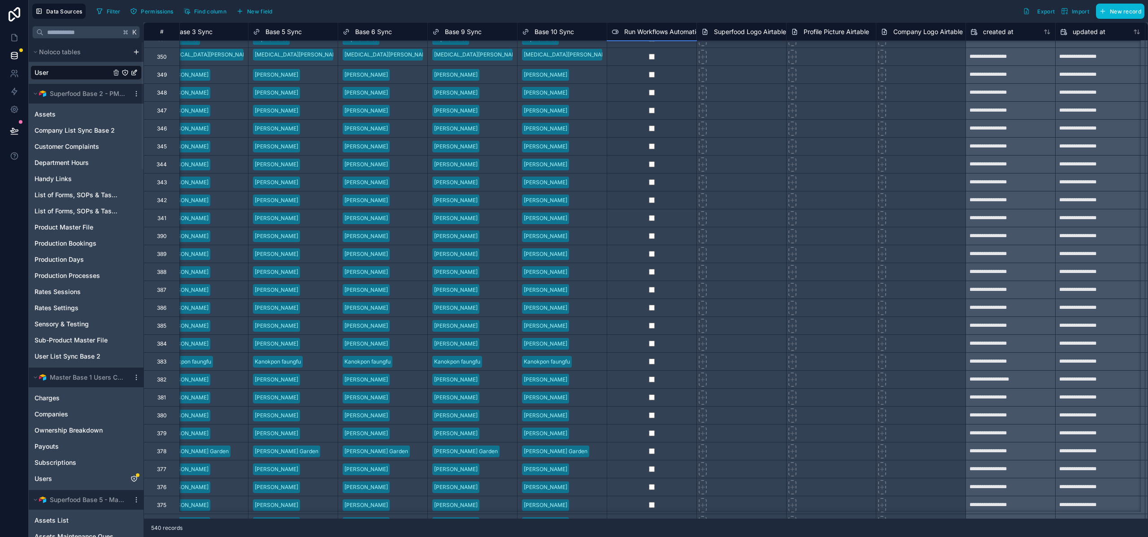
scroll to position [4324, 1635]
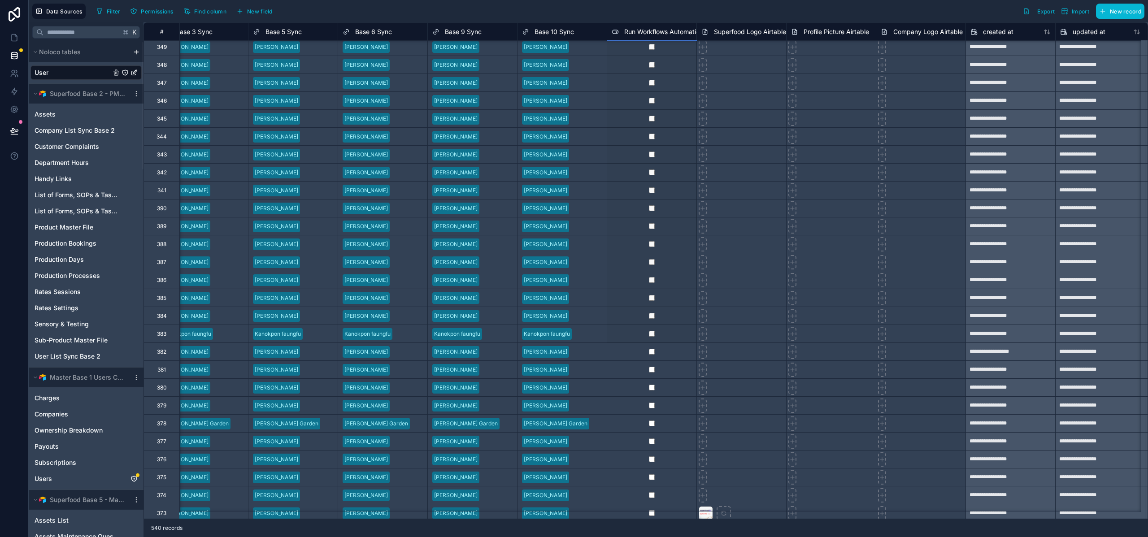
drag, startPoint x: 695, startPoint y: 97, endPoint x: 668, endPoint y: 334, distance: 239.2
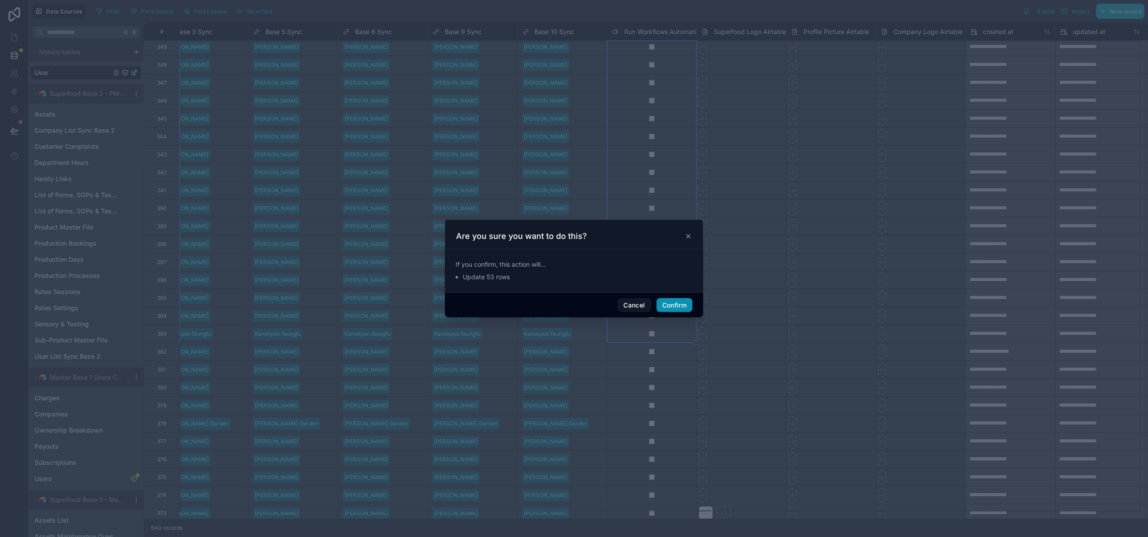
click at [670, 310] on button "Confirm" at bounding box center [674, 305] width 36 height 14
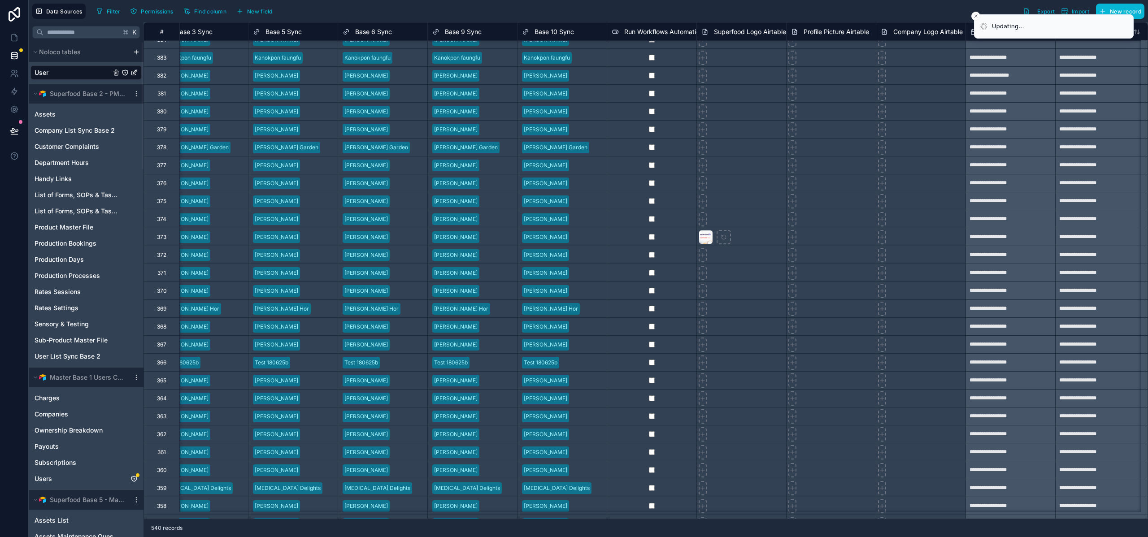
scroll to position [4613, 1635]
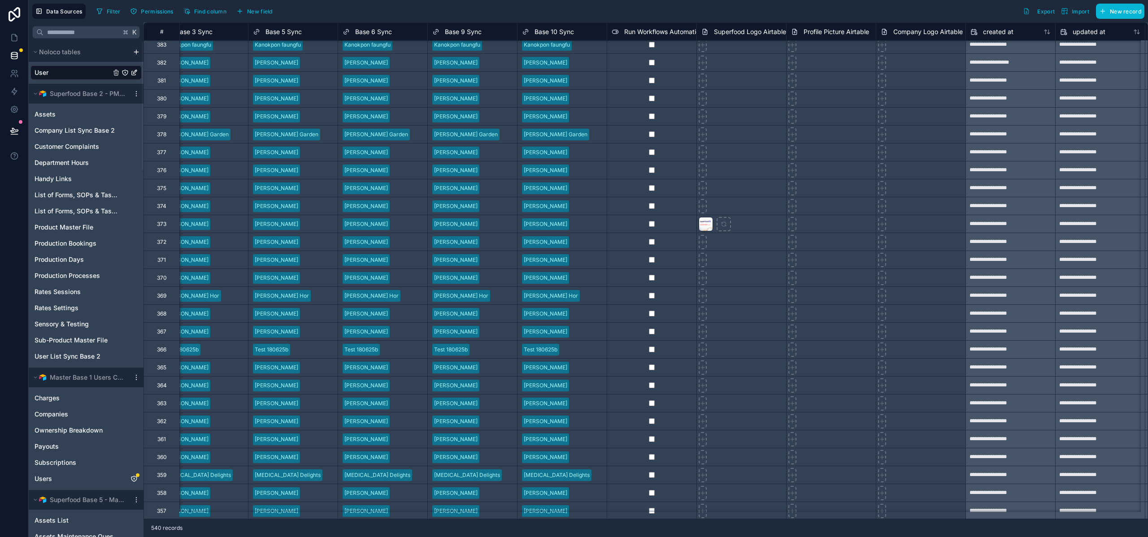
click at [650, 67] on div at bounding box center [652, 62] width 90 height 18
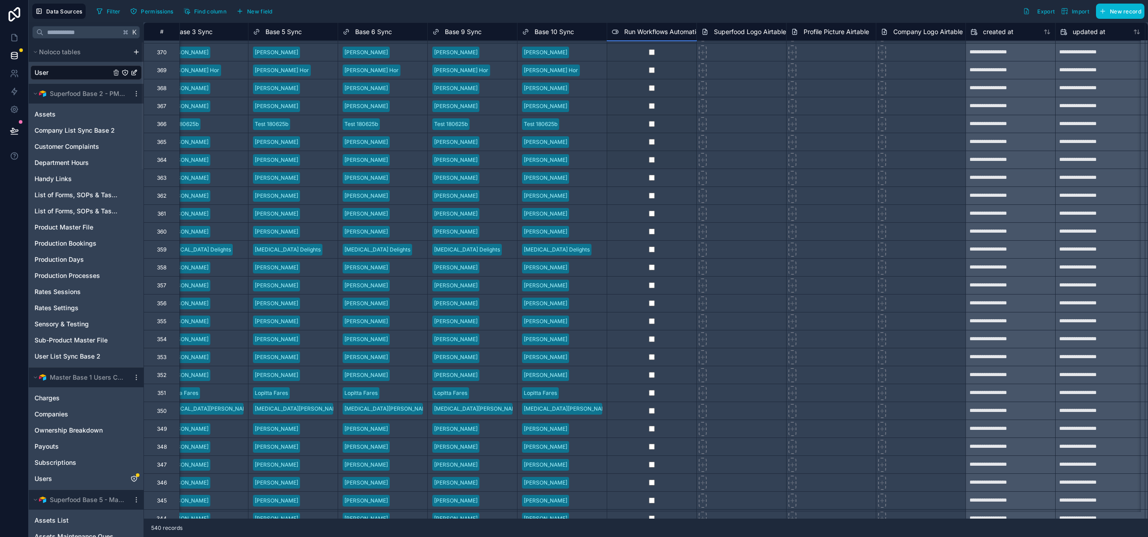
scroll to position [4952, 1635]
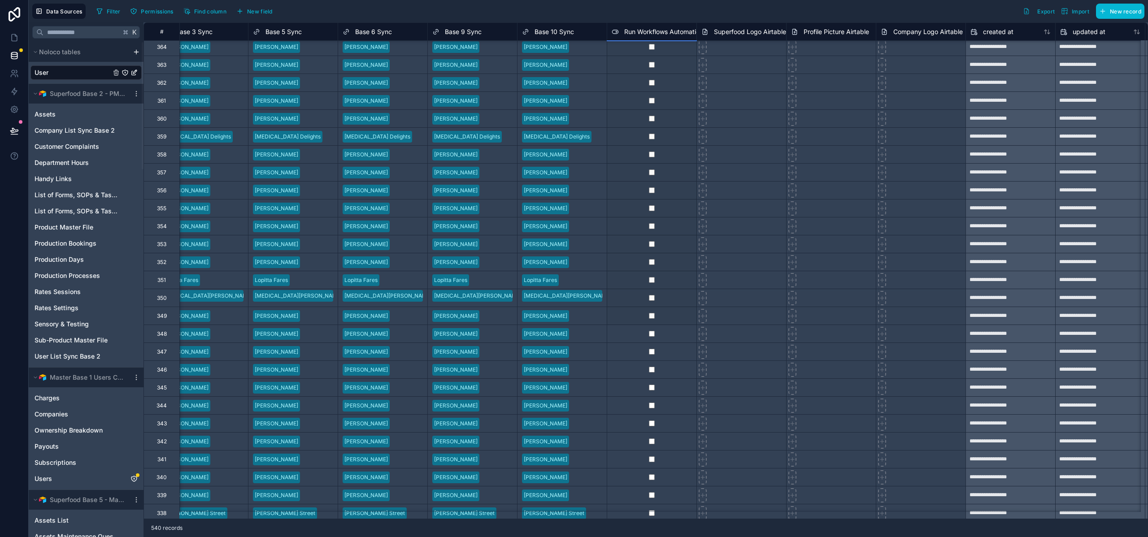
drag, startPoint x: 695, startPoint y: 72, endPoint x: 671, endPoint y: 313, distance: 242.4
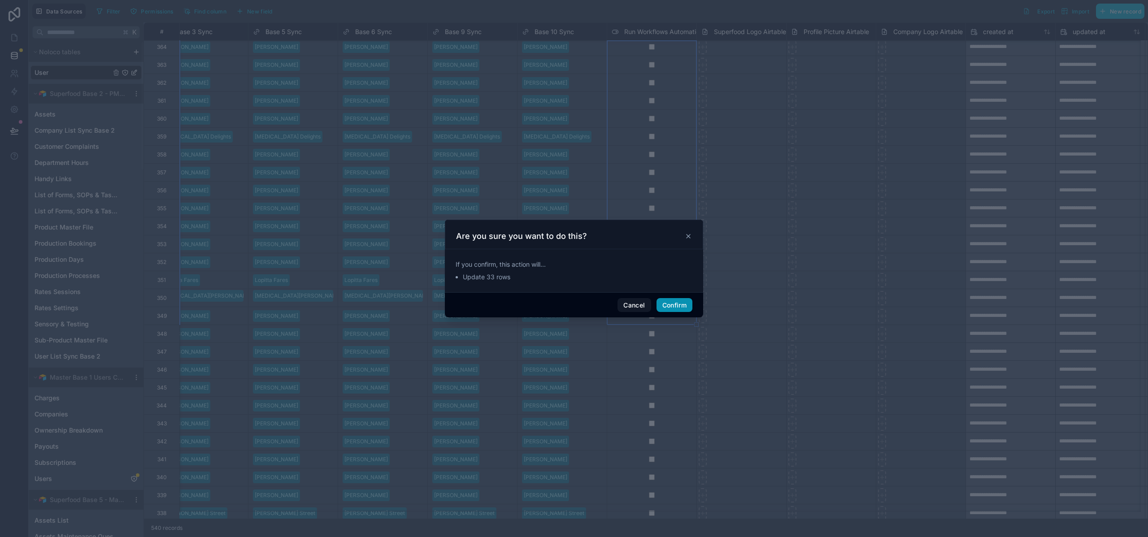
click at [670, 303] on button "Confirm" at bounding box center [674, 305] width 36 height 14
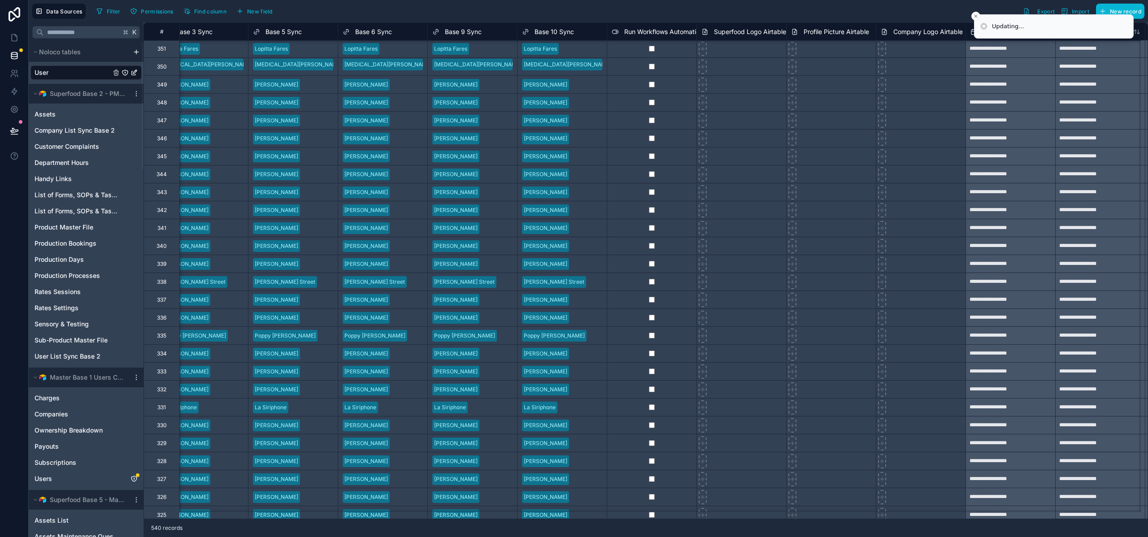
scroll to position [5183, 1635]
click at [679, 108] on div at bounding box center [652, 102] width 90 height 18
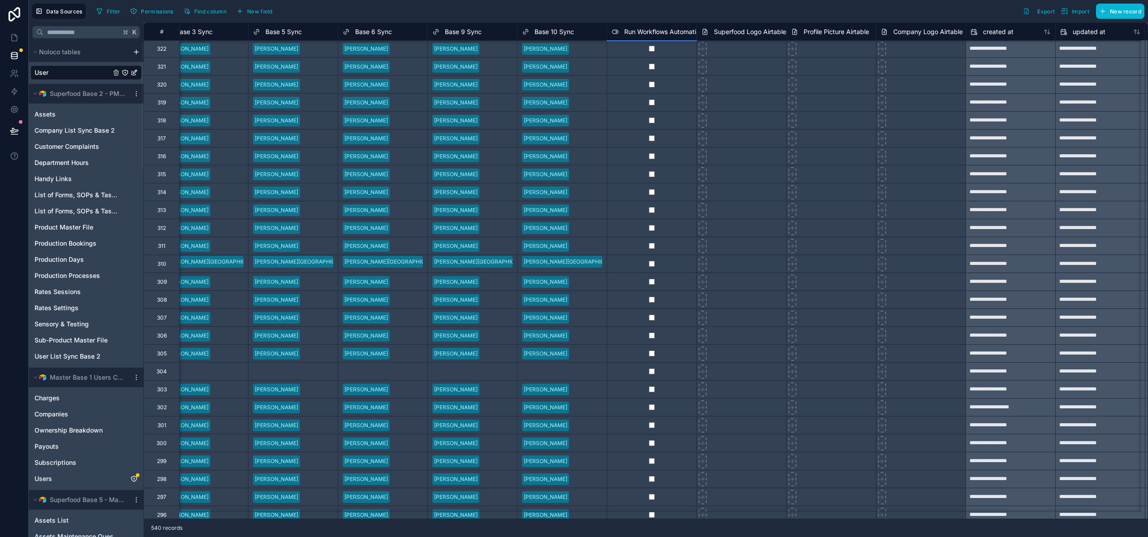
scroll to position [5487, 1635]
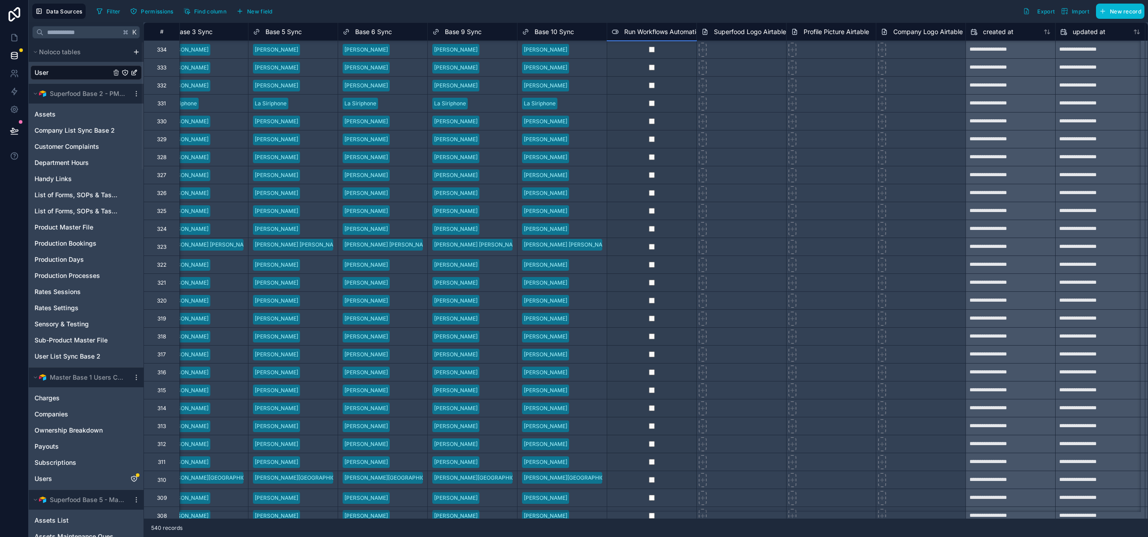
drag, startPoint x: 696, startPoint y: 111, endPoint x: 676, endPoint y: 475, distance: 364.1
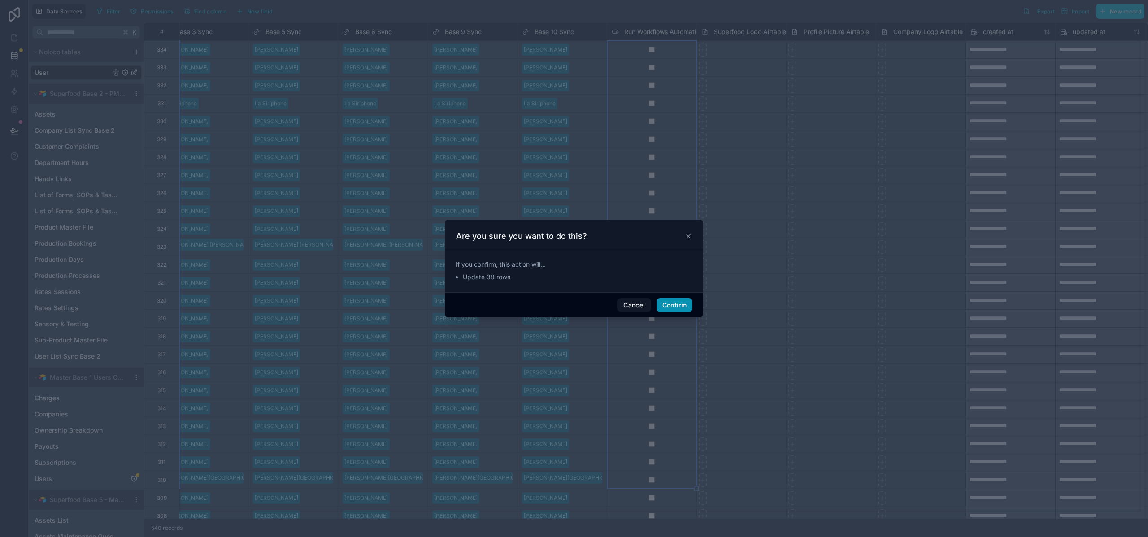
click at [667, 308] on button "Confirm" at bounding box center [674, 305] width 36 height 14
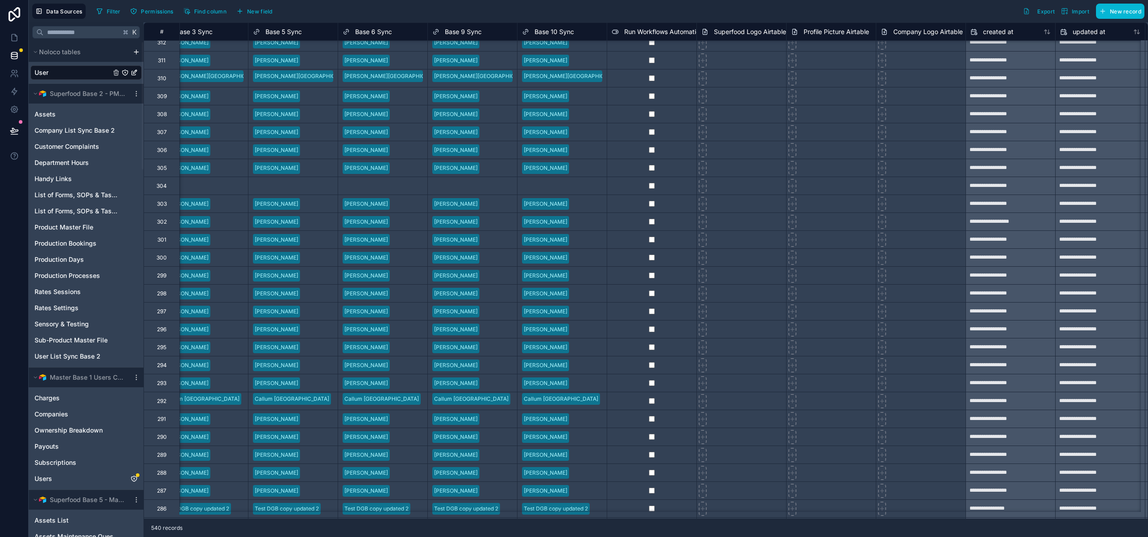
scroll to position [5891, 1635]
click at [669, 88] on div at bounding box center [652, 94] width 90 height 18
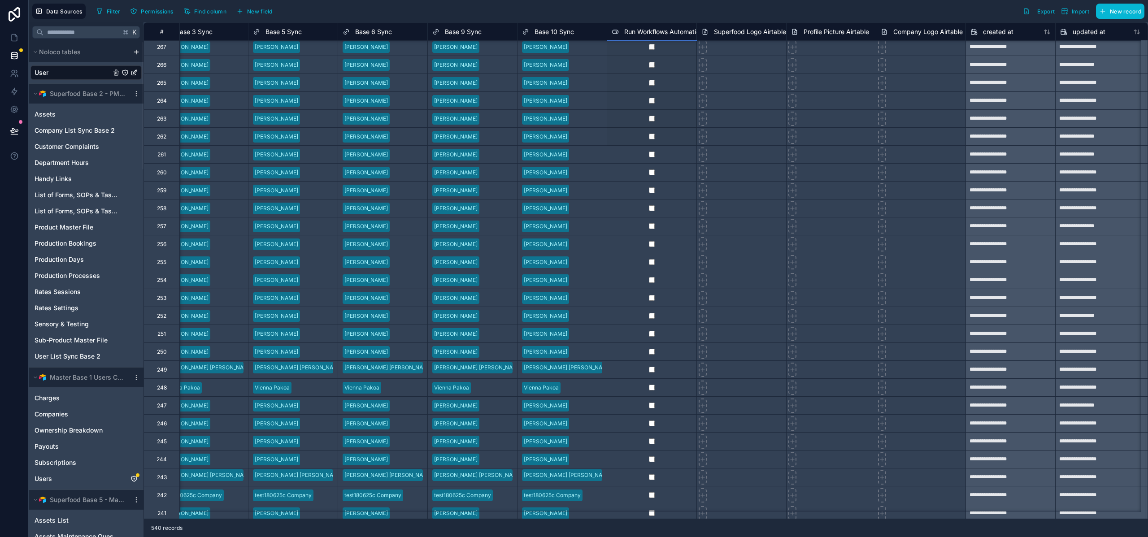
scroll to position [6749, 1635]
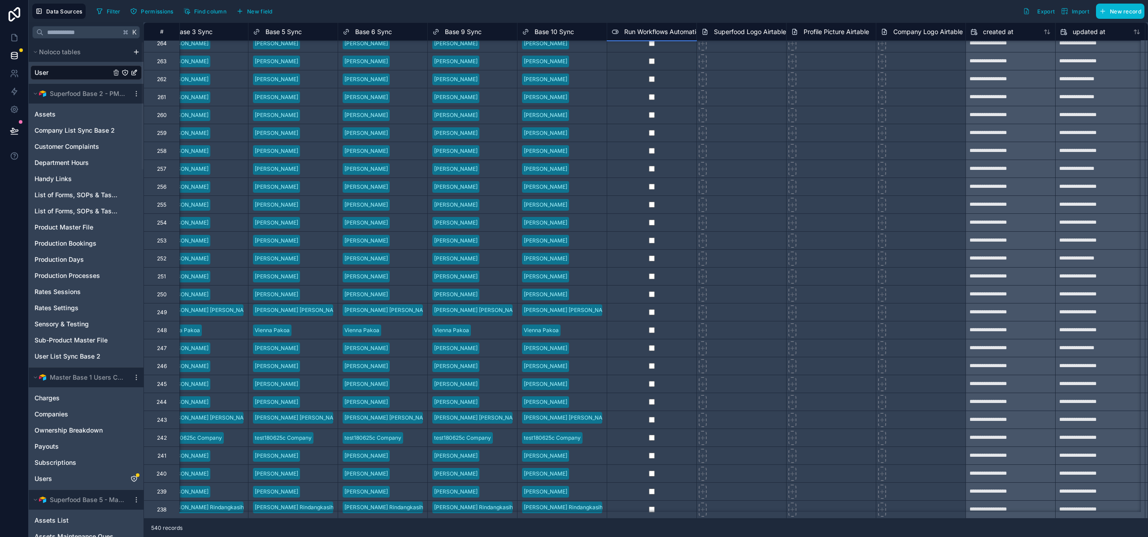
drag, startPoint x: 696, startPoint y: 104, endPoint x: 663, endPoint y: 306, distance: 204.9
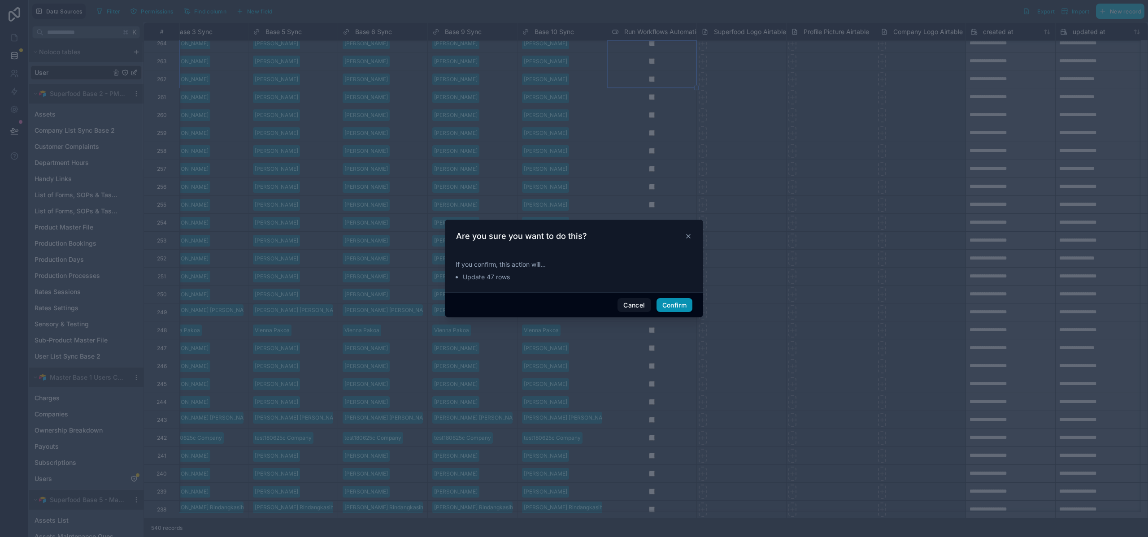
click at [663, 303] on button "Confirm" at bounding box center [674, 305] width 36 height 14
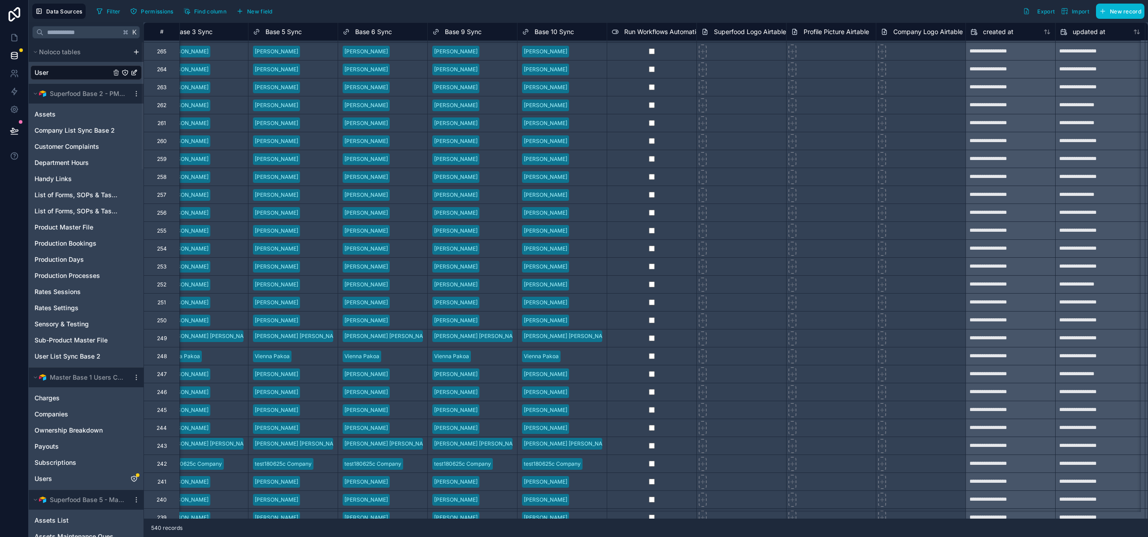
scroll to position [6758, 1635]
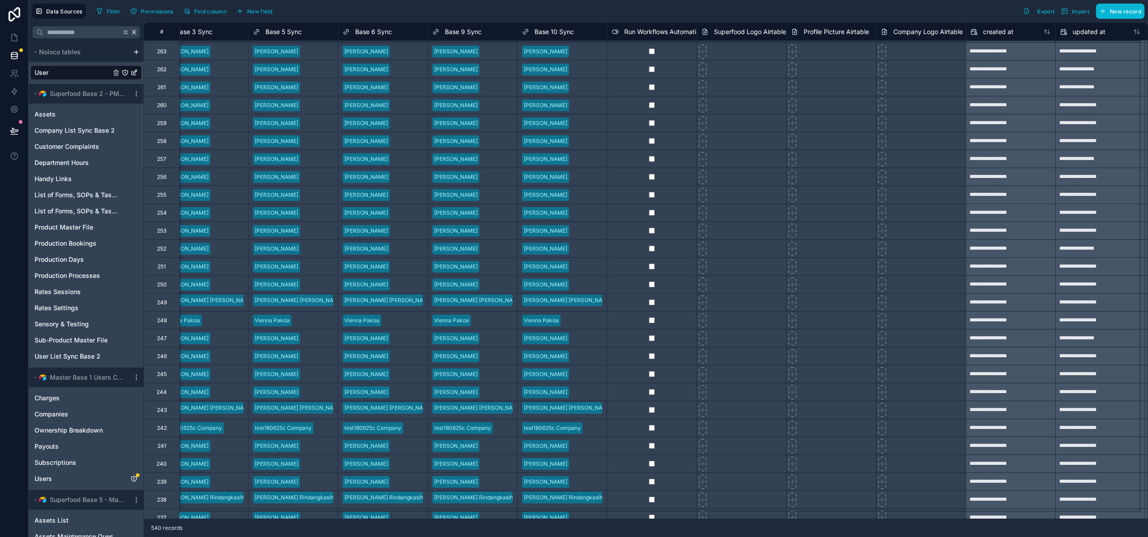
click at [670, 85] on div at bounding box center [652, 87] width 90 height 18
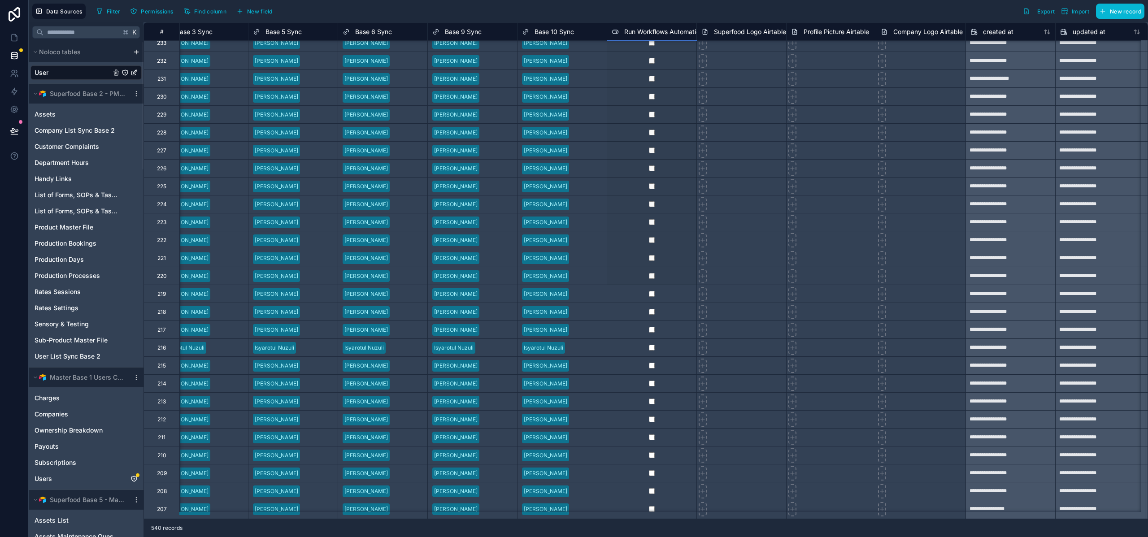
scroll to position [7373, 1635]
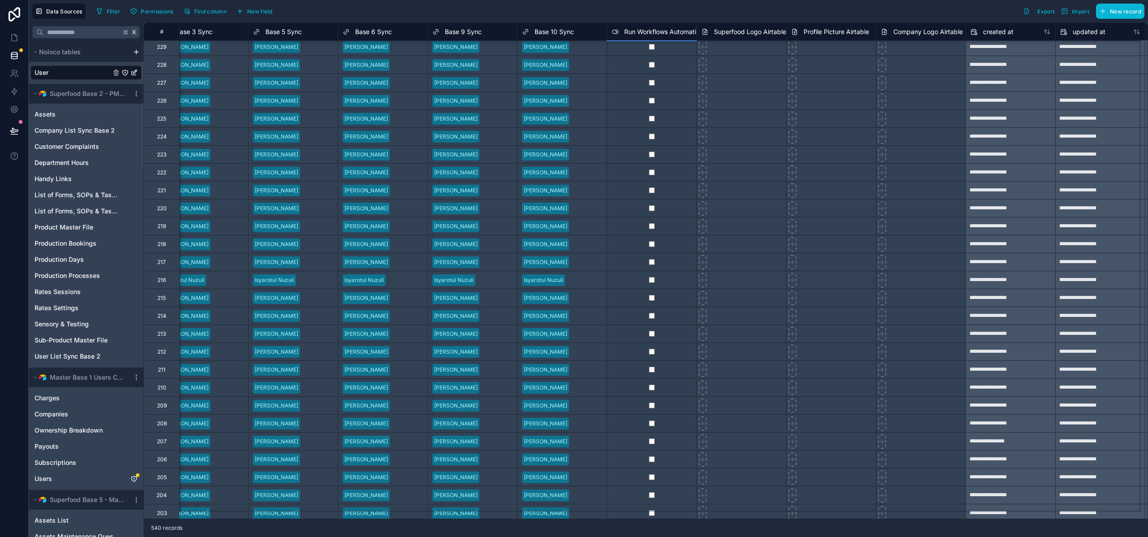
drag, startPoint x: 682, startPoint y: 149, endPoint x: 650, endPoint y: 432, distance: 284.7
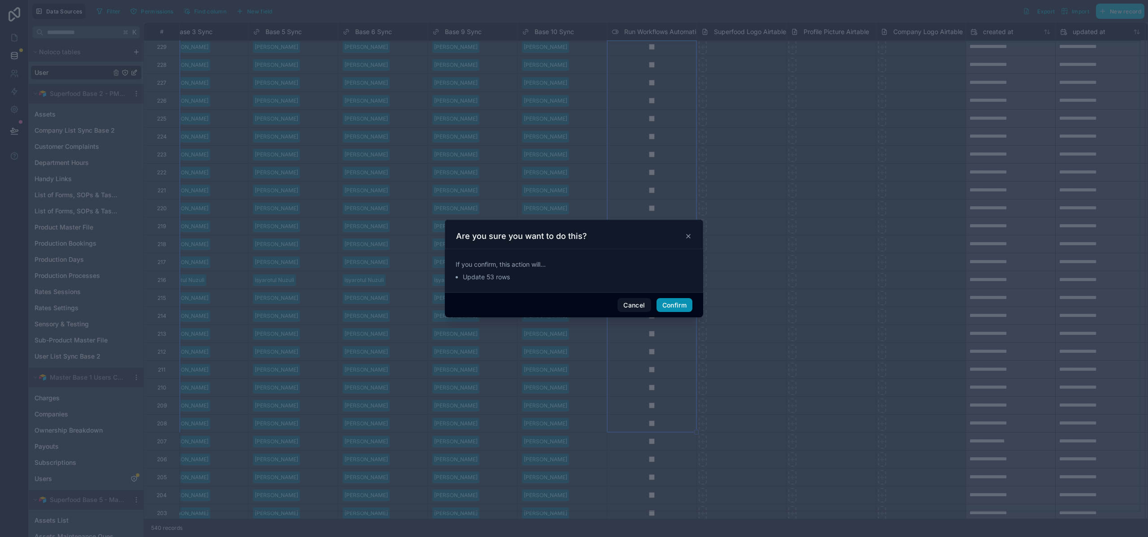
click at [668, 306] on button "Confirm" at bounding box center [674, 305] width 36 height 14
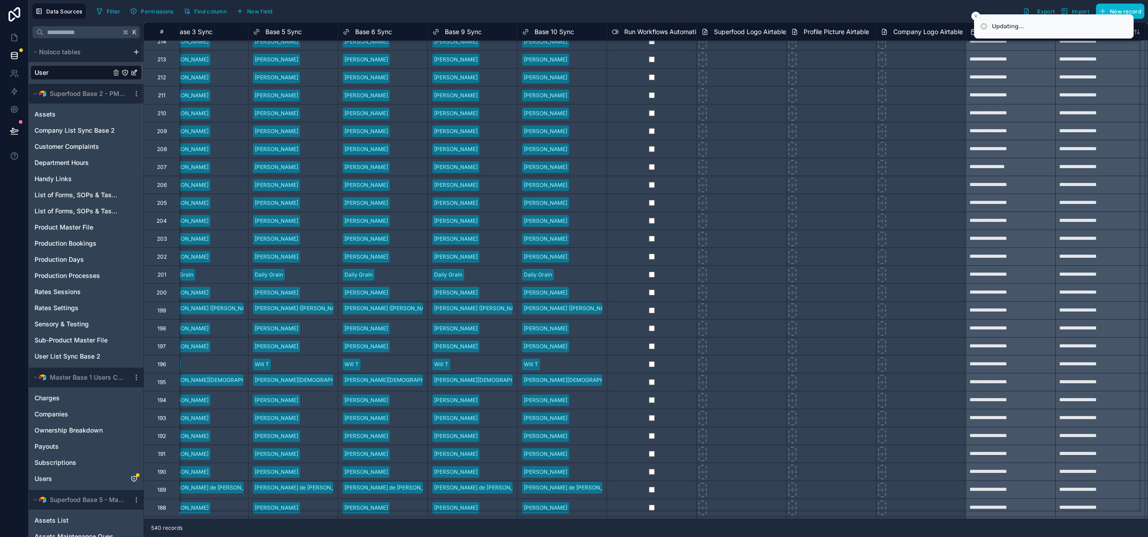
scroll to position [7650, 1635]
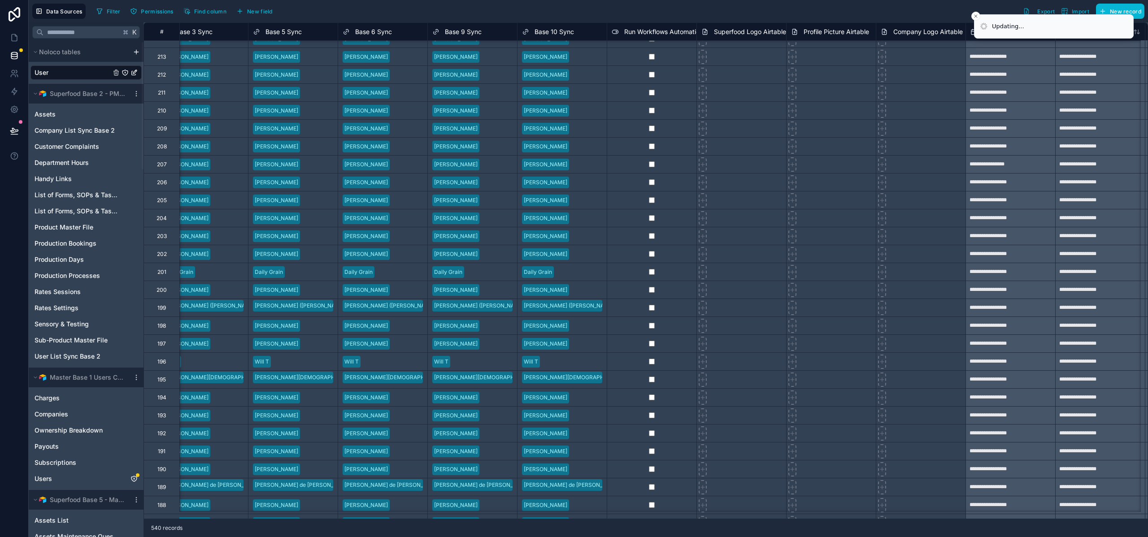
click at [680, 143] on div at bounding box center [652, 146] width 90 height 18
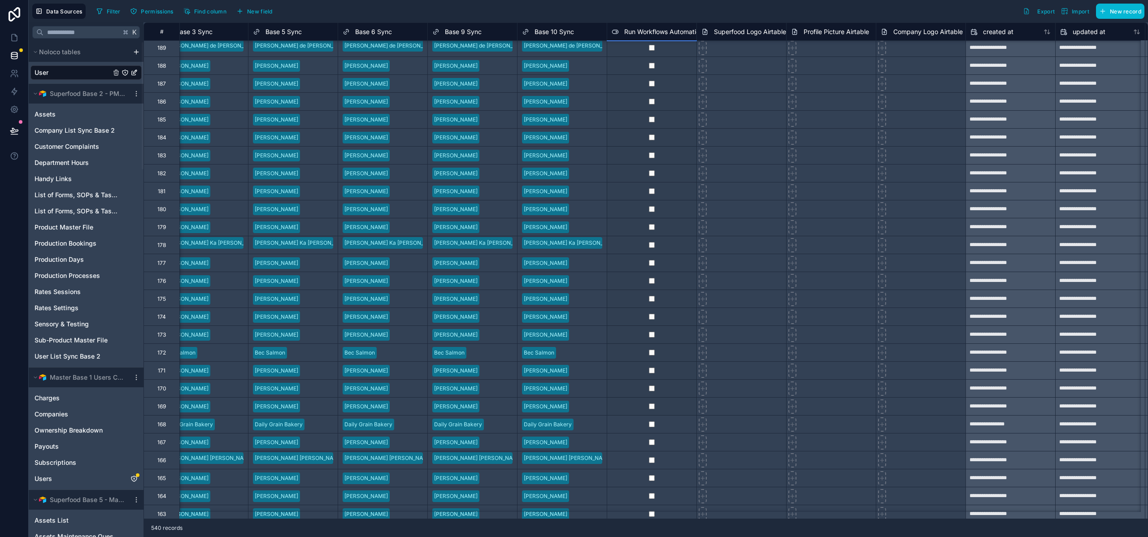
scroll to position [8258, 1635]
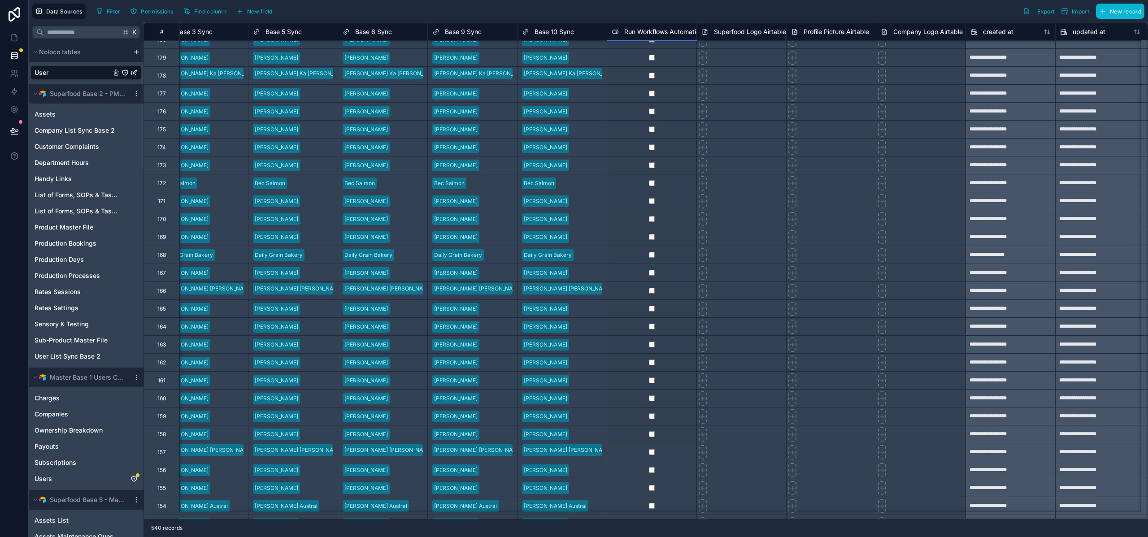
drag, startPoint x: 696, startPoint y: 57, endPoint x: 668, endPoint y: 426, distance: 370.0
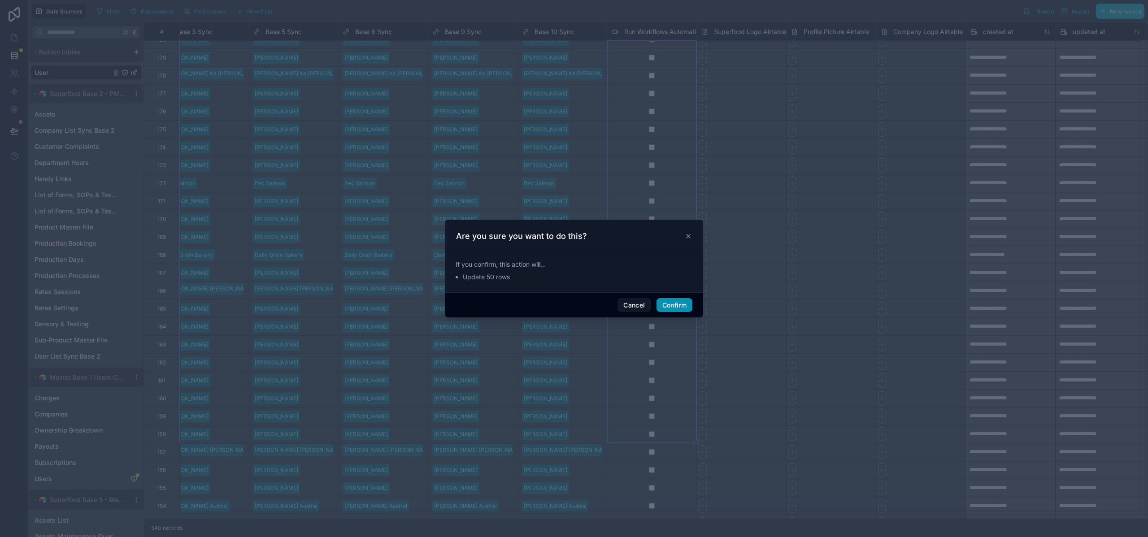
click at [672, 304] on button "Confirm" at bounding box center [674, 305] width 36 height 14
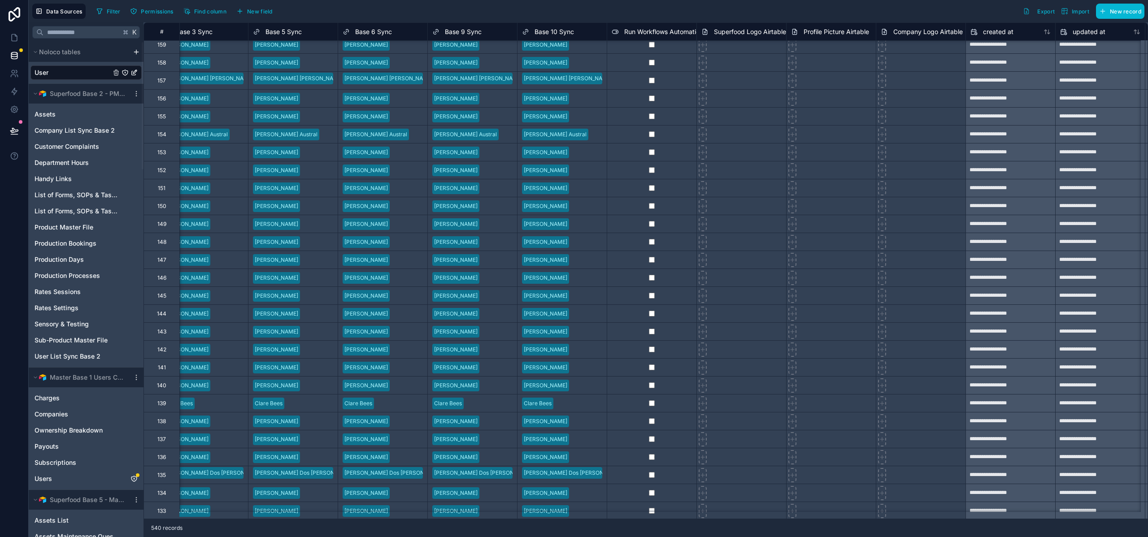
scroll to position [8631, 1635]
click at [675, 68] on div at bounding box center [652, 61] width 90 height 18
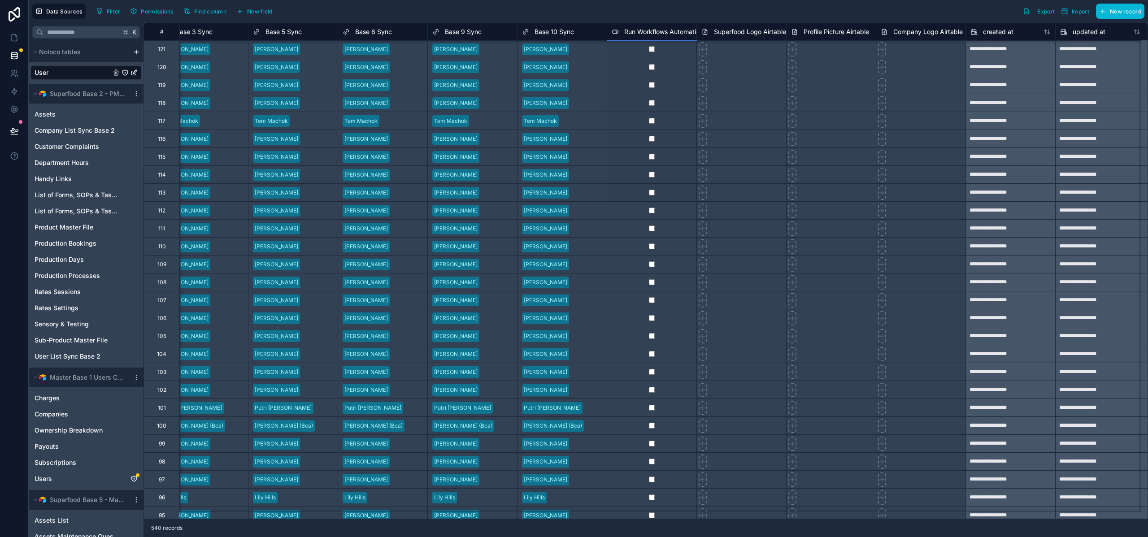
scroll to position [9386, 1635]
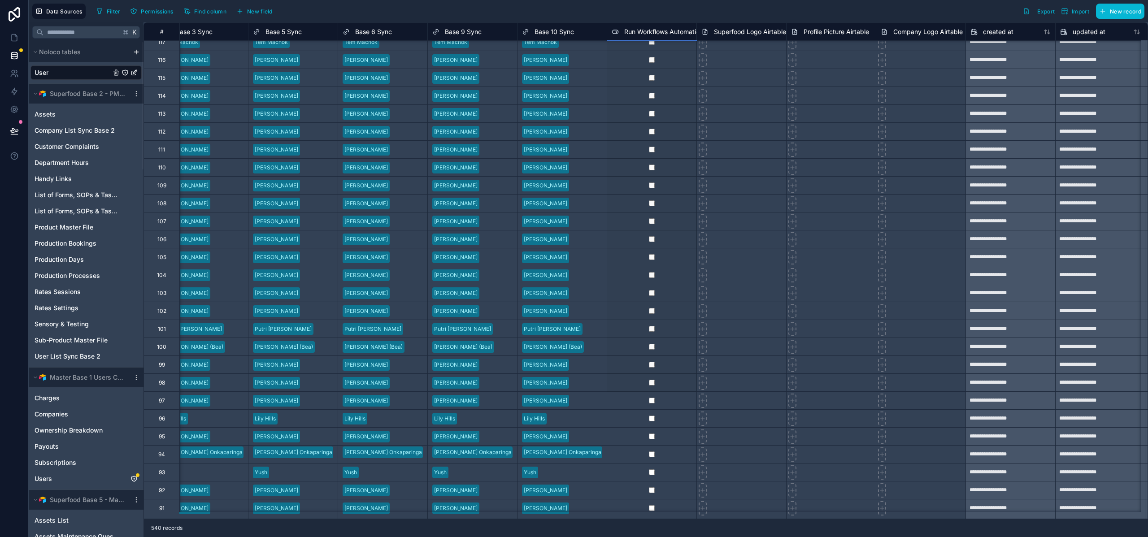
drag, startPoint x: 697, startPoint y: 70, endPoint x: 663, endPoint y: 375, distance: 306.7
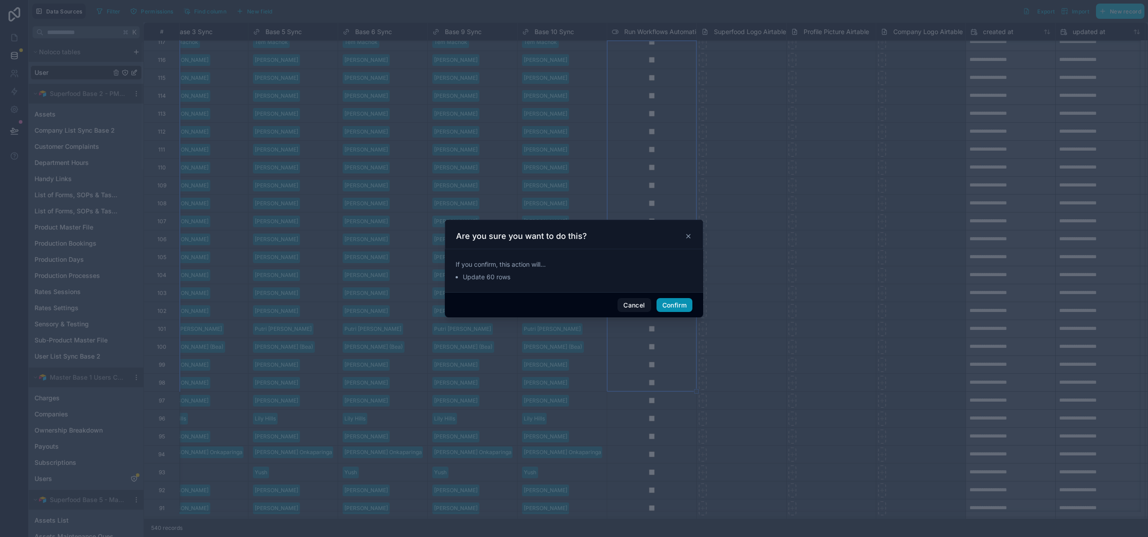
click at [673, 304] on button "Confirm" at bounding box center [674, 305] width 36 height 14
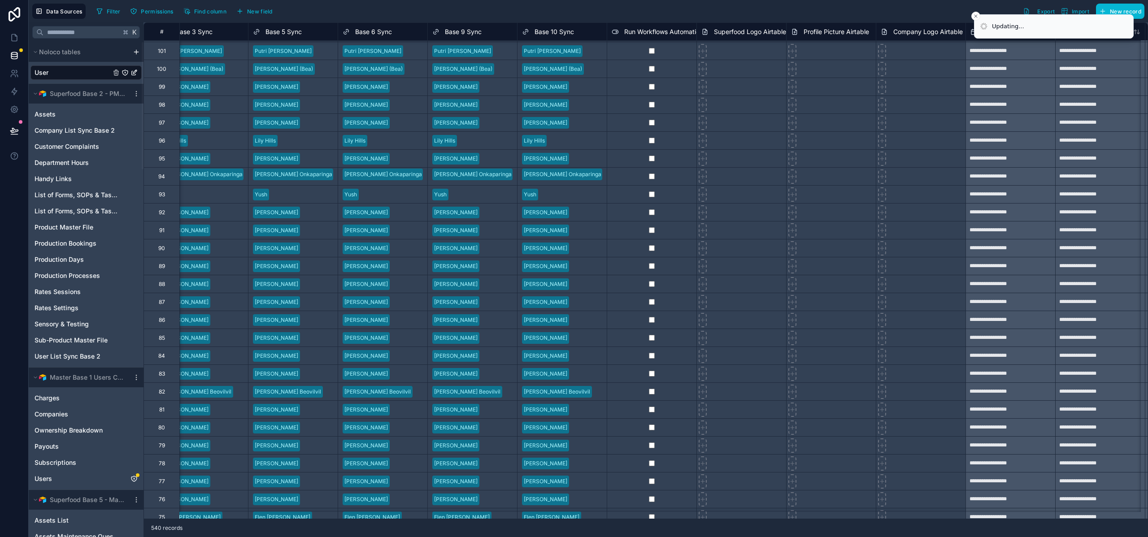
scroll to position [9667, 1635]
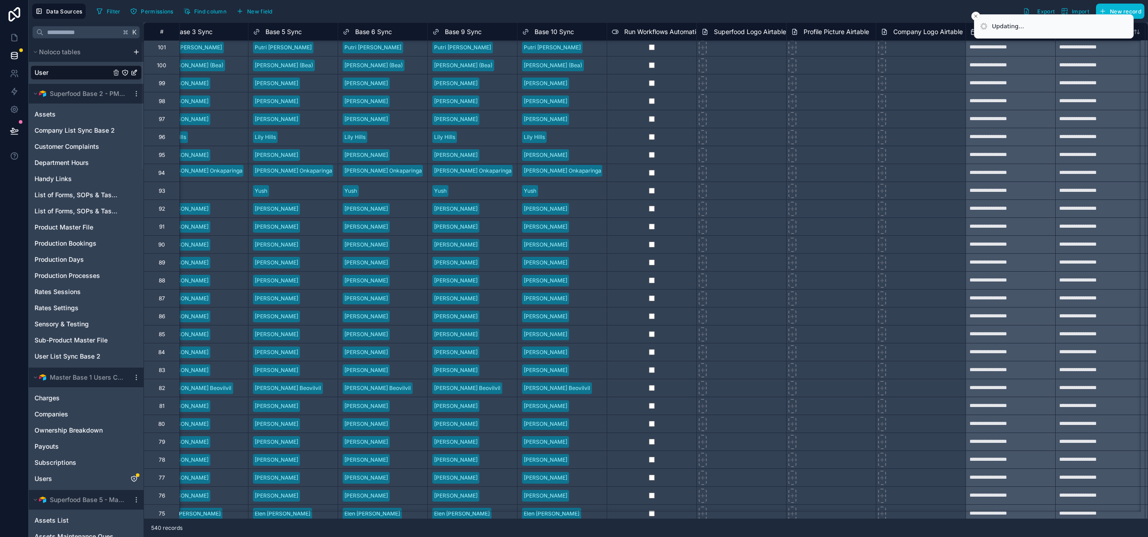
click at [670, 102] on div at bounding box center [652, 101] width 90 height 18
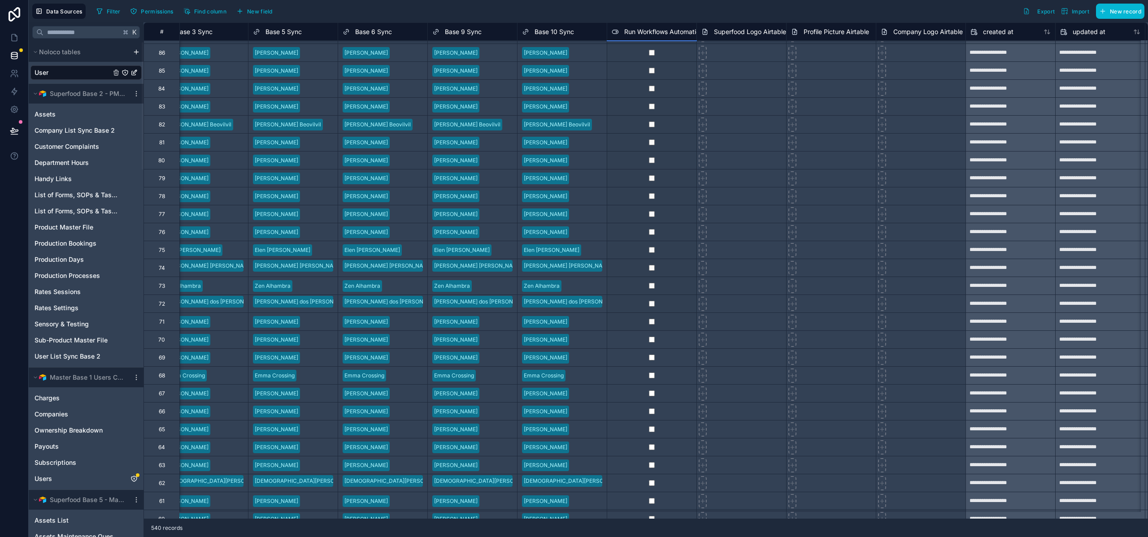
scroll to position [9936, 1635]
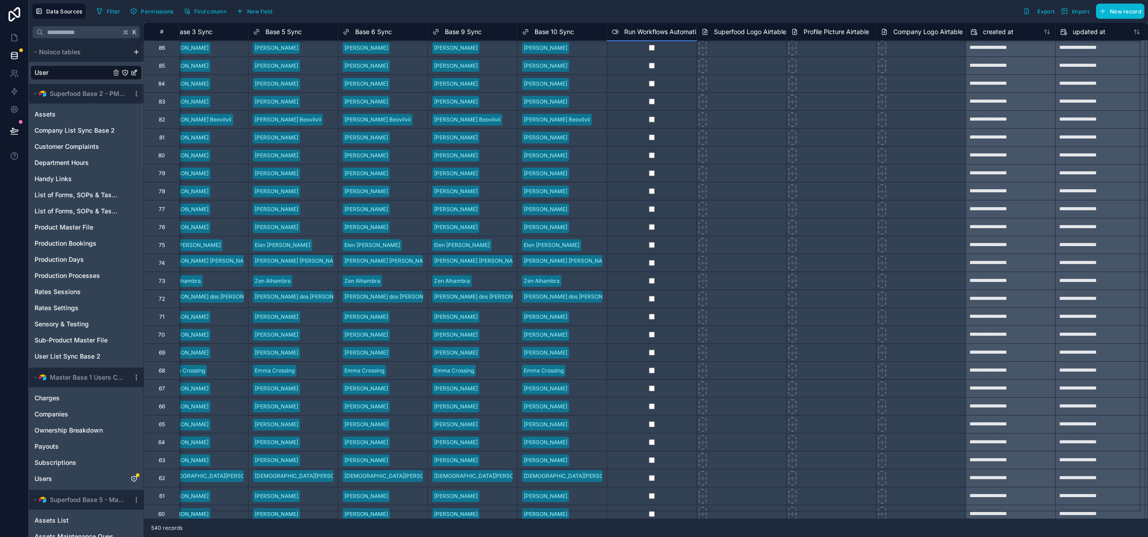
drag, startPoint x: 696, startPoint y: 109, endPoint x: 669, endPoint y: 373, distance: 265.0
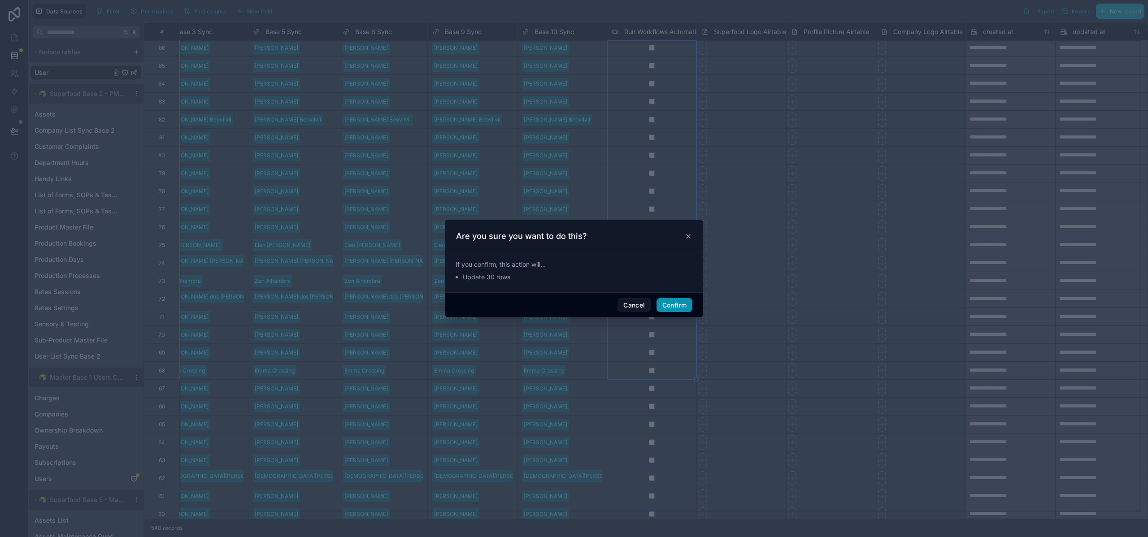
click at [668, 304] on button "Confirm" at bounding box center [674, 305] width 36 height 14
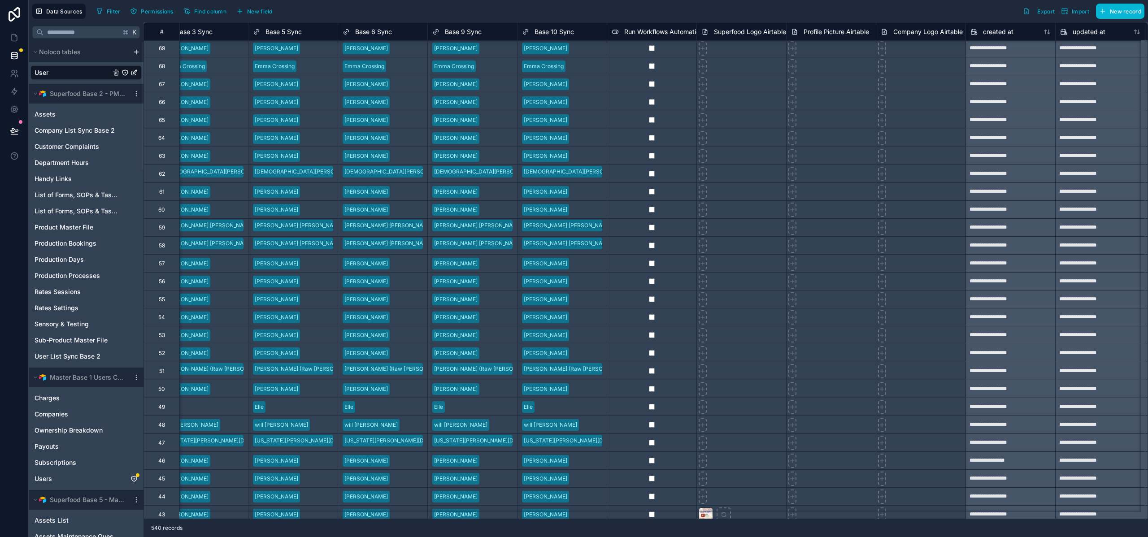
scroll to position [10242, 1635]
click at [689, 62] on div at bounding box center [652, 64] width 90 height 18
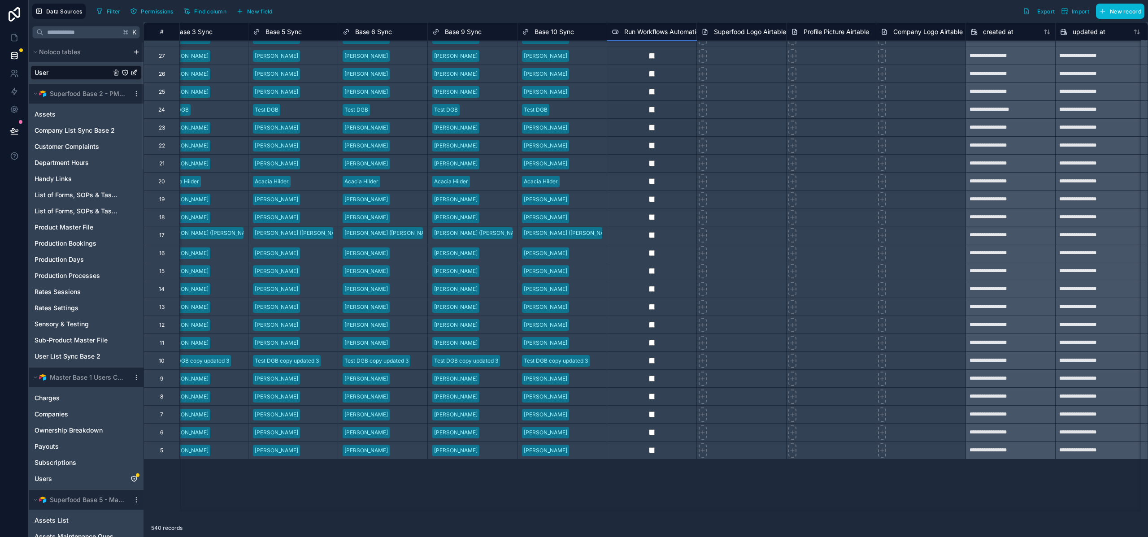
scroll to position [11005, 1635]
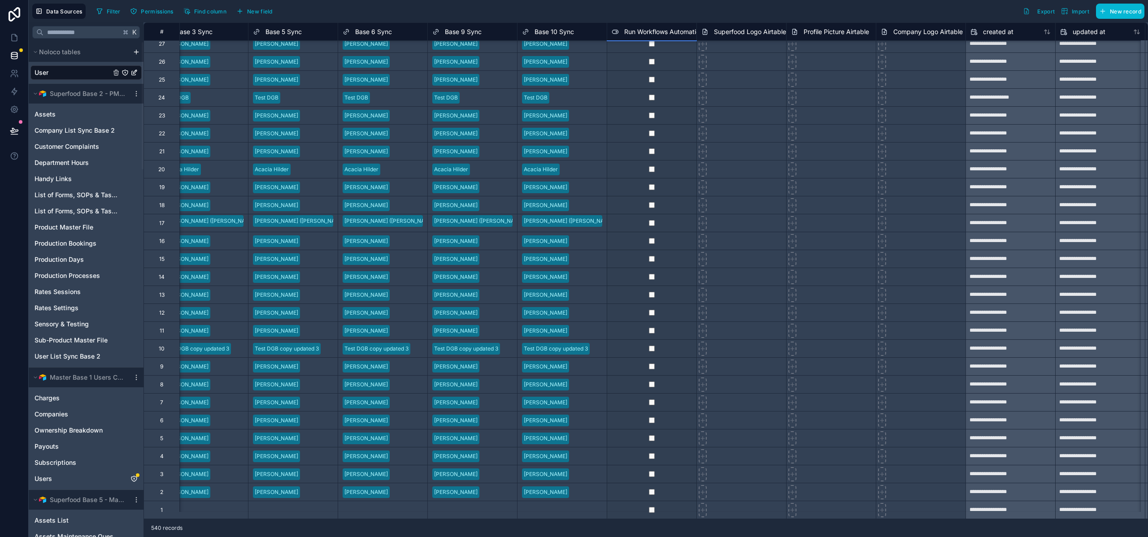
drag, startPoint x: 695, startPoint y: 73, endPoint x: 664, endPoint y: 505, distance: 433.3
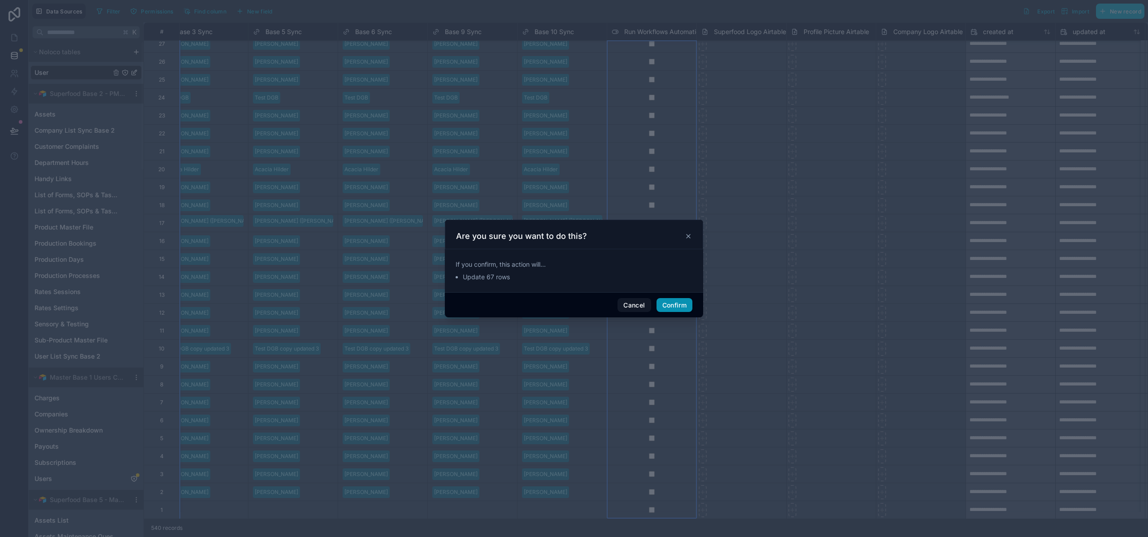
click at [677, 303] on button "Confirm" at bounding box center [674, 305] width 36 height 14
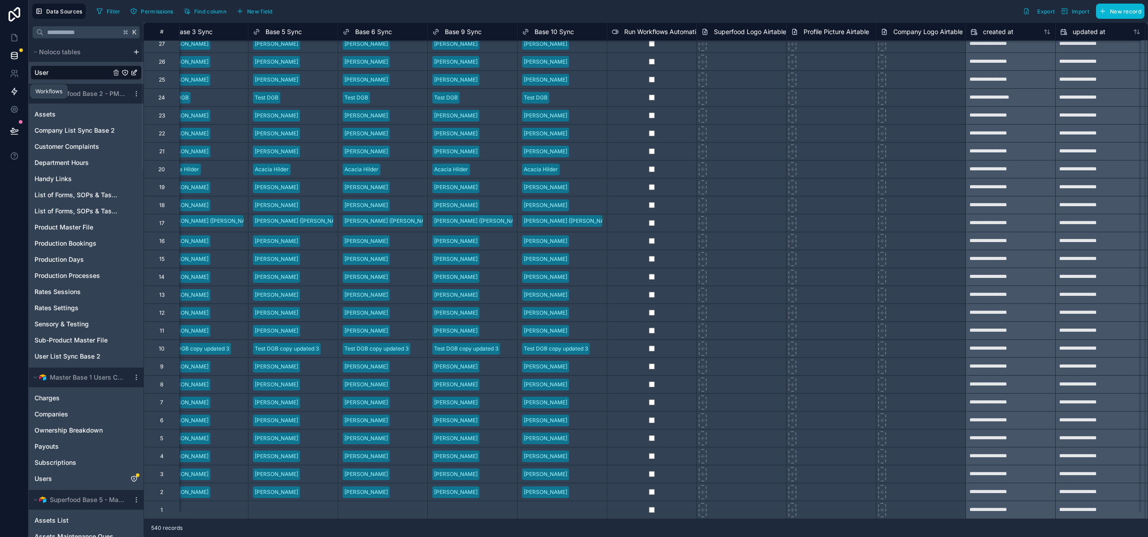
click at [14, 91] on icon at bounding box center [14, 91] width 9 height 9
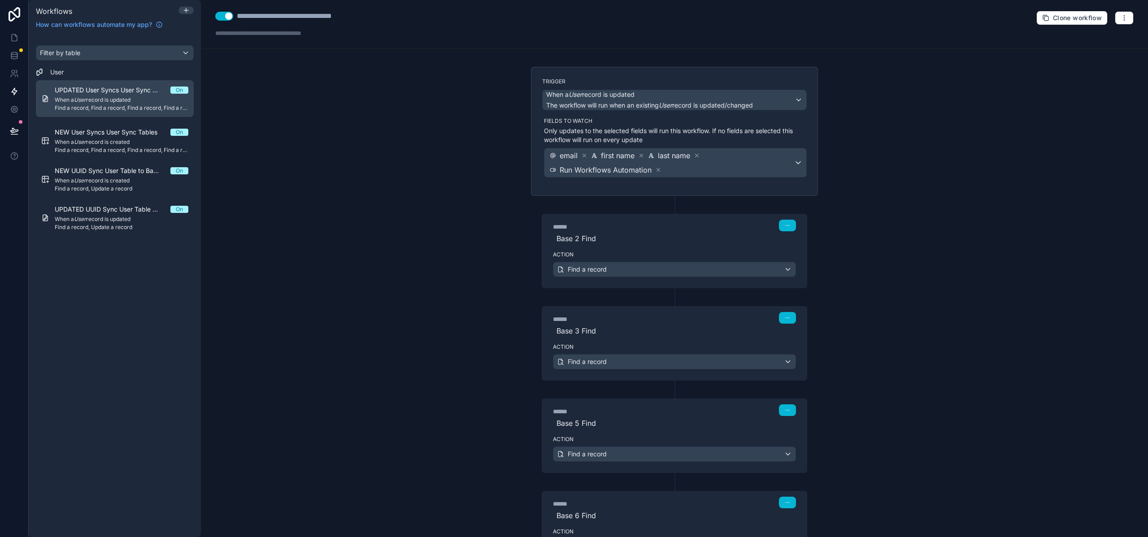
click at [95, 94] on span "UPDATED User Syncs User Sync Tables" at bounding box center [113, 90] width 116 height 9
click at [1122, 16] on button "button" at bounding box center [1123, 17] width 19 height 13
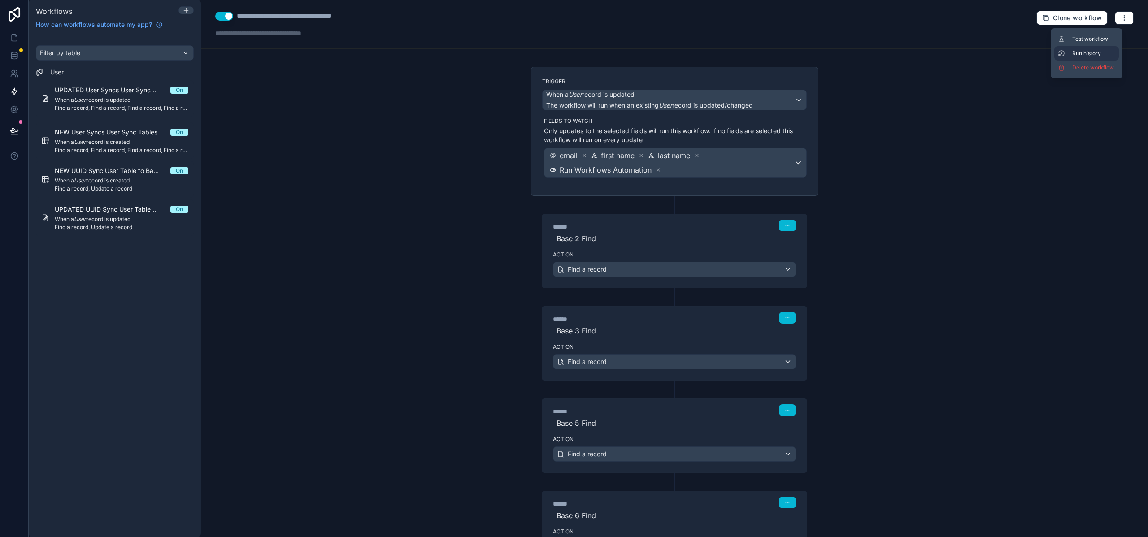
click at [1092, 53] on span "Run history" at bounding box center [1093, 53] width 43 height 7
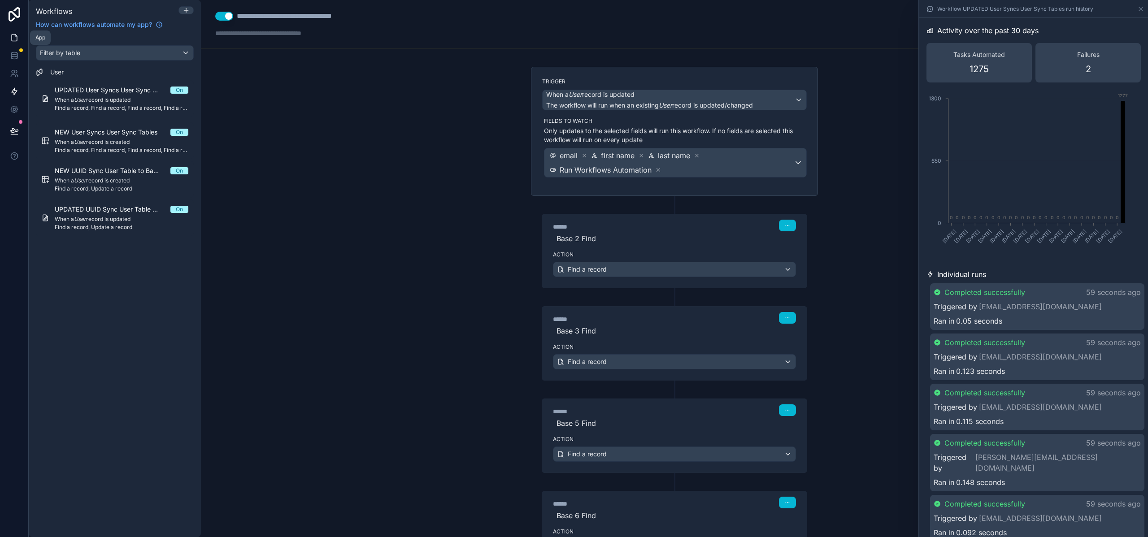
click at [11, 40] on icon at bounding box center [14, 37] width 9 height 9
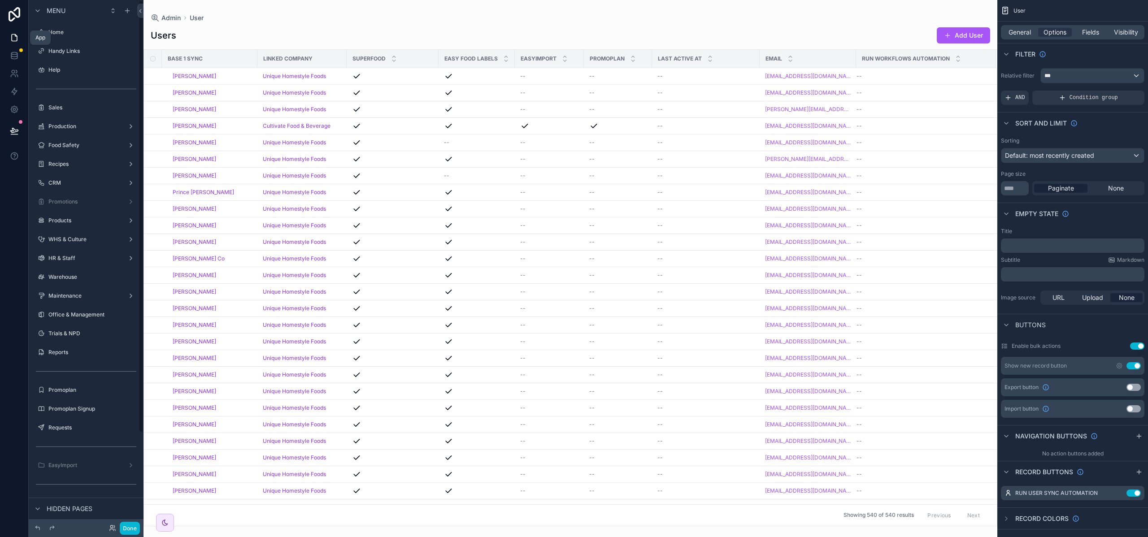
click at [13, 37] on icon at bounding box center [14, 37] width 9 height 9
click at [17, 59] on icon at bounding box center [14, 55] width 9 height 9
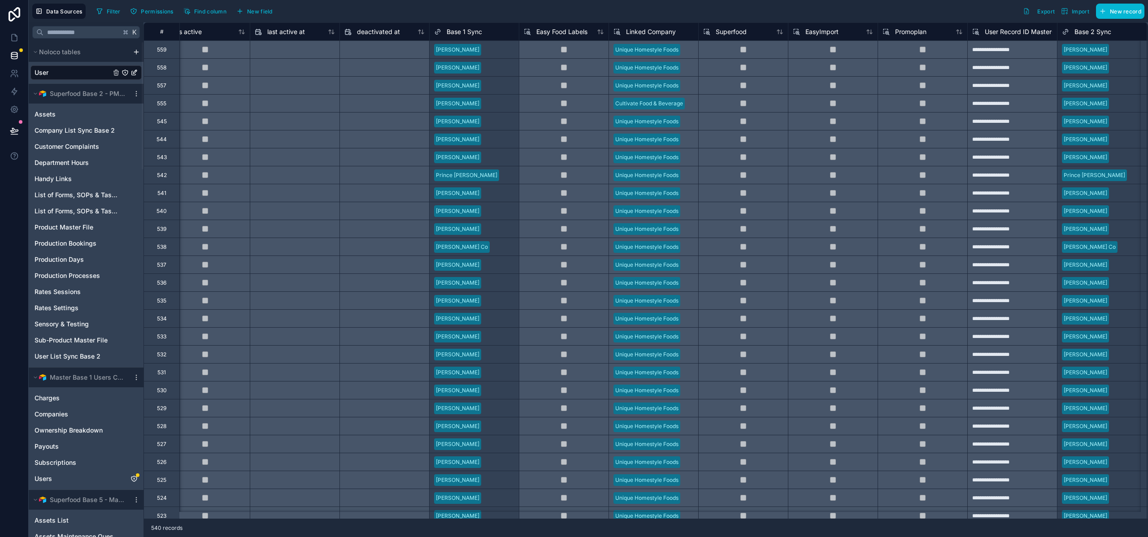
scroll to position [0, 647]
click at [247, 11] on button "New field" at bounding box center [254, 10] width 43 height 13
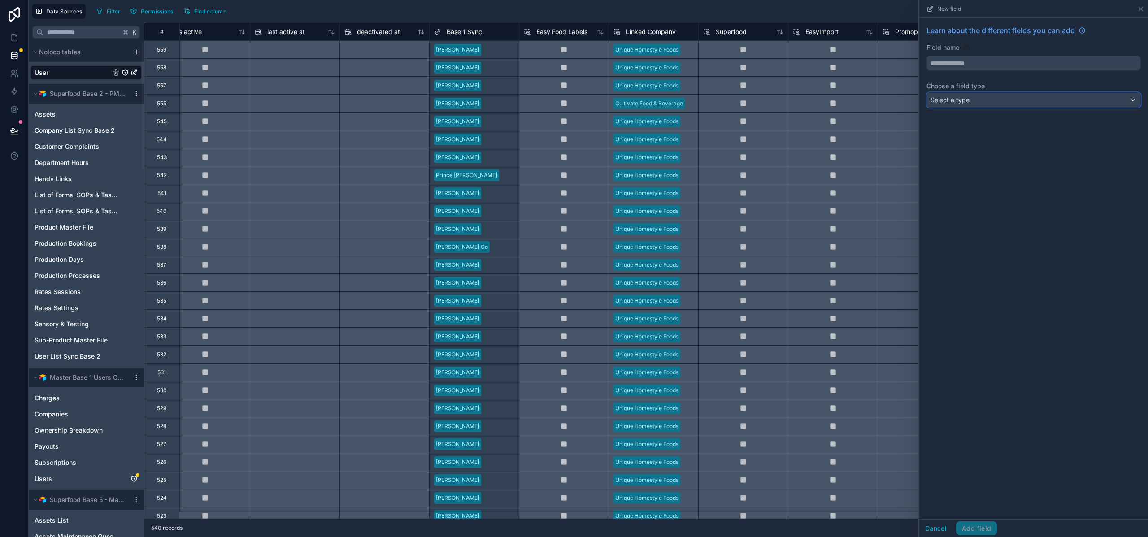
click at [964, 100] on span "Select a type" at bounding box center [949, 100] width 39 height 8
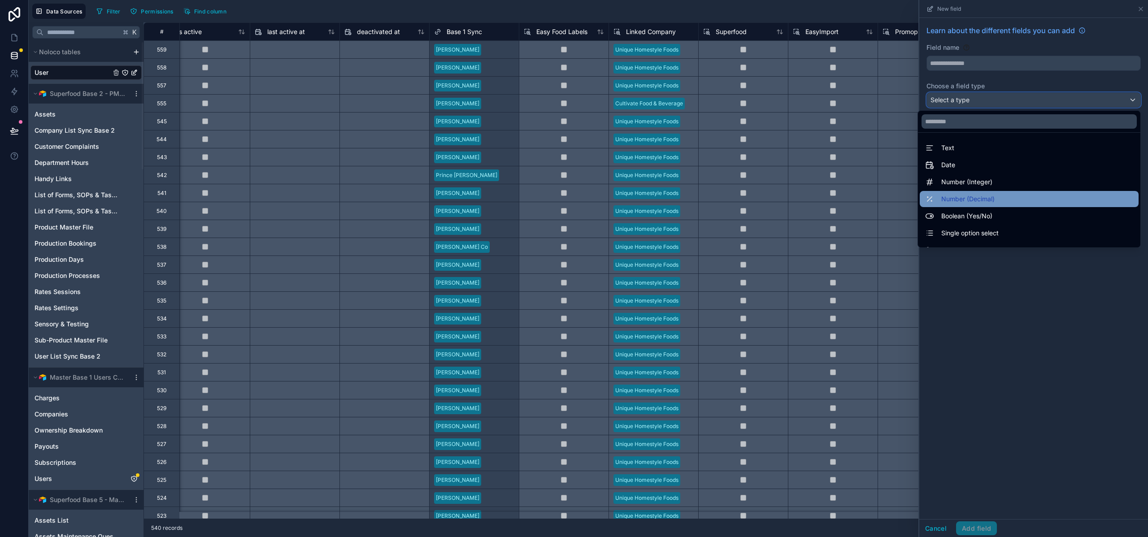
scroll to position [260, 0]
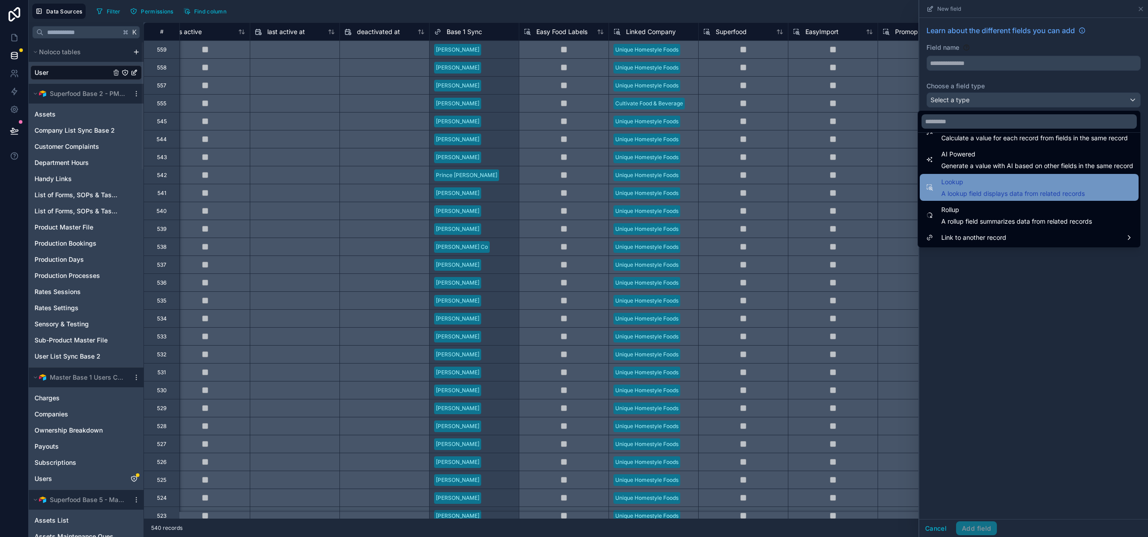
click at [993, 192] on span "A lookup field displays data from related records" at bounding box center [1012, 193] width 143 height 9
type input "******"
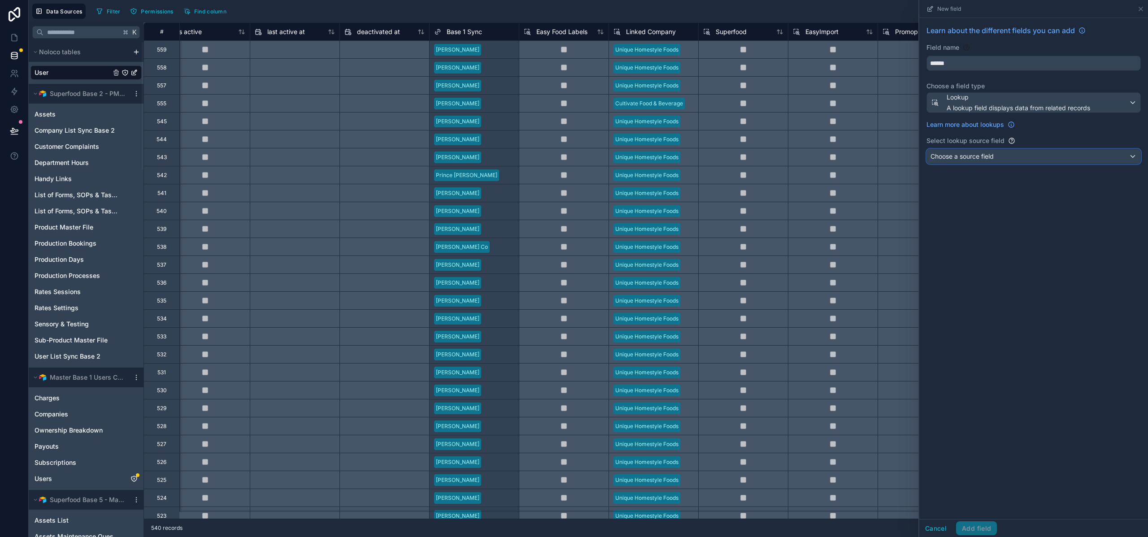
click at [982, 158] on span "Choose a source field" at bounding box center [961, 156] width 63 height 8
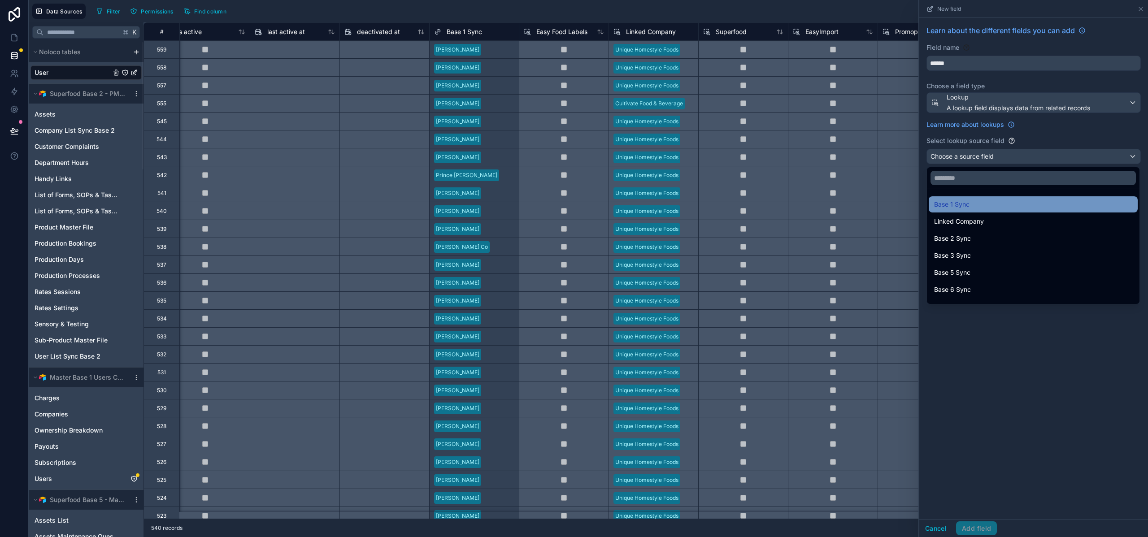
click at [984, 206] on div "Base 1 Sync" at bounding box center [1033, 204] width 198 height 11
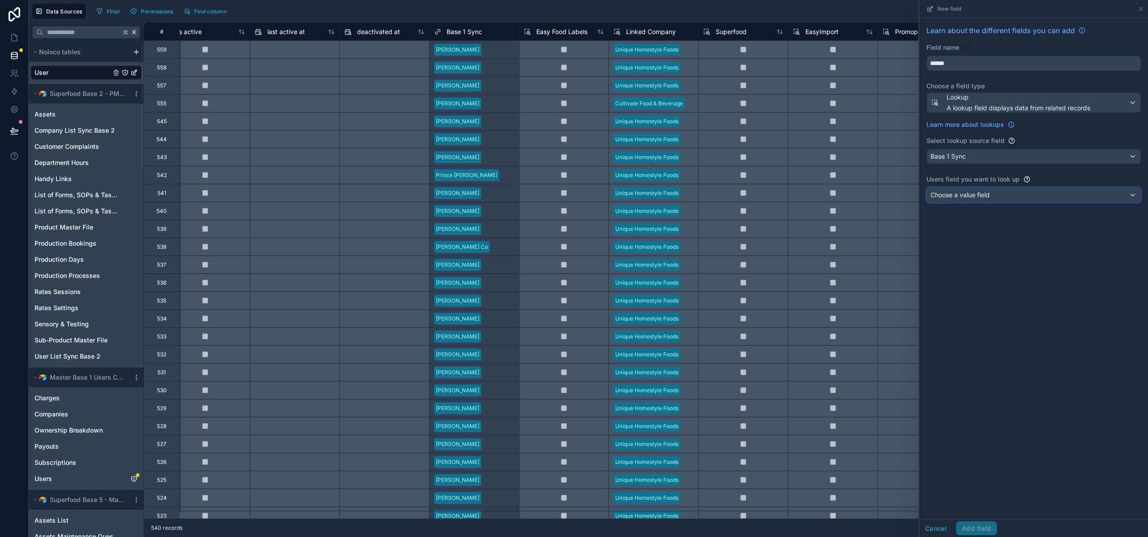
click at [975, 193] on span "Choose a value field" at bounding box center [959, 195] width 59 height 8
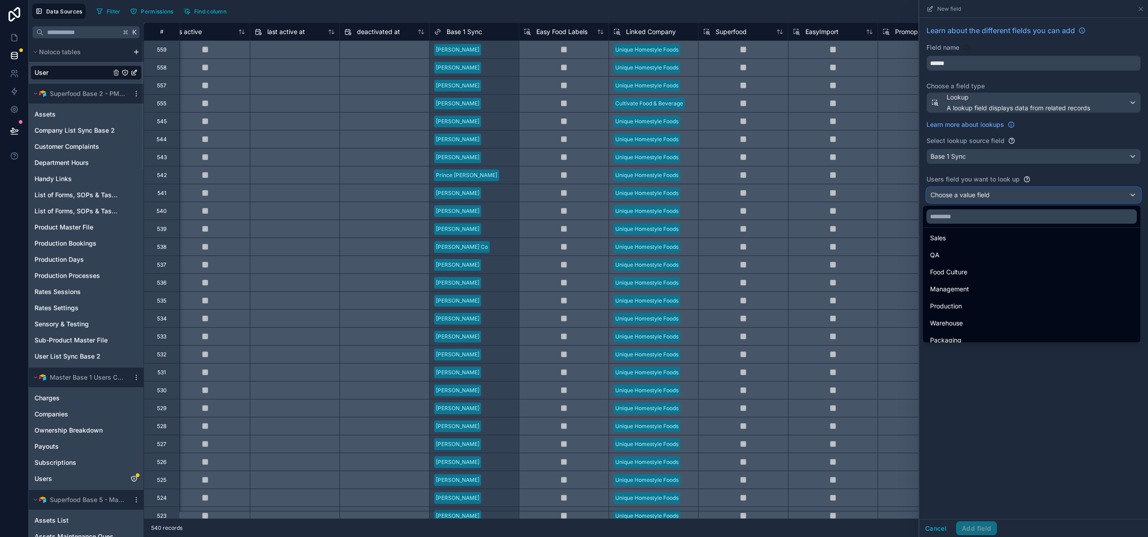
scroll to position [609, 0]
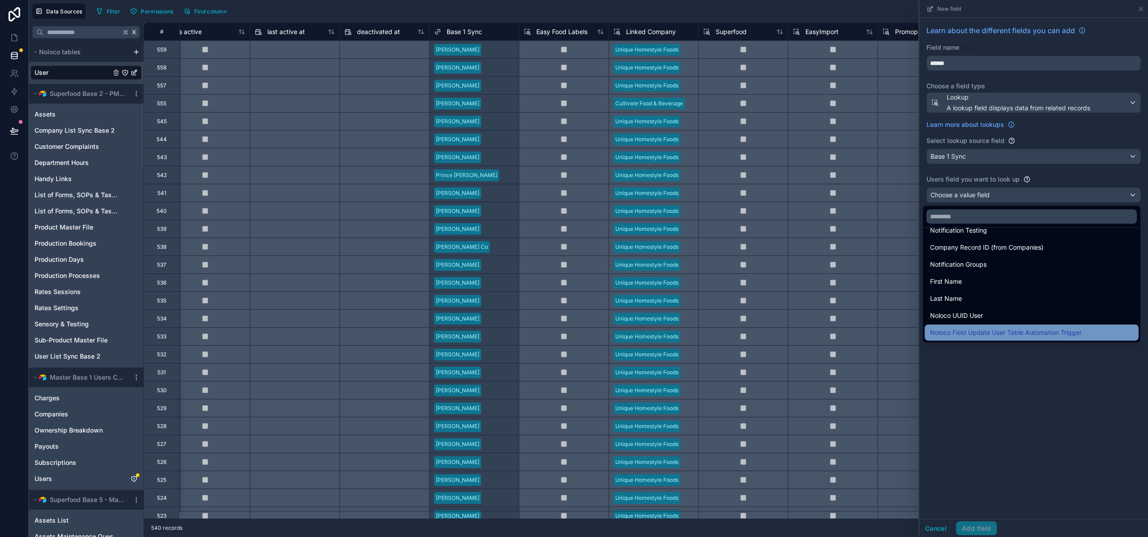
click at [1011, 334] on span "Noloco Field Update User Table Automation Trigger" at bounding box center [1006, 332] width 152 height 11
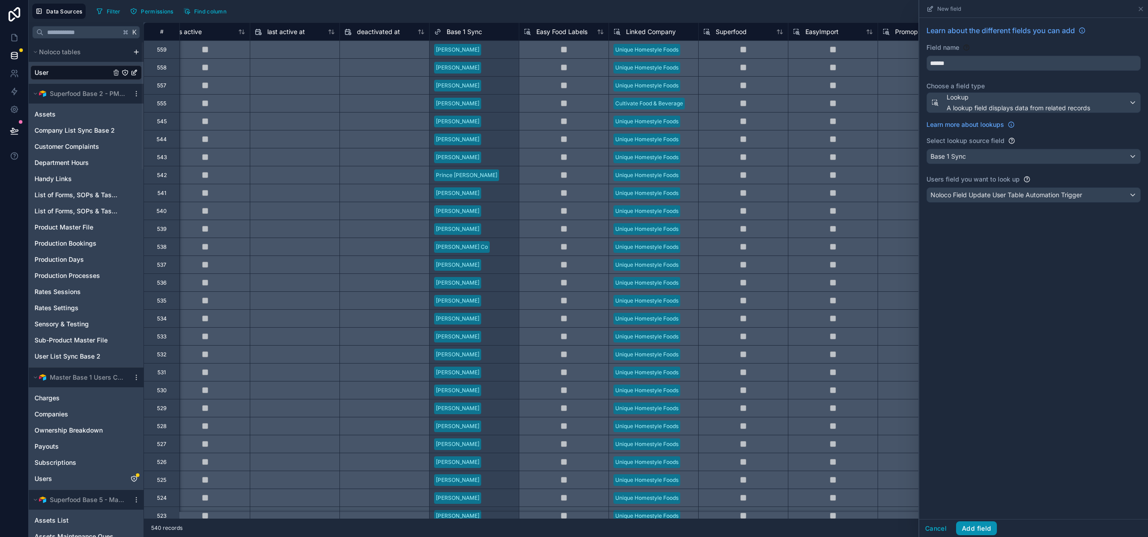
click at [983, 528] on button "Add field" at bounding box center [976, 528] width 41 height 14
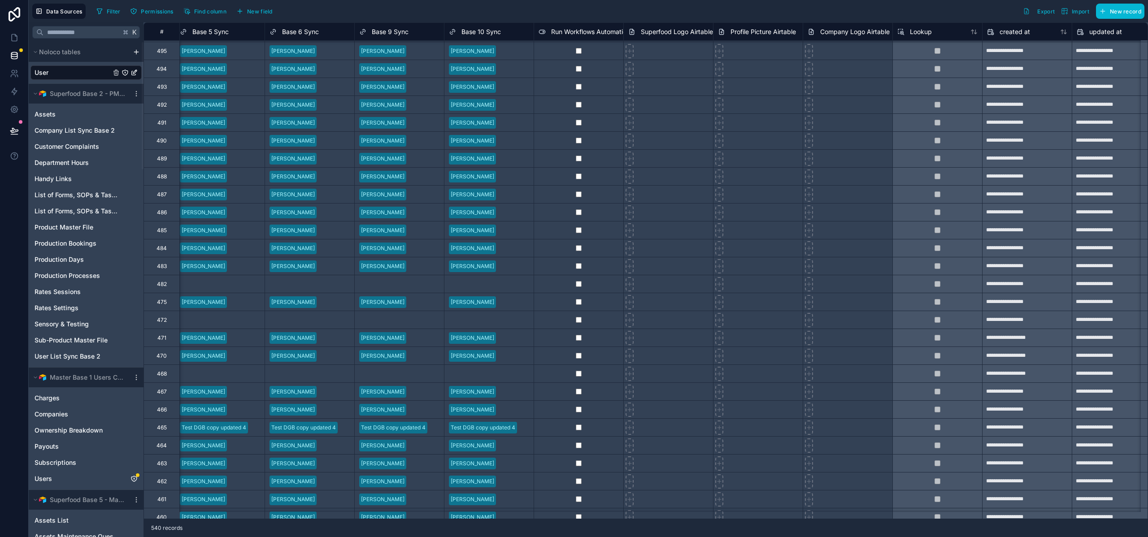
scroll to position [967, 1818]
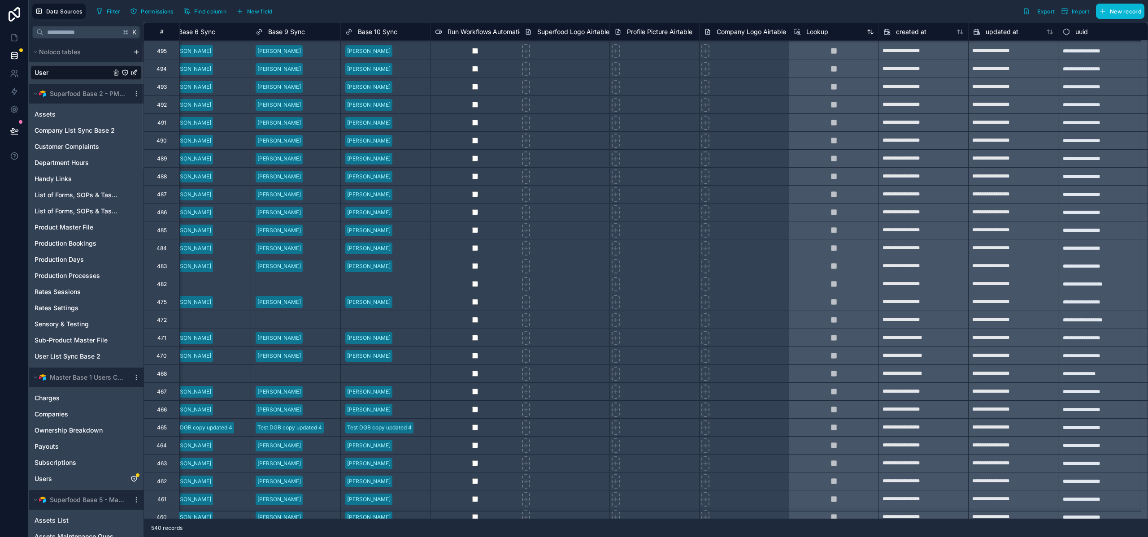
click at [828, 37] on div "Lookup" at bounding box center [833, 31] width 80 height 11
click at [808, 31] on span "Lookup" at bounding box center [817, 31] width 22 height 9
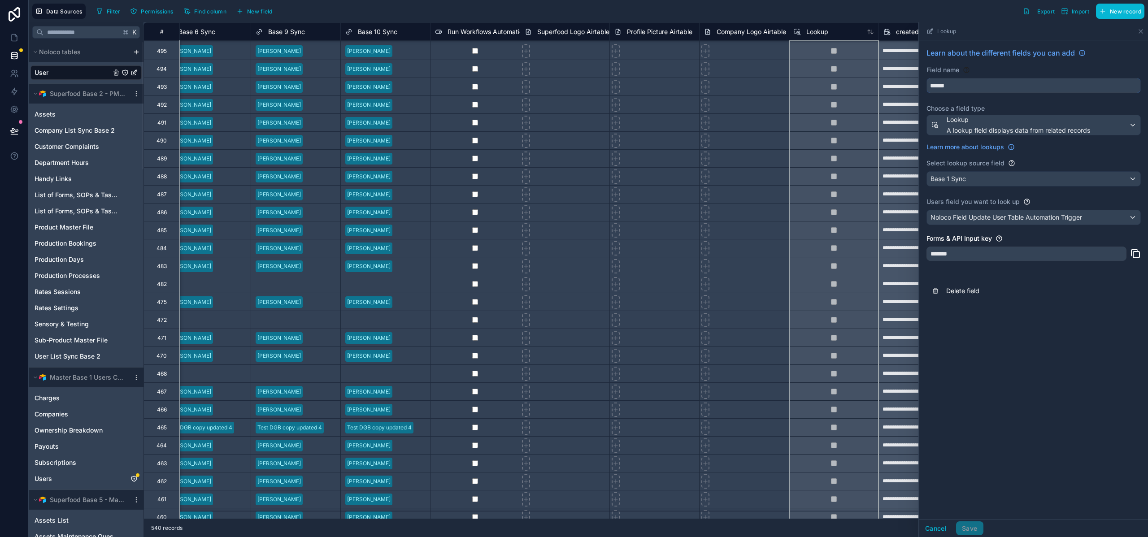
click at [960, 86] on input "******" at bounding box center [1033, 85] width 213 height 14
paste input "**********"
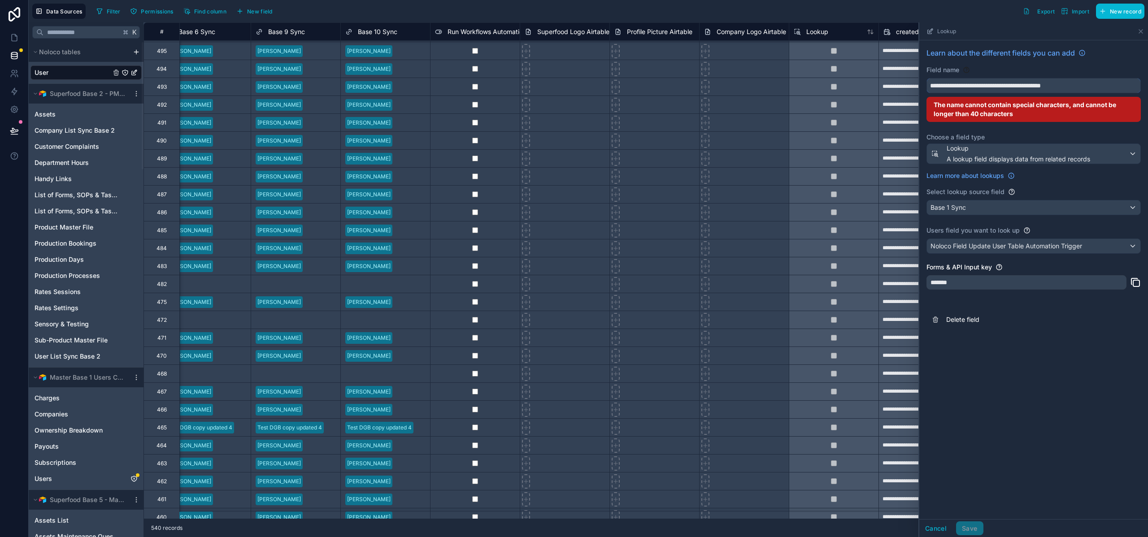
drag, startPoint x: 1061, startPoint y: 87, endPoint x: 1028, endPoint y: 85, distance: 33.2
click at [1028, 85] on input "**********" at bounding box center [1033, 85] width 213 height 14
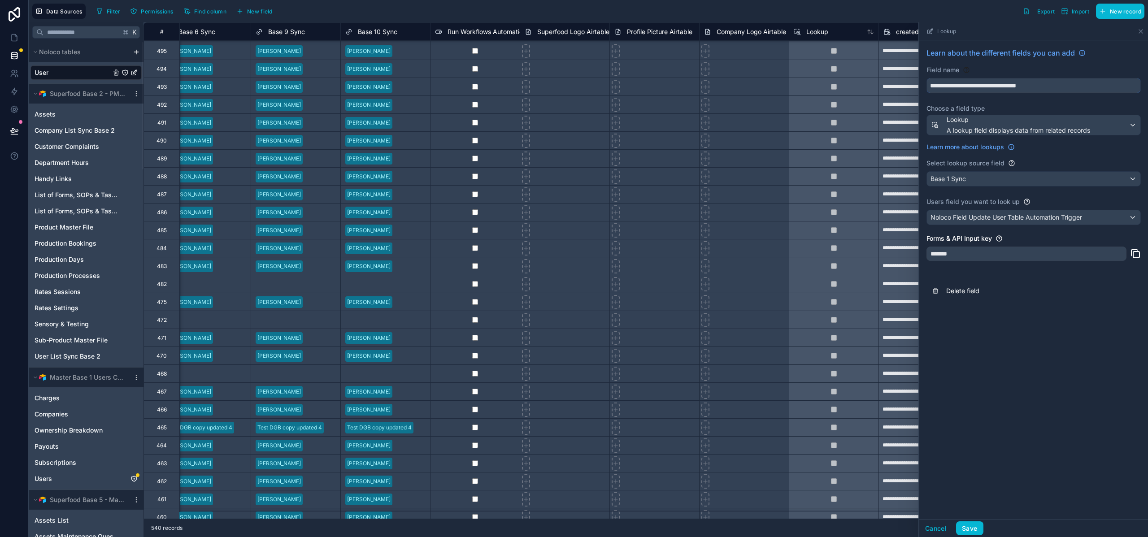
type input "**********"
click at [1088, 75] on div "**********" at bounding box center [1033, 79] width 214 height 28
click at [967, 527] on button "Save" at bounding box center [969, 528] width 27 height 14
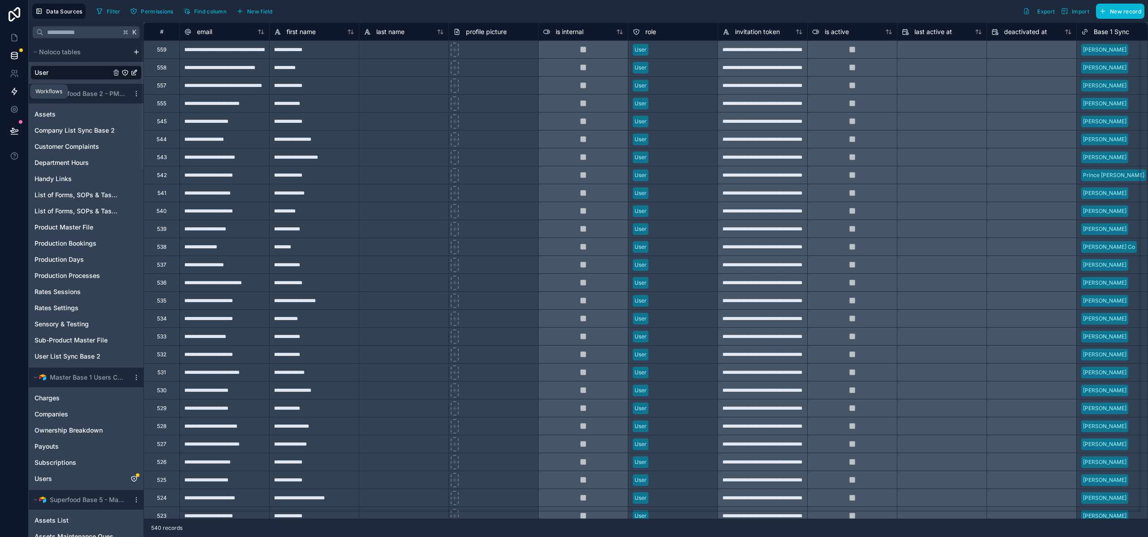
click at [17, 93] on icon at bounding box center [14, 91] width 9 height 9
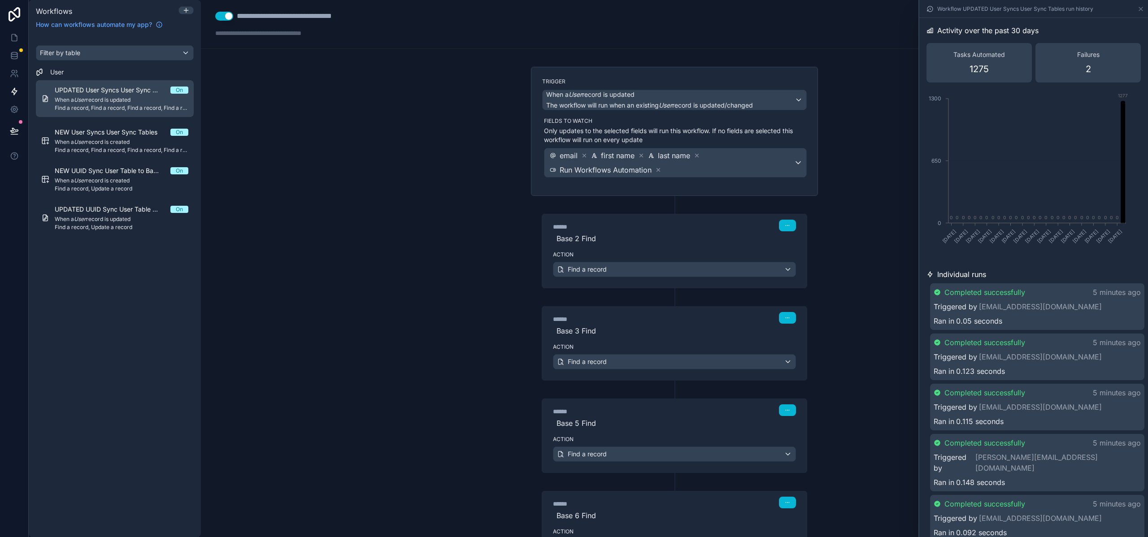
click at [108, 94] on span "UPDATED User Syncs User Sync Tables" at bounding box center [113, 90] width 116 height 9
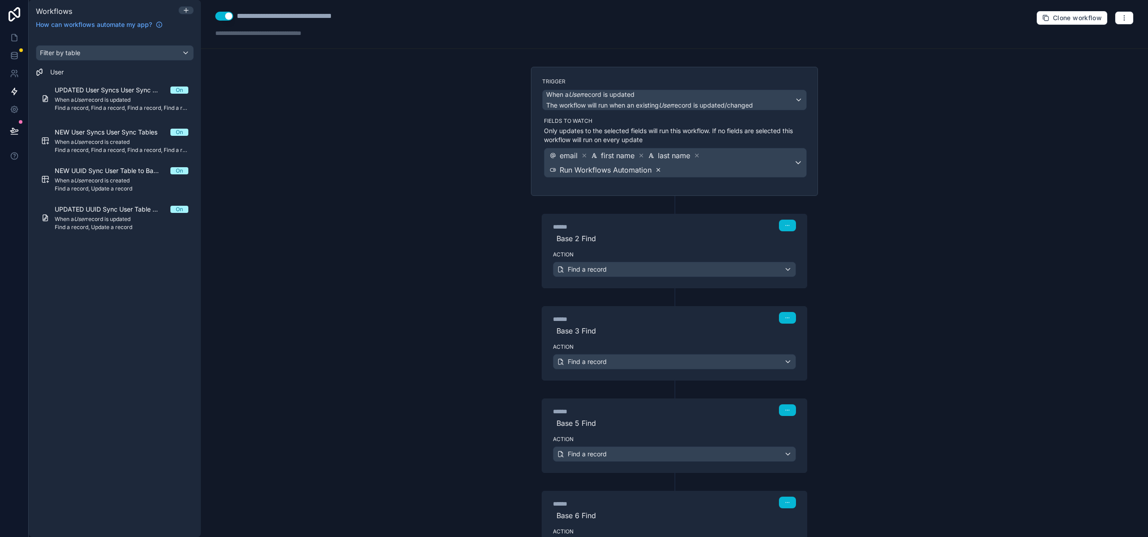
click at [657, 170] on icon at bounding box center [658, 170] width 3 height 3
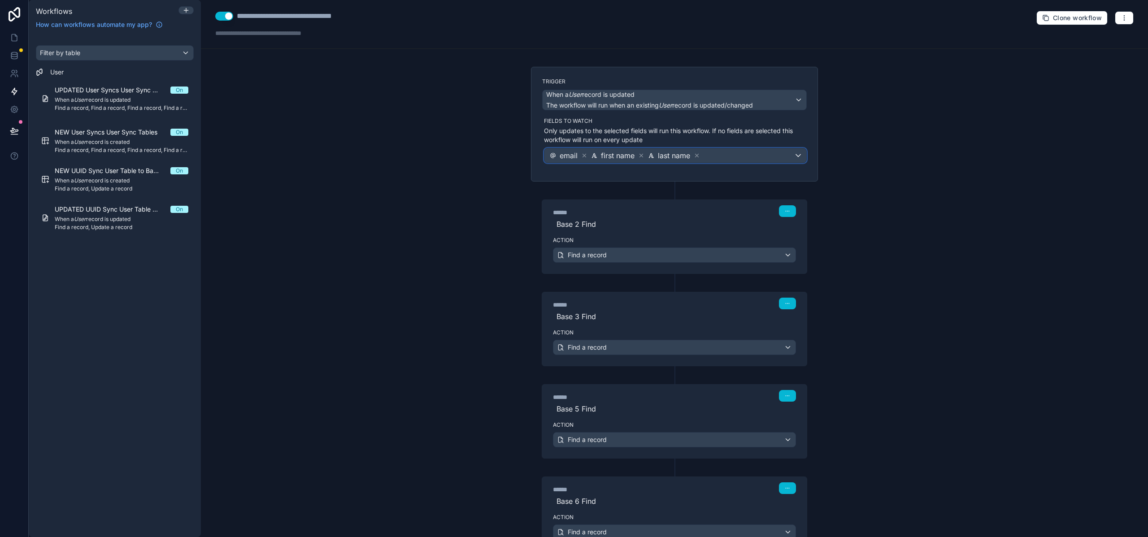
click at [735, 158] on div "email first name last name" at bounding box center [675, 155] width 262 height 14
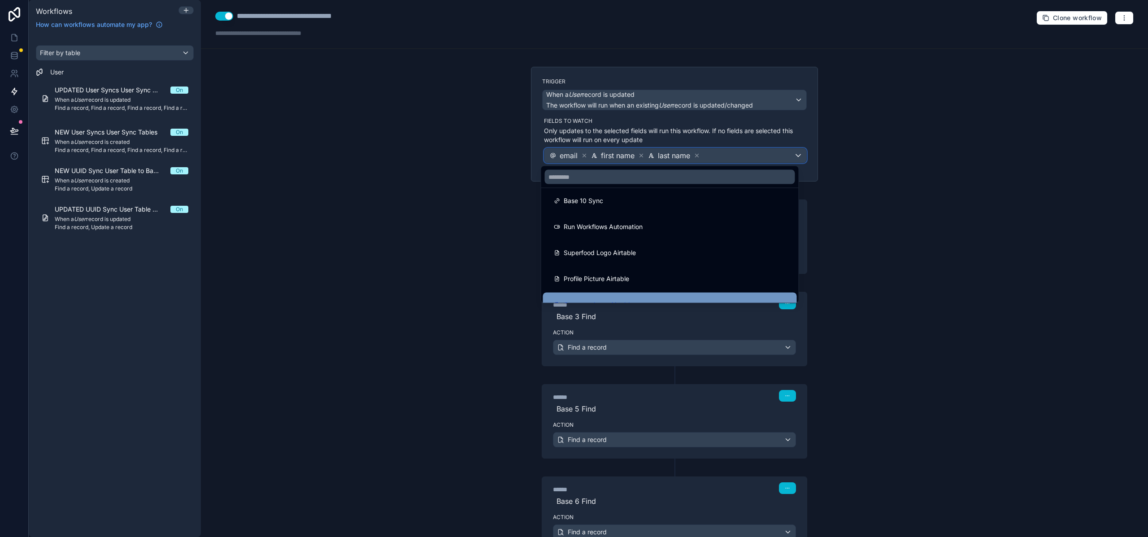
scroll to position [491, 0]
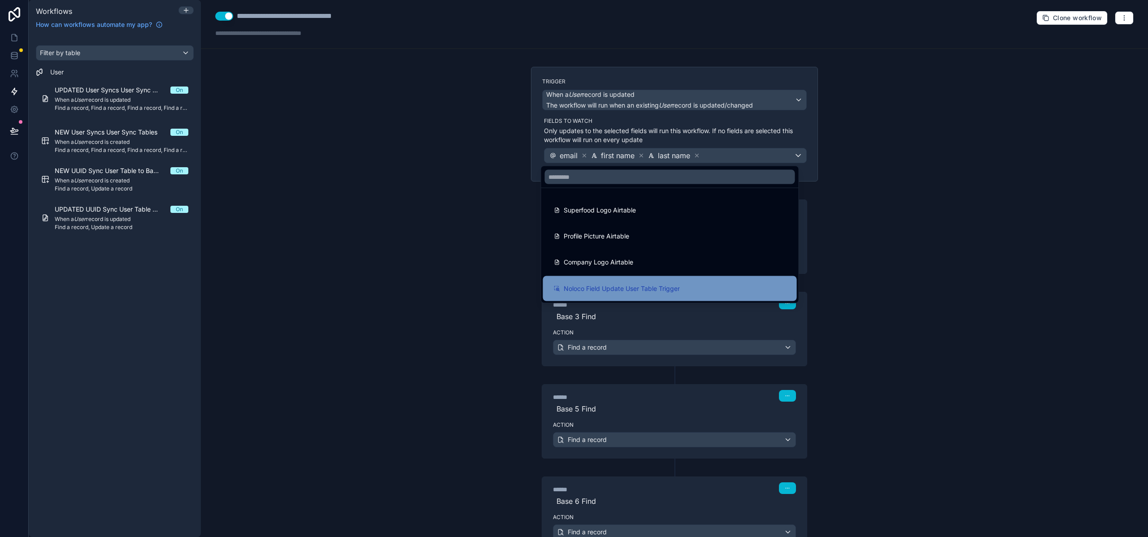
click at [654, 290] on span "Noloco Field Update User Table Trigger" at bounding box center [622, 288] width 116 height 11
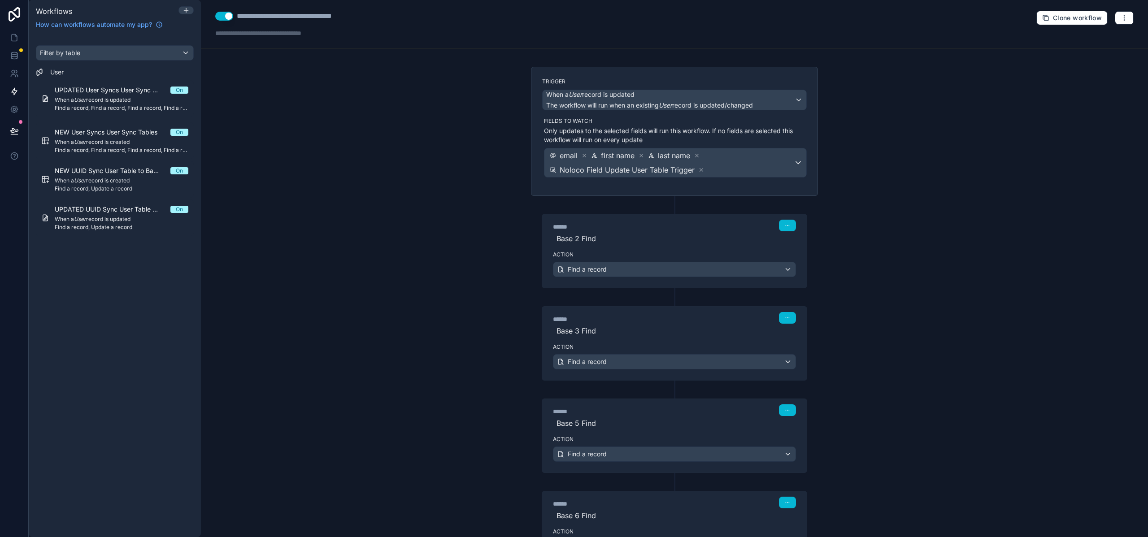
click at [462, 192] on div "**********" at bounding box center [674, 268] width 947 height 537
click at [89, 214] on div "UPDATED UUID Sync User Table to Base Sync 1 On When a User record is updated Fi…" at bounding box center [122, 218] width 134 height 26
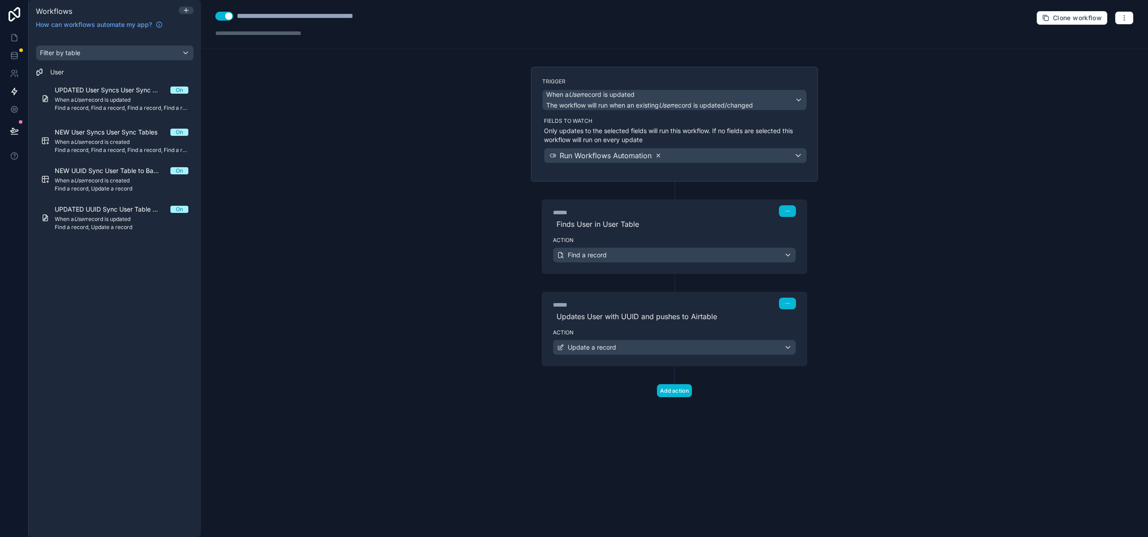
click at [660, 156] on icon at bounding box center [658, 155] width 6 height 6
click at [614, 153] on span "Choose fields to watch" at bounding box center [587, 155] width 78 height 9
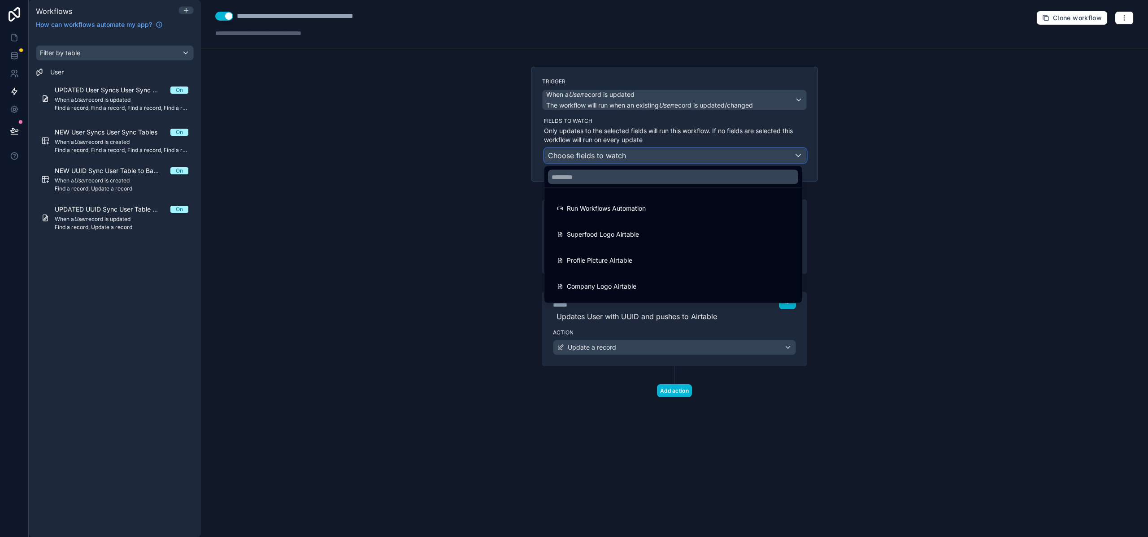
scroll to position [569, 0]
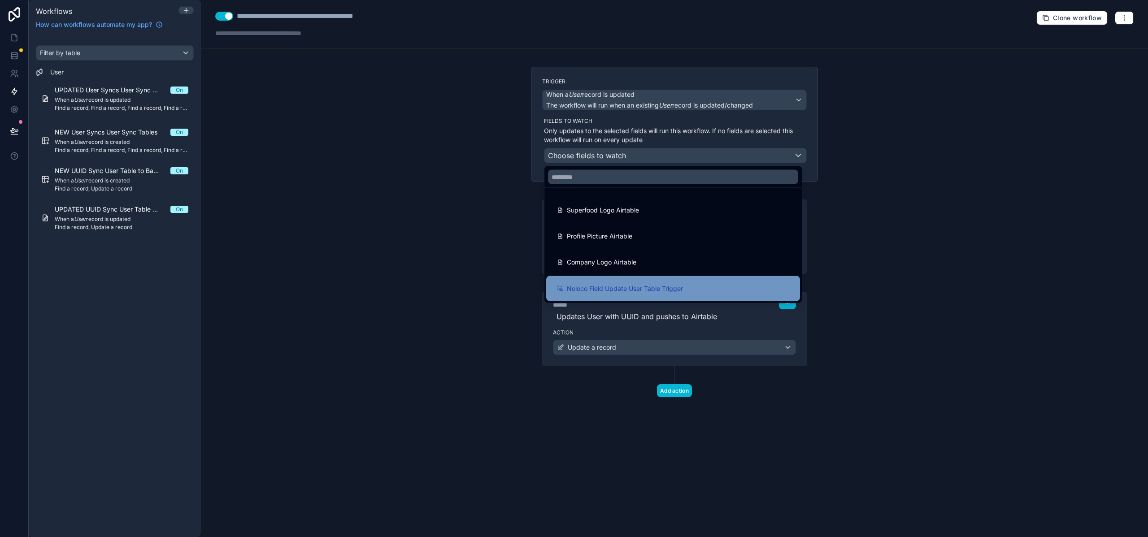
click at [588, 295] on div "Noloco Field Update User Table Trigger" at bounding box center [673, 288] width 254 height 25
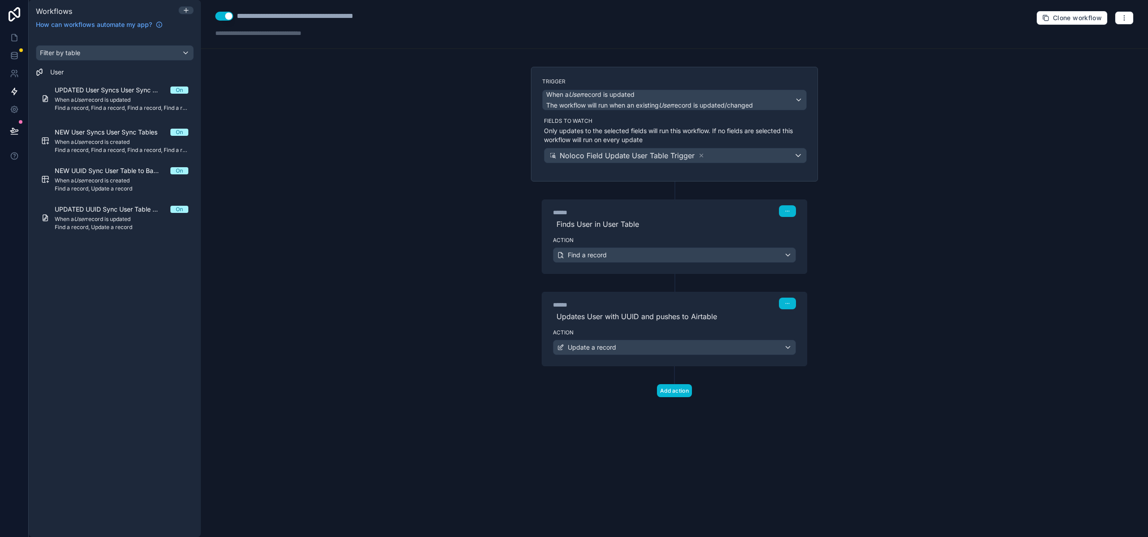
click at [511, 265] on div "**********" at bounding box center [674, 268] width 947 height 537
click at [108, 142] on span "When a User record is created" at bounding box center [122, 142] width 134 height 7
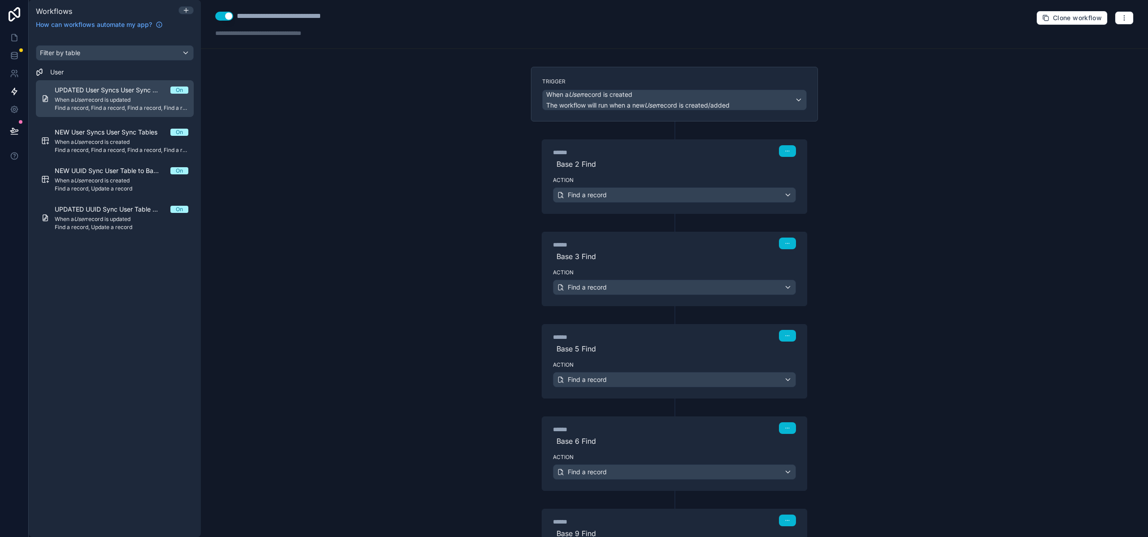
click at [113, 106] on span "Find a record, Find a record, Find a record, Find a record, Find a record, Find…" at bounding box center [122, 107] width 134 height 7
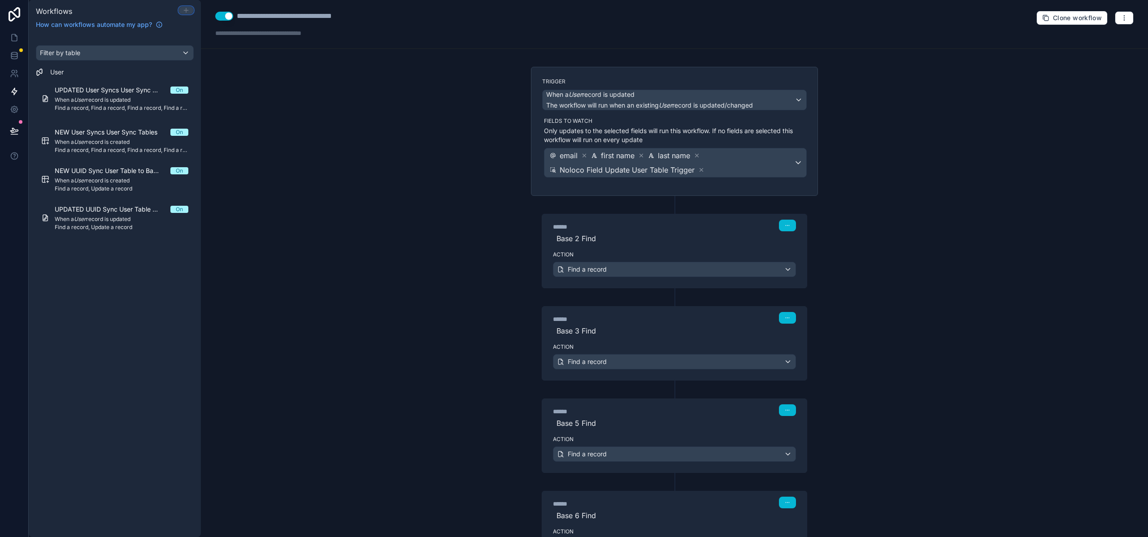
click at [189, 8] on icon at bounding box center [185, 10] width 7 height 7
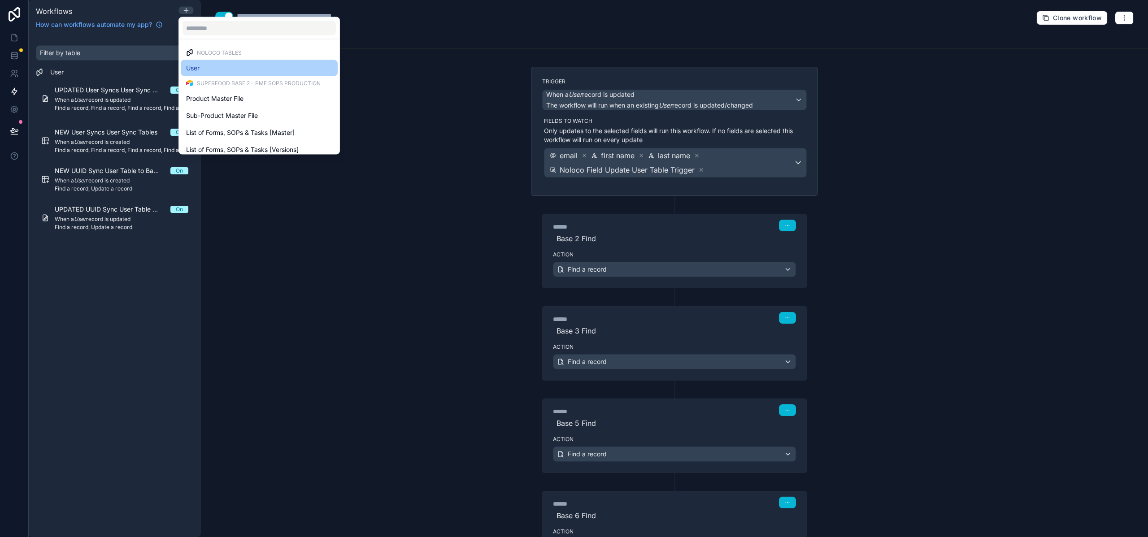
click at [214, 61] on div "User" at bounding box center [259, 68] width 157 height 16
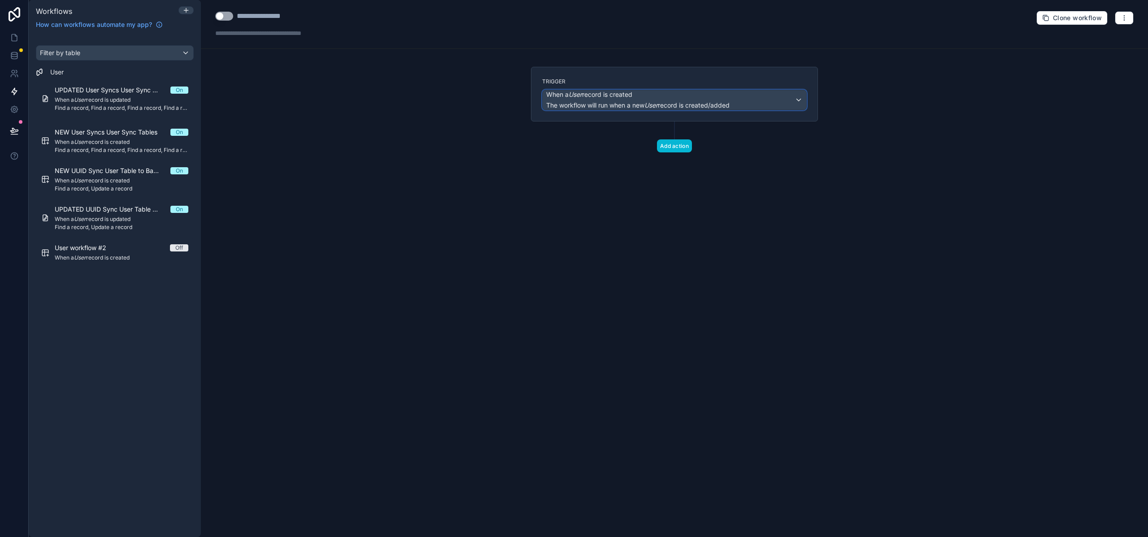
click at [603, 99] on div "When a User record is created The workflow will run when a new User record is c…" at bounding box center [637, 100] width 183 height 20
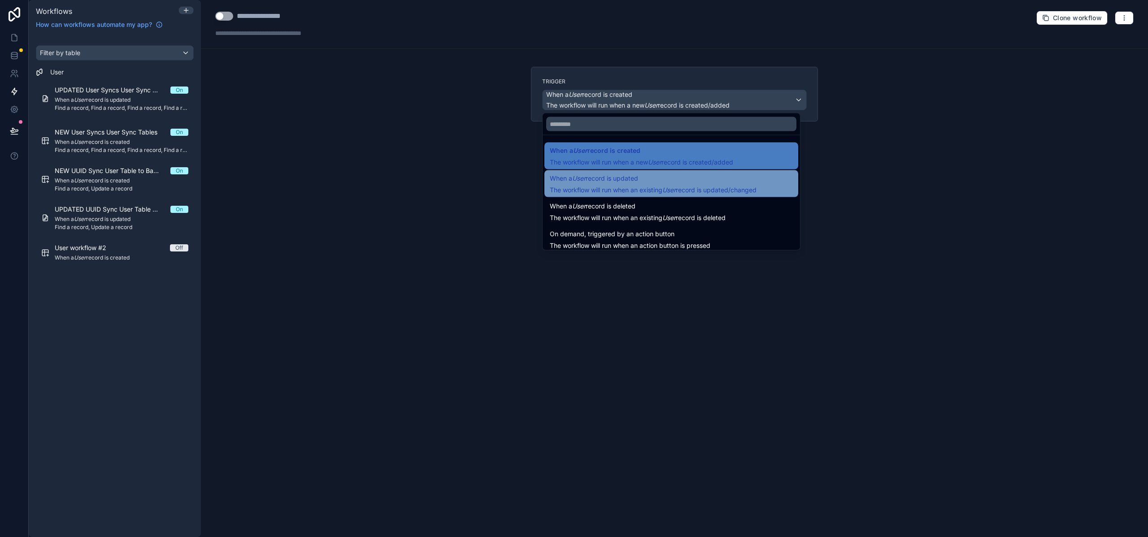
click at [605, 182] on span "When a User record is updated" at bounding box center [594, 178] width 88 height 11
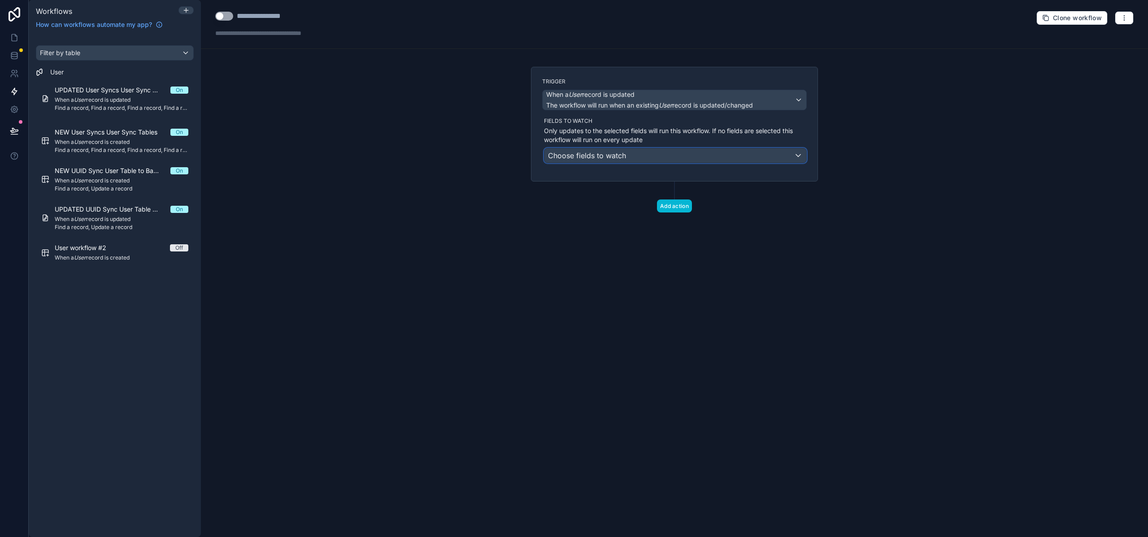
click at [614, 156] on span "Choose fields to watch" at bounding box center [587, 155] width 78 height 9
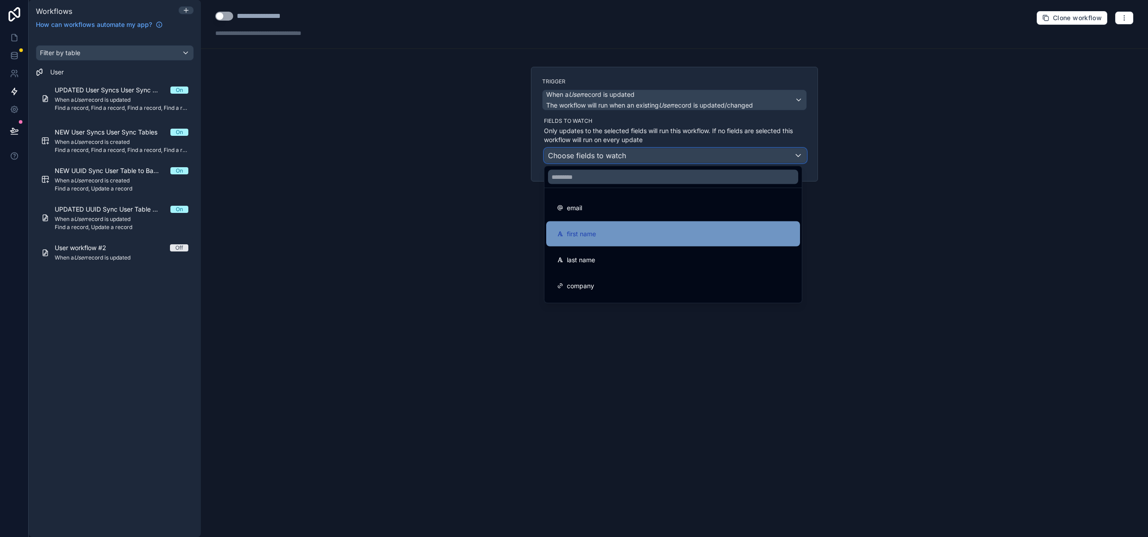
scroll to position [569, 0]
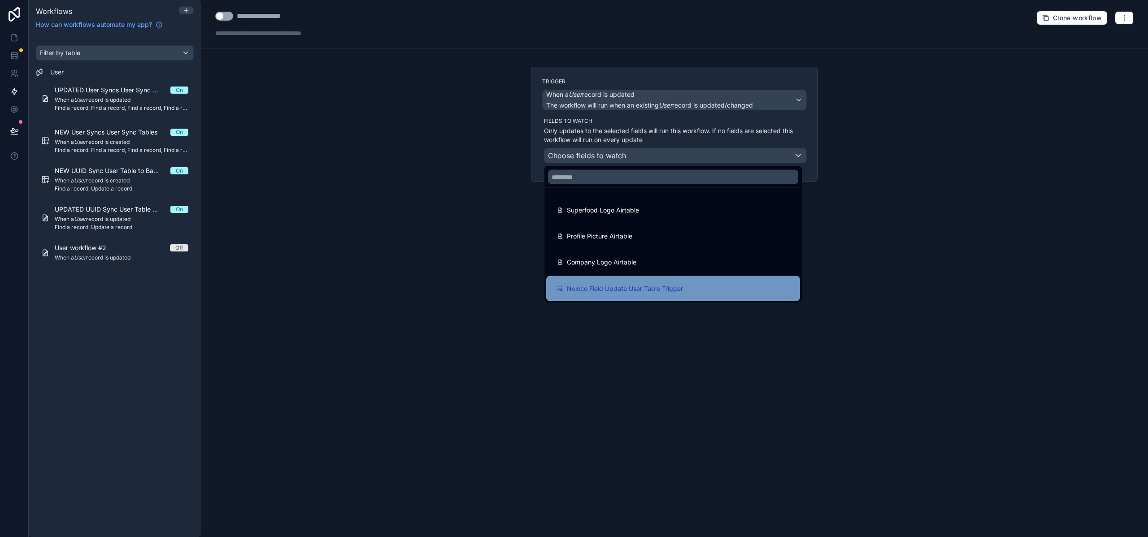
click at [603, 290] on span "Noloco Field Update User Table Trigger" at bounding box center [625, 288] width 116 height 11
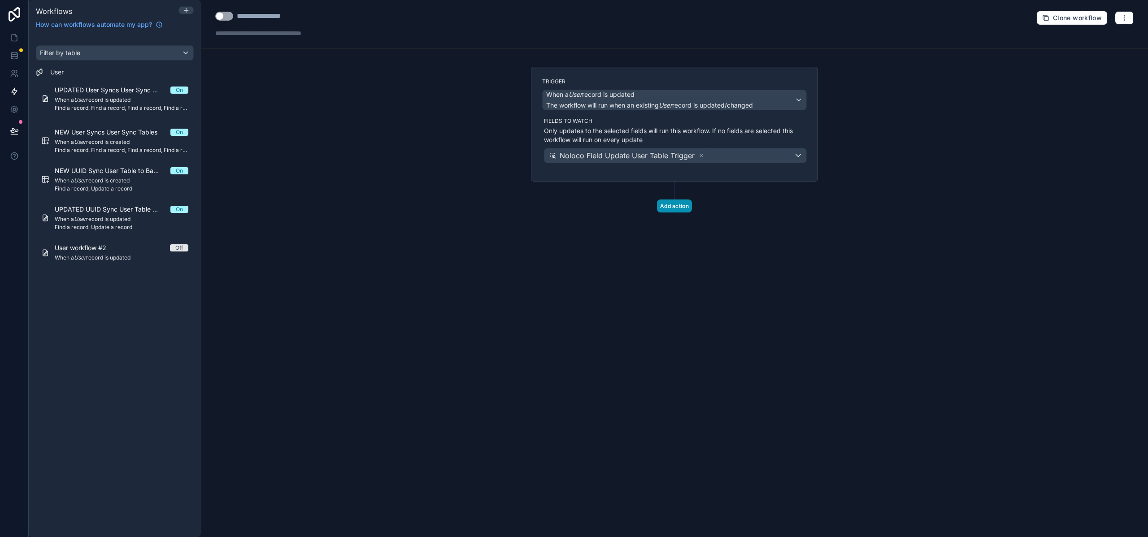
click at [670, 208] on button "Add action" at bounding box center [674, 205] width 35 height 13
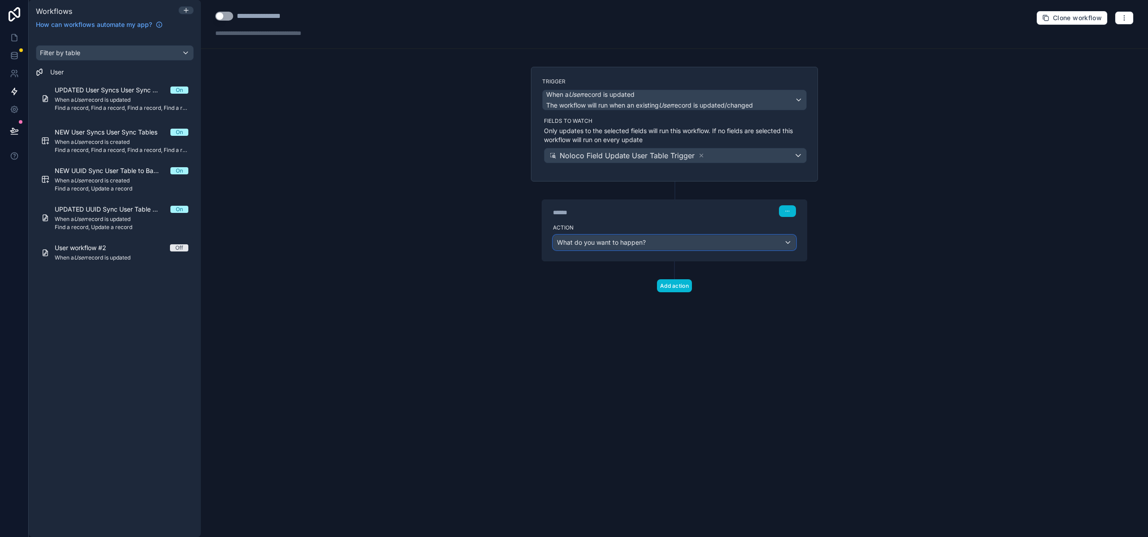
click at [607, 244] on span "What do you want to happen?" at bounding box center [601, 242] width 89 height 8
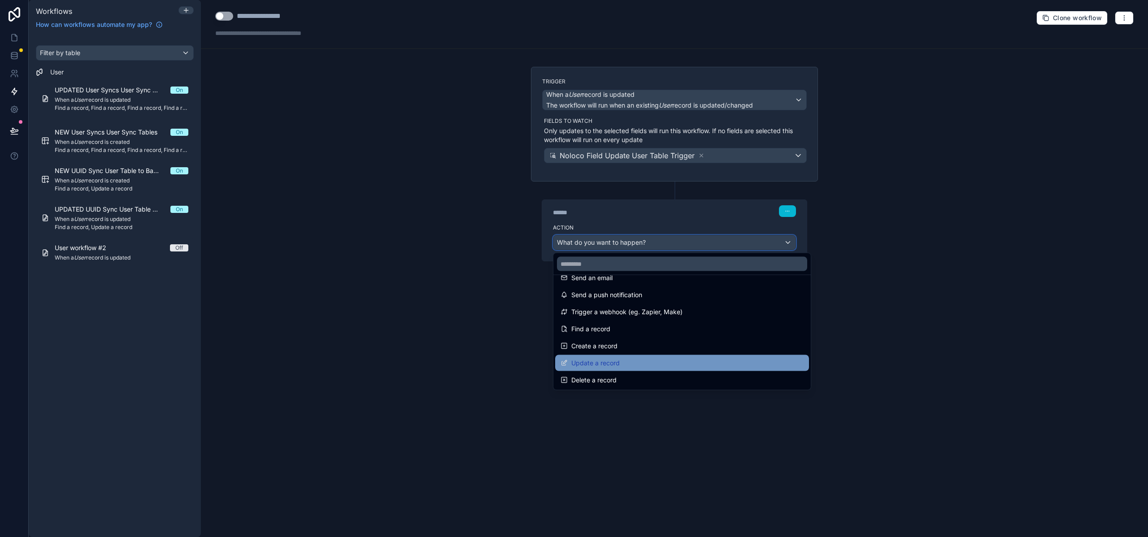
scroll to position [21, 0]
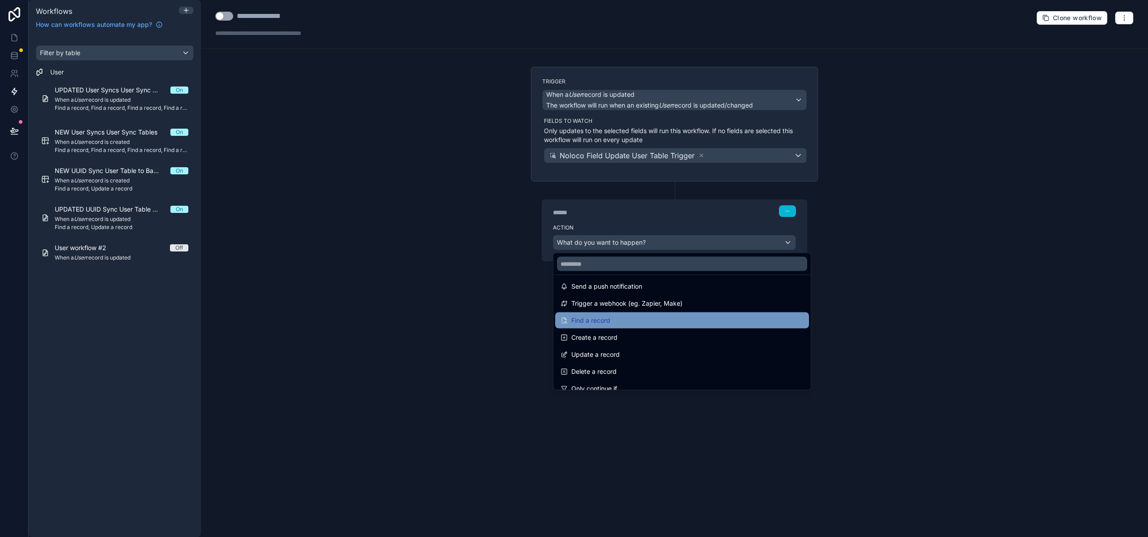
click at [606, 322] on span "Find a record" at bounding box center [590, 320] width 39 height 11
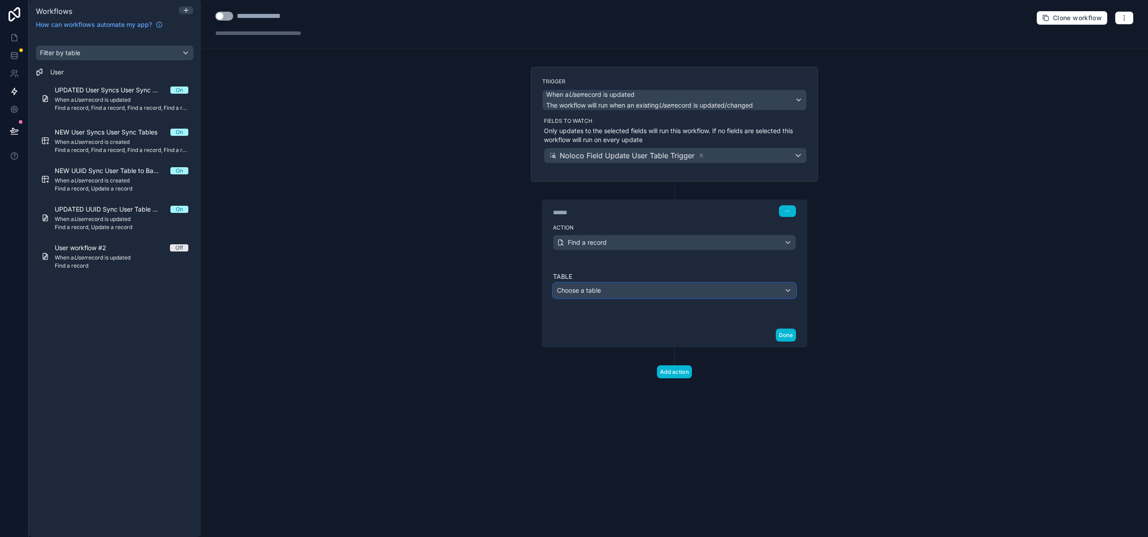
click at [608, 292] on div "Choose a table" at bounding box center [674, 290] width 242 height 14
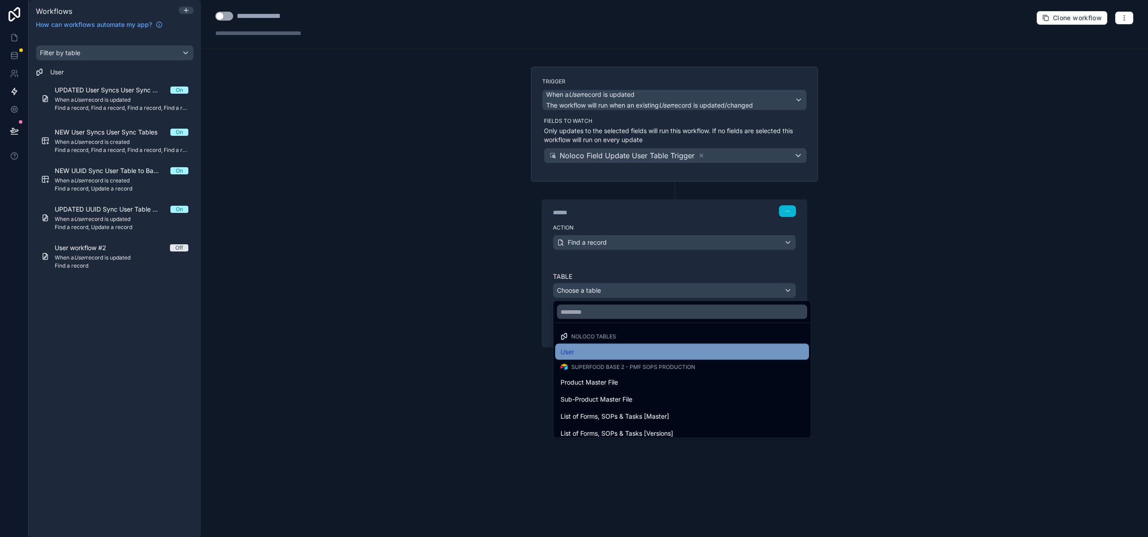
click at [583, 352] on div "User" at bounding box center [681, 352] width 243 height 11
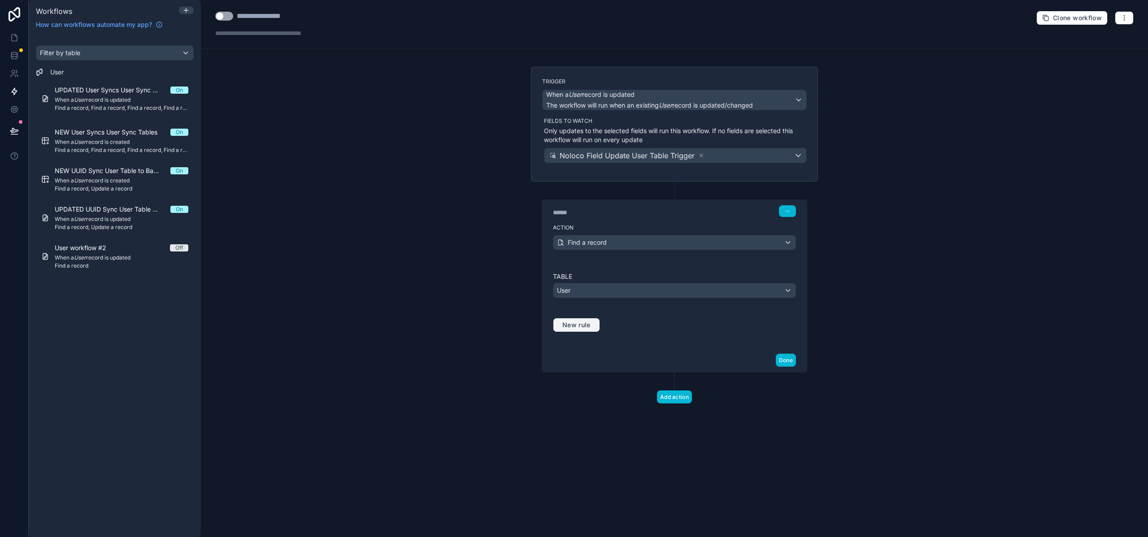
click at [576, 323] on span "New rule" at bounding box center [576, 325] width 35 height 8
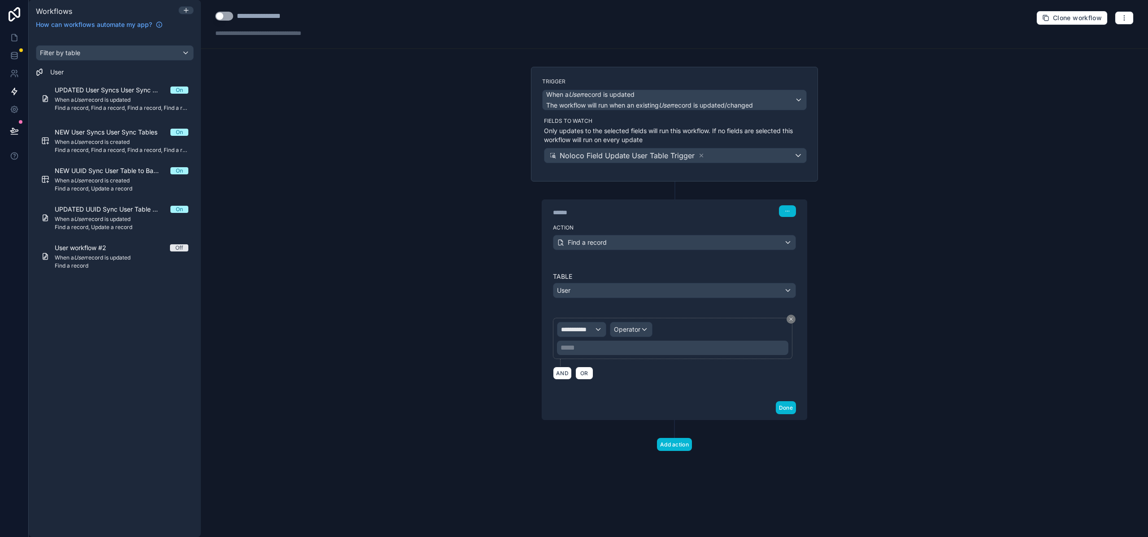
click at [605, 347] on p "***** ﻿" at bounding box center [673, 347] width 226 height 11
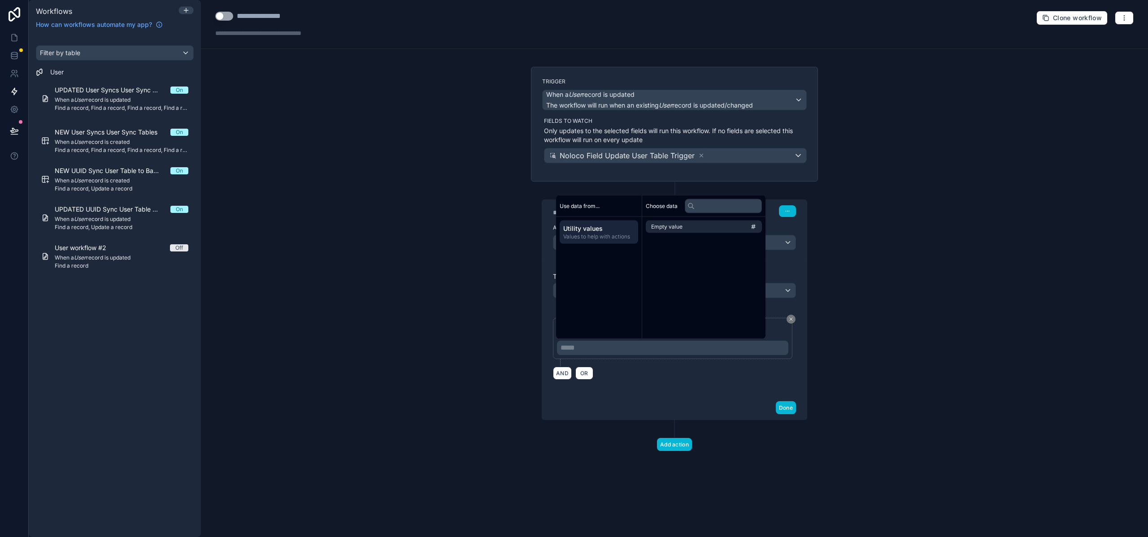
click at [468, 332] on div "**********" at bounding box center [674, 268] width 947 height 537
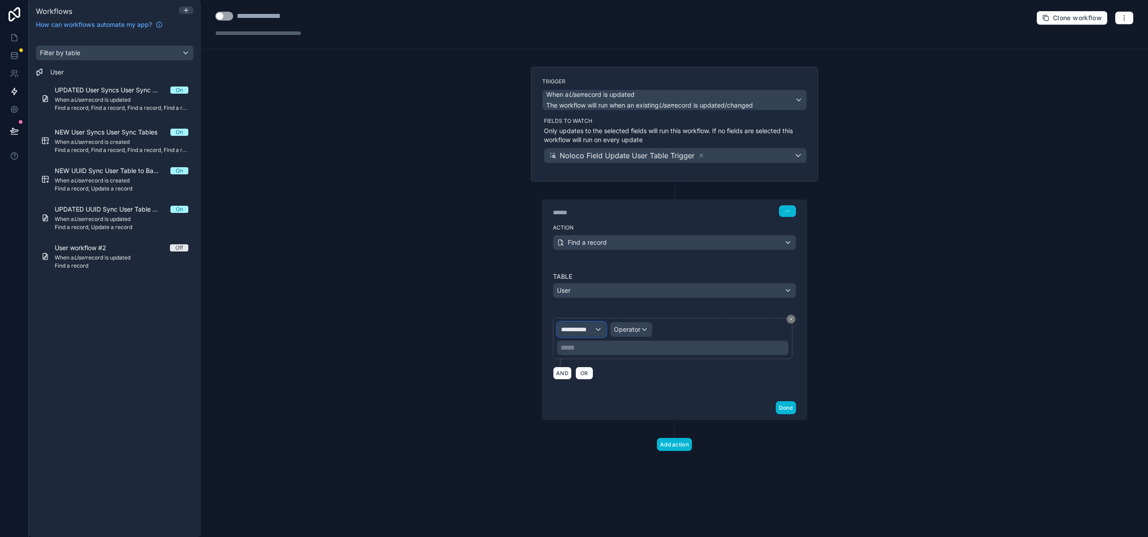
click at [591, 330] on span "**********" at bounding box center [577, 329] width 33 height 9
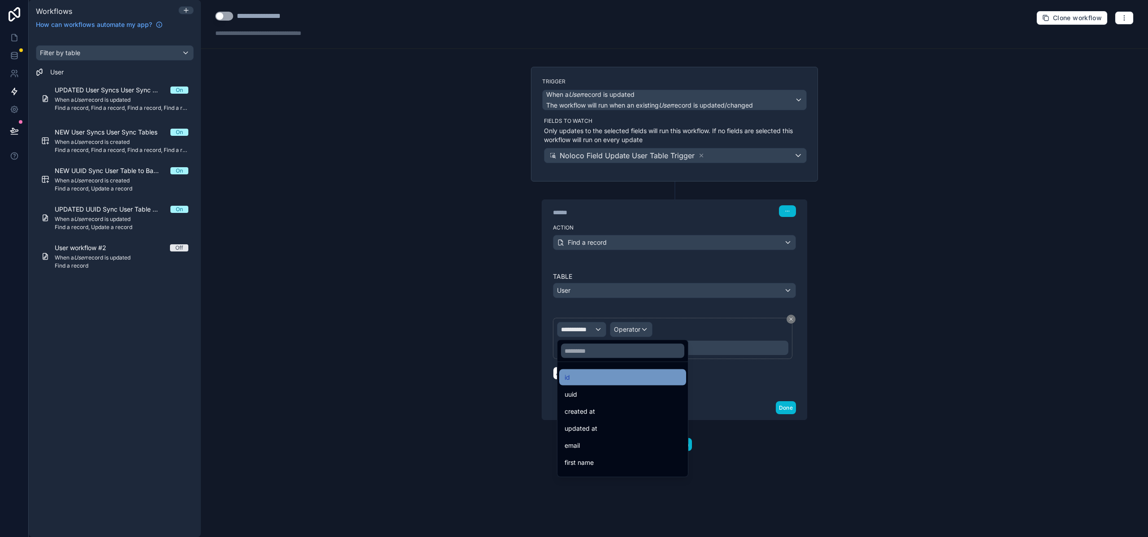
click at [584, 374] on div "id" at bounding box center [622, 377] width 116 height 11
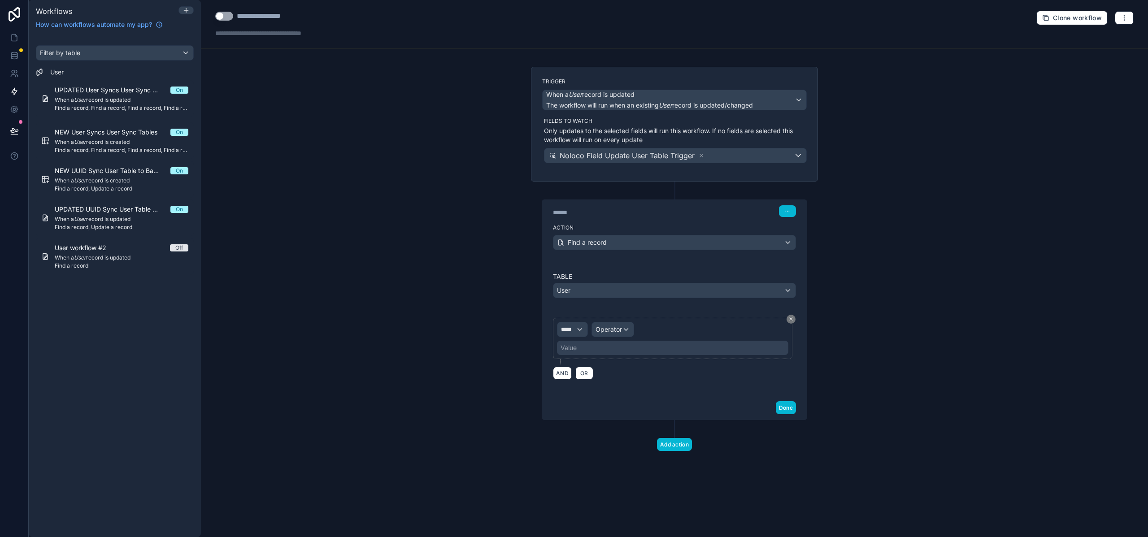
click at [602, 347] on div "Value" at bounding box center [672, 348] width 231 height 14
click at [573, 348] on div "Value" at bounding box center [568, 347] width 16 height 9
click at [622, 329] on div "Operator" at bounding box center [613, 329] width 42 height 14
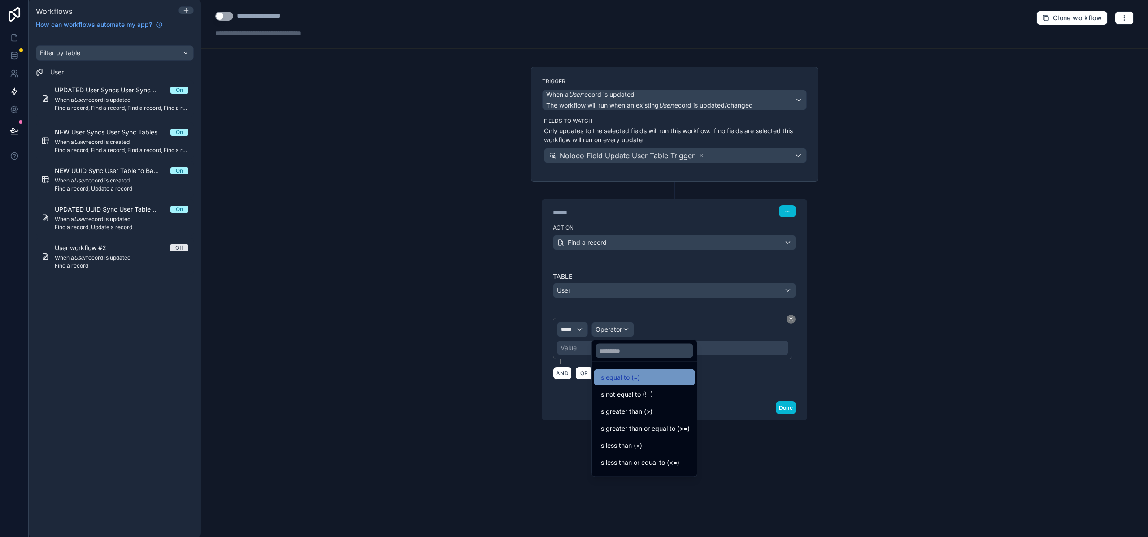
click at [619, 378] on span "Is equal to (=)" at bounding box center [619, 377] width 41 height 11
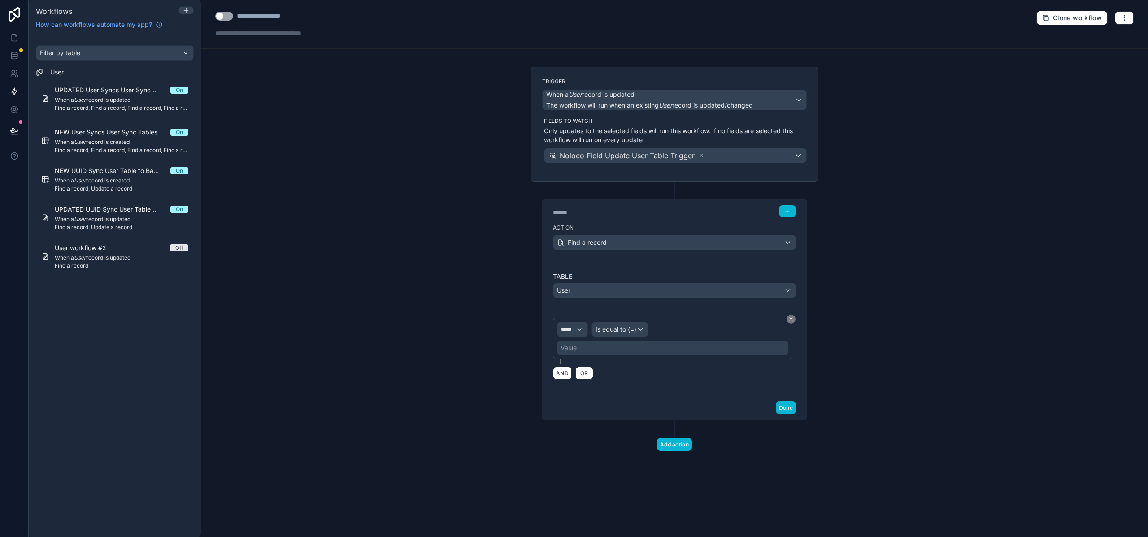
click at [566, 347] on div "Value" at bounding box center [568, 347] width 16 height 9
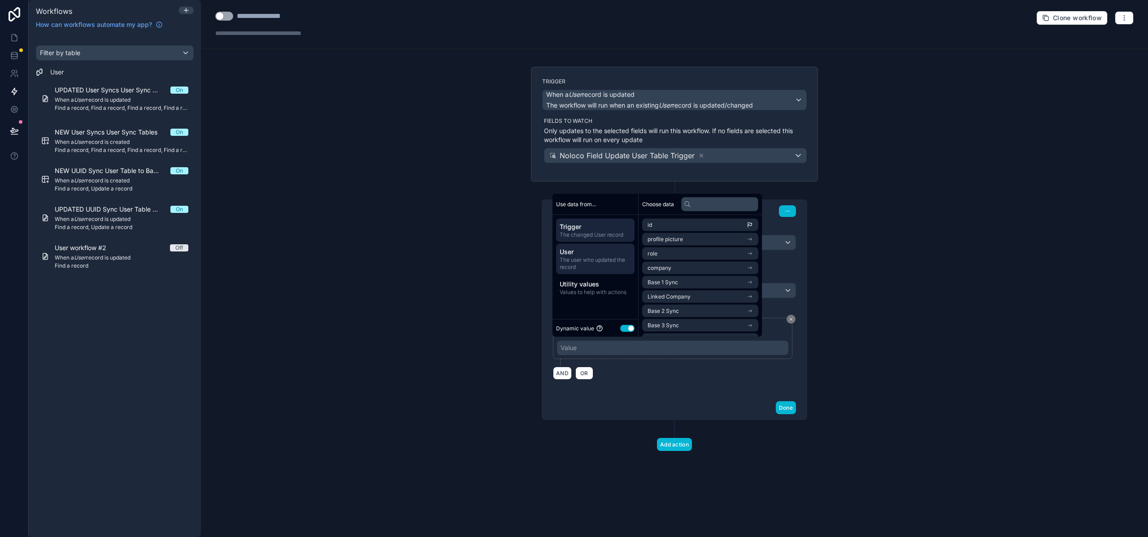
click at [573, 264] on span "The user who updated the record" at bounding box center [594, 263] width 71 height 14
click at [575, 239] on div "Trigger The changed User record" at bounding box center [595, 230] width 78 height 23
click at [670, 284] on span "Base 1 Sync" at bounding box center [662, 282] width 30 height 7
click at [668, 238] on li "id" at bounding box center [700, 241] width 116 height 13
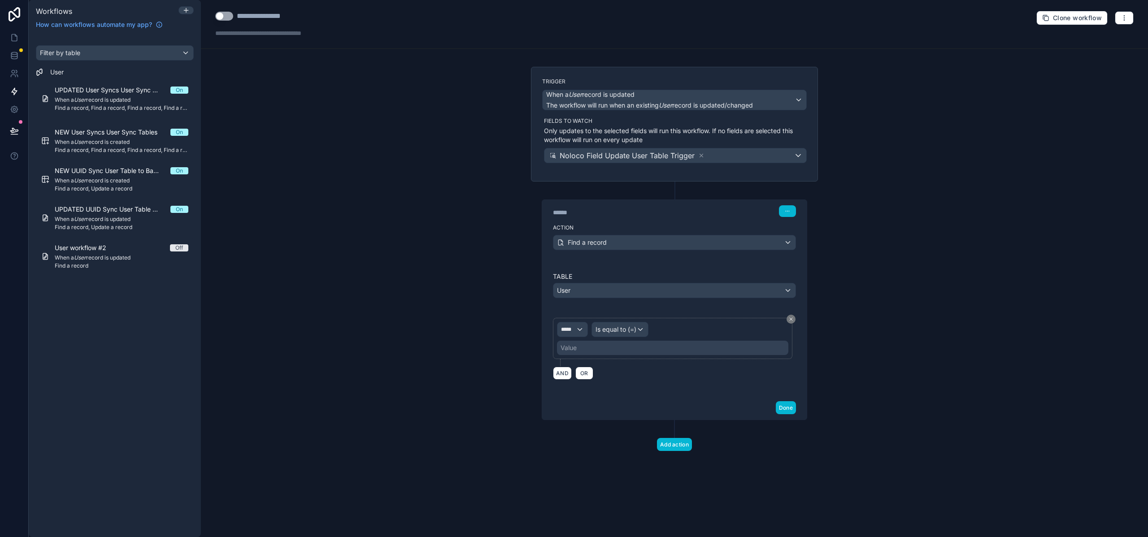
click at [467, 313] on div "**********" at bounding box center [674, 268] width 947 height 537
click at [581, 289] on div "User" at bounding box center [674, 290] width 242 height 14
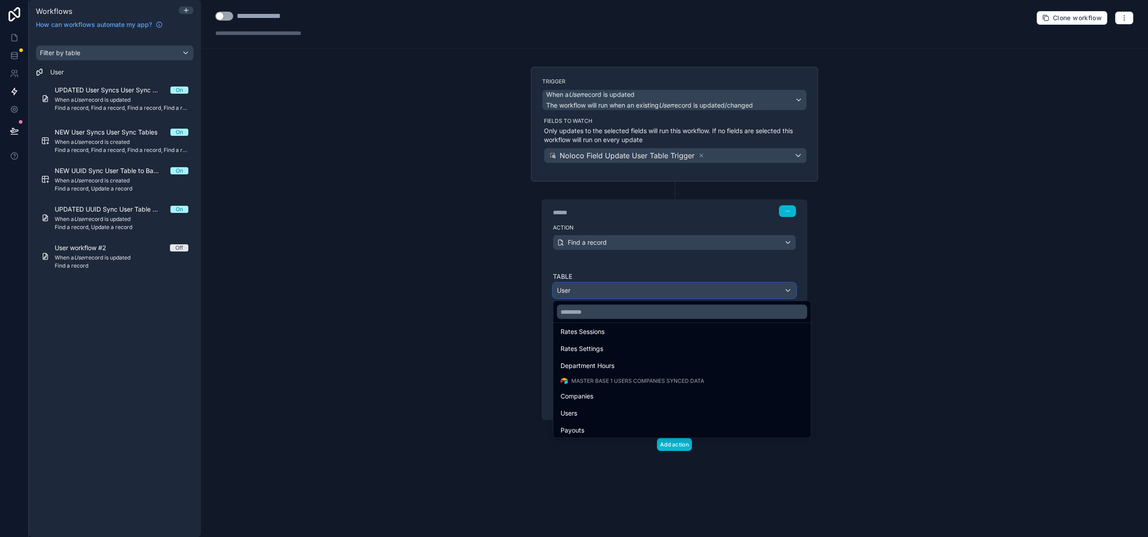
scroll to position [278, 0]
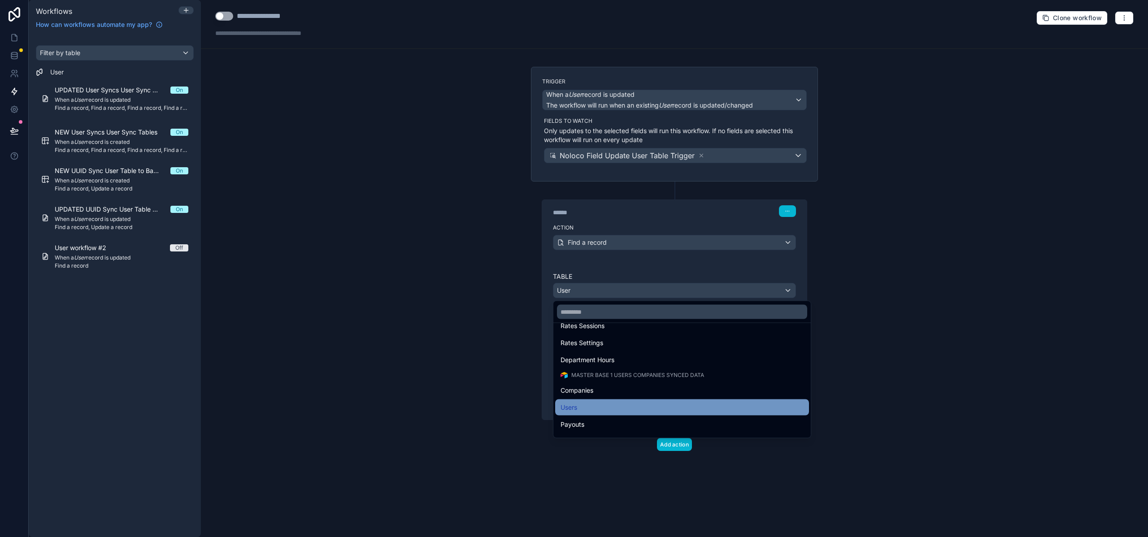
click at [579, 412] on div "Users" at bounding box center [681, 407] width 243 height 11
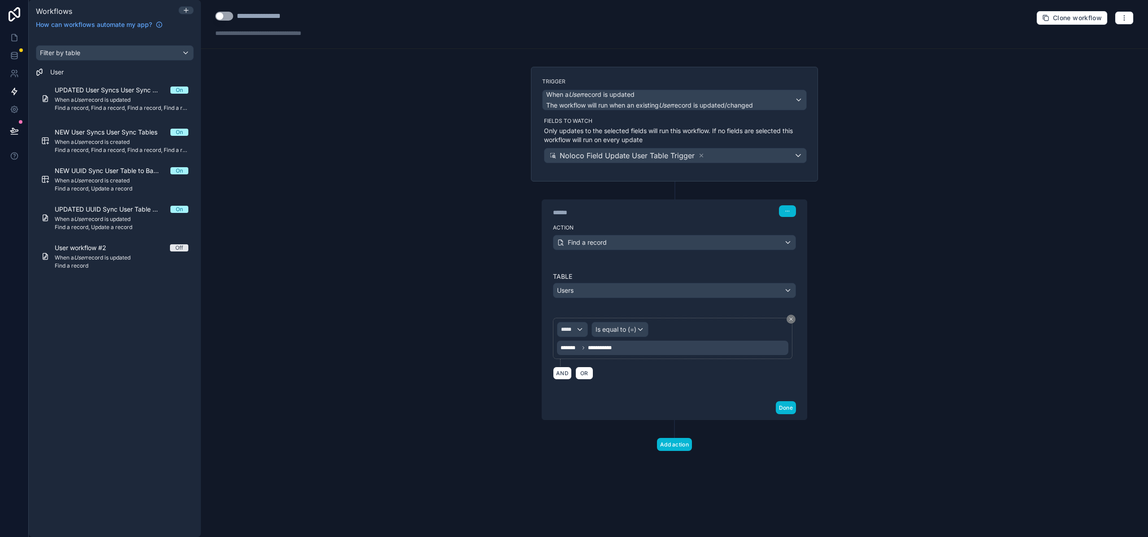
click at [597, 348] on span "**********" at bounding box center [603, 347] width 30 height 7
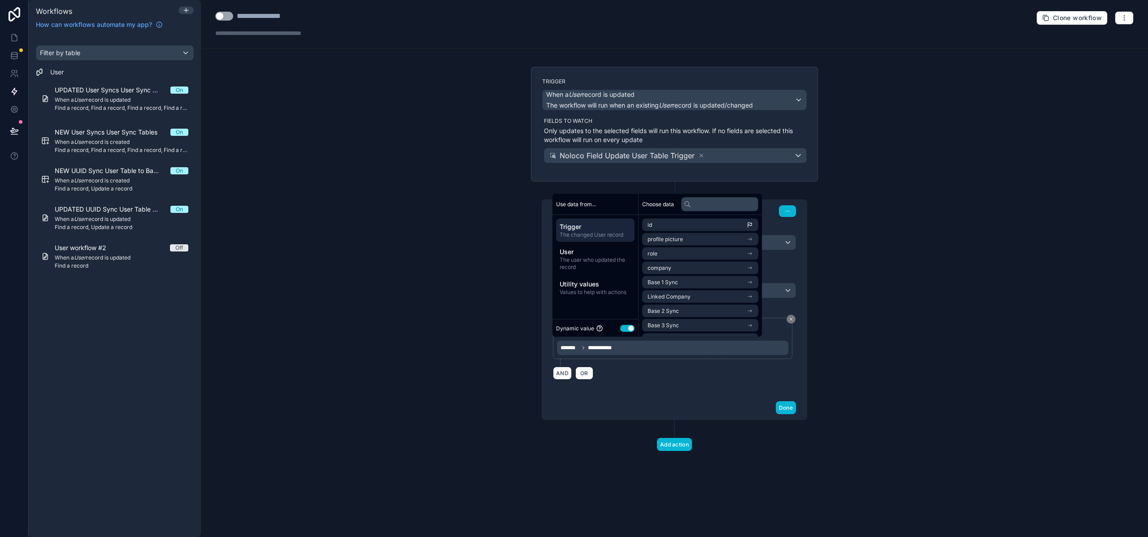
click at [725, 382] on div "**********" at bounding box center [674, 348] width 243 height 73
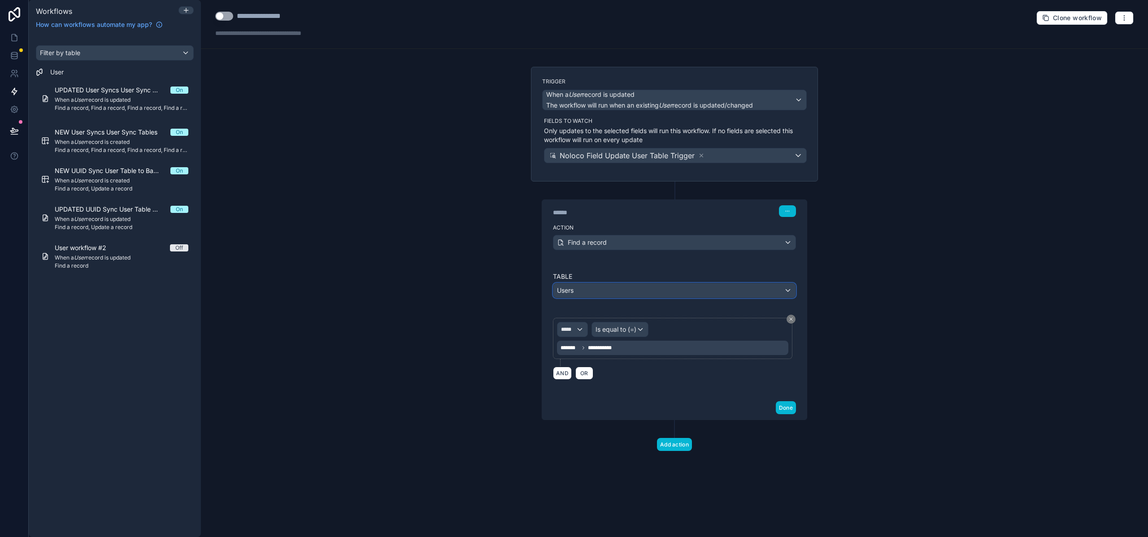
click at [642, 292] on div "Users" at bounding box center [674, 290] width 242 height 14
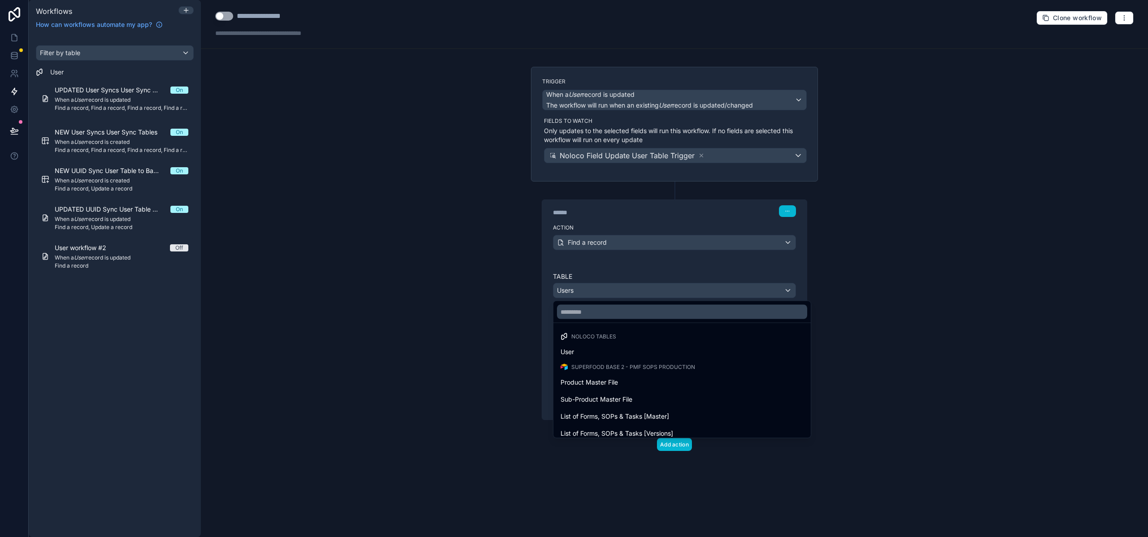
click at [642, 292] on div at bounding box center [574, 268] width 1148 height 537
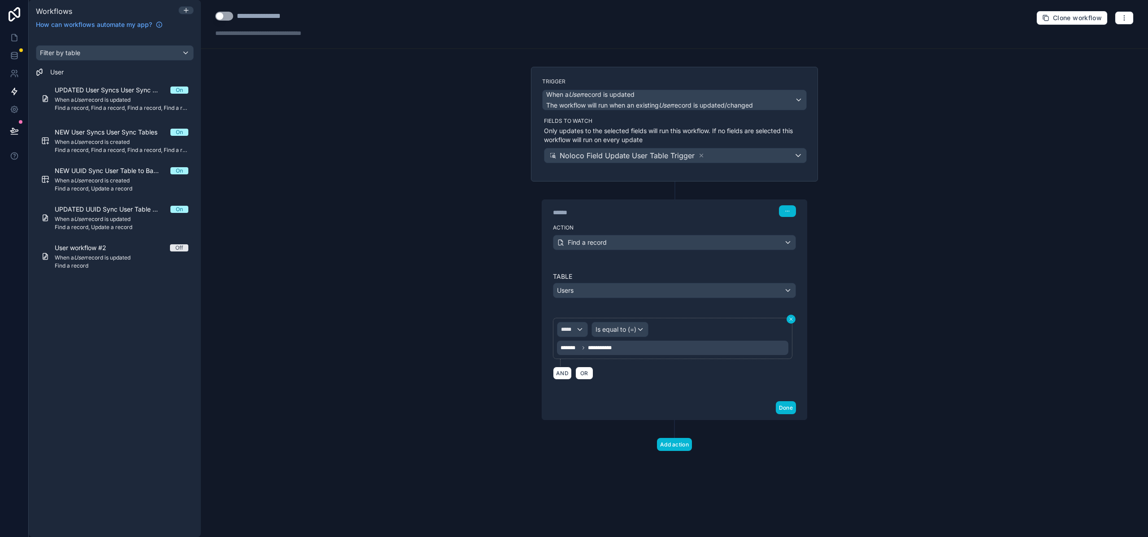
click at [791, 318] on icon at bounding box center [790, 319] width 3 height 3
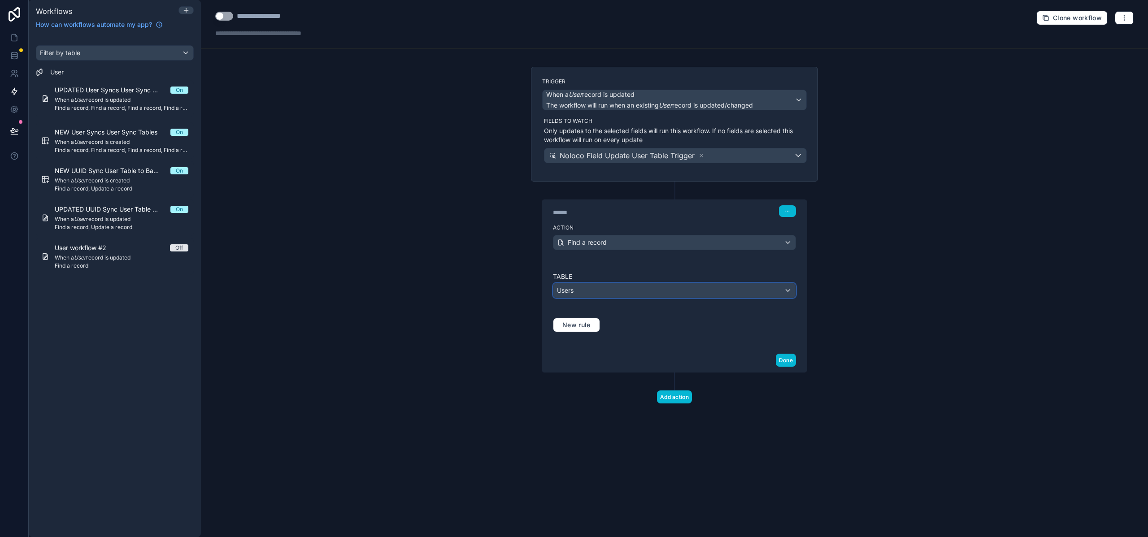
click at [583, 289] on div "Users" at bounding box center [674, 290] width 242 height 14
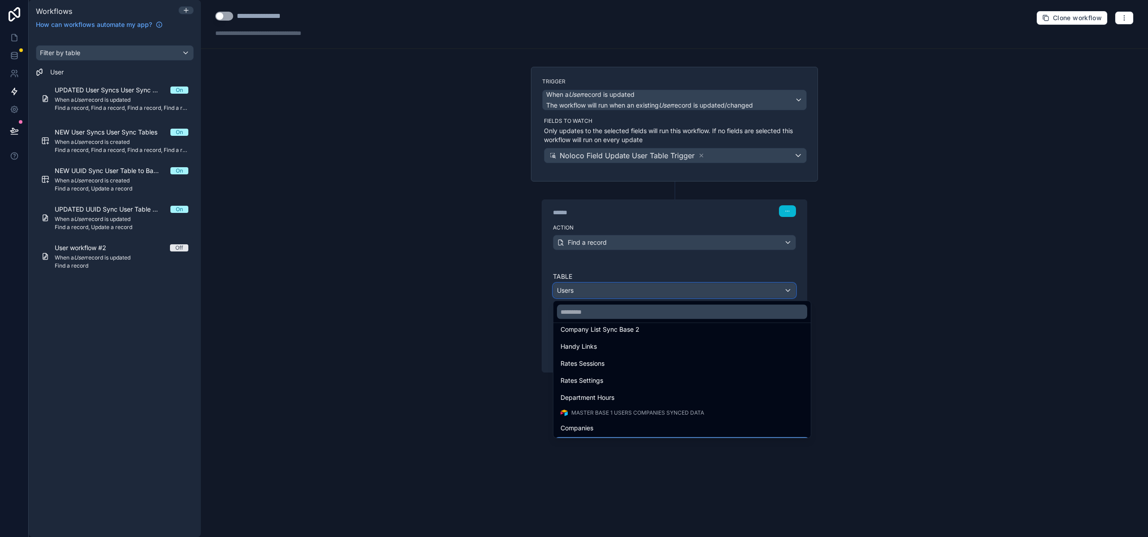
scroll to position [326, 0]
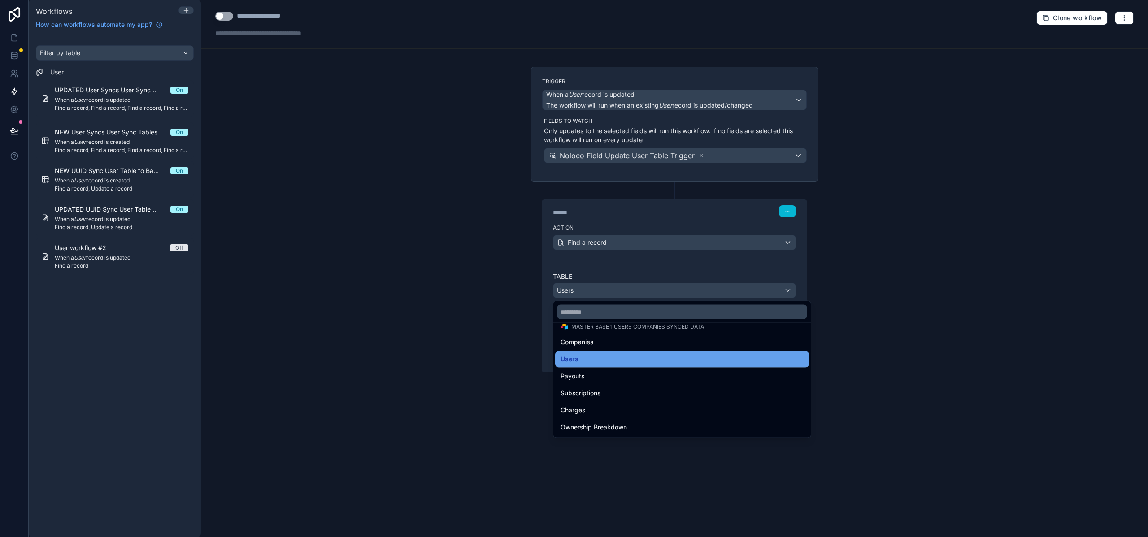
click at [594, 359] on div "Users" at bounding box center [681, 359] width 243 height 11
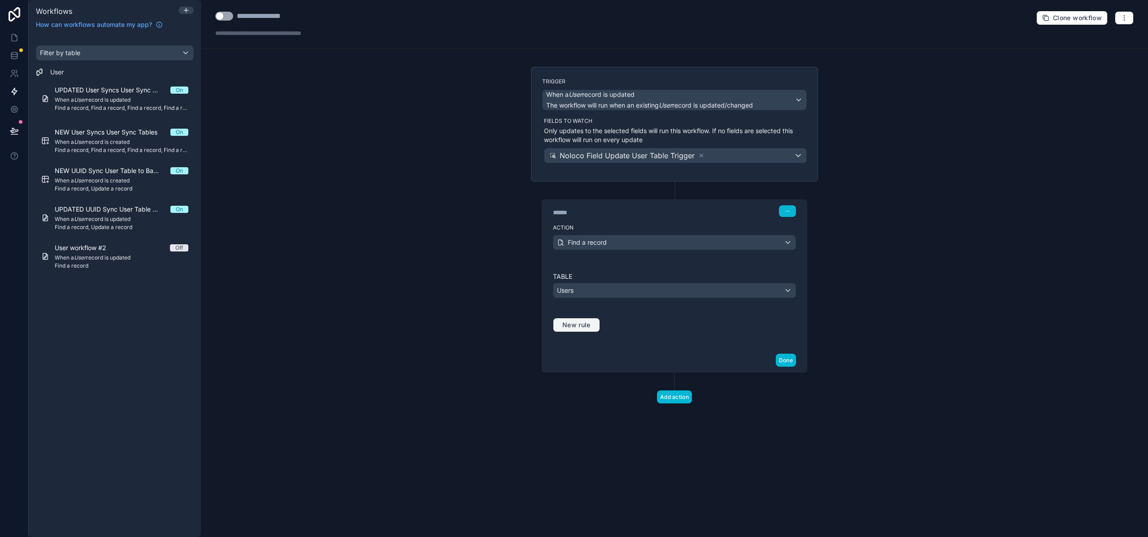
click at [580, 326] on span "New rule" at bounding box center [576, 325] width 35 height 8
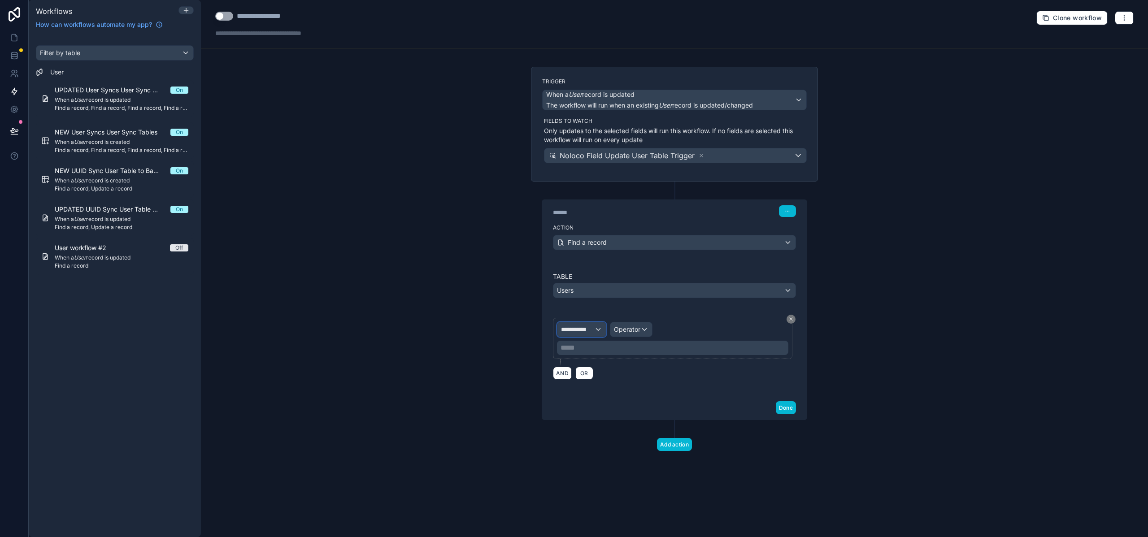
click at [580, 329] on span "**********" at bounding box center [577, 329] width 33 height 9
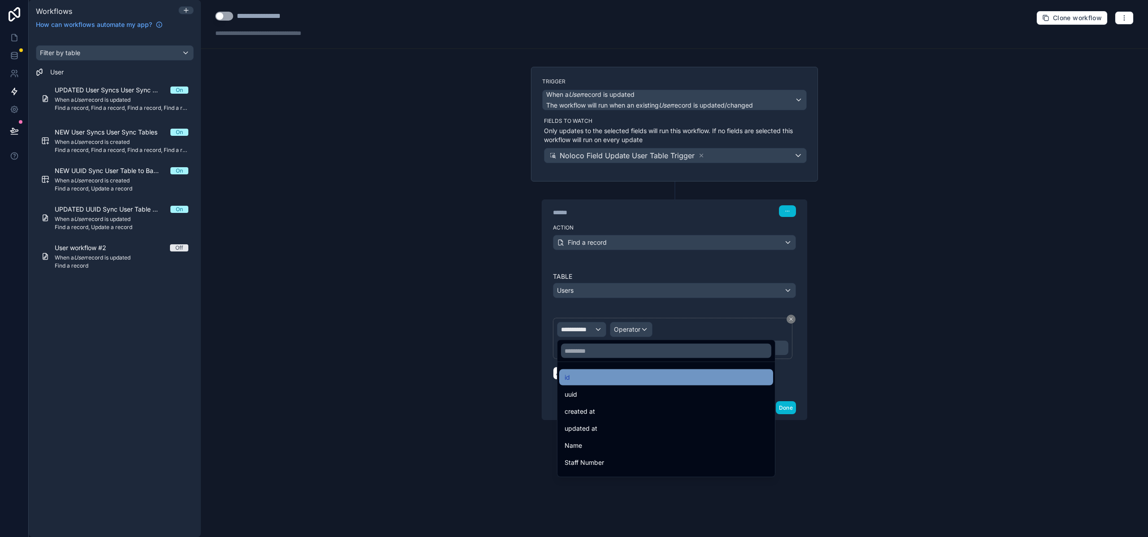
click at [589, 376] on div "id" at bounding box center [665, 377] width 203 height 11
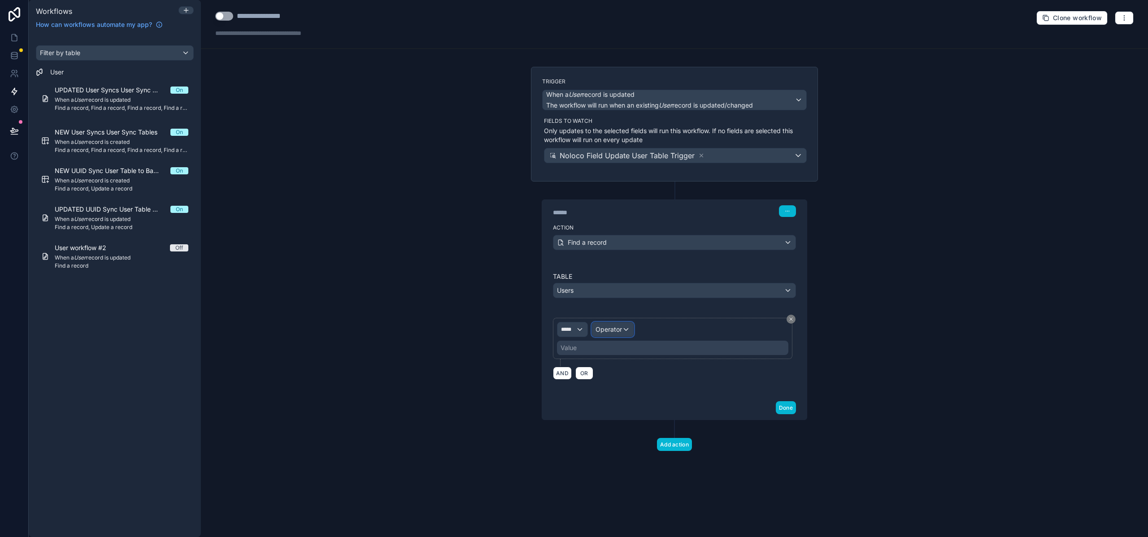
click at [629, 330] on div "Operator" at bounding box center [613, 329] width 42 height 14
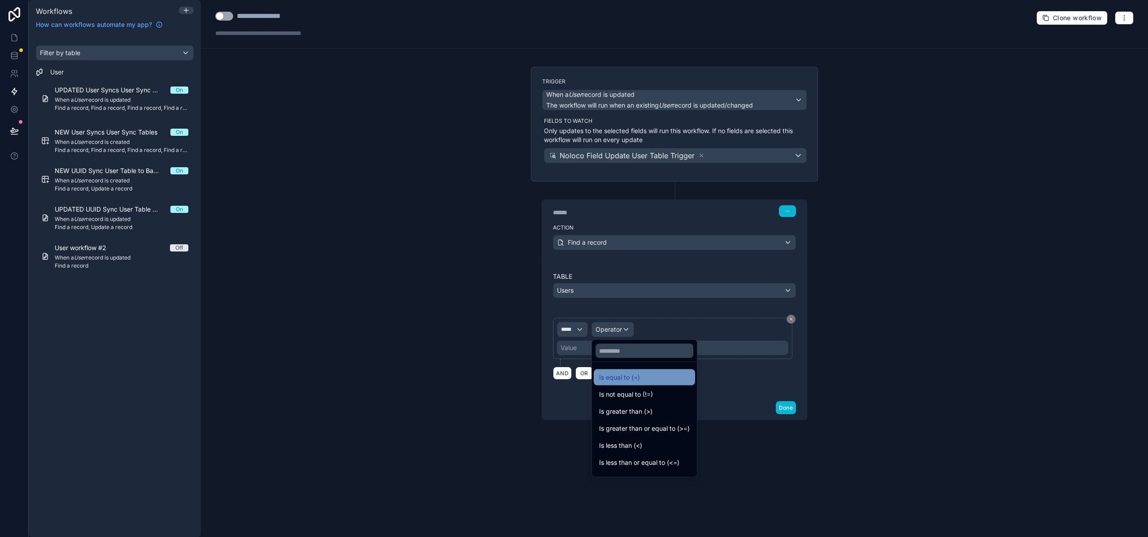
click at [624, 378] on span "Is equal to (=)" at bounding box center [619, 377] width 41 height 11
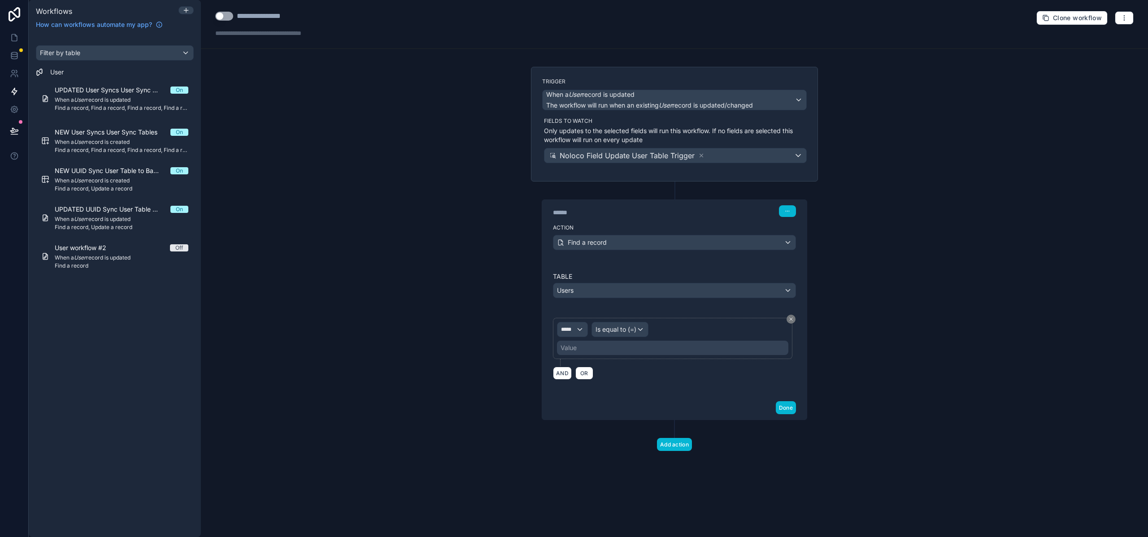
click at [593, 349] on div "Value" at bounding box center [672, 348] width 231 height 14
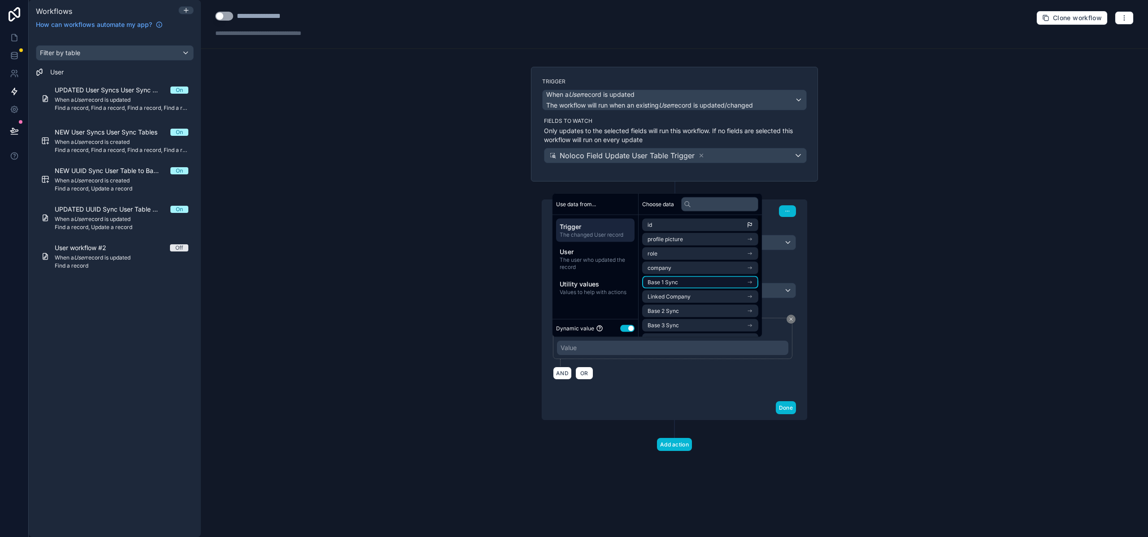
click at [665, 283] on span "Base 1 Sync" at bounding box center [662, 282] width 30 height 7
click at [662, 241] on li "id" at bounding box center [700, 241] width 116 height 13
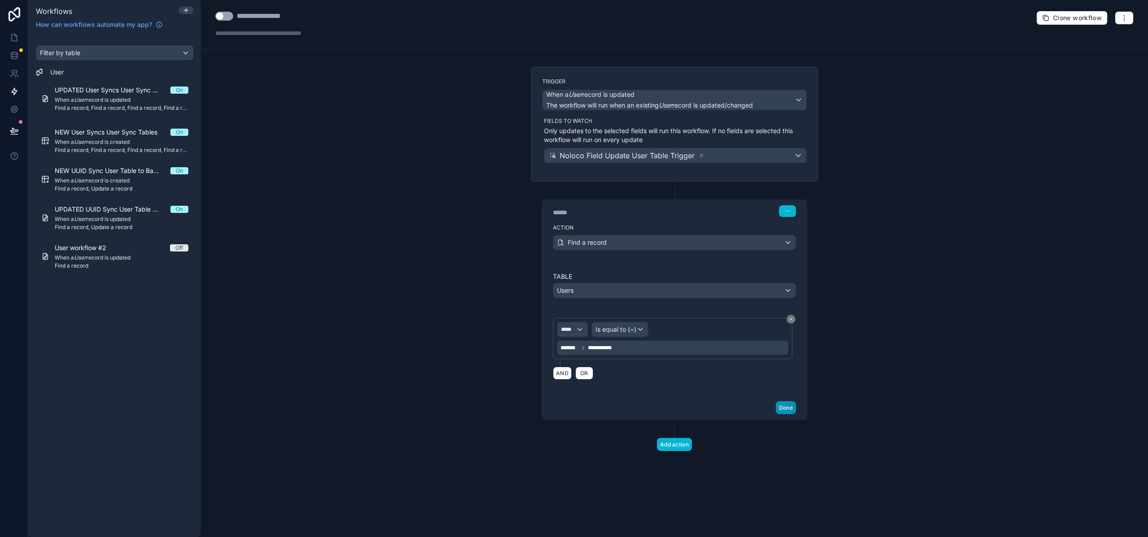
click at [785, 409] on button "Done" at bounding box center [786, 407] width 20 height 13
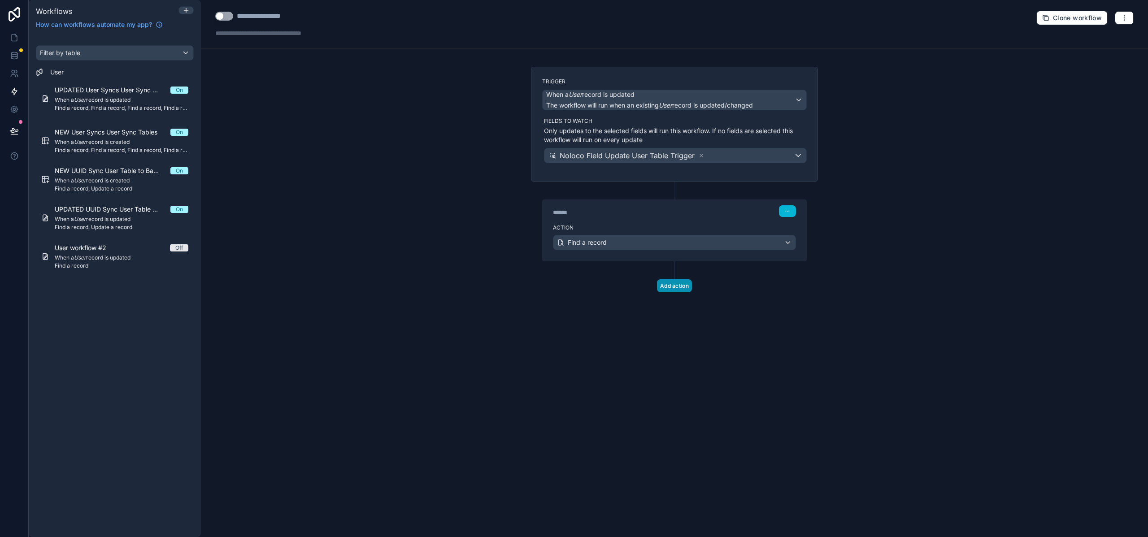
click at [670, 286] on button "Add action" at bounding box center [674, 285] width 35 height 13
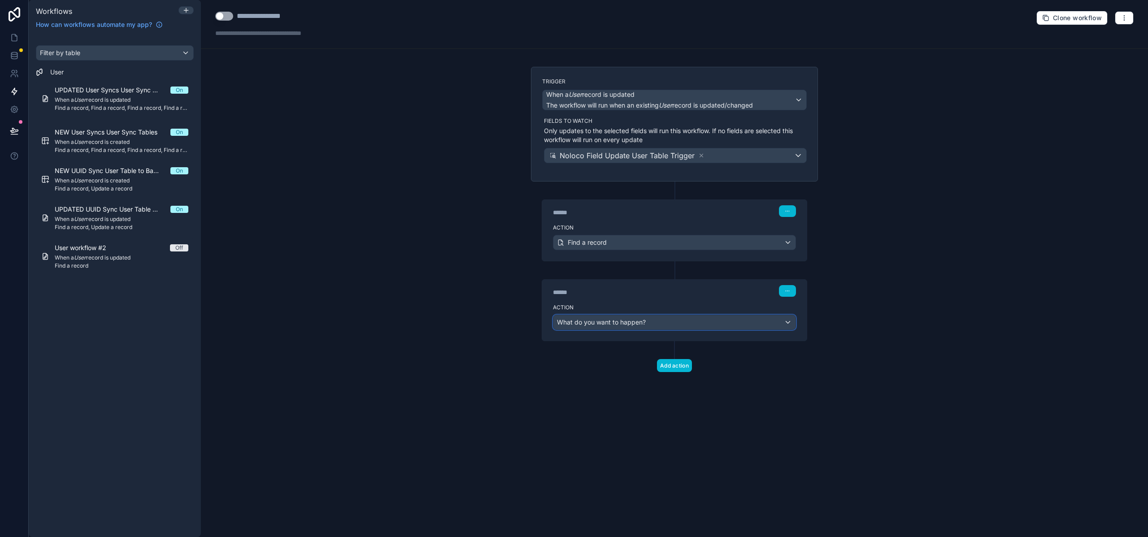
click at [596, 326] on span "What do you want to happen?" at bounding box center [601, 322] width 89 height 9
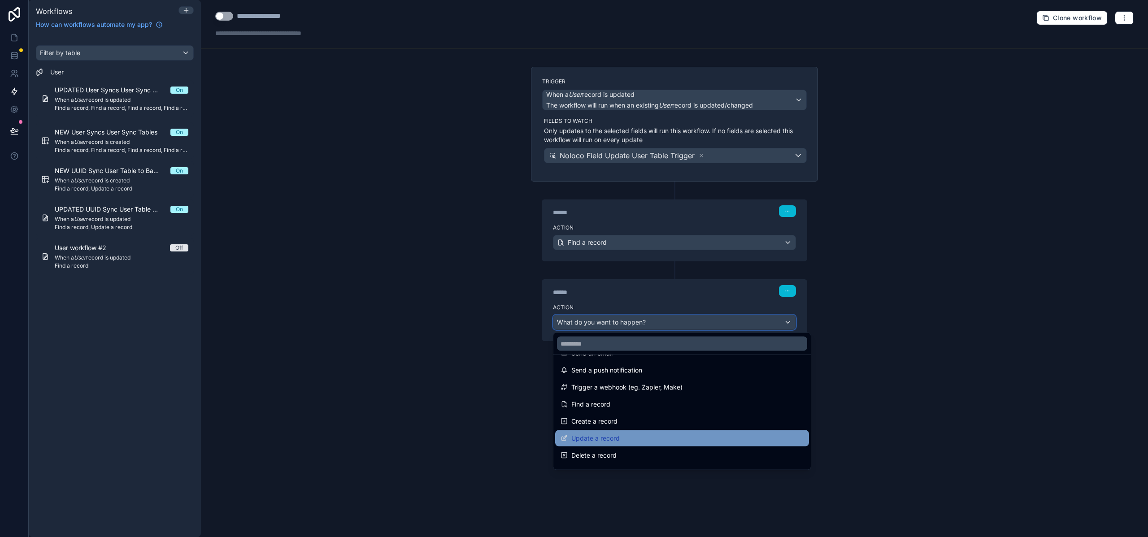
scroll to position [17, 0]
click at [604, 437] on span "Update a record" at bounding box center [595, 438] width 48 height 11
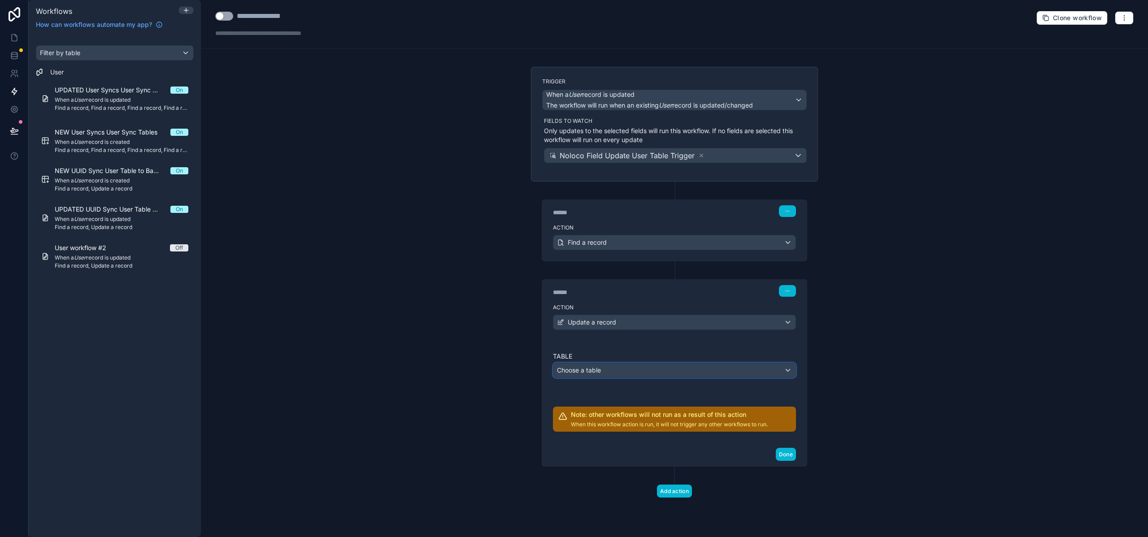
click at [607, 372] on div "Choose a table" at bounding box center [674, 370] width 242 height 14
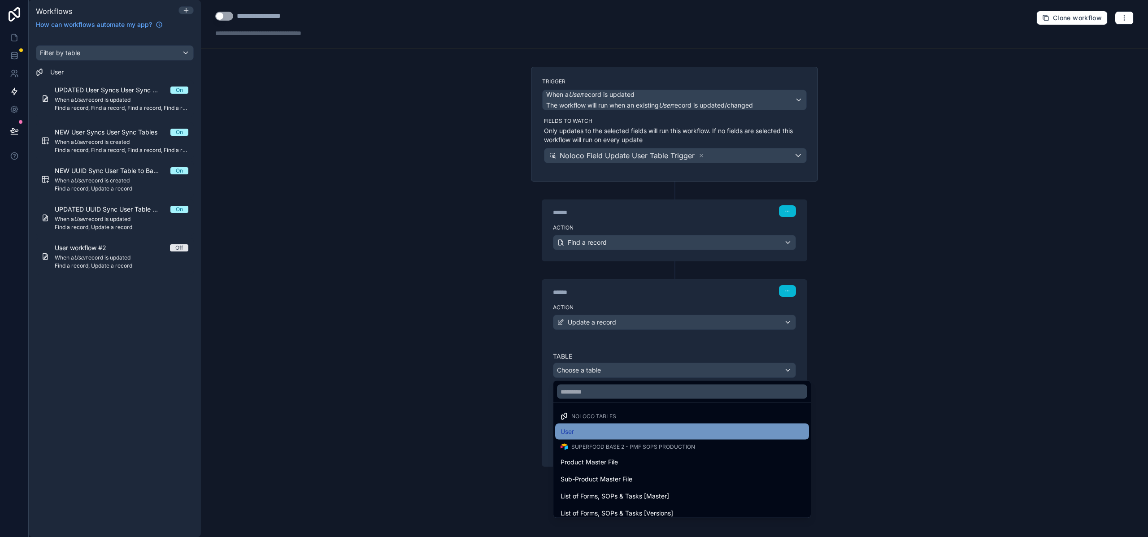
click at [593, 429] on div "User" at bounding box center [681, 431] width 243 height 11
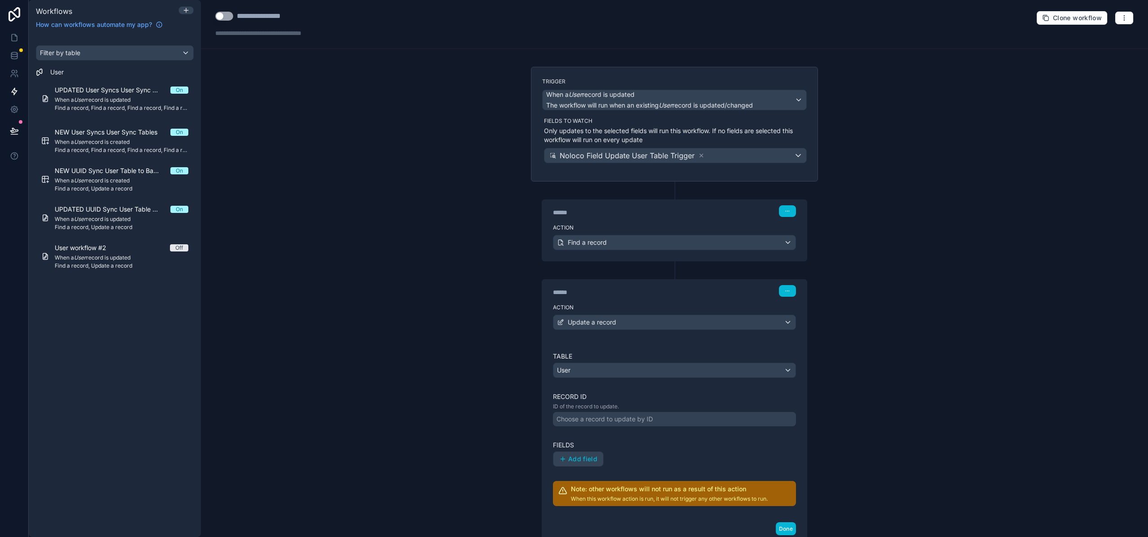
click at [588, 421] on div "Choose a record to update by ID" at bounding box center [604, 419] width 96 height 9
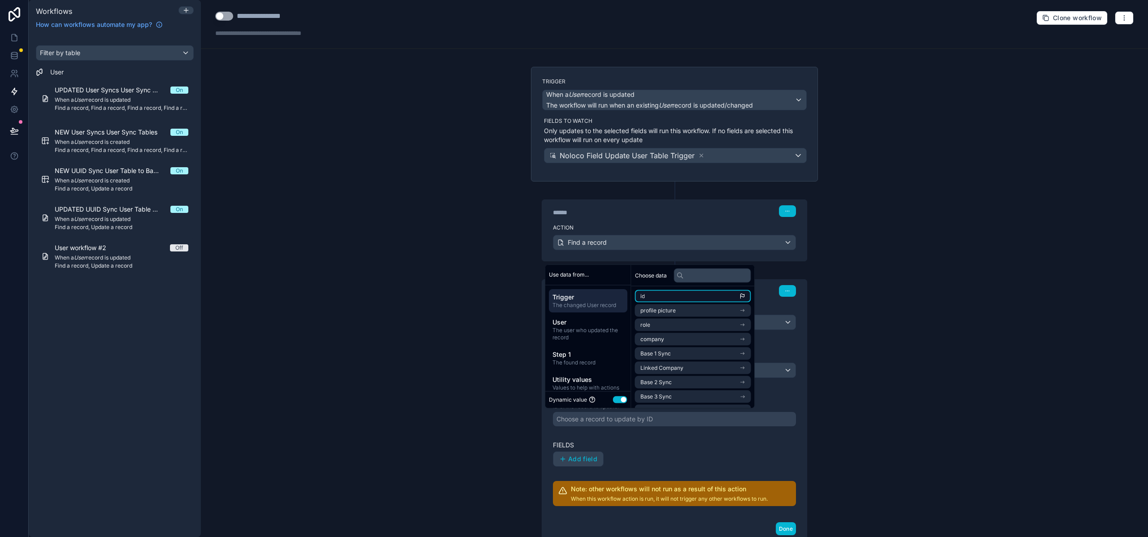
click at [657, 293] on li "id" at bounding box center [693, 296] width 116 height 13
click at [430, 309] on div "**********" at bounding box center [674, 268] width 947 height 537
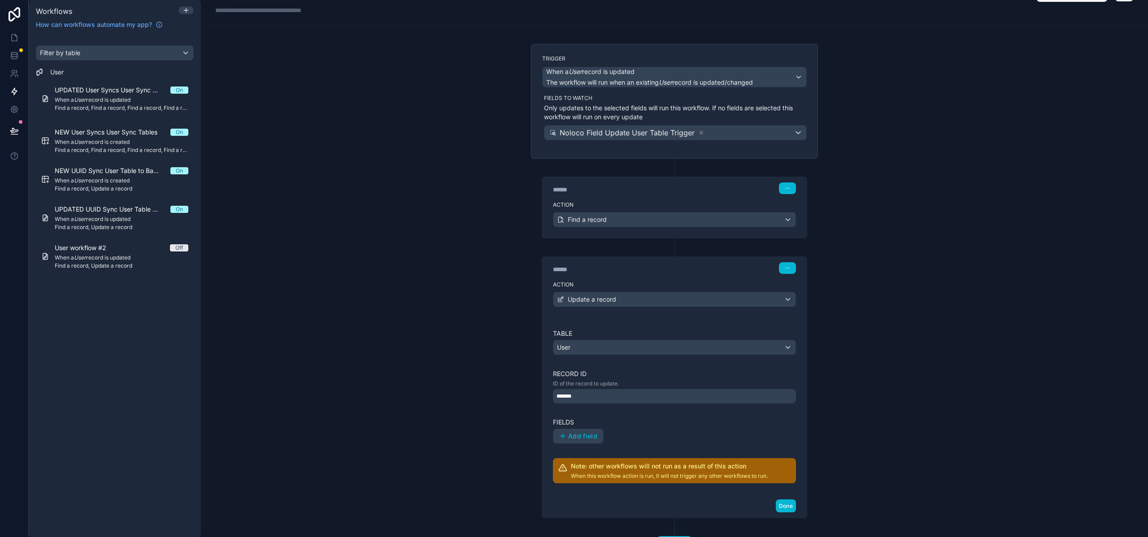
scroll to position [63, 0]
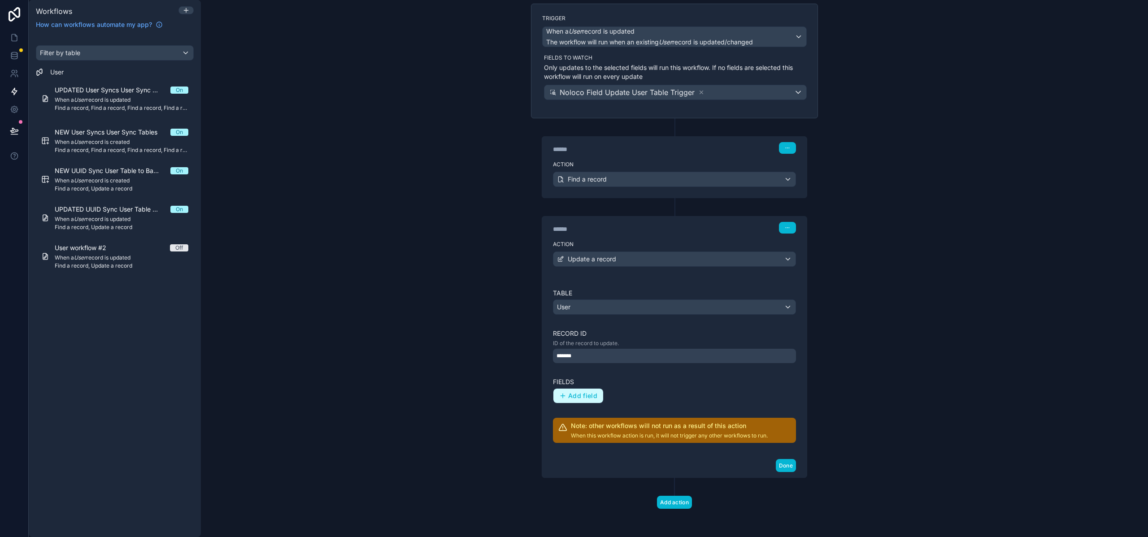
click at [568, 394] on span "Add field" at bounding box center [582, 396] width 29 height 8
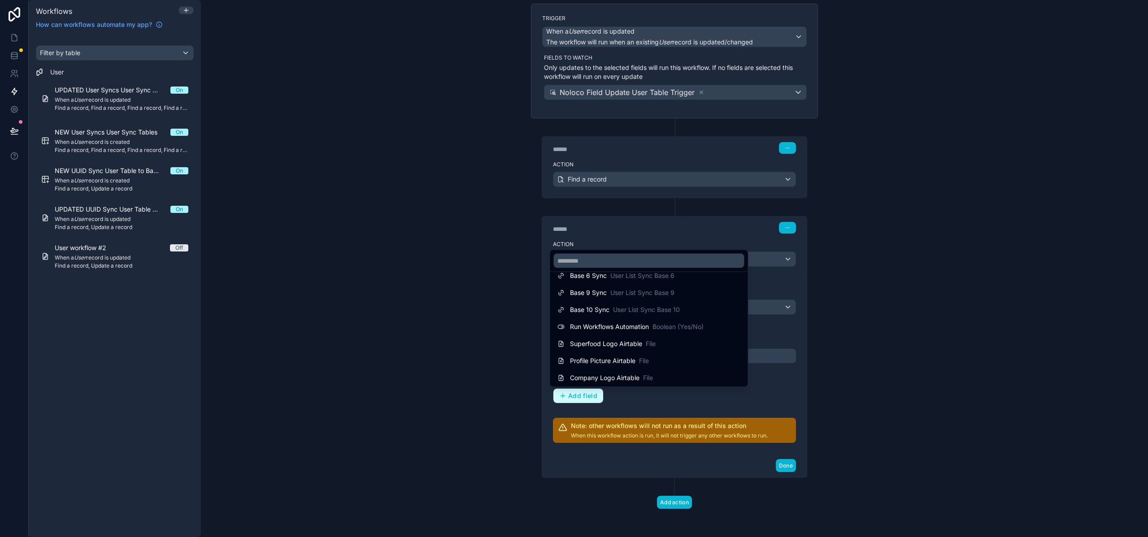
scroll to position [394, 0]
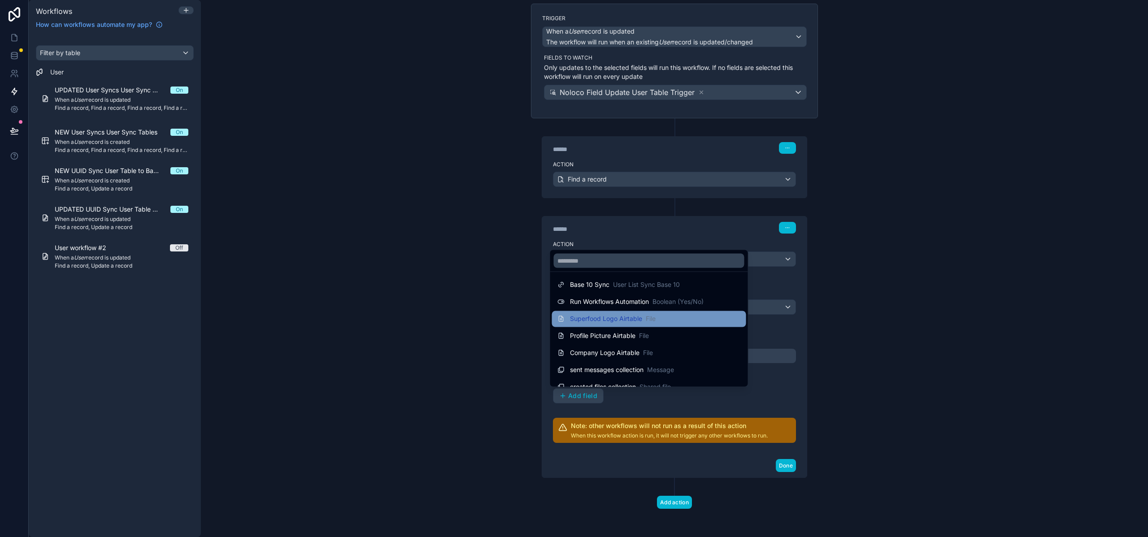
click at [598, 318] on span "Superfood Logo Airtable" at bounding box center [606, 319] width 72 height 9
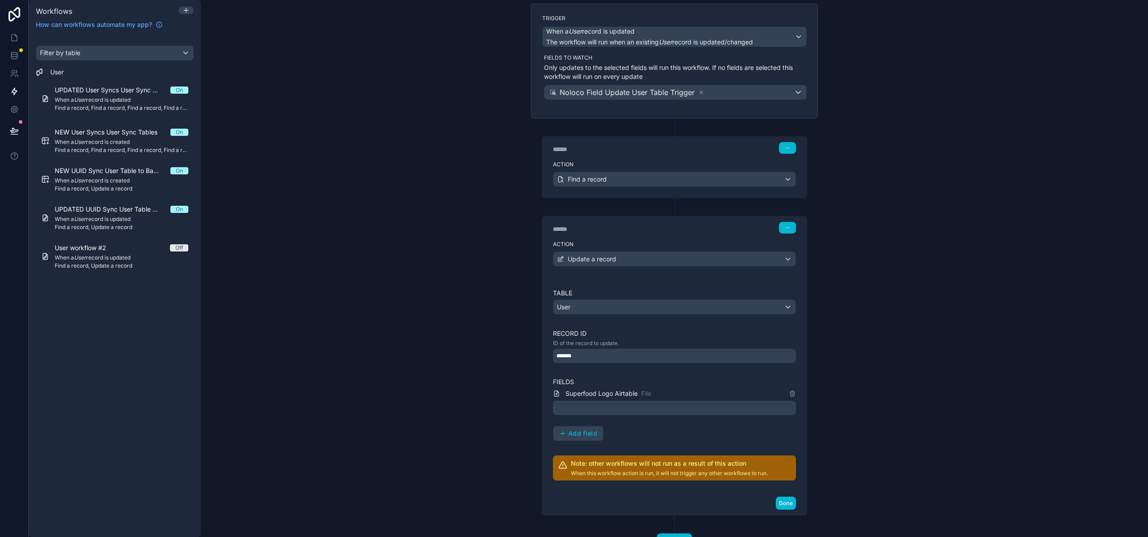
click at [594, 406] on div at bounding box center [674, 408] width 243 height 14
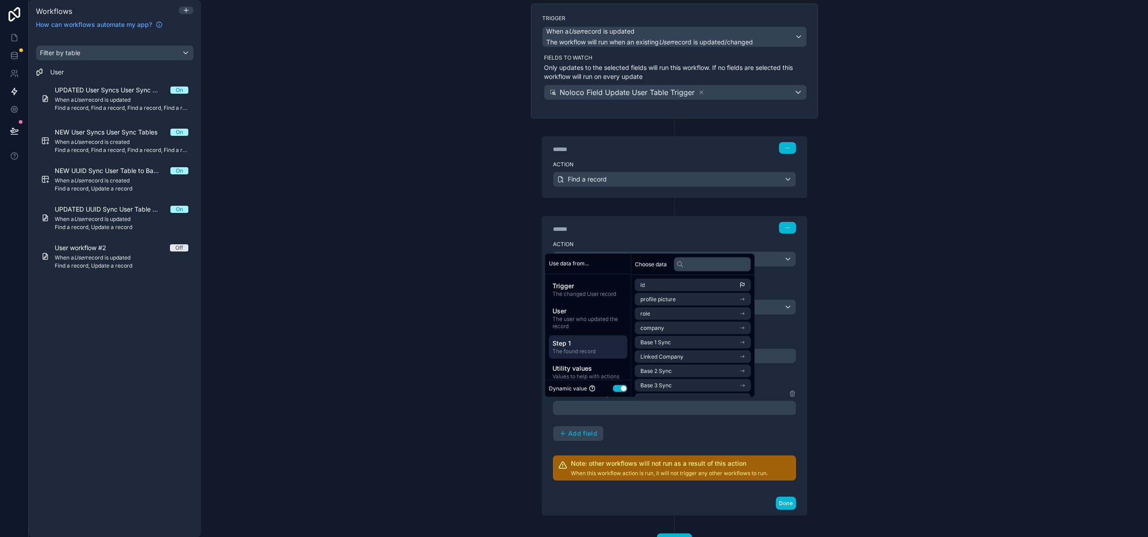
click at [594, 342] on span "Step 1" at bounding box center [587, 342] width 71 height 9
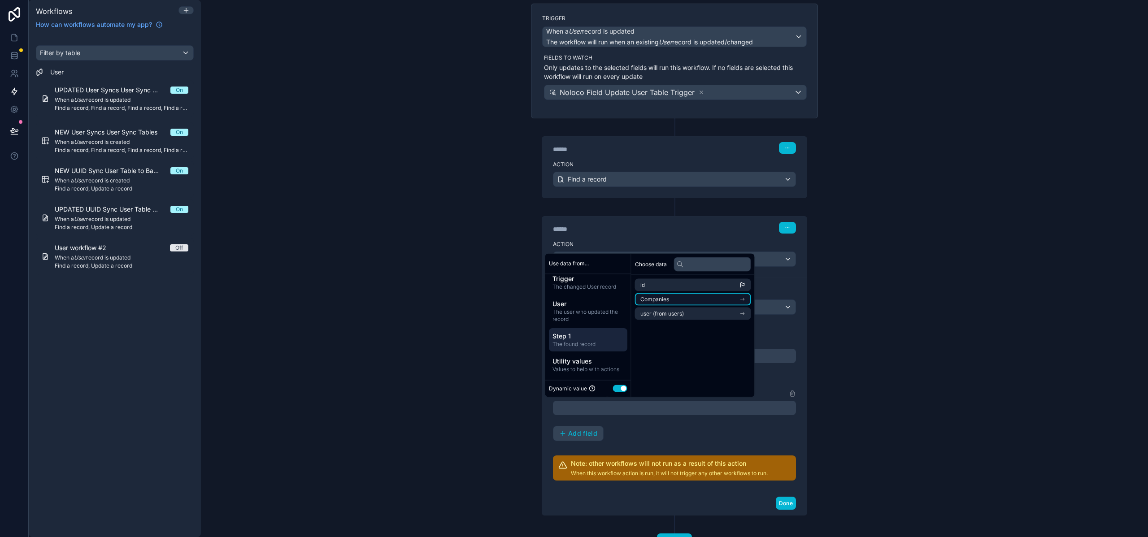
click at [665, 298] on span "Companies" at bounding box center [654, 299] width 29 height 7
click at [659, 289] on div "Companies" at bounding box center [693, 285] width 116 height 13
click at [659, 286] on li "id" at bounding box center [693, 285] width 116 height 13
click at [662, 298] on span "Companies" at bounding box center [654, 299] width 29 height 7
click at [661, 306] on li "id" at bounding box center [693, 301] width 116 height 13
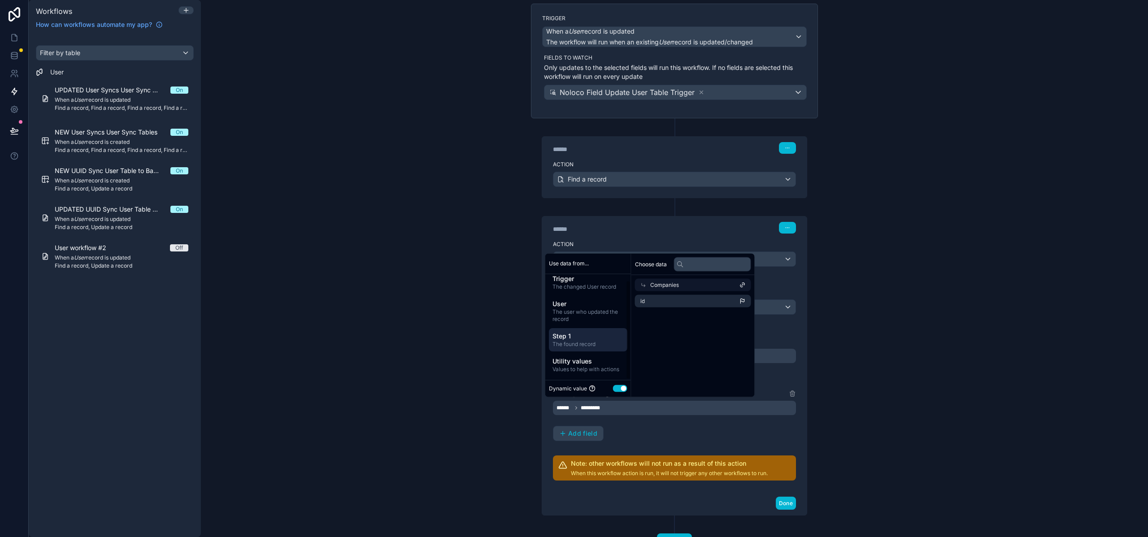
click at [436, 402] on div "**********" at bounding box center [674, 268] width 947 height 537
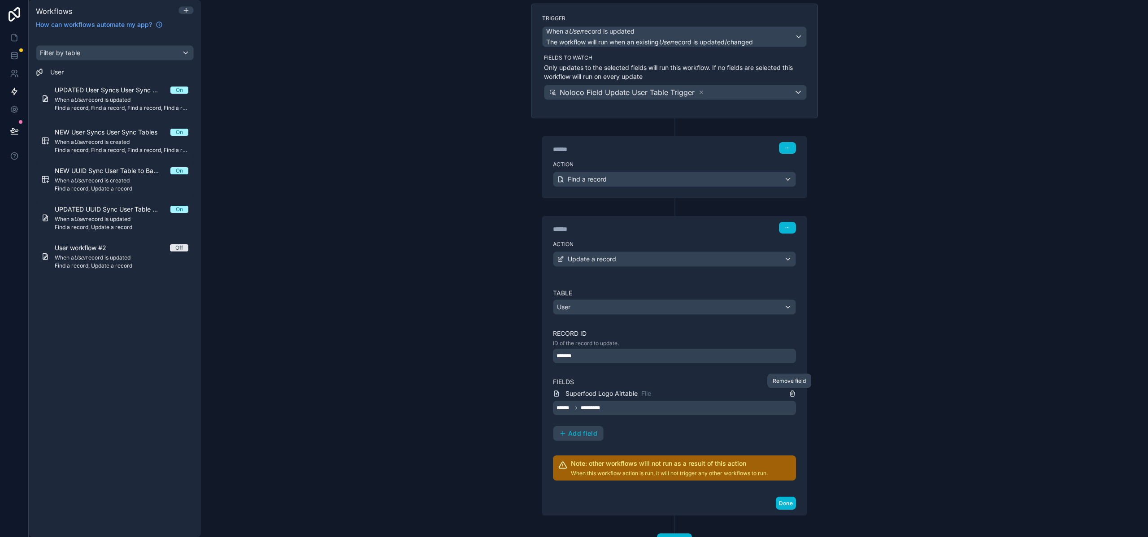
click at [789, 392] on icon at bounding box center [792, 393] width 7 height 7
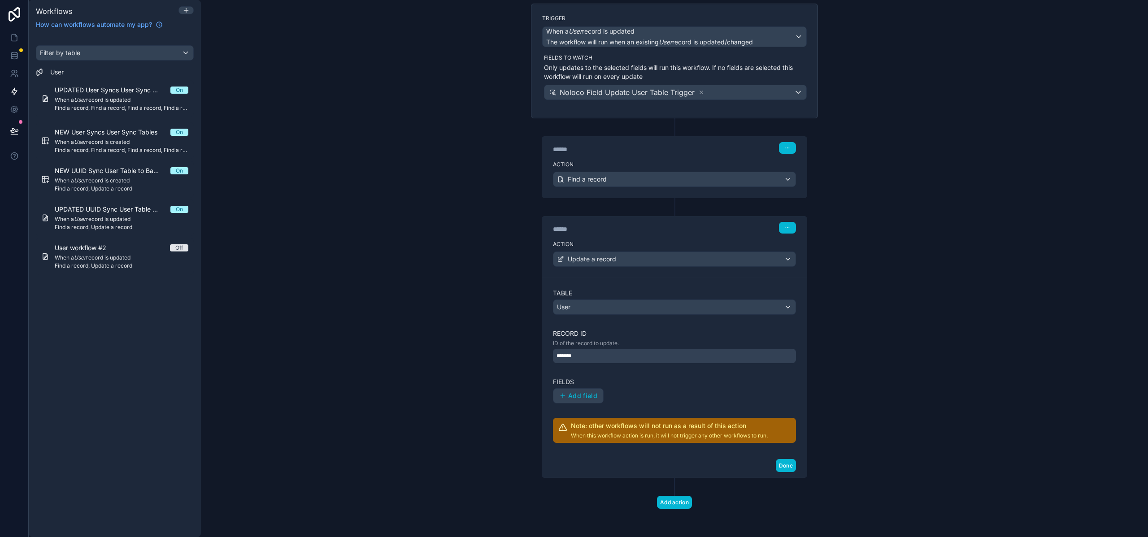
scroll to position [0, 0]
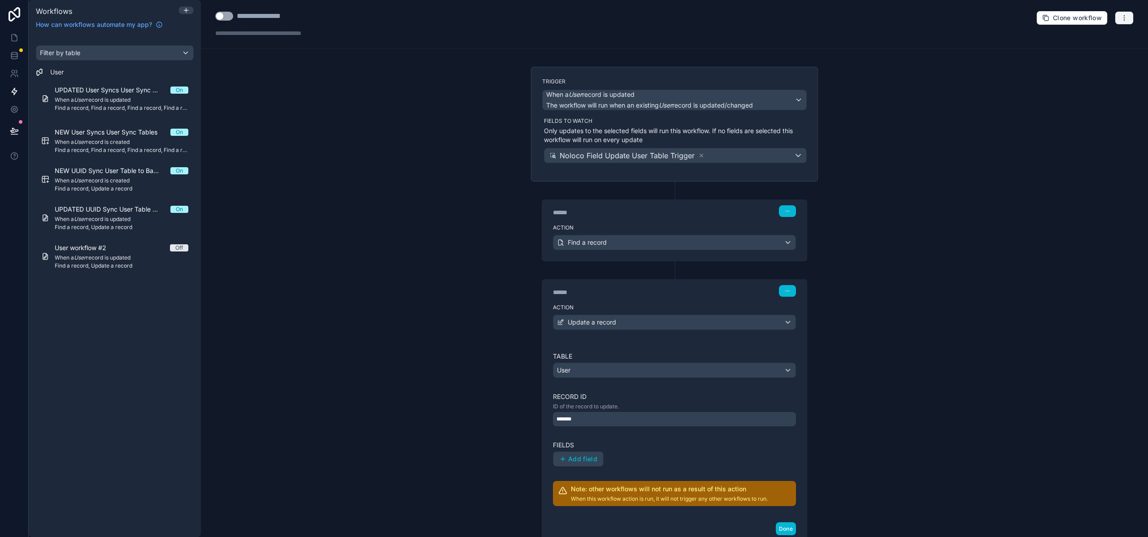
click at [1120, 15] on icon "button" at bounding box center [1123, 17] width 7 height 7
click at [1091, 69] on span "Delete workflow" at bounding box center [1093, 67] width 43 height 7
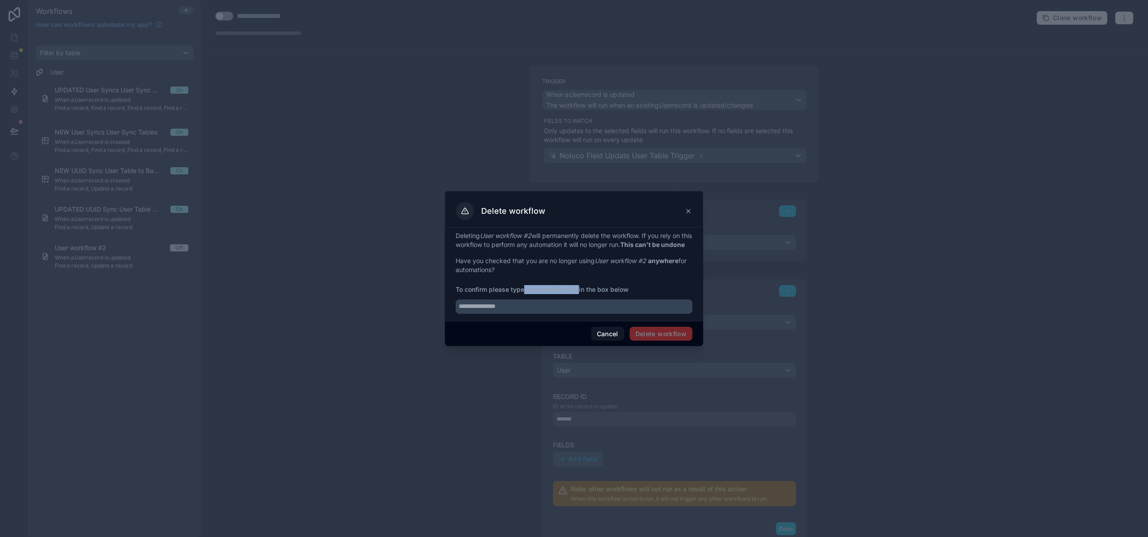
drag, startPoint x: 528, startPoint y: 294, endPoint x: 579, endPoint y: 294, distance: 51.1
click at [579, 293] on strong "User workflow #2" at bounding box center [551, 290] width 55 height 8
copy strong "User workflow #2"
click at [555, 312] on input "text" at bounding box center [573, 306] width 237 height 14
paste input "**********"
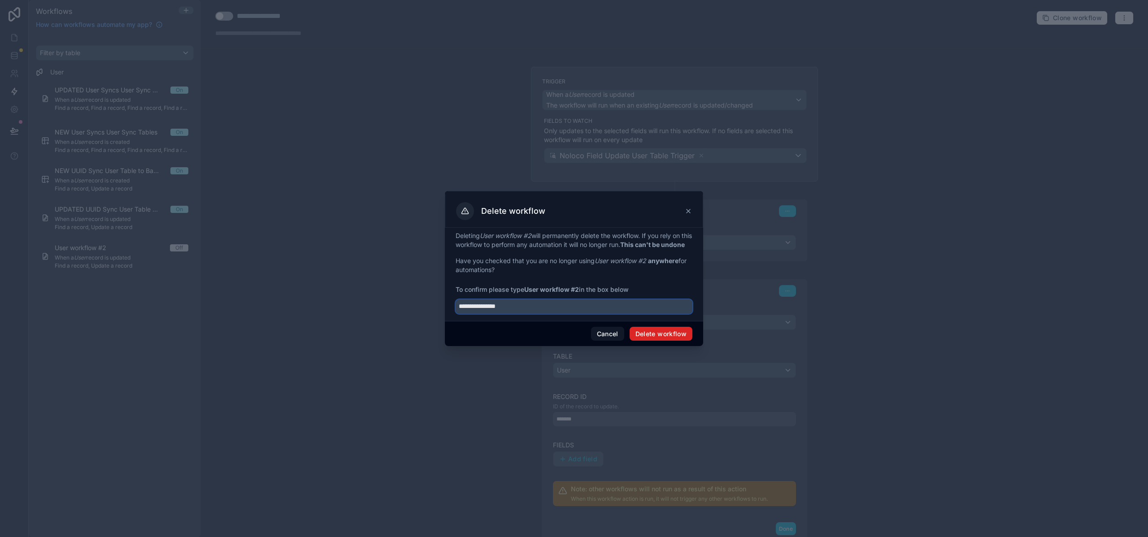
type input "**********"
click at [659, 335] on button "Delete workflow" at bounding box center [660, 334] width 63 height 14
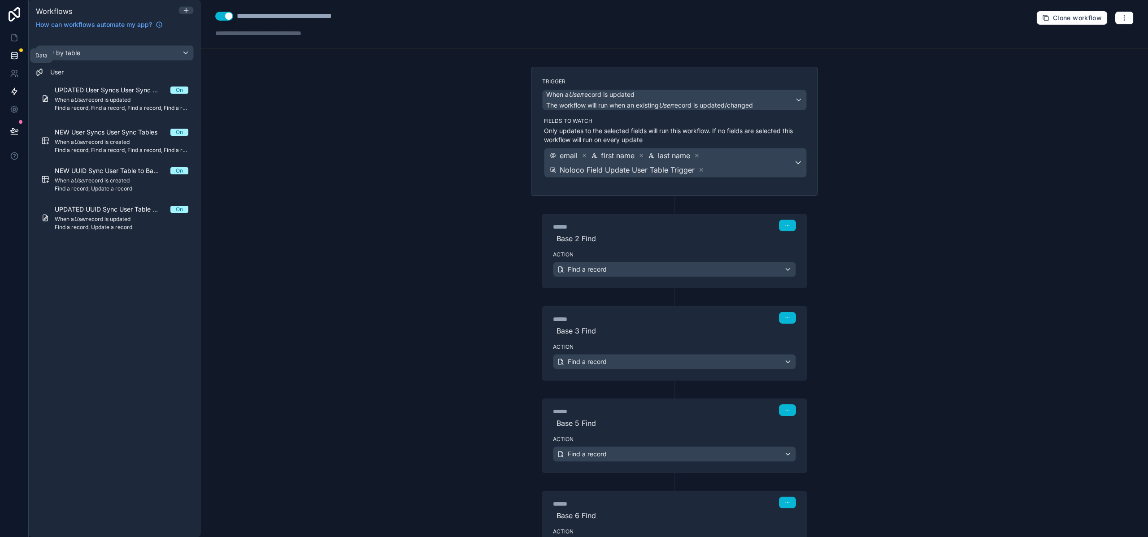
click at [22, 52] on link at bounding box center [14, 56] width 28 height 18
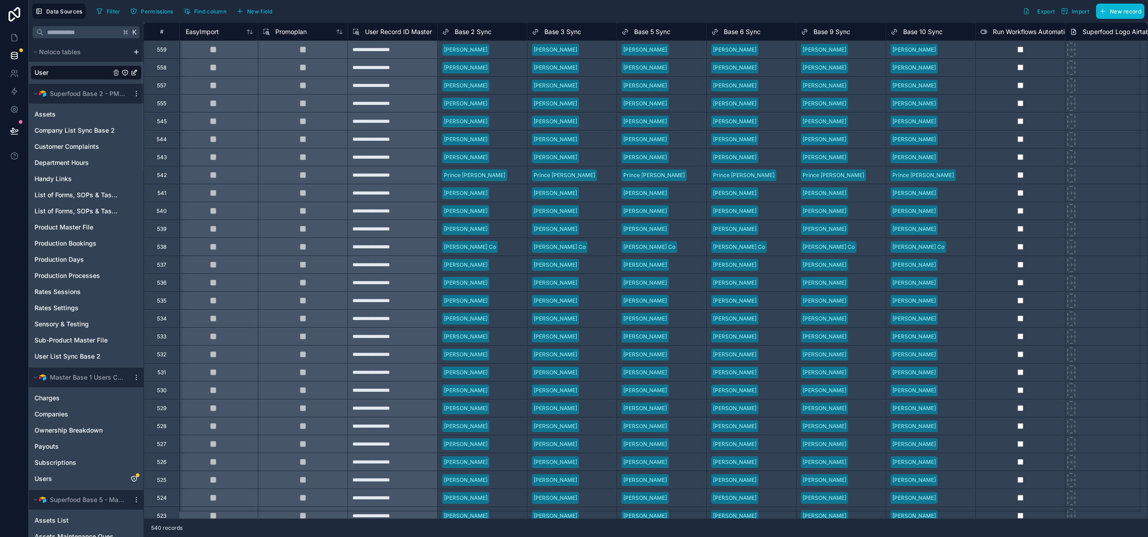
scroll to position [0, 936]
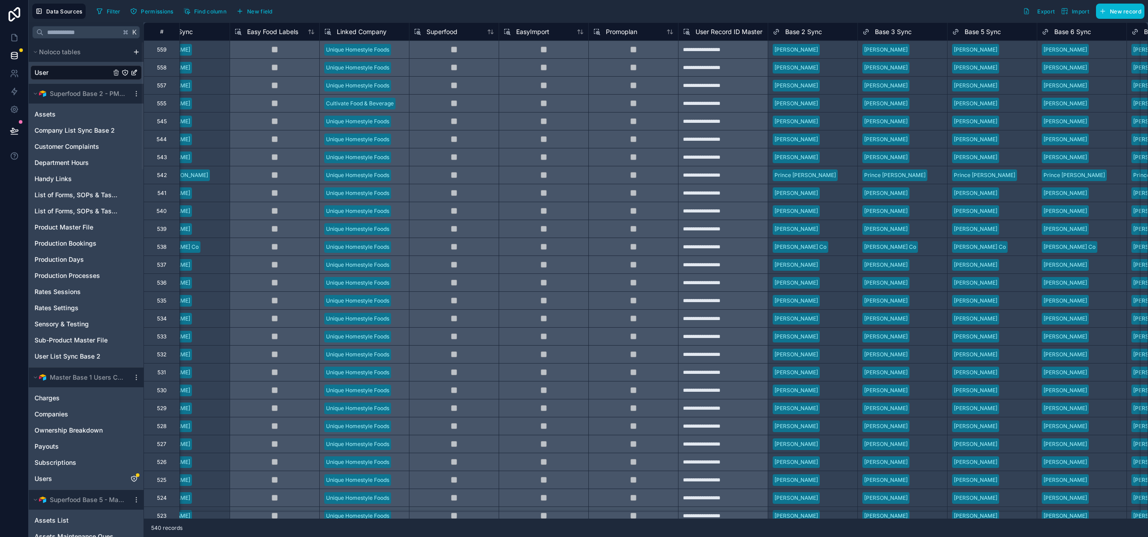
click at [394, 34] on div "Linked Company" at bounding box center [364, 31] width 80 height 11
click at [375, 29] on span "Linked Company" at bounding box center [362, 31] width 50 height 9
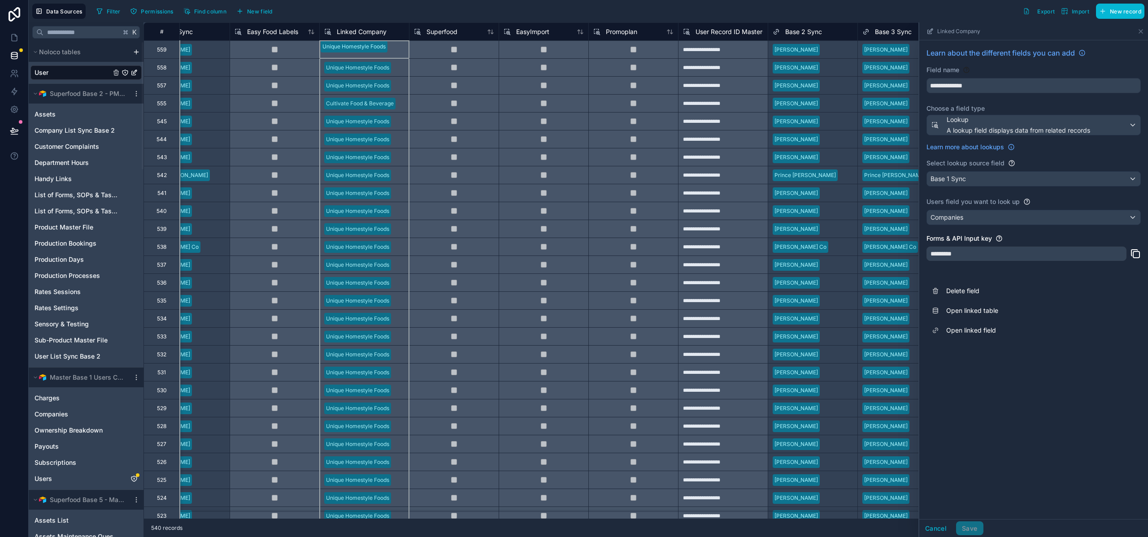
click at [714, 15] on div "Filter Permissions Find column New field Export Import New record" at bounding box center [618, 11] width 1051 height 15
click at [1141, 31] on icon at bounding box center [1140, 31] width 7 height 7
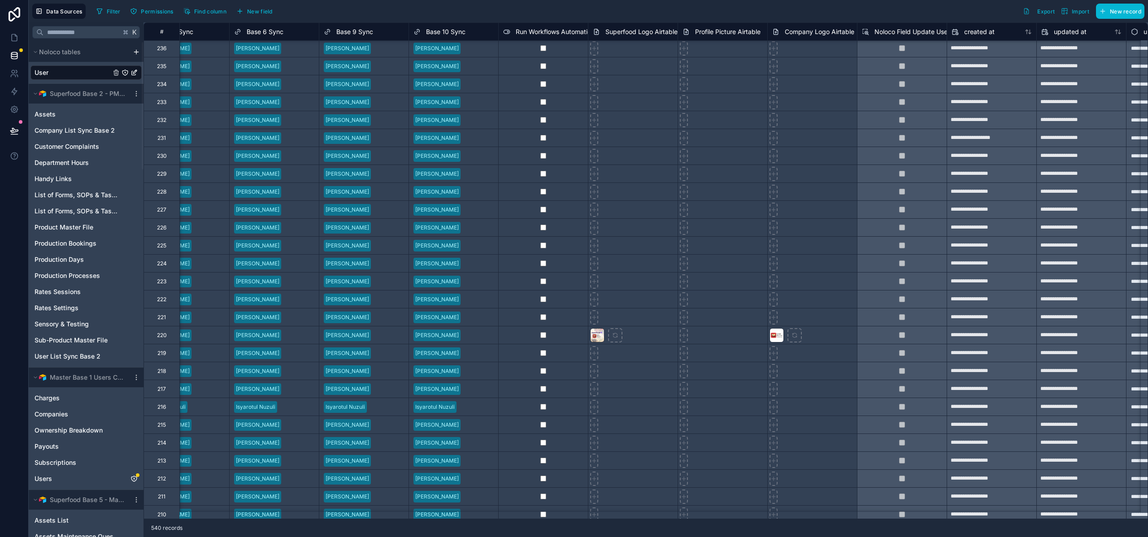
scroll to position [7320, 1743]
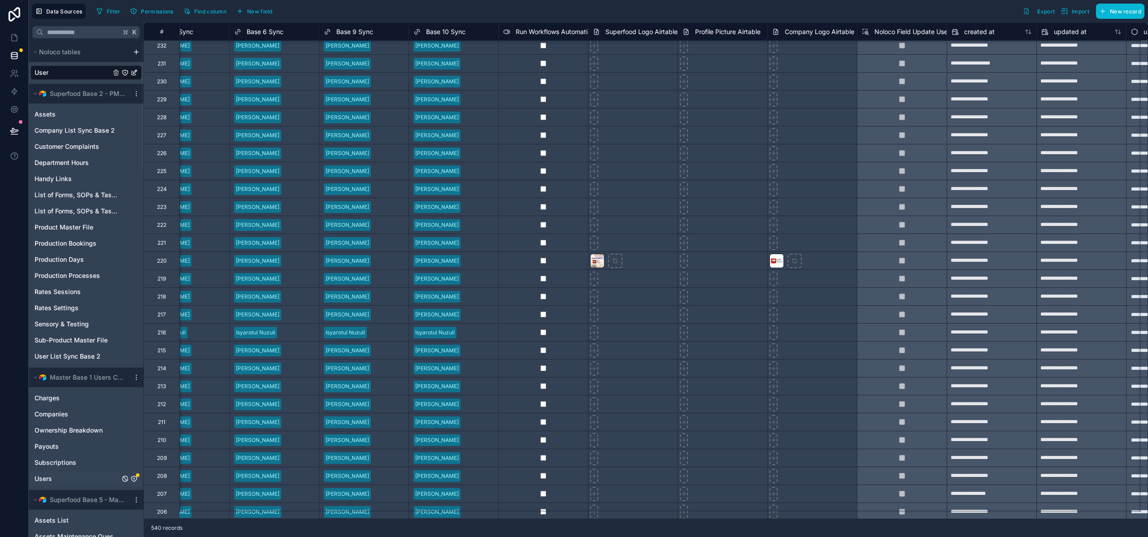
click at [55, 481] on link "Users" at bounding box center [77, 478] width 85 height 9
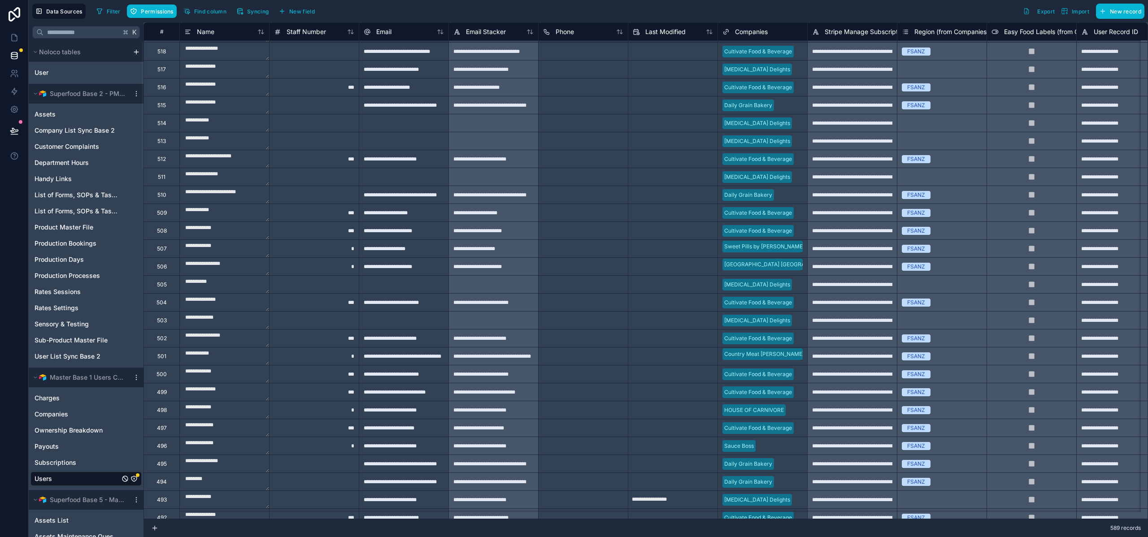
scroll to position [1152, 0]
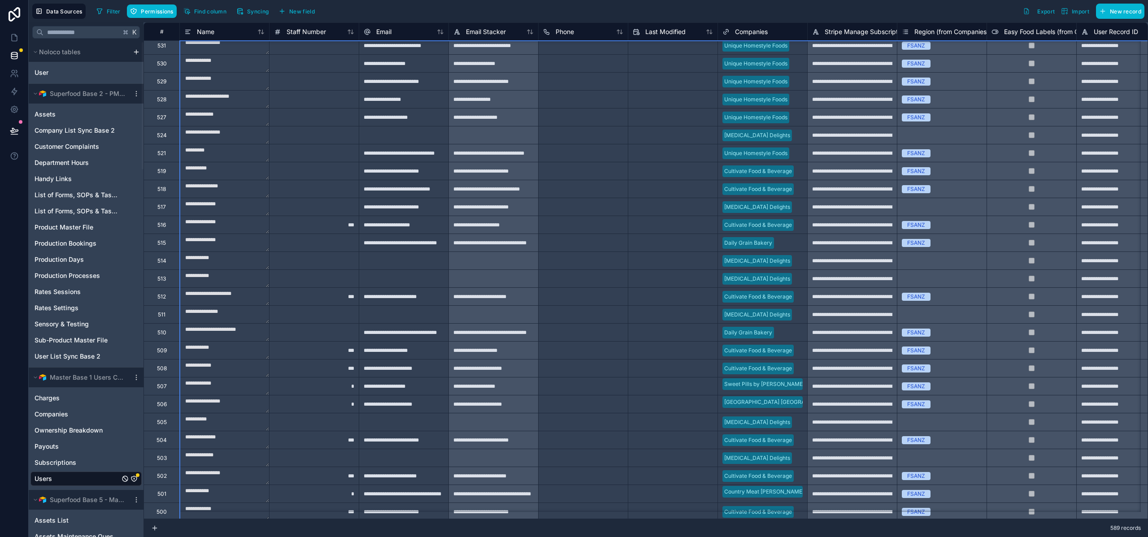
click at [167, 32] on div "#" at bounding box center [162, 31] width 22 height 7
click at [161, 30] on div "#" at bounding box center [162, 31] width 22 height 7
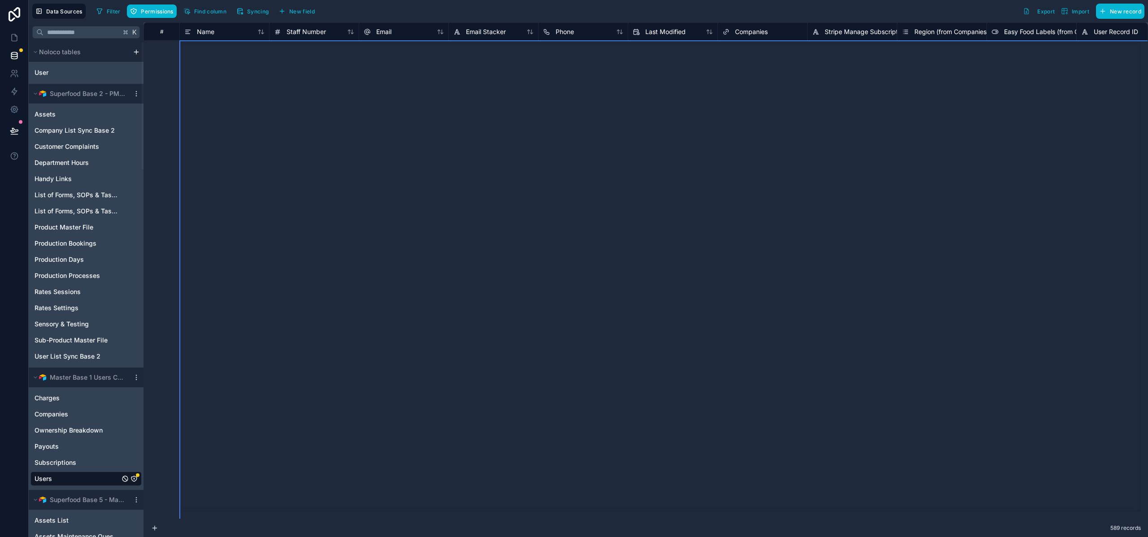
scroll to position [0, 0]
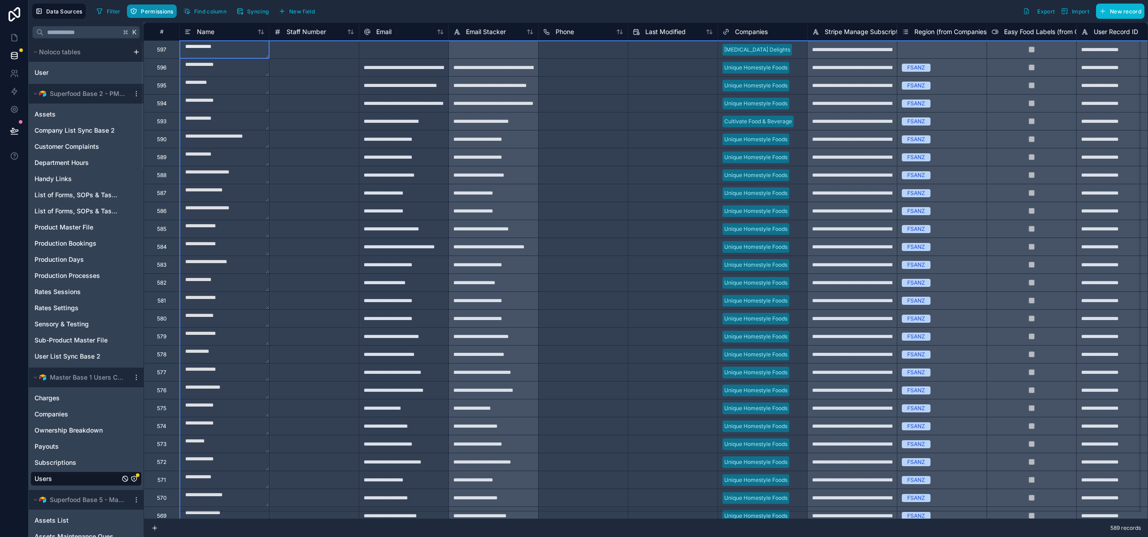
click at [134, 12] on icon "button" at bounding box center [133, 11] width 7 height 7
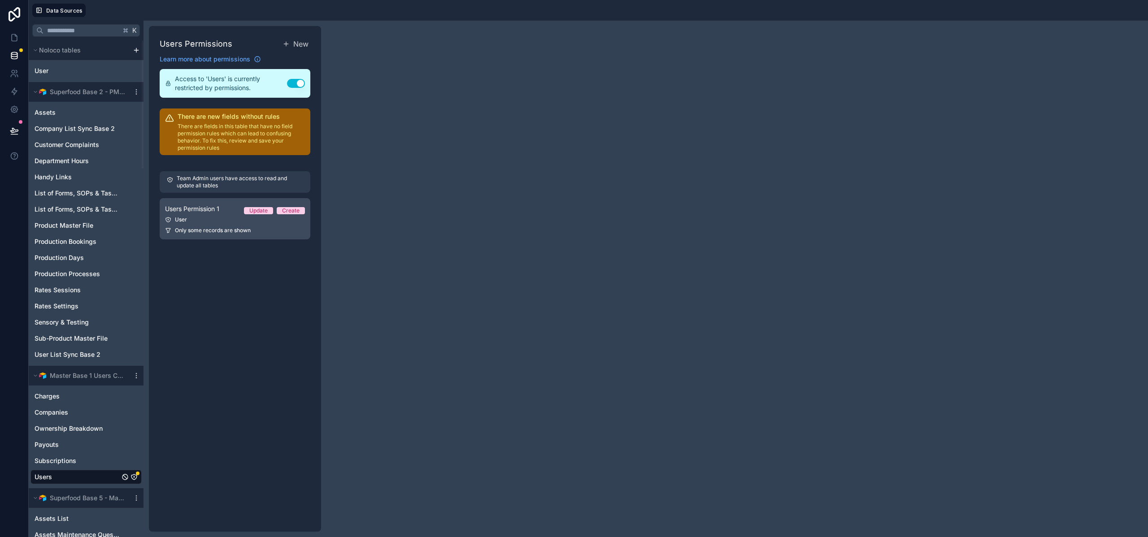
click at [184, 218] on div "User" at bounding box center [235, 219] width 140 height 7
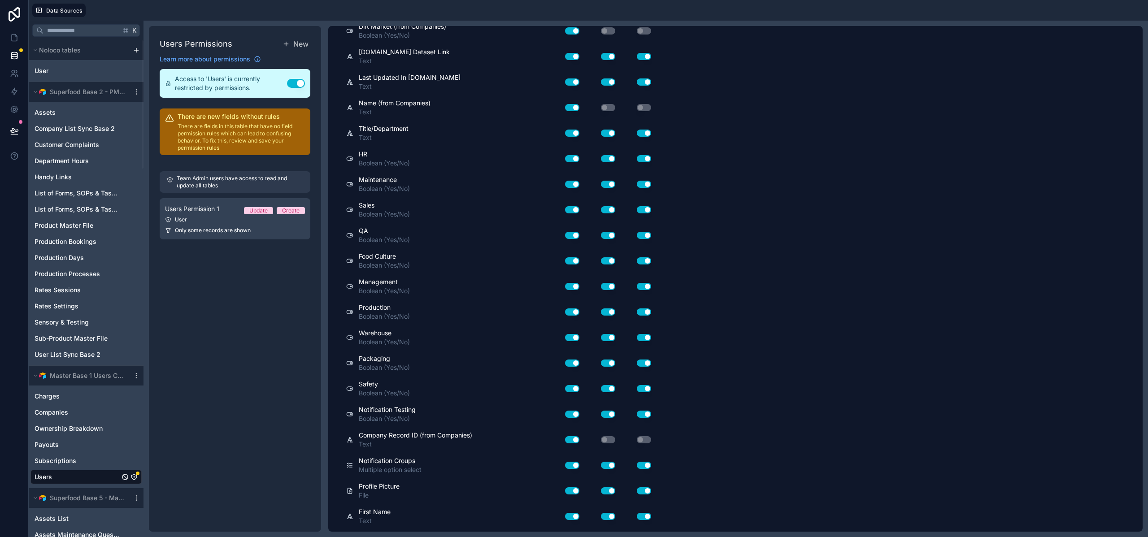
scroll to position [908, 0]
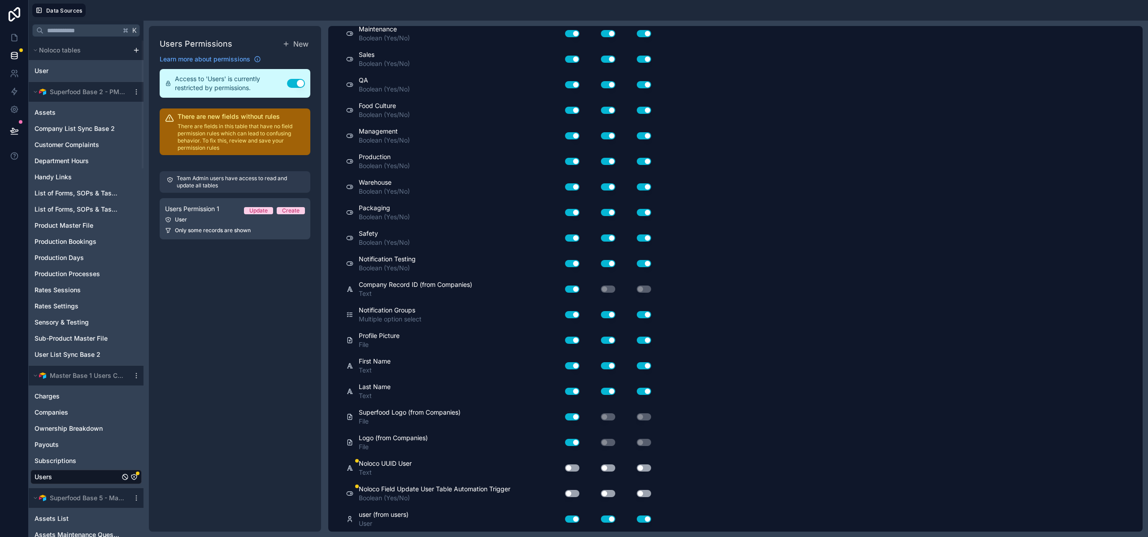
click at [571, 468] on button "Use setting" at bounding box center [572, 467] width 14 height 7
click at [573, 495] on button "Use setting" at bounding box center [572, 493] width 14 height 7
click at [605, 491] on button "Use setting" at bounding box center [608, 493] width 14 height 7
click at [609, 464] on button "Use setting" at bounding box center [608, 467] width 14 height 7
click at [651, 468] on div "Use setting" at bounding box center [637, 467] width 36 height 7
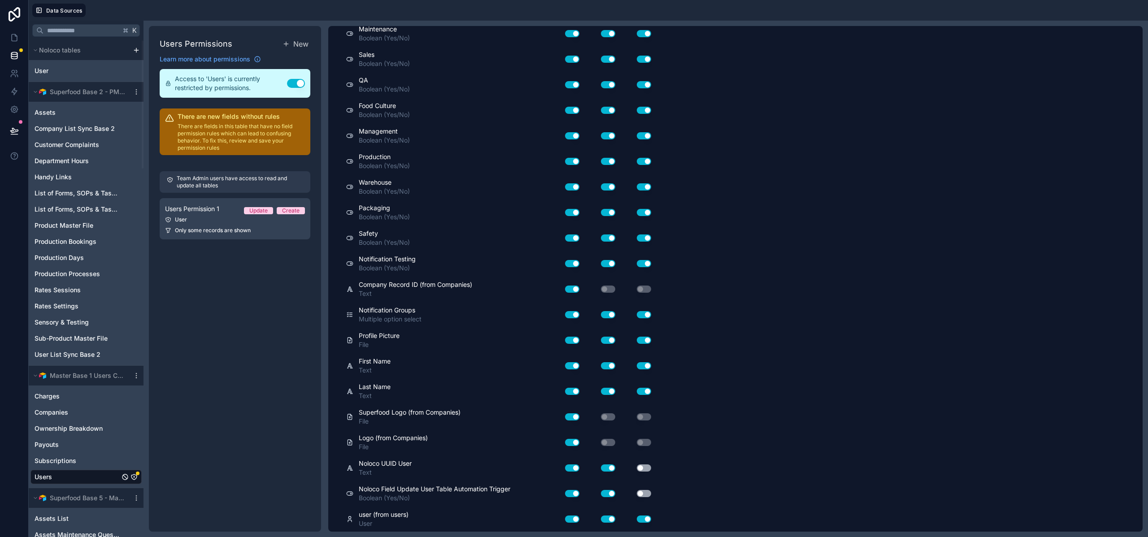
click at [643, 495] on button "Use setting" at bounding box center [644, 493] width 14 height 7
click at [646, 468] on button "Use setting" at bounding box center [644, 467] width 14 height 7
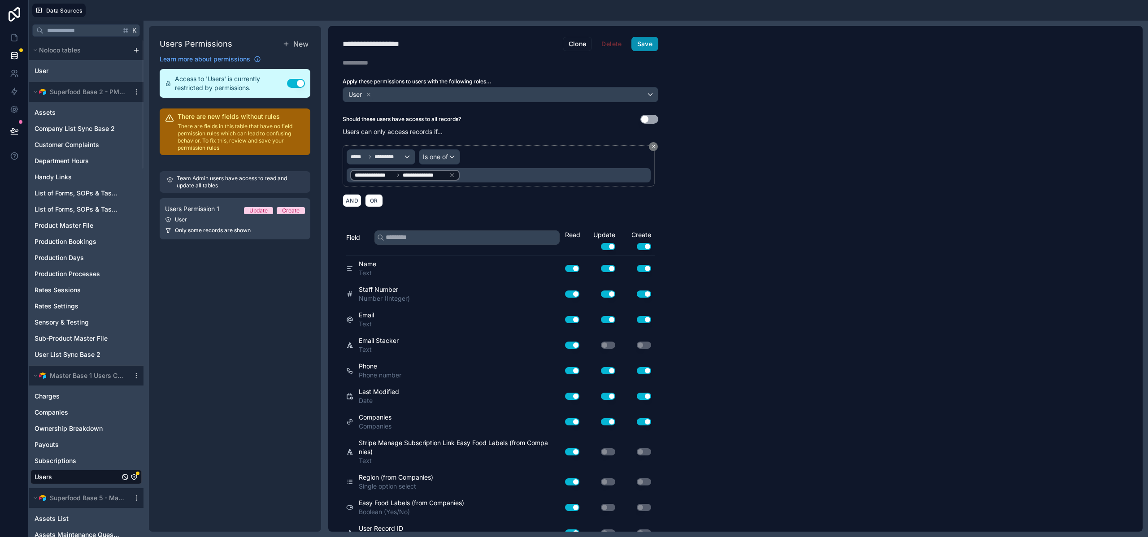
click at [643, 38] on button "Save" at bounding box center [644, 44] width 27 height 14
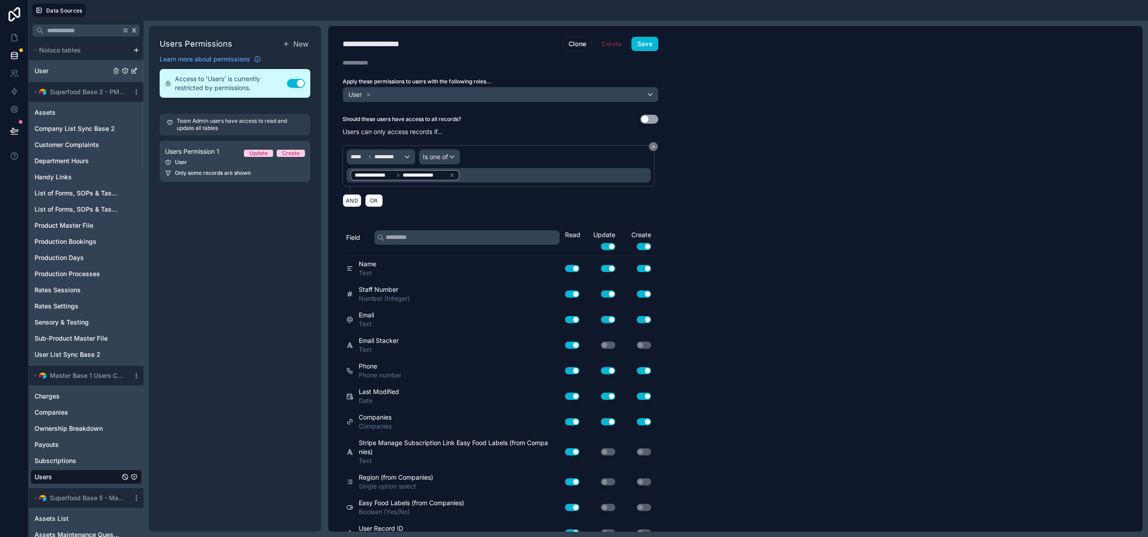
click at [44, 78] on div "User" at bounding box center [85, 71] width 111 height 14
click at [45, 74] on span "User" at bounding box center [42, 70] width 14 height 9
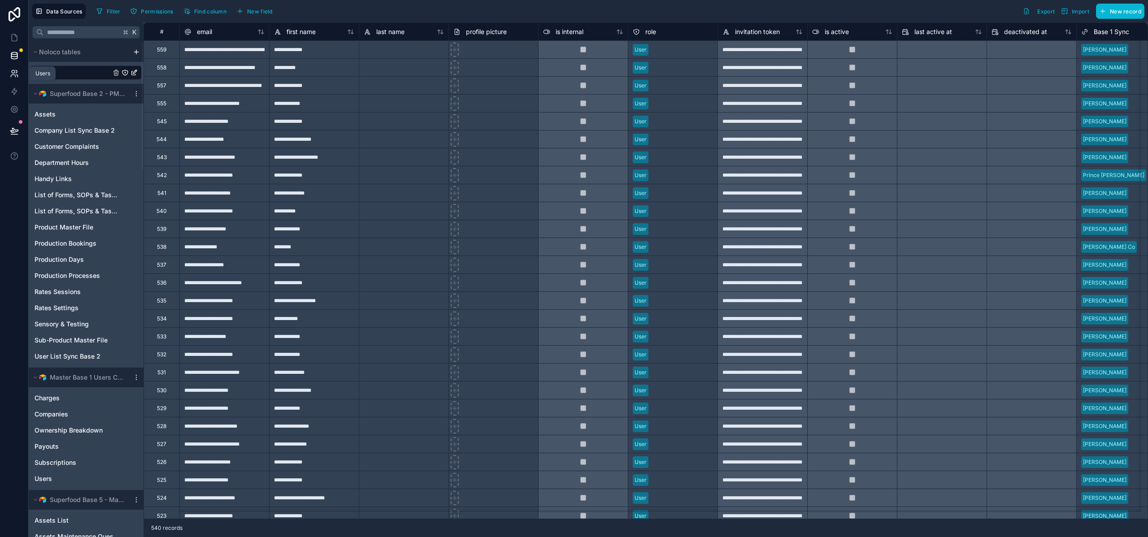
click at [9, 76] on link at bounding box center [14, 74] width 28 height 18
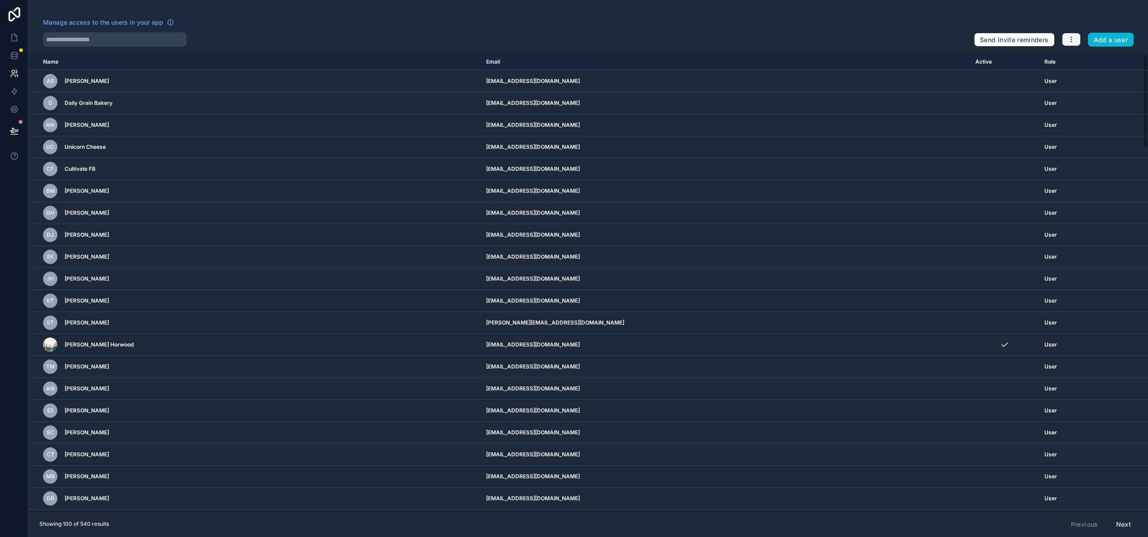
click at [1077, 41] on button "button" at bounding box center [1071, 39] width 19 height 13
click at [1084, 70] on link "Sync your users" at bounding box center [1092, 75] width 63 height 14
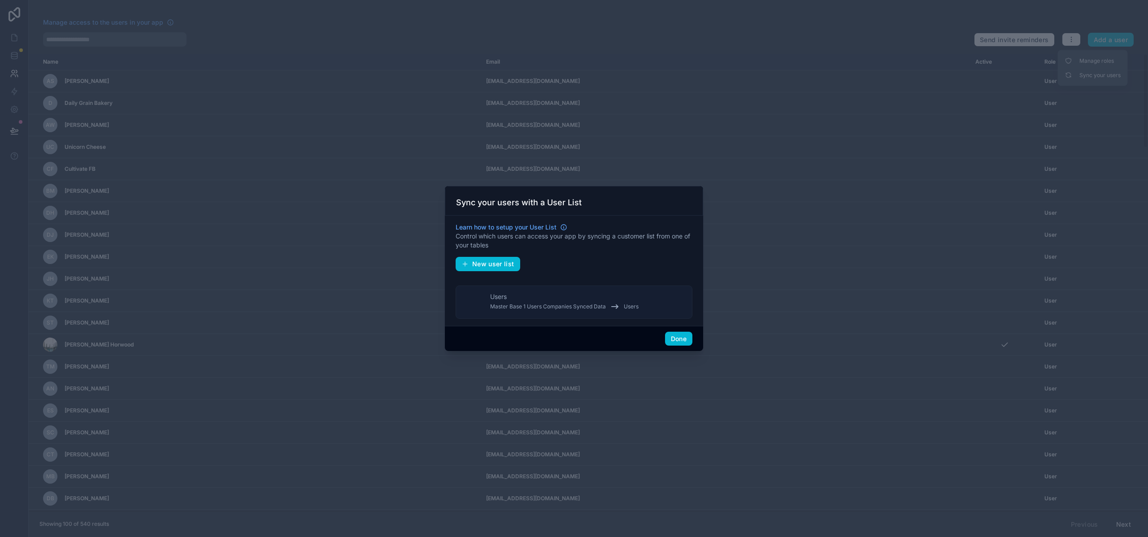
click at [561, 303] on span "Master Base 1 Users Companies Synced Data" at bounding box center [548, 306] width 116 height 7
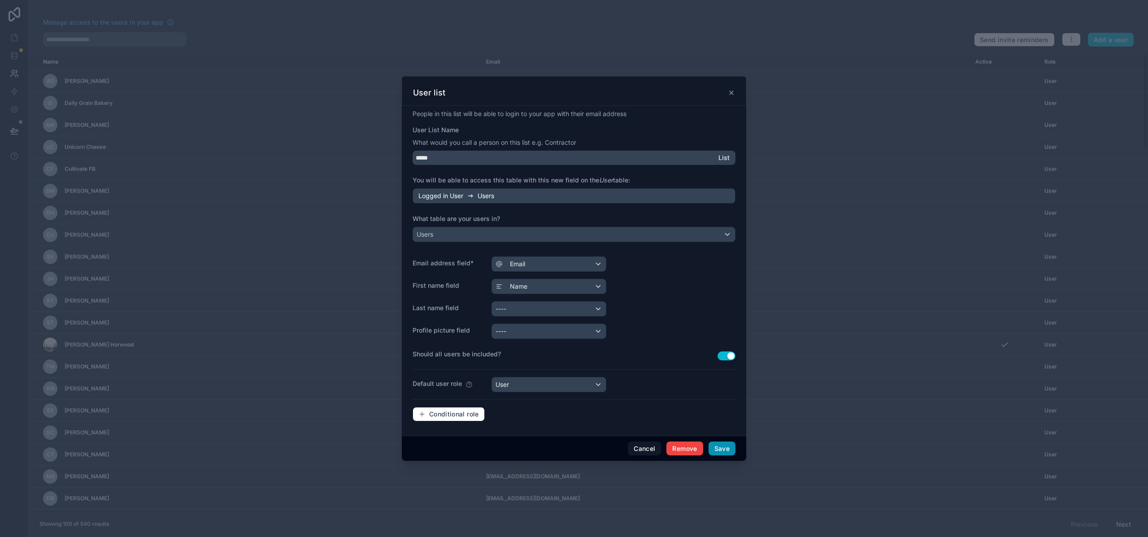
click at [726, 452] on button "Save" at bounding box center [721, 449] width 27 height 14
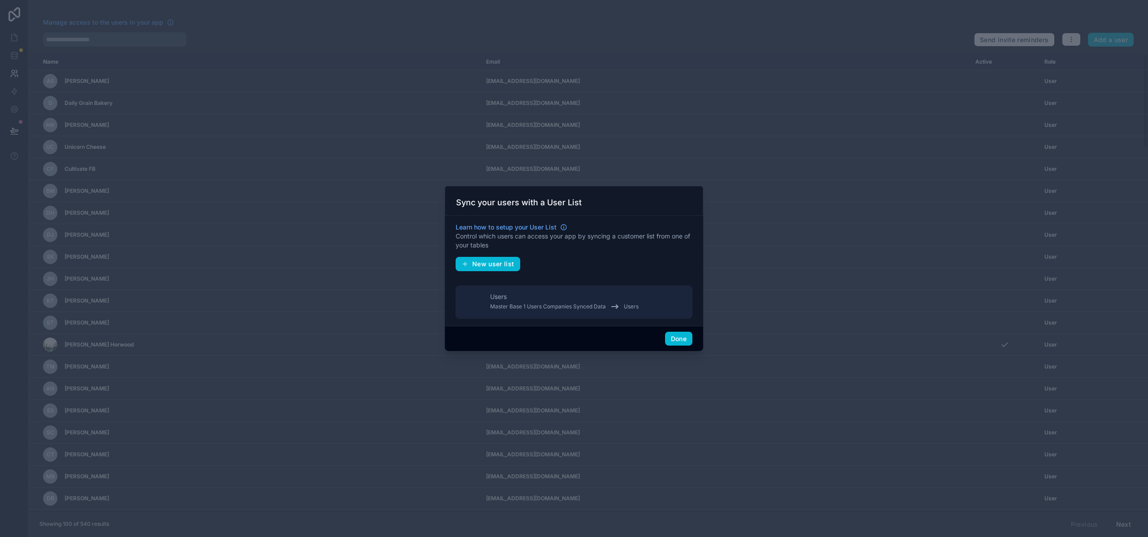
click at [5, 41] on div at bounding box center [574, 268] width 1148 height 537
click at [678, 342] on button "Done" at bounding box center [678, 339] width 27 height 14
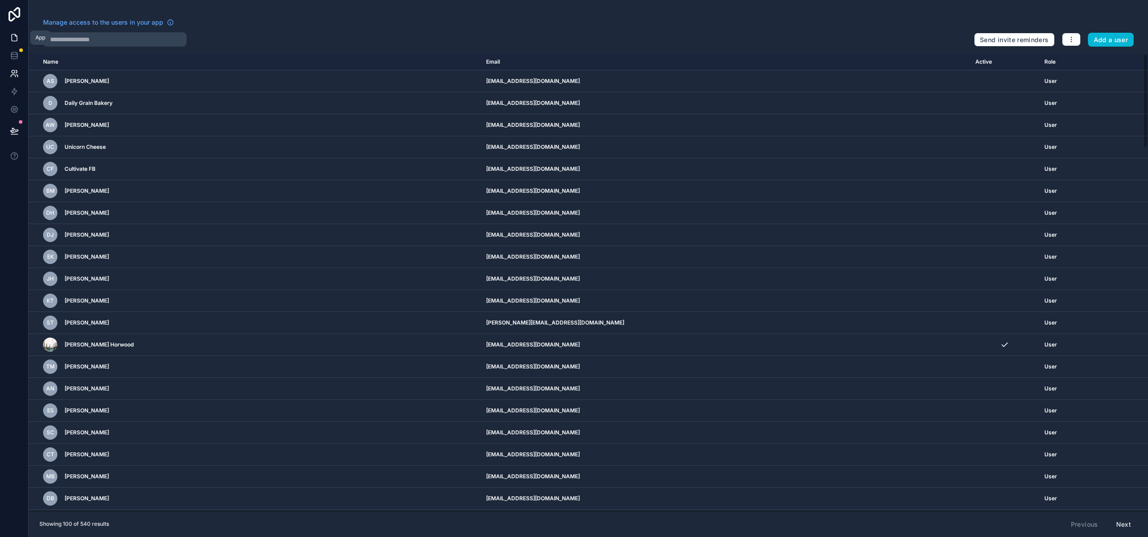
click at [15, 33] on icon at bounding box center [14, 37] width 9 height 9
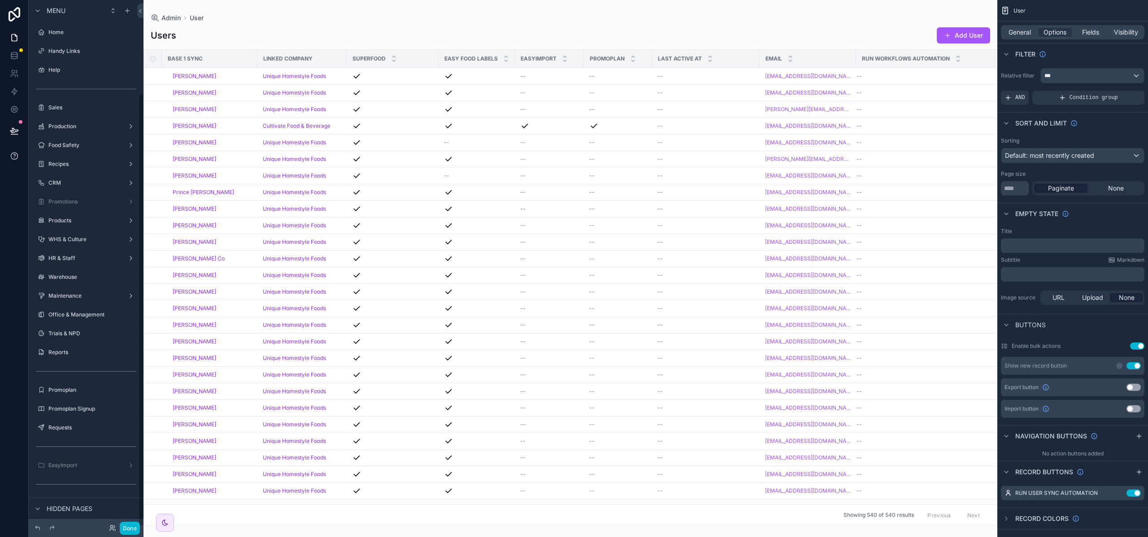
click at [15, 155] on icon at bounding box center [14, 156] width 9 height 9
click at [20, 56] on link at bounding box center [14, 56] width 28 height 18
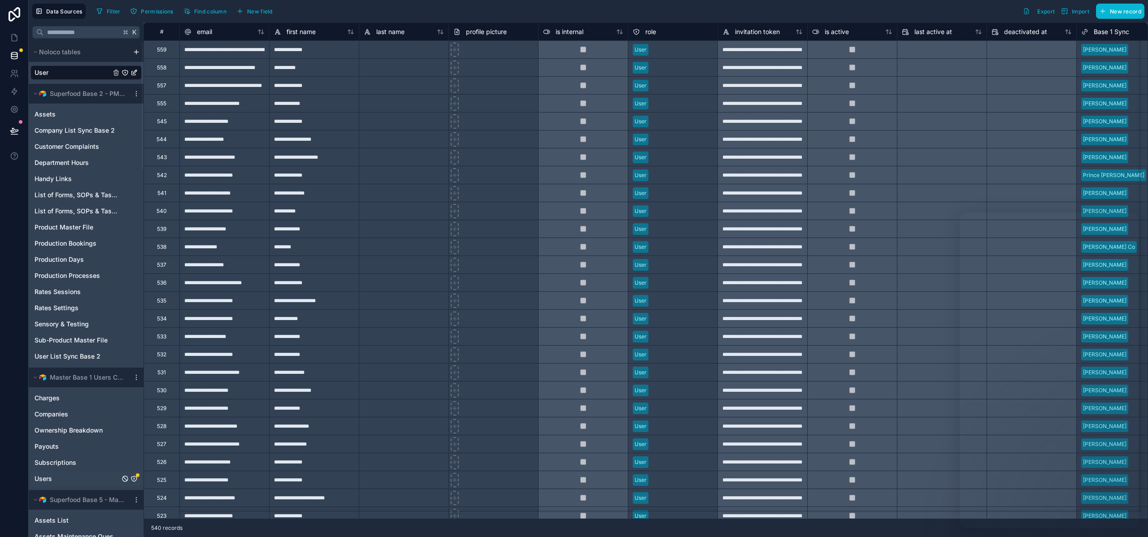
click at [52, 479] on link "Users" at bounding box center [77, 478] width 85 height 9
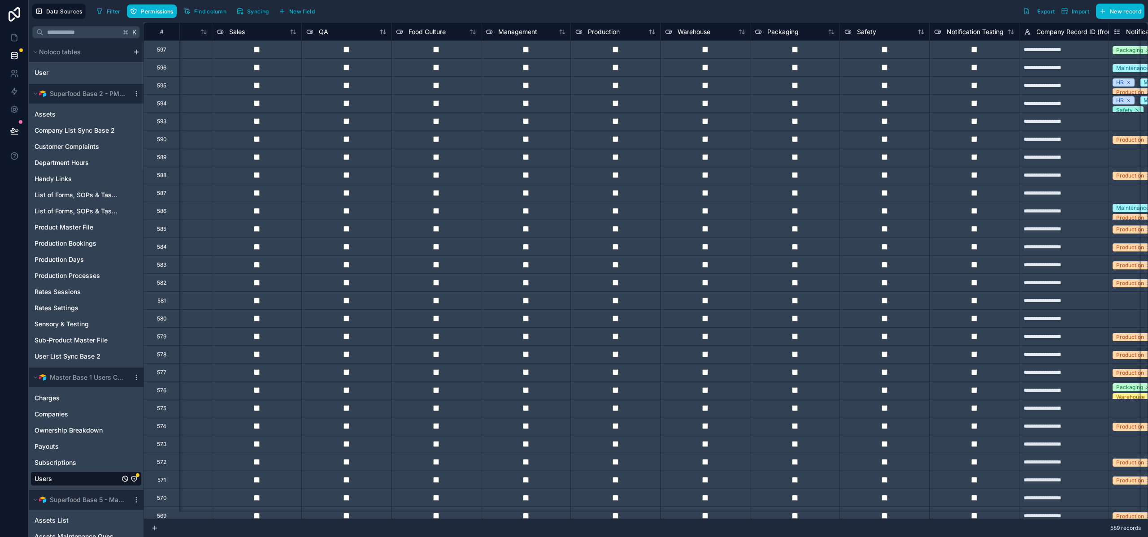
scroll to position [0, 2413]
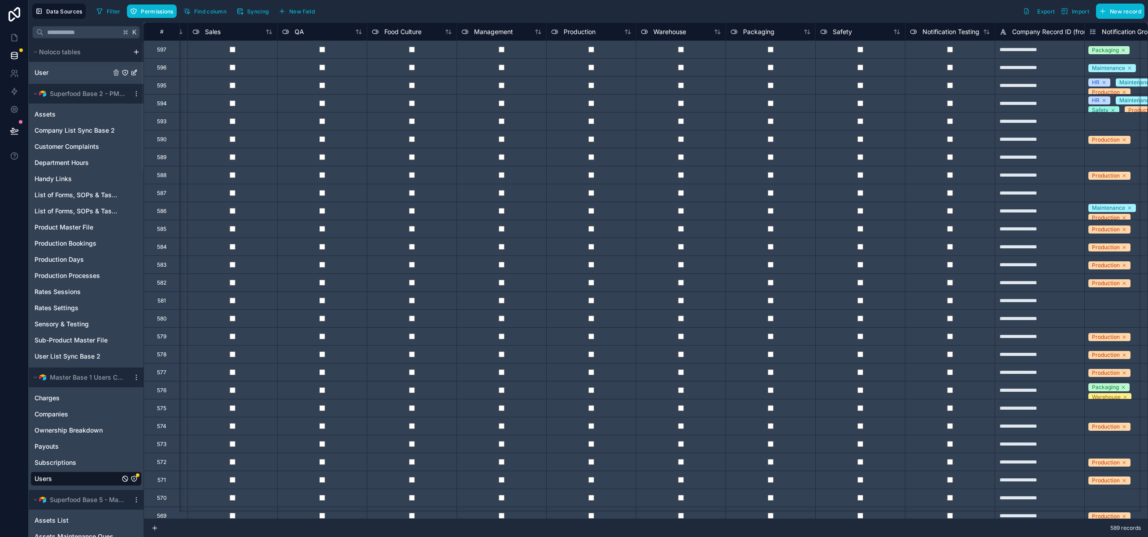
click at [43, 74] on span "User" at bounding box center [42, 72] width 14 height 9
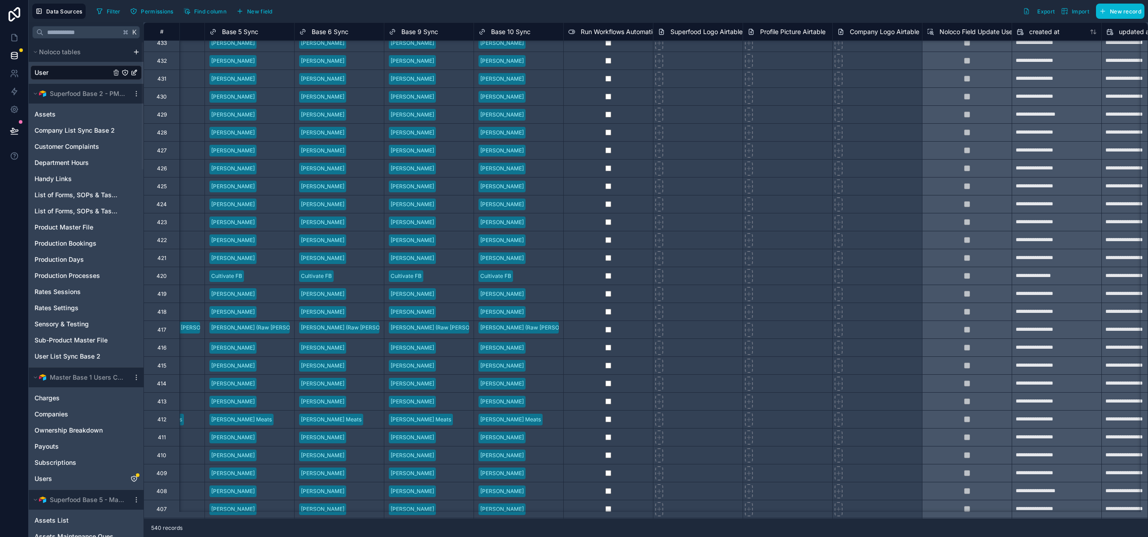
scroll to position [3652, 1678]
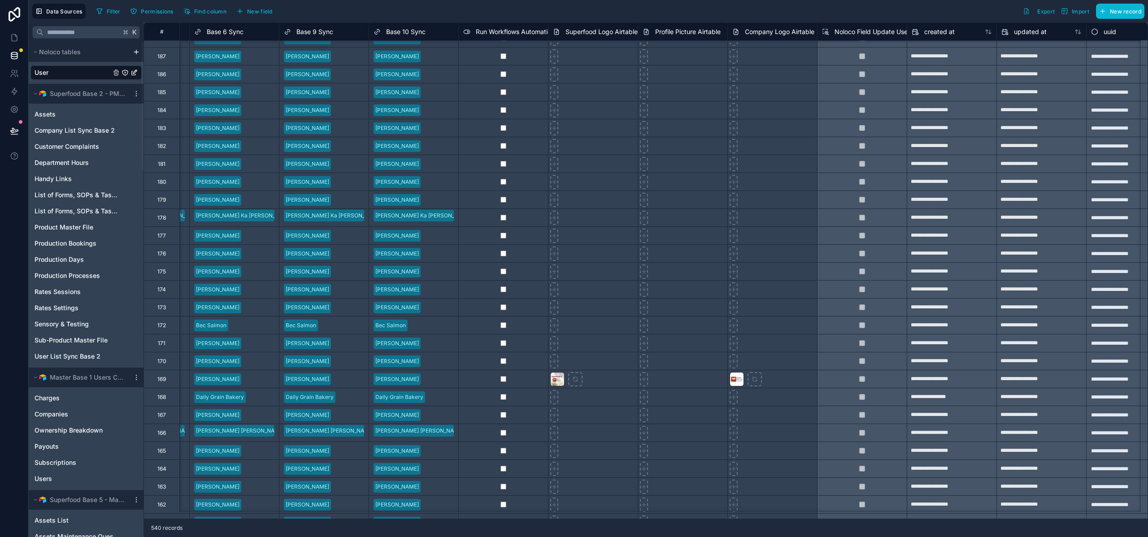
scroll to position [7328, 1783]
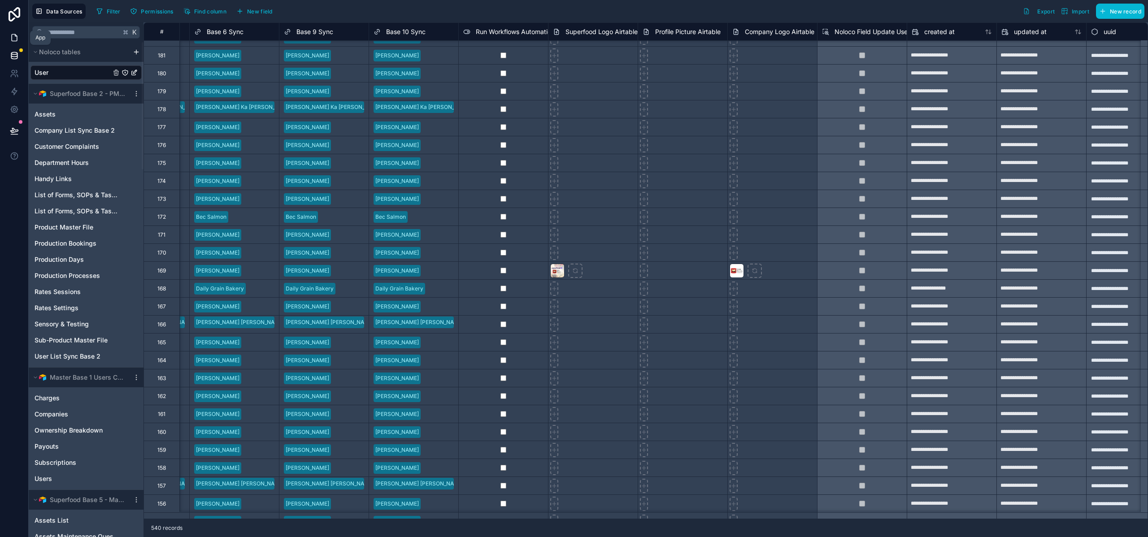
click at [14, 38] on icon at bounding box center [14, 37] width 9 height 9
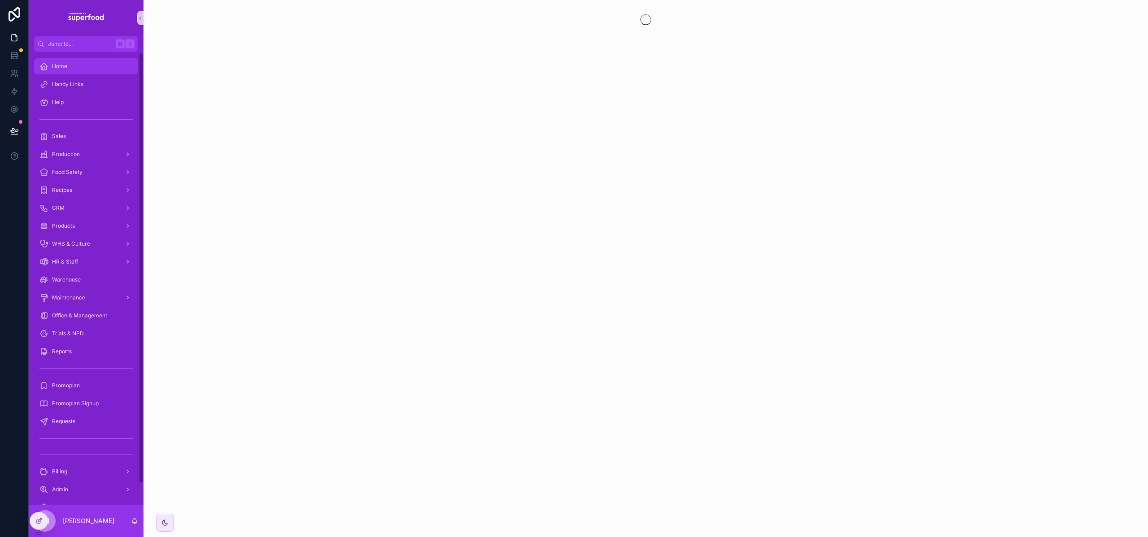
click at [67, 68] on div "Home" at bounding box center [85, 66] width 93 height 14
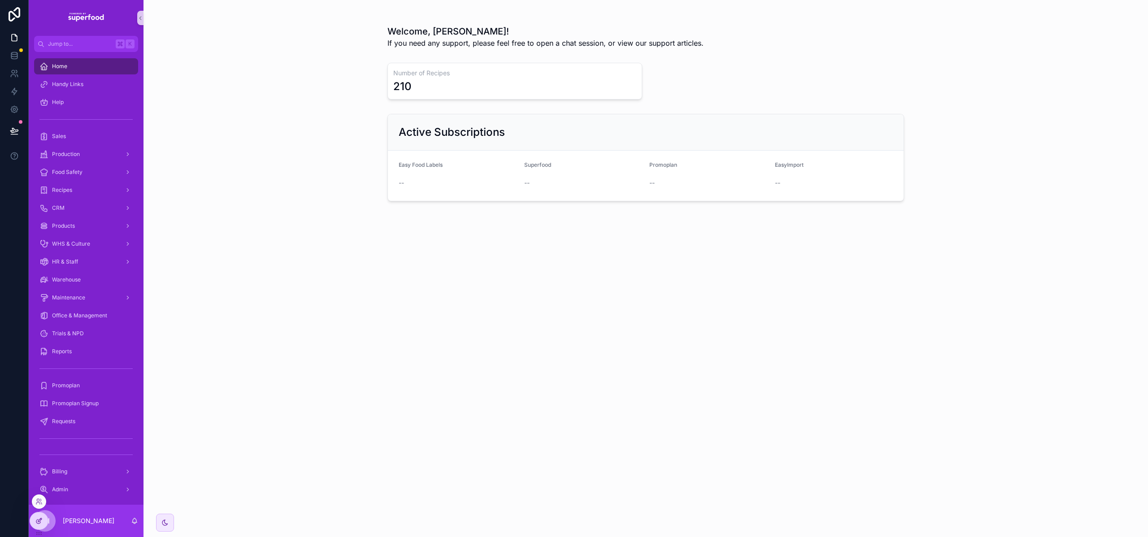
click at [43, 520] on div at bounding box center [39, 520] width 18 height 17
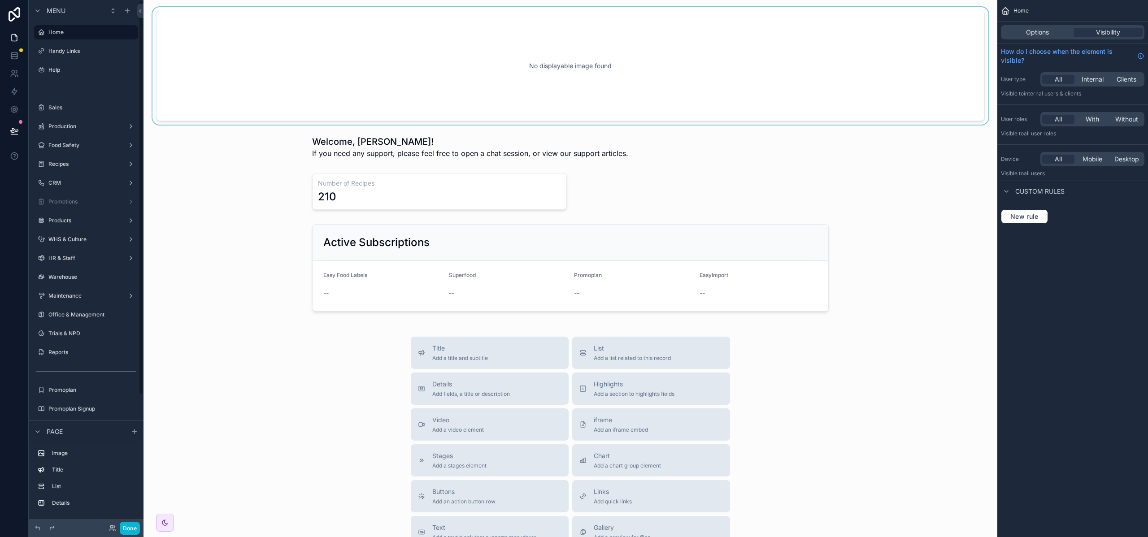
click at [585, 59] on div "scrollable content" at bounding box center [570, 65] width 839 height 117
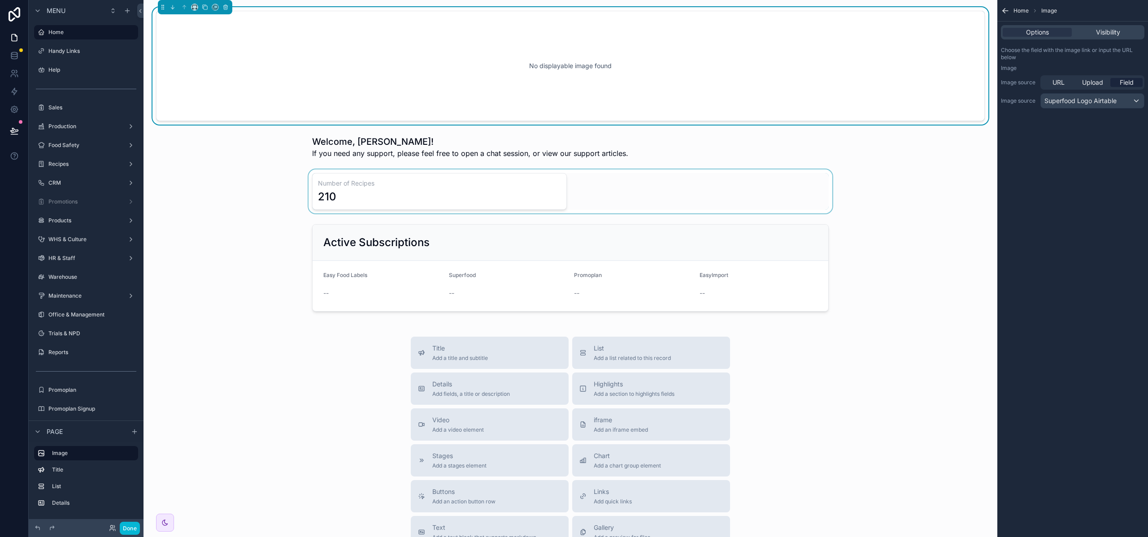
click at [732, 179] on div "scrollable content" at bounding box center [570, 191] width 839 height 44
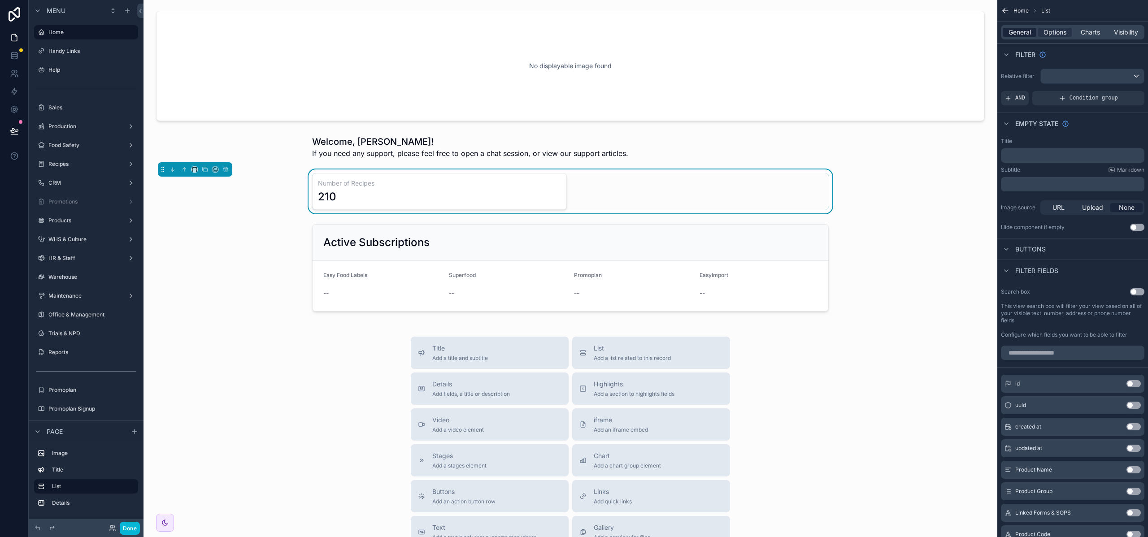
click at [1017, 35] on span "General" at bounding box center [1019, 32] width 22 height 9
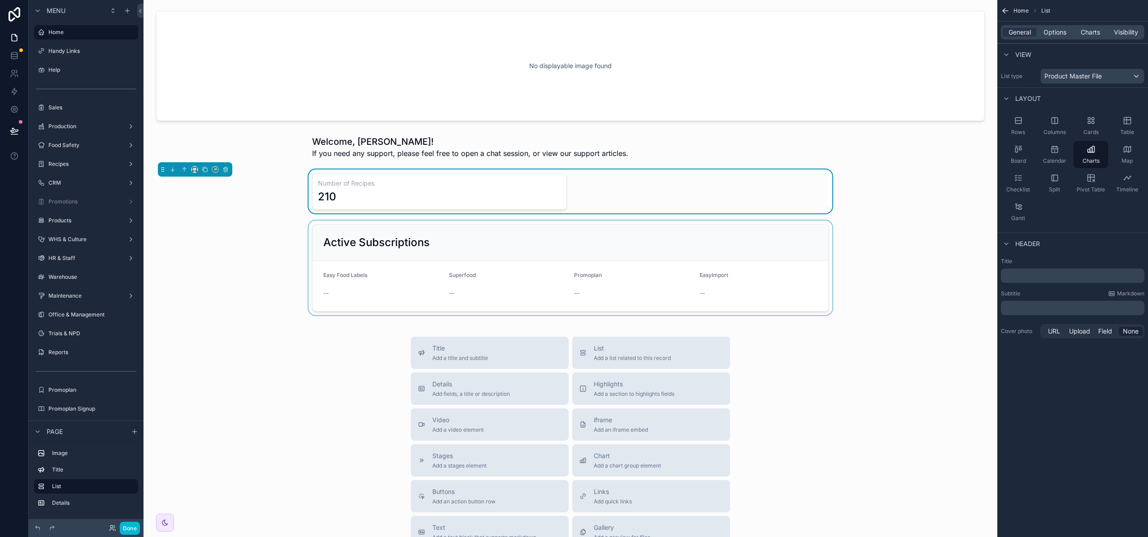
click at [918, 243] on div "scrollable content" at bounding box center [570, 268] width 839 height 95
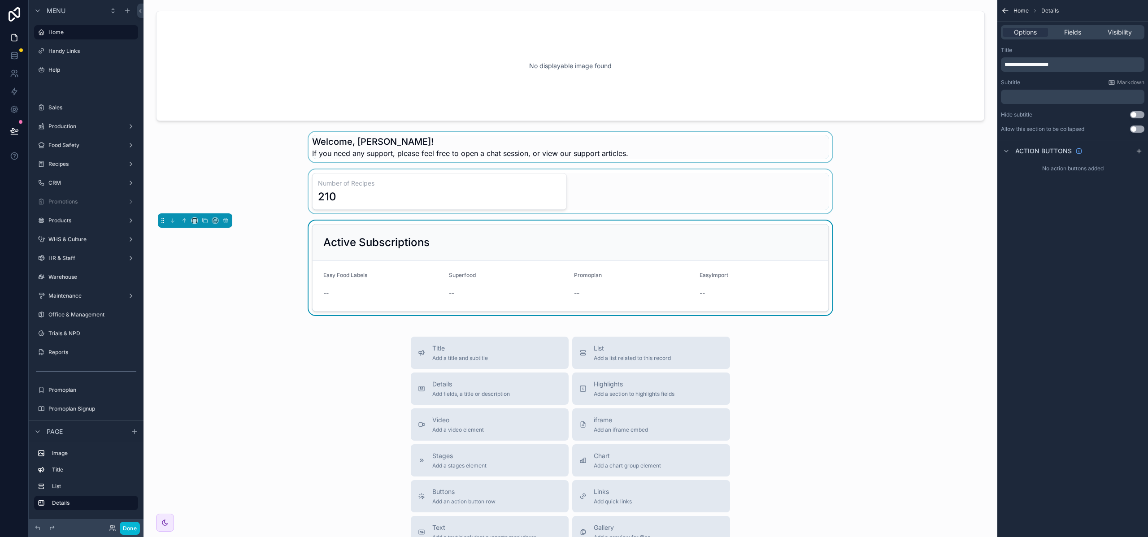
click at [432, 132] on div "scrollable content" at bounding box center [570, 147] width 839 height 30
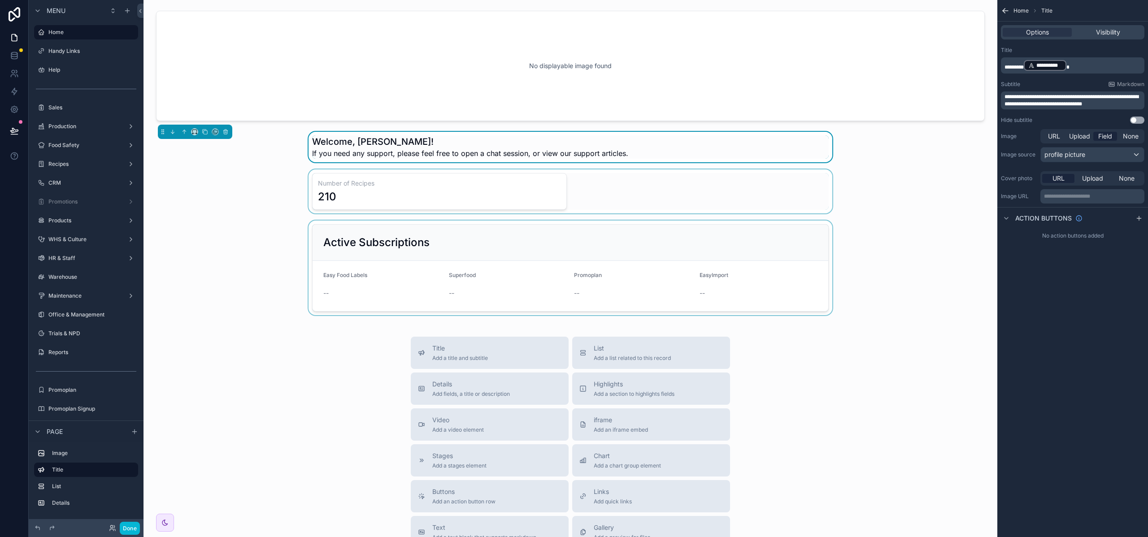
click at [944, 290] on div "scrollable content" at bounding box center [570, 268] width 839 height 95
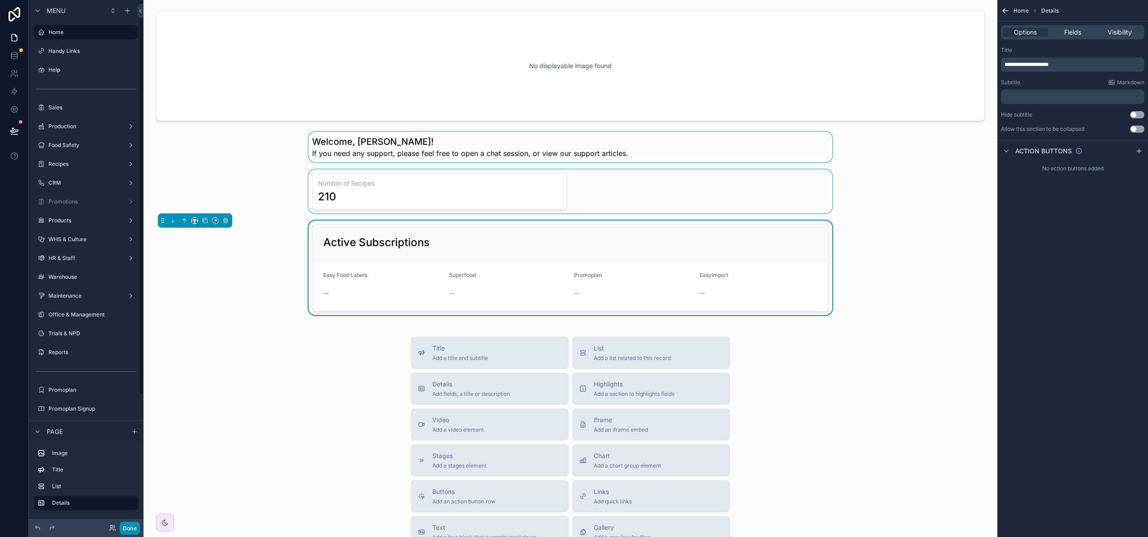
click at [133, 528] on button "Done" at bounding box center [130, 528] width 20 height 13
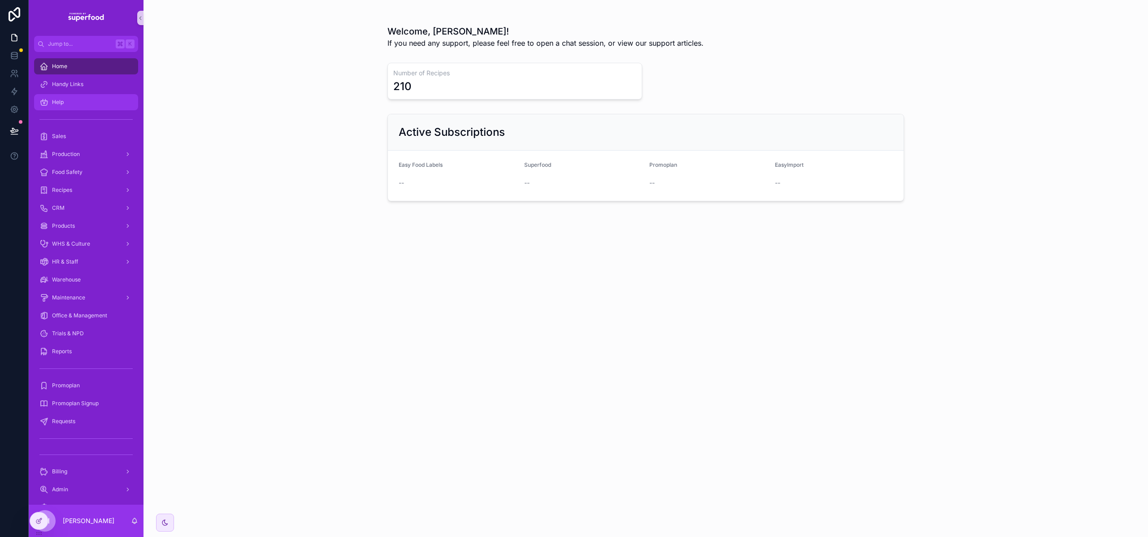
click at [82, 107] on div "Help" at bounding box center [85, 102] width 93 height 14
